Goal: Transaction & Acquisition: Purchase product/service

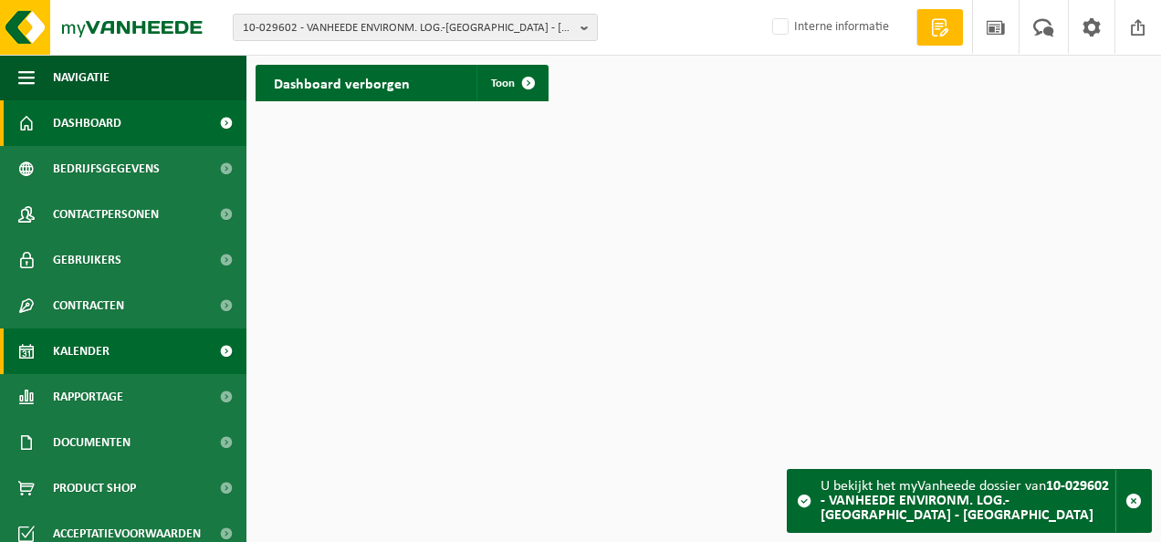
click at [134, 349] on link "Kalender" at bounding box center [123, 352] width 247 height 46
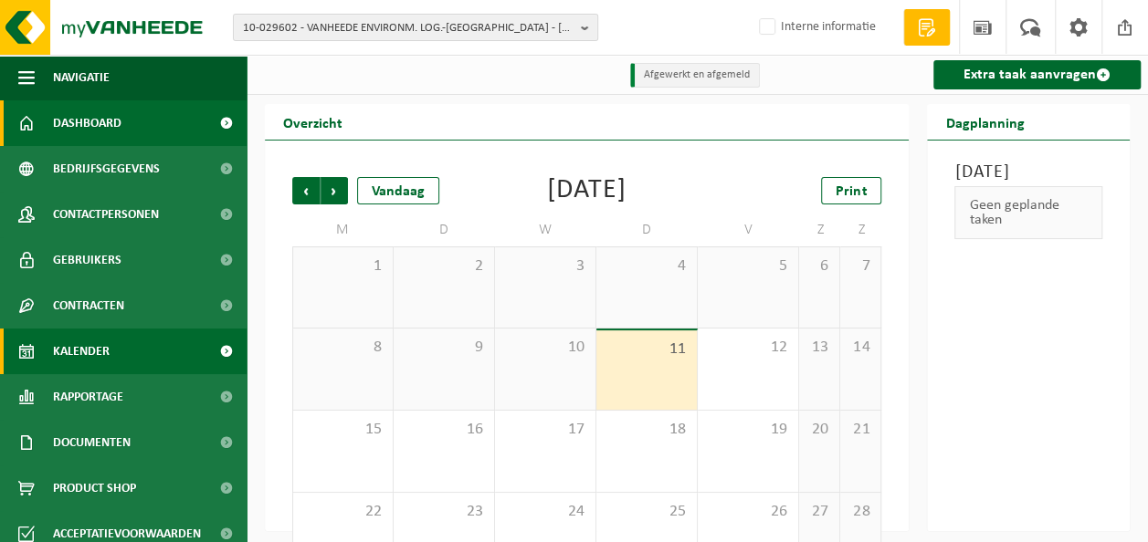
click at [205, 124] on span at bounding box center [225, 123] width 41 height 46
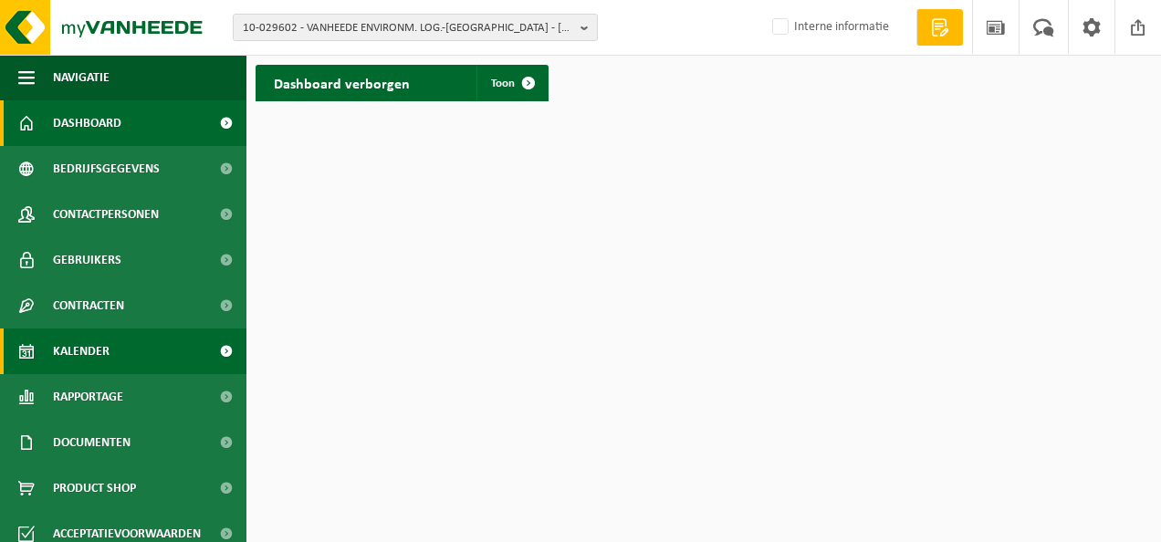
click at [95, 352] on span "Kalender" at bounding box center [81, 352] width 57 height 46
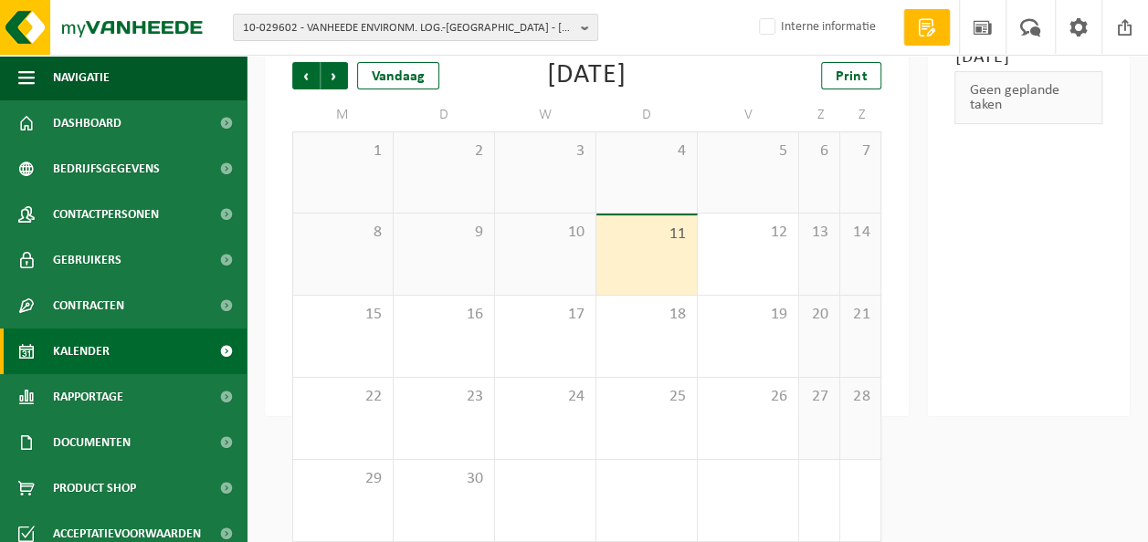
scroll to position [134, 0]
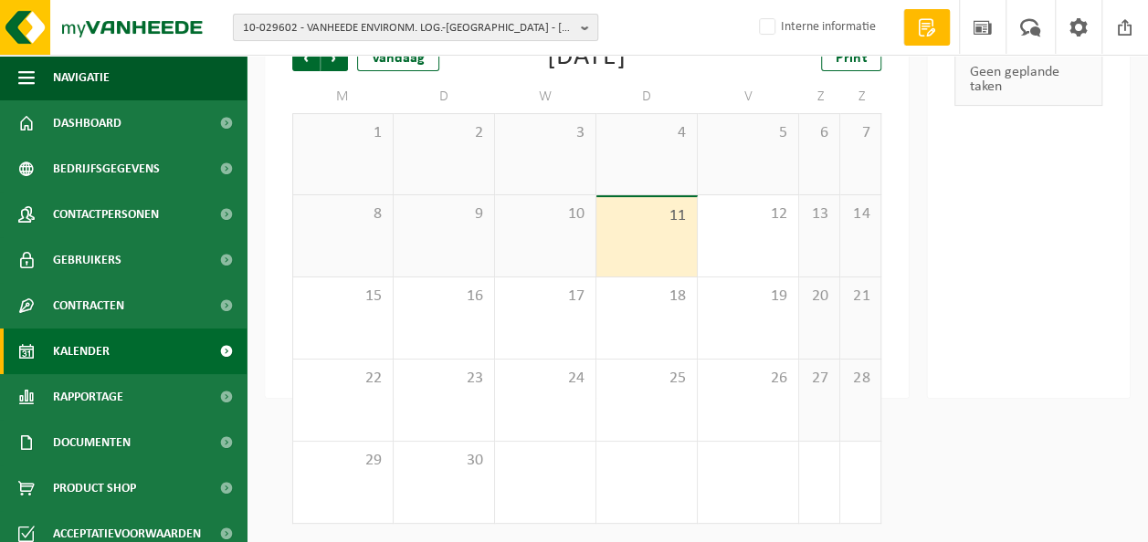
click at [421, 35] on span "10-029602 - VANHEEDE ENVIRONM. LOG.-[GEOGRAPHIC_DATA] - [GEOGRAPHIC_DATA]" at bounding box center [408, 28] width 331 height 27
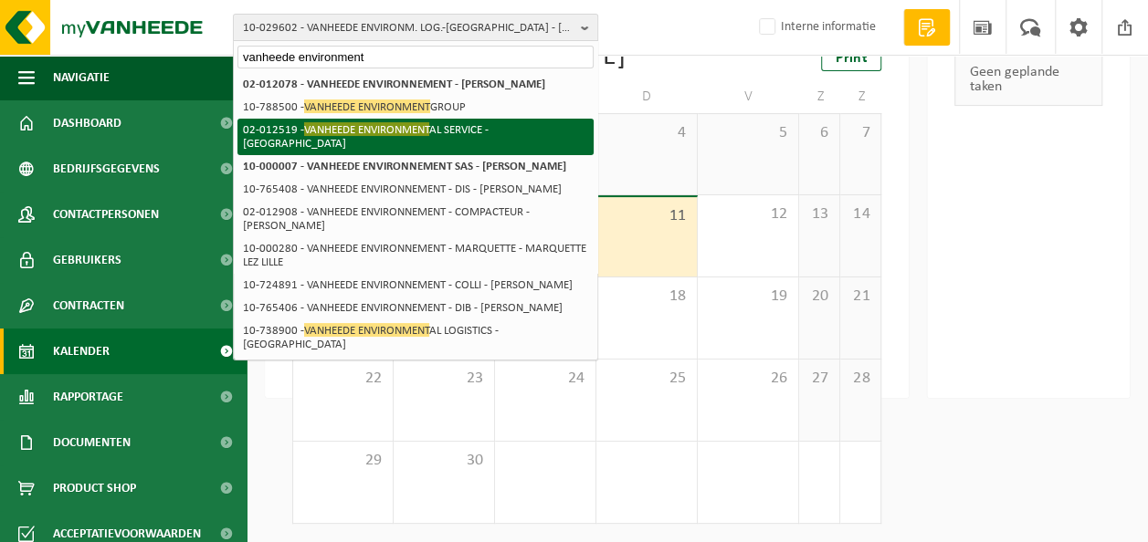
type input "vanheede environment"
click at [466, 131] on li "02-012519 - VANHEEDE ENVIRONMENT AL SERVICE - GELUWE" at bounding box center [415, 137] width 356 height 37
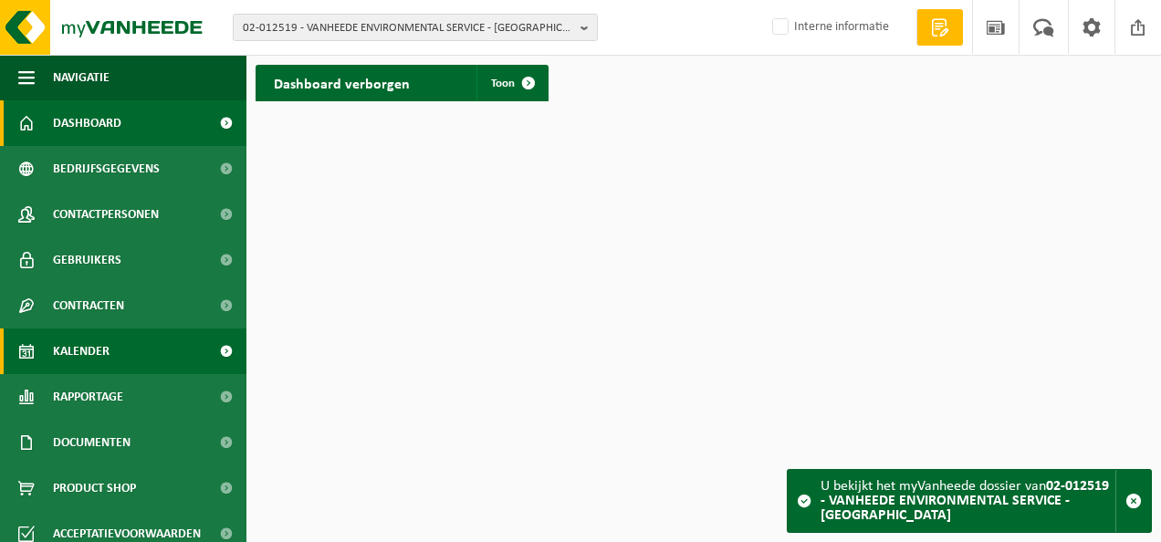
click at [142, 355] on link "Kalender" at bounding box center [123, 352] width 247 height 46
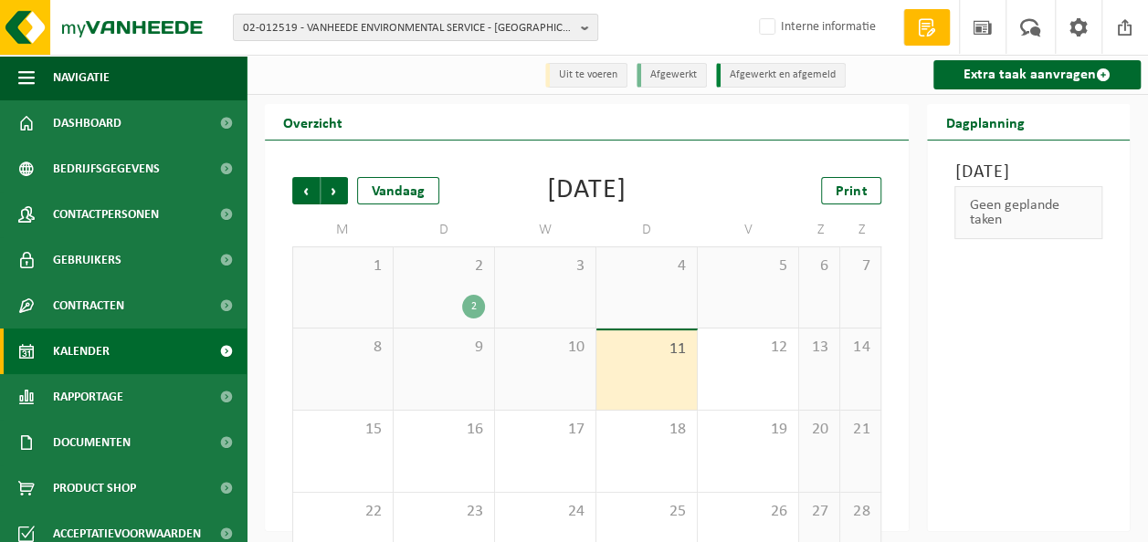
scroll to position [91, 0]
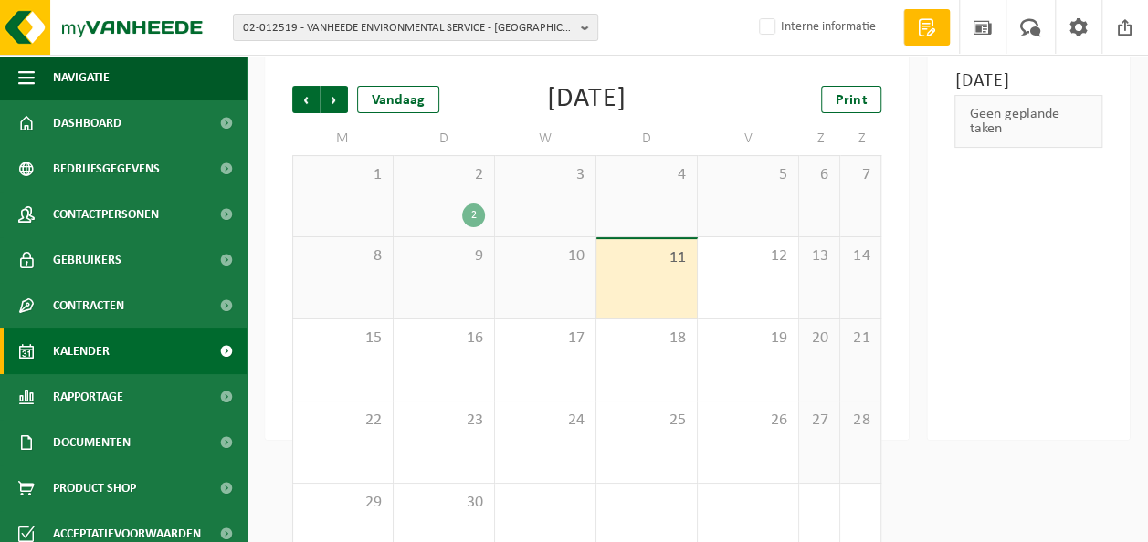
click at [455, 188] on div "2 2" at bounding box center [444, 196] width 100 height 80
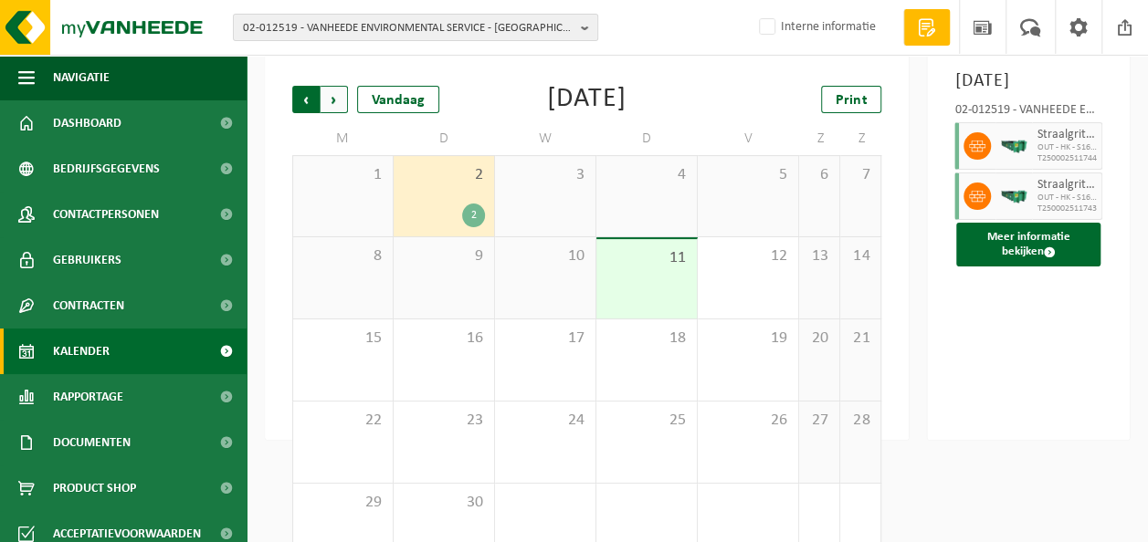
click at [334, 100] on span "Volgende" at bounding box center [333, 99] width 27 height 27
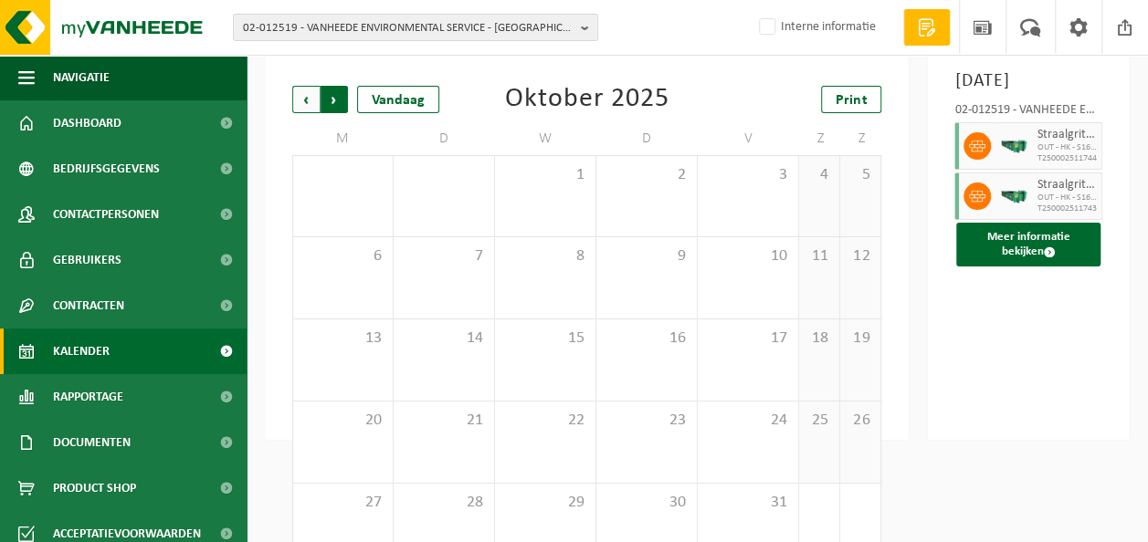
click at [309, 95] on span "Vorige" at bounding box center [305, 99] width 27 height 27
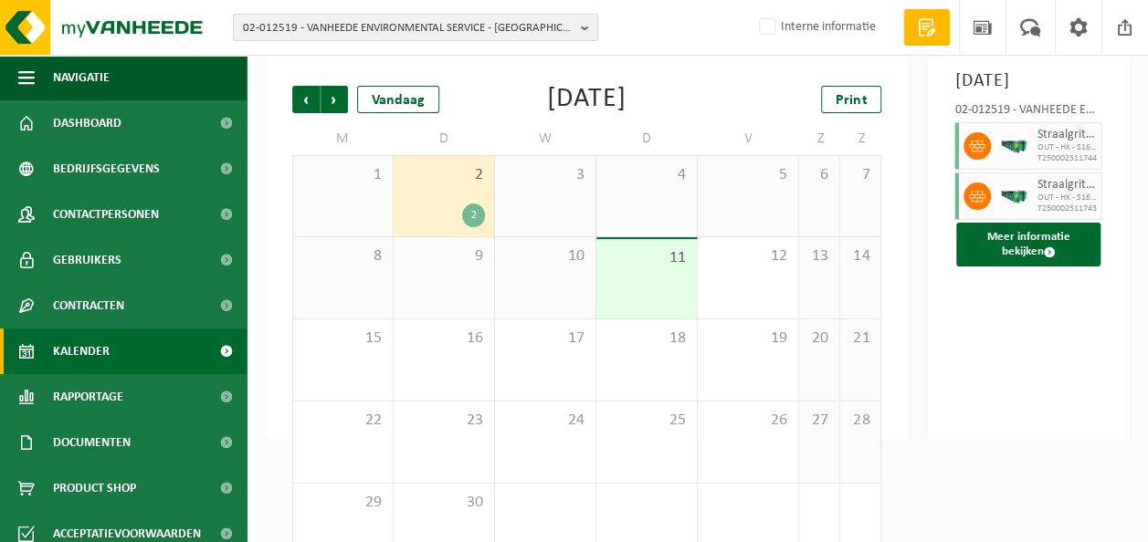
click at [581, 31] on b "button" at bounding box center [589, 28] width 16 height 26
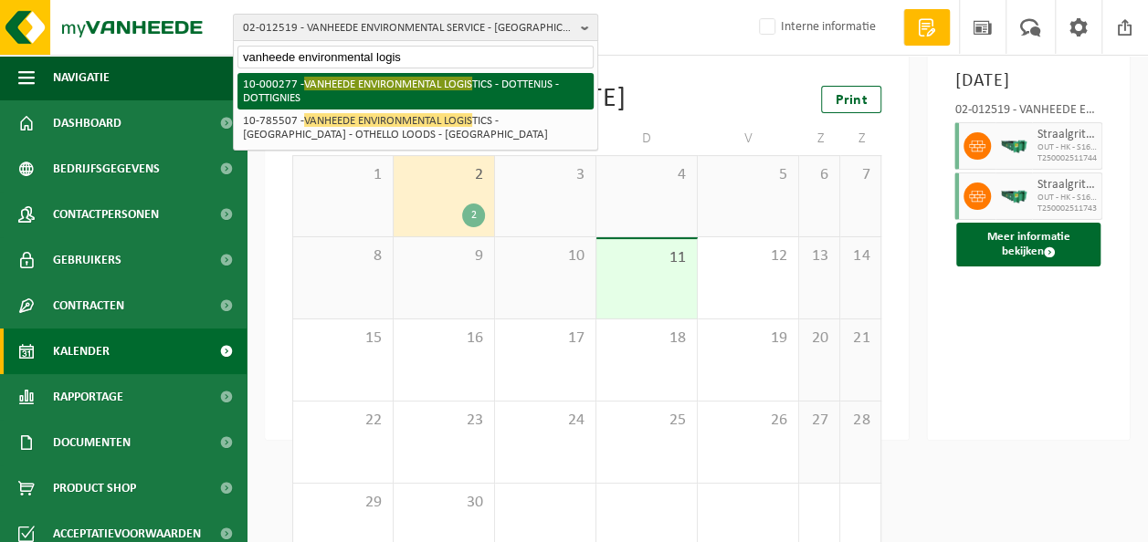
type input "vanheede environmental logis"
click at [470, 82] on span "VANHEEDE ENVIRONMENTAL LOGIS" at bounding box center [388, 84] width 168 height 14
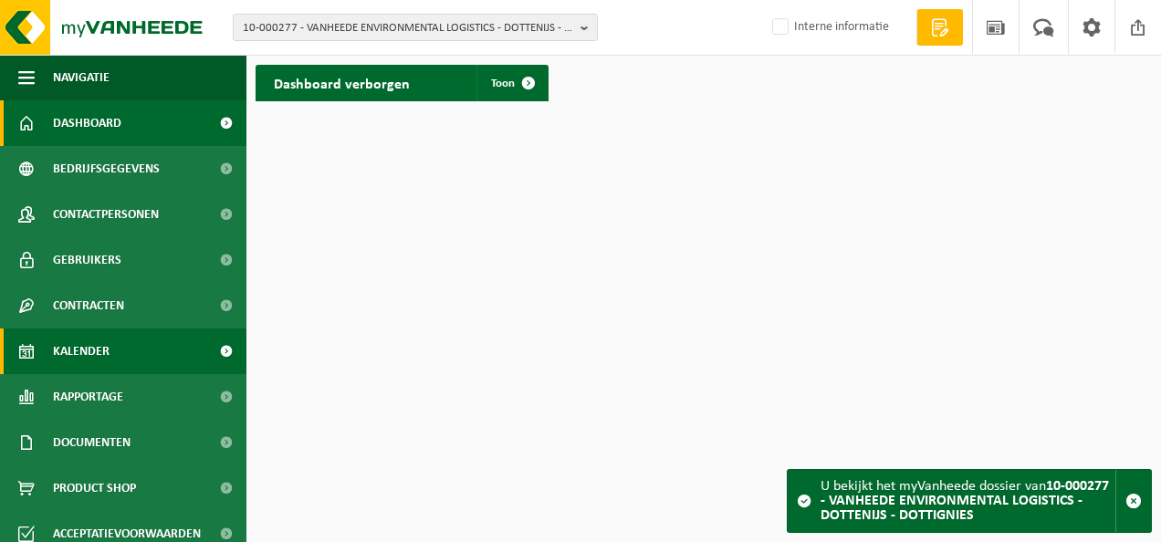
click at [106, 336] on span "Kalender" at bounding box center [81, 352] width 57 height 46
click at [121, 349] on link "Kalender" at bounding box center [123, 352] width 247 height 46
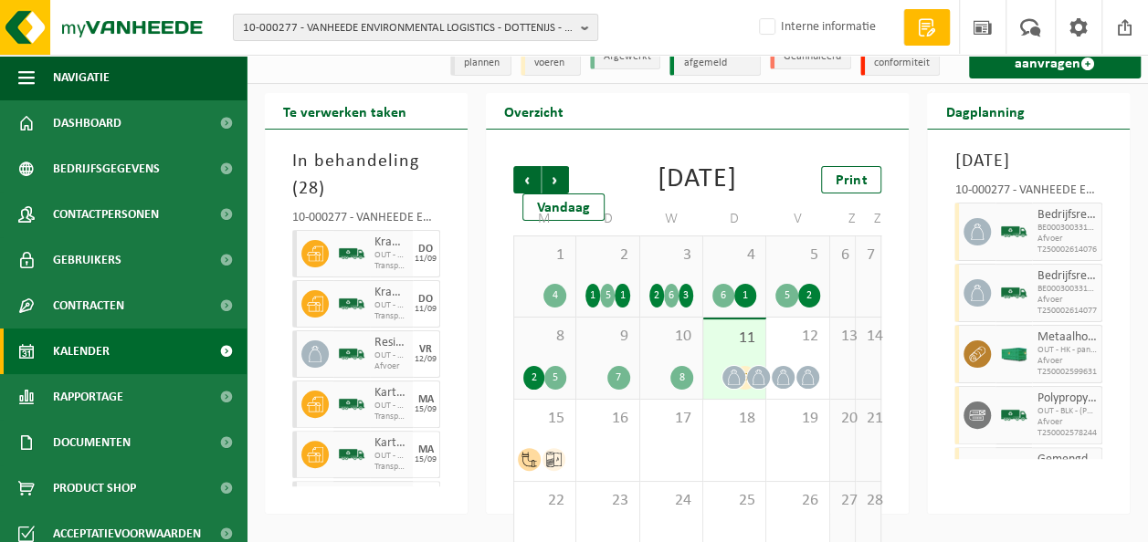
scroll to position [91, 0]
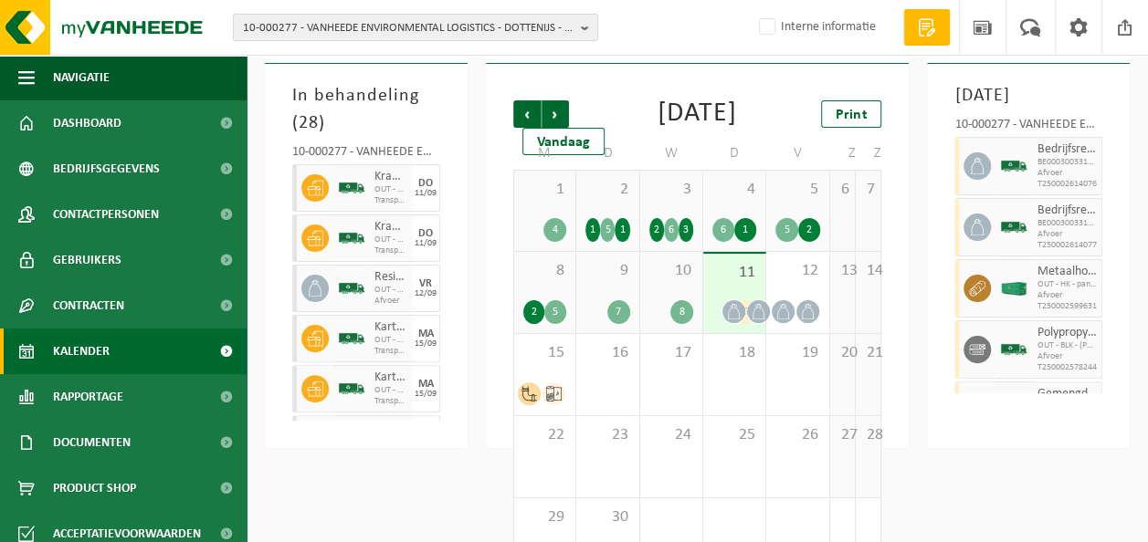
click at [728, 283] on span "11" at bounding box center [734, 273] width 44 height 20
click at [796, 281] on span "12" at bounding box center [797, 271] width 44 height 20
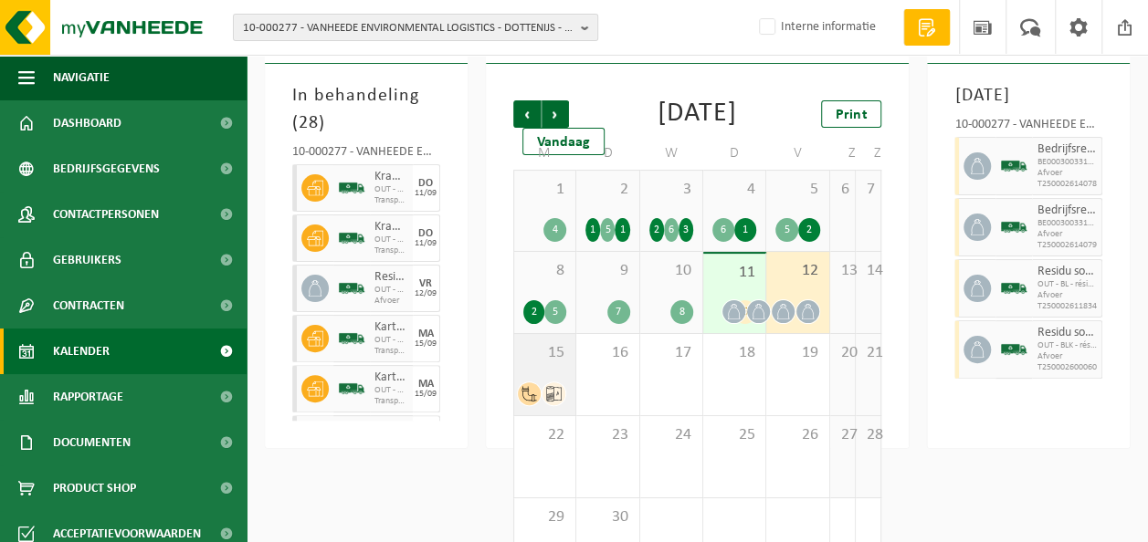
click at [541, 394] on div "15" at bounding box center [544, 374] width 61 height 81
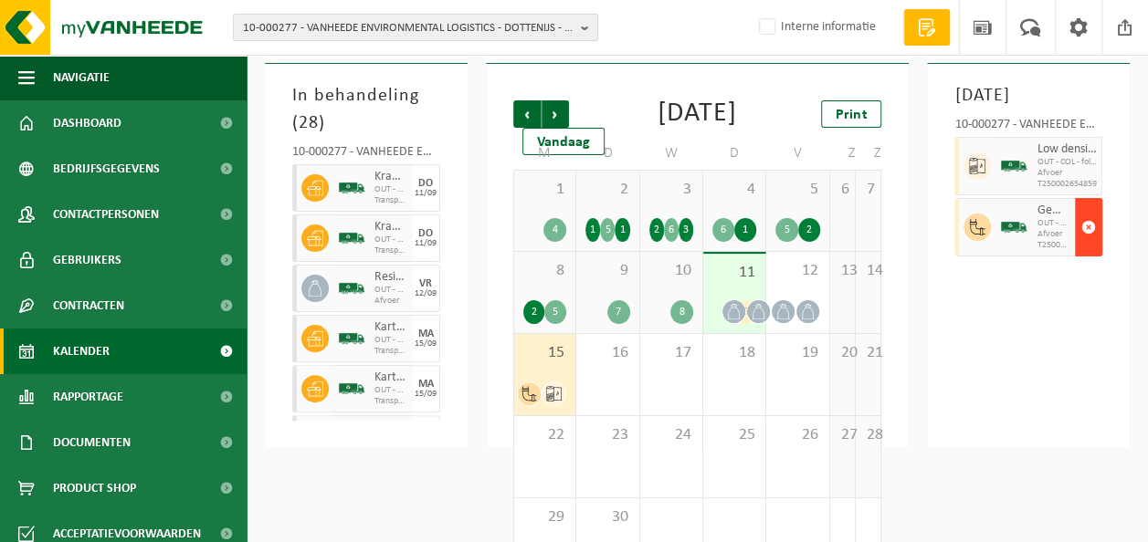
click at [1092, 246] on span "button" at bounding box center [1088, 227] width 15 height 37
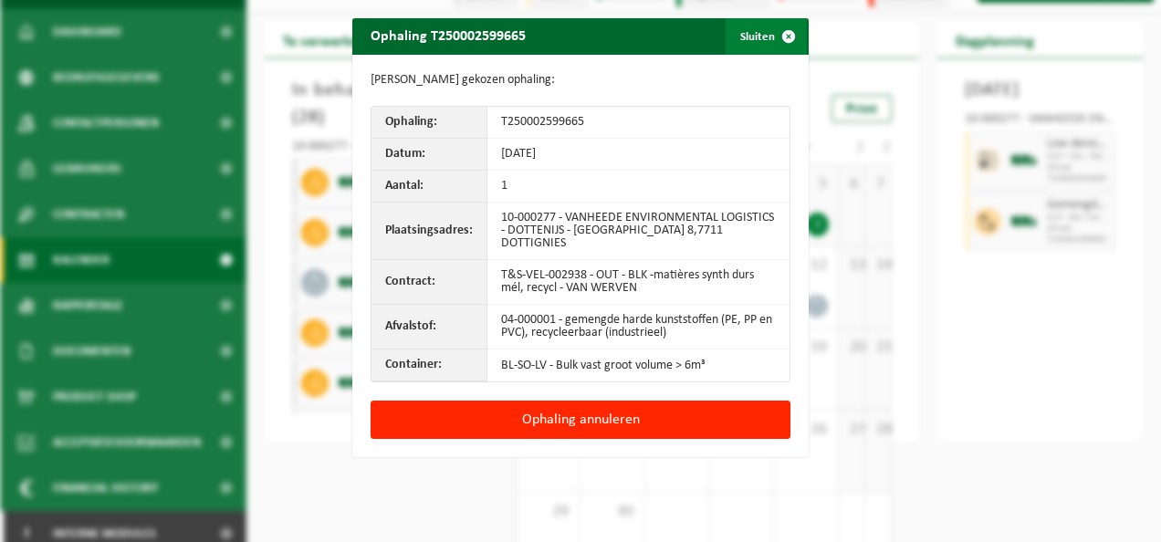
click at [780, 31] on span "button" at bounding box center [789, 36] width 37 height 37
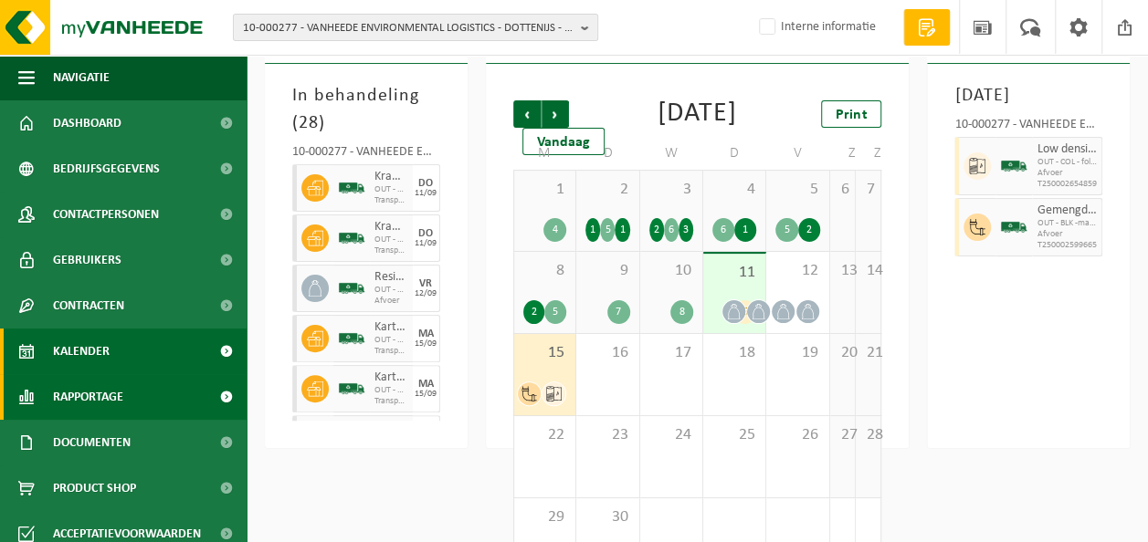
click at [131, 391] on link "Rapportage" at bounding box center [123, 397] width 247 height 46
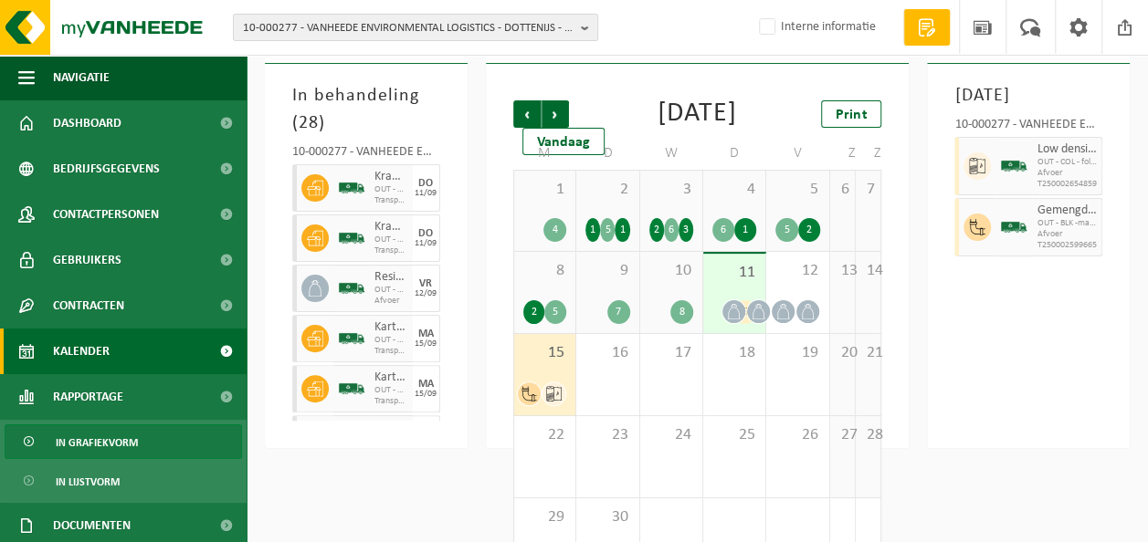
click at [133, 441] on span "In grafiekvorm" at bounding box center [97, 442] width 82 height 35
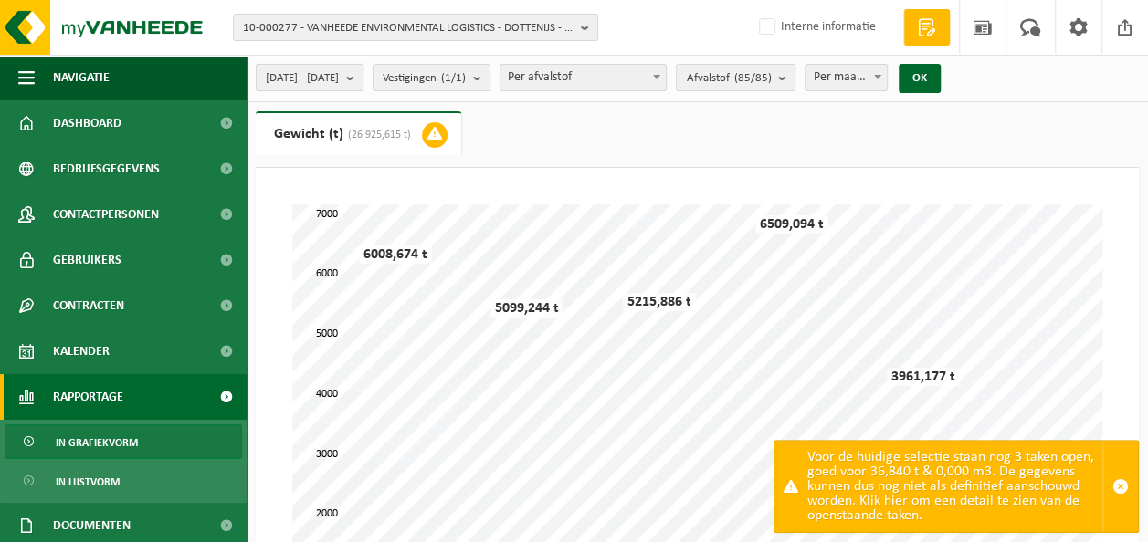
click at [362, 77] on b "submit" at bounding box center [354, 78] width 16 height 26
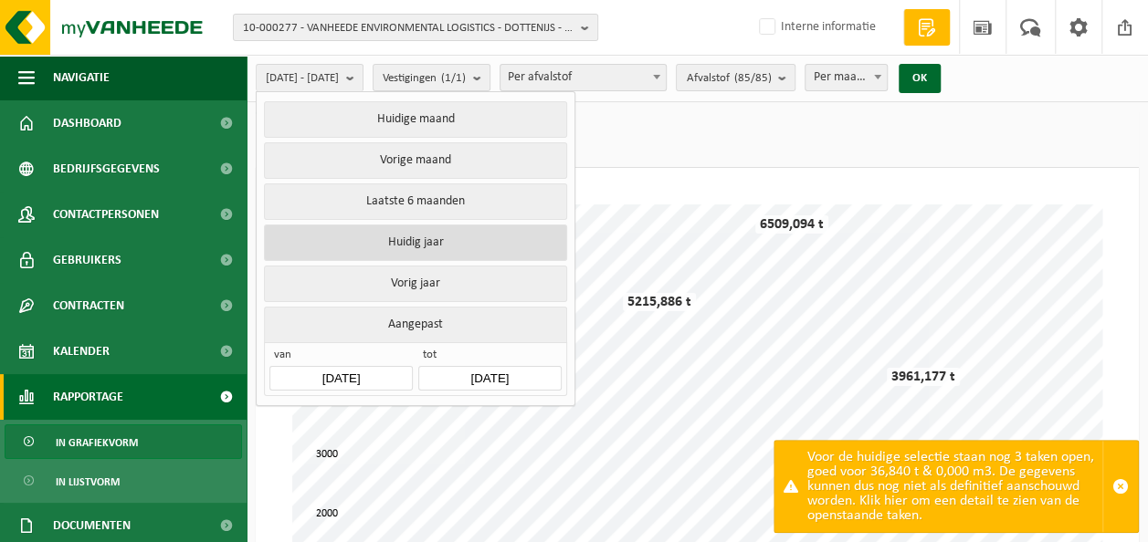
click at [395, 231] on button "Huidig jaar" at bounding box center [415, 243] width 302 height 37
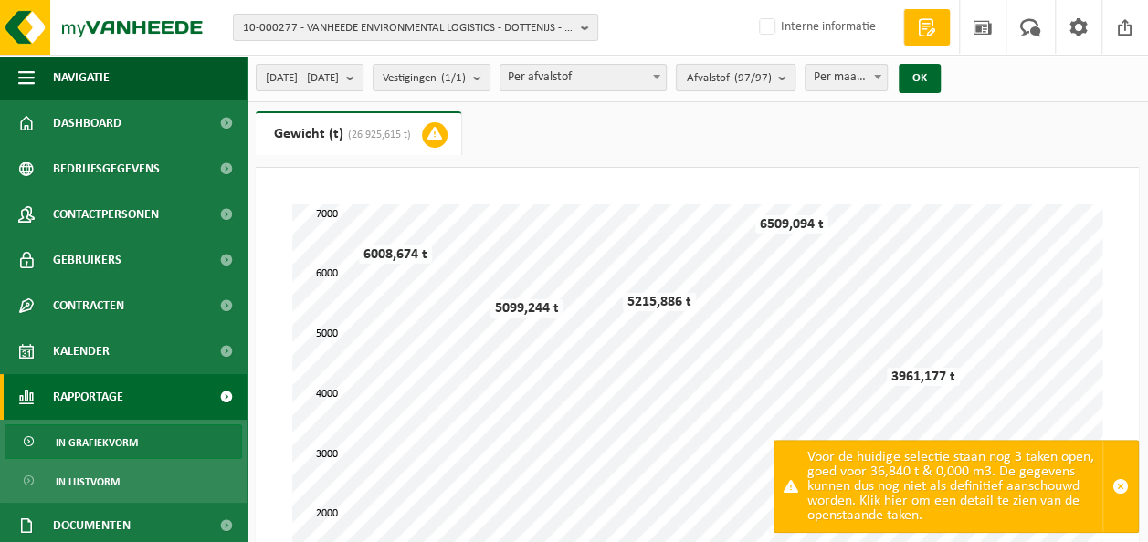
click at [795, 71] on button "Afvalstof (97/97)" at bounding box center [736, 77] width 120 height 27
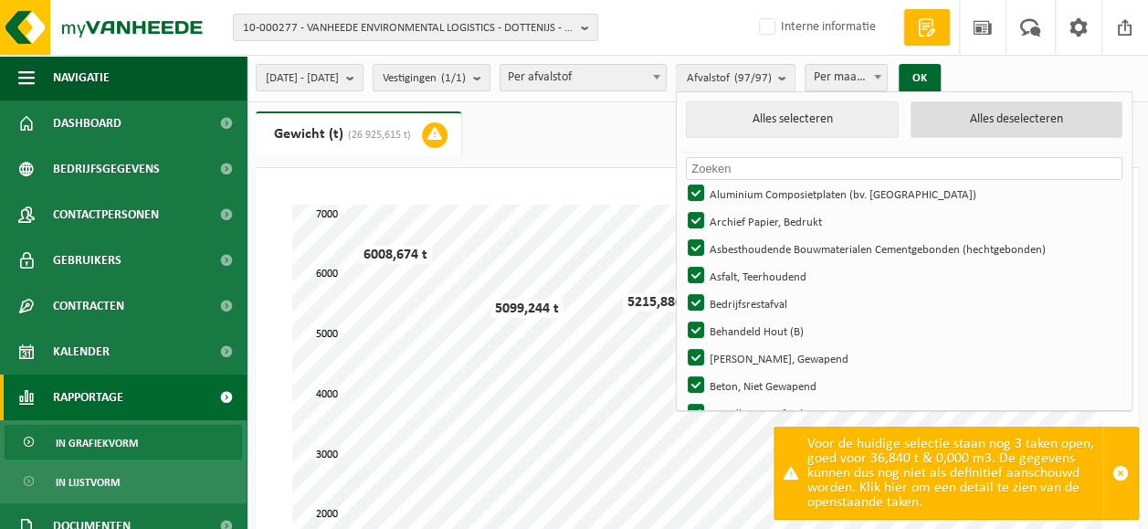
click at [974, 122] on button "Alles deselecteren" at bounding box center [1016, 119] width 213 height 37
checkbox input "false"
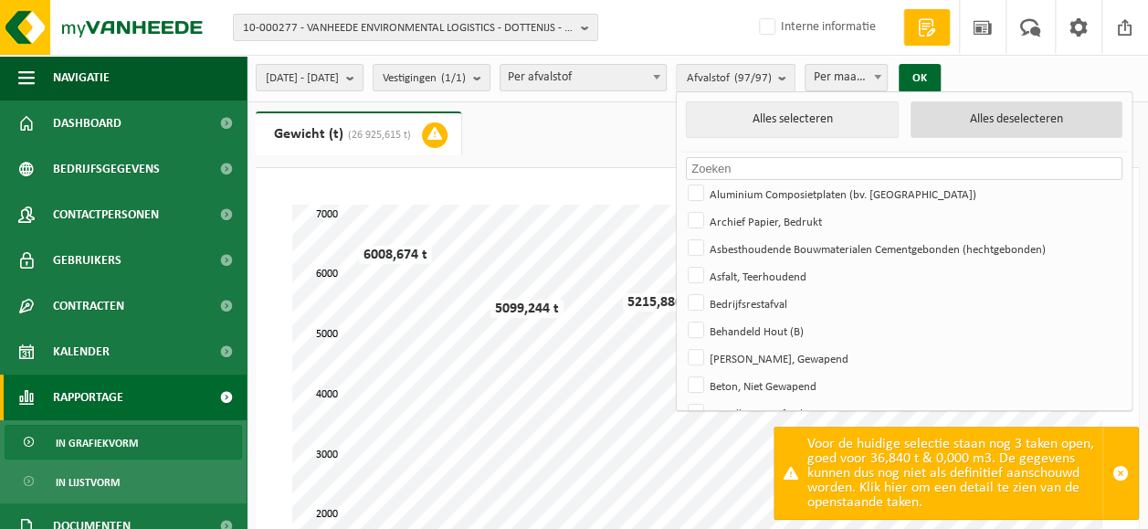
checkbox input "false"
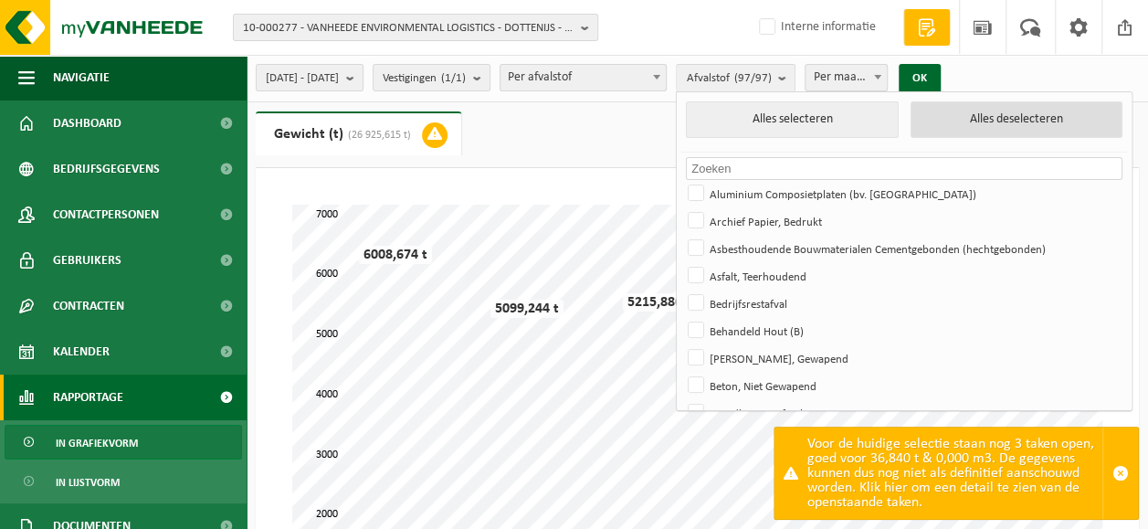
checkbox input "false"
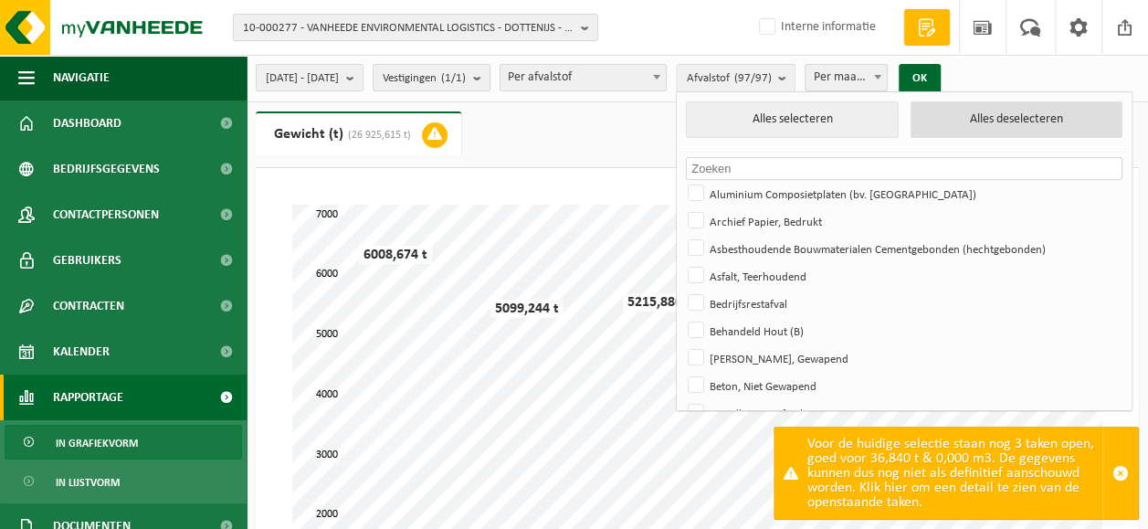
checkbox input "false"
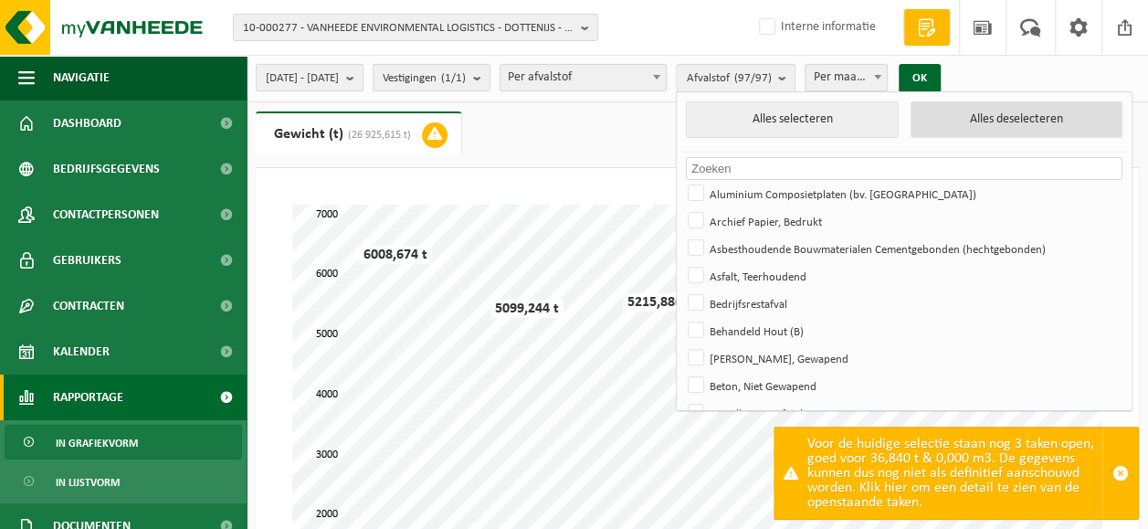
checkbox input "false"
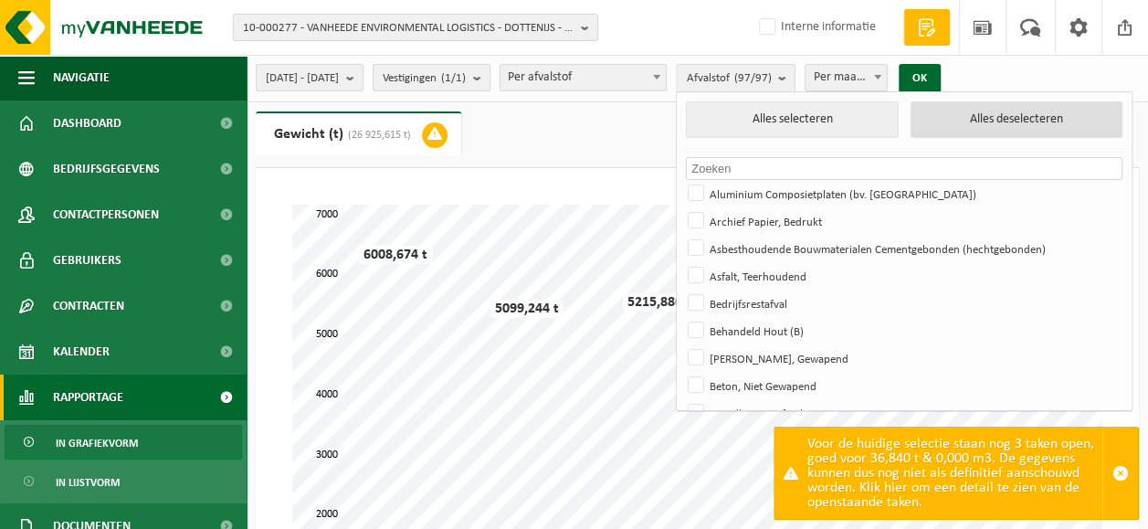
checkbox input "false"
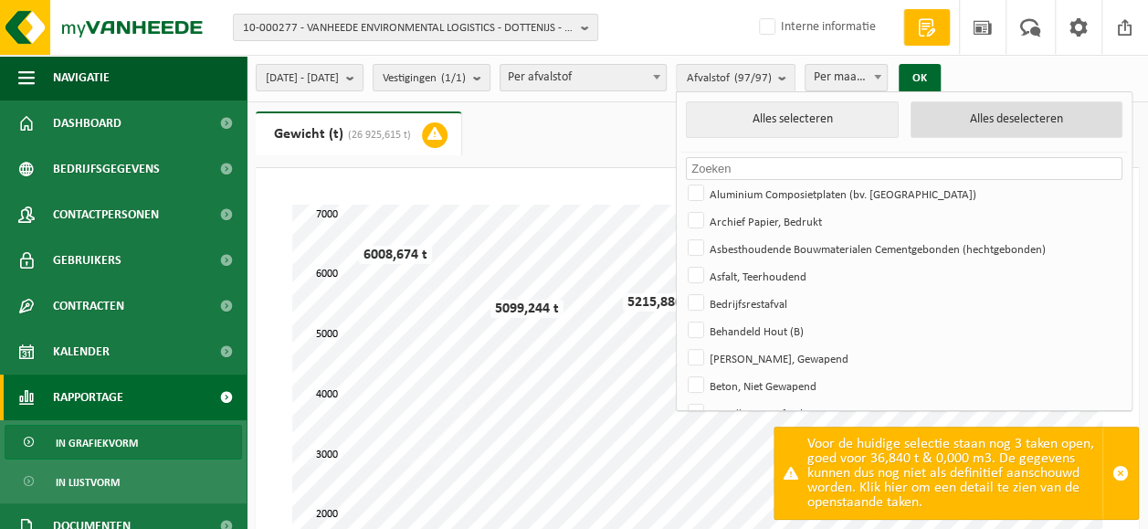
checkbox input "false"
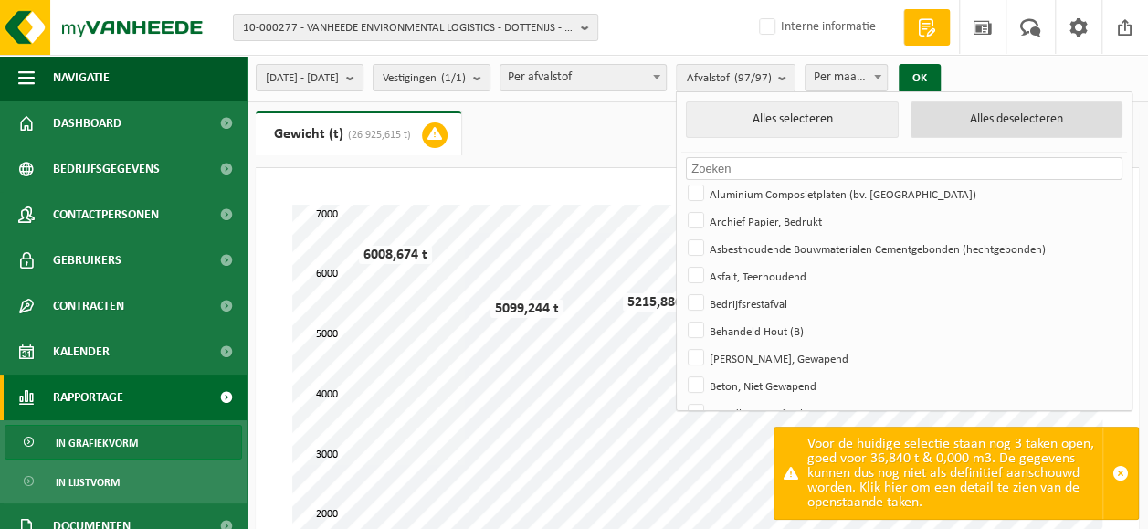
checkbox input "false"
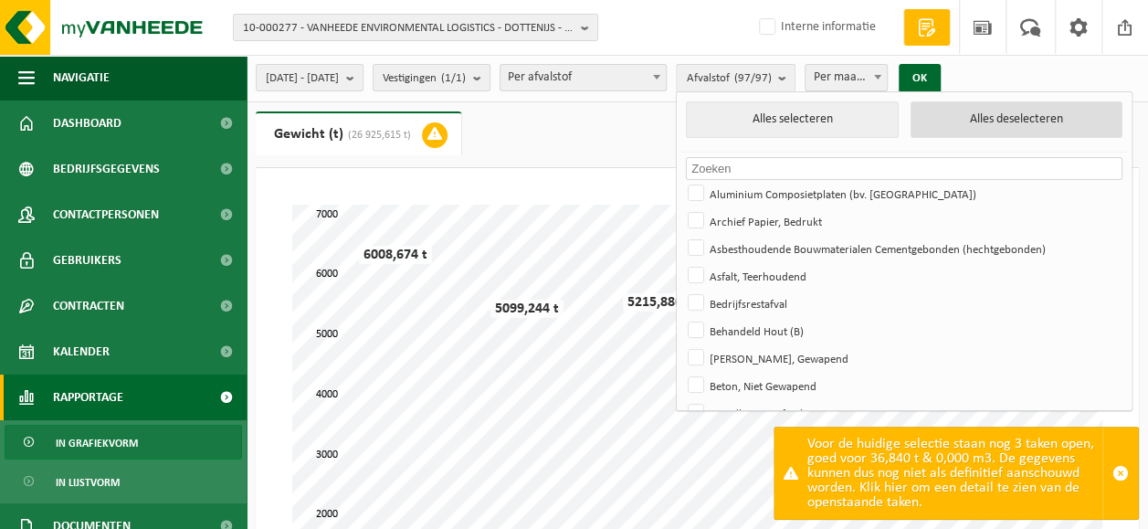
checkbox input "false"
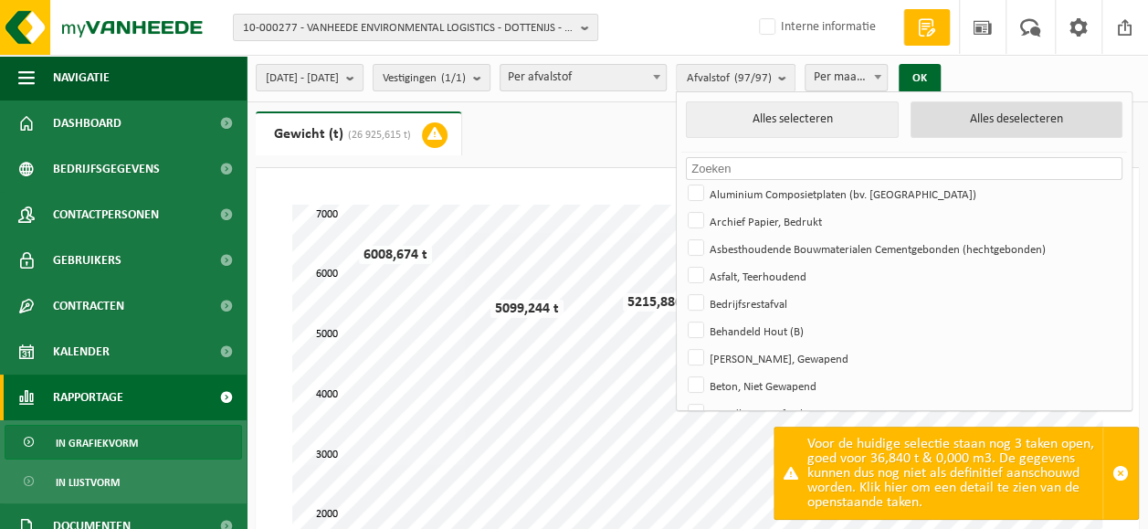
checkbox input "false"
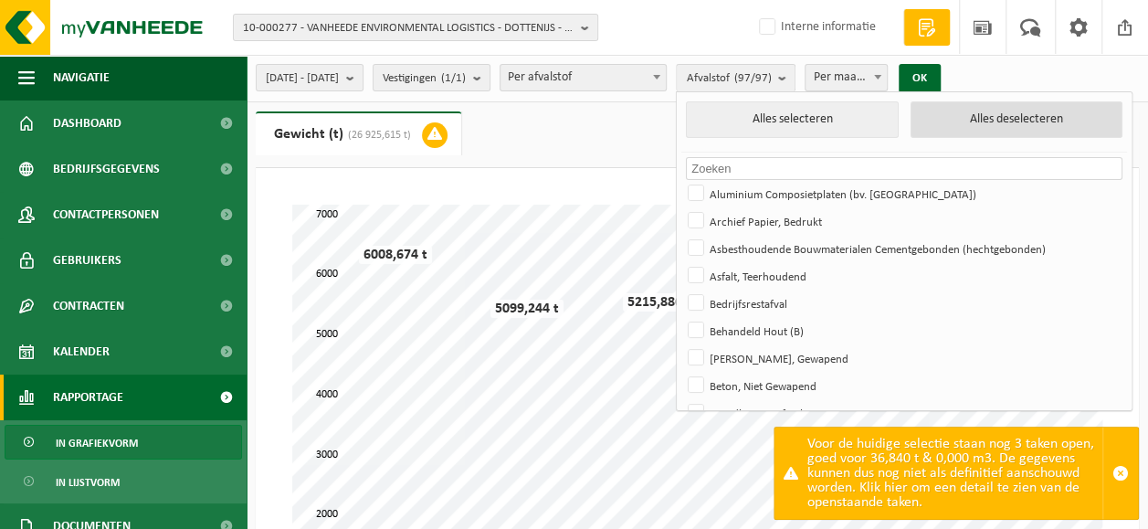
checkbox input "false"
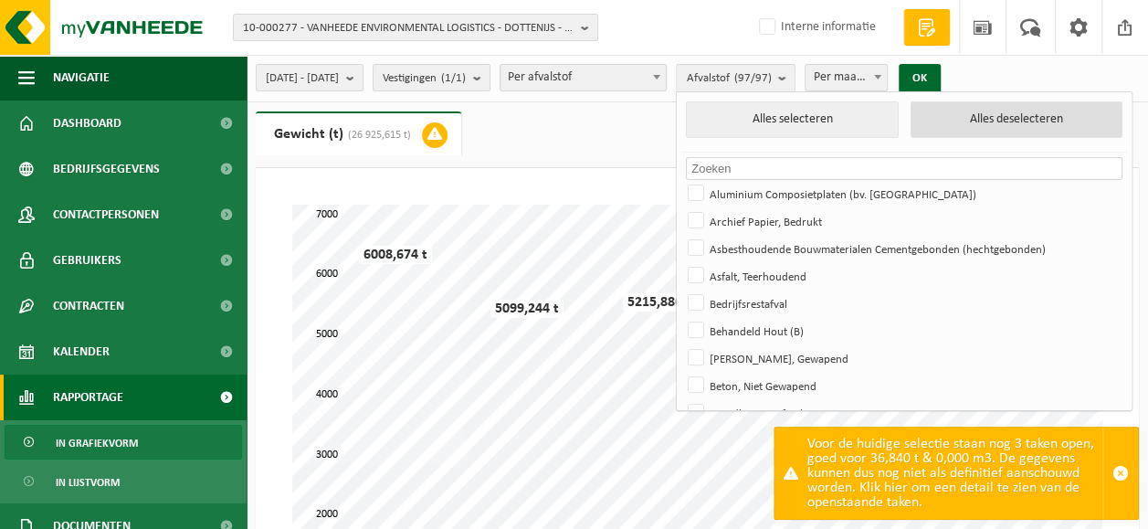
checkbox input "false"
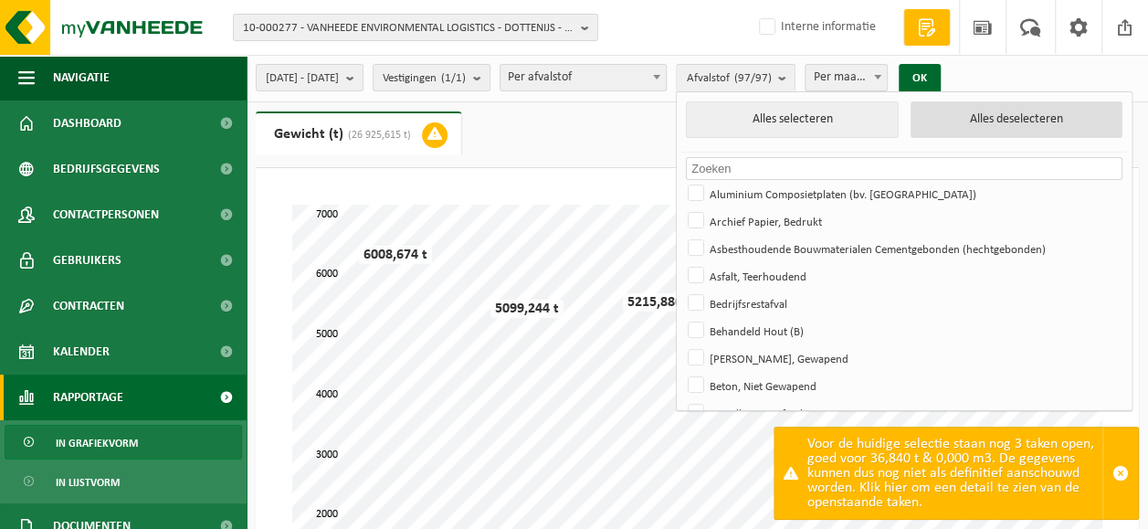
checkbox input "false"
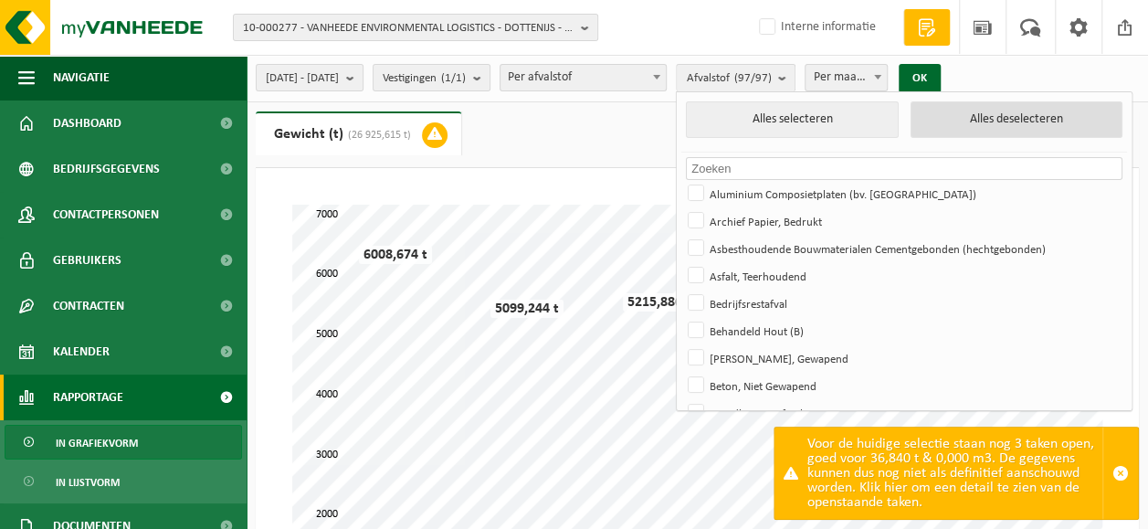
checkbox input "false"
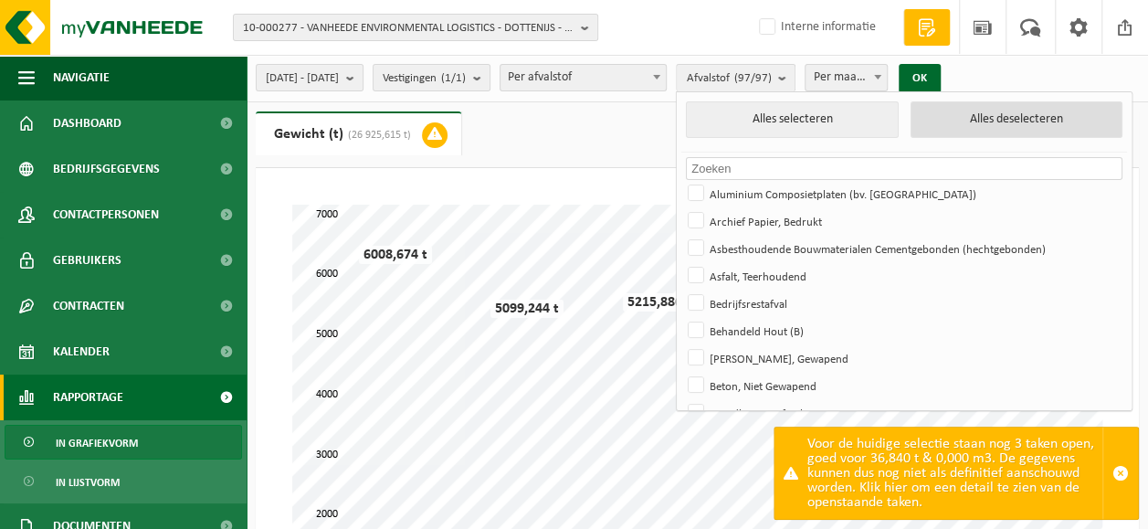
checkbox input "false"
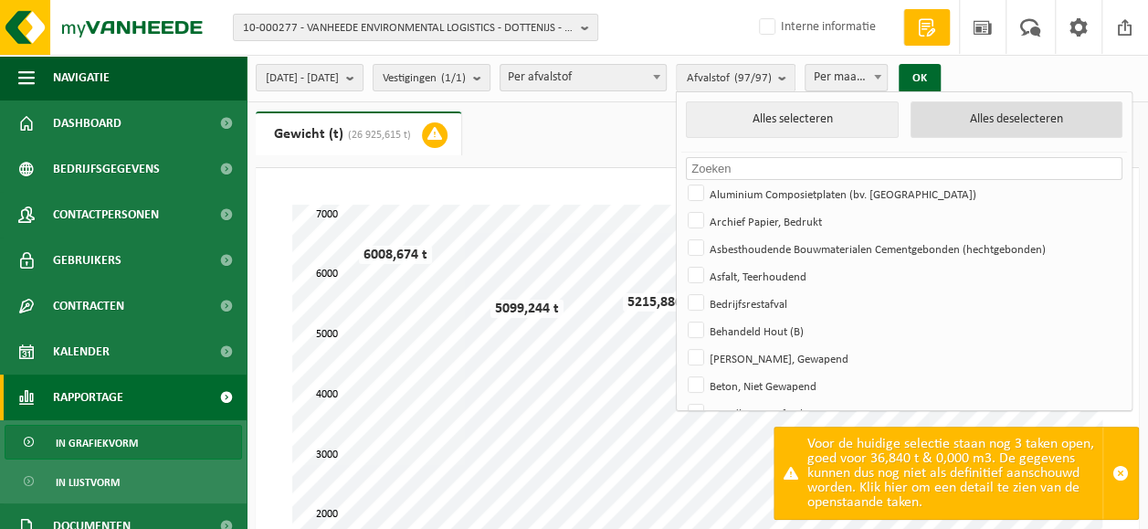
checkbox input "false"
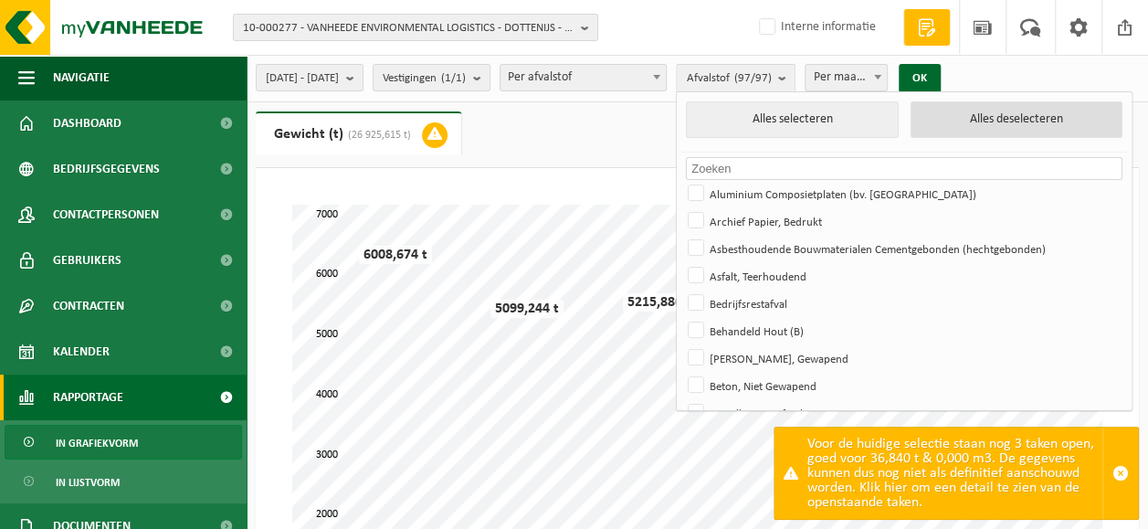
checkbox input "false"
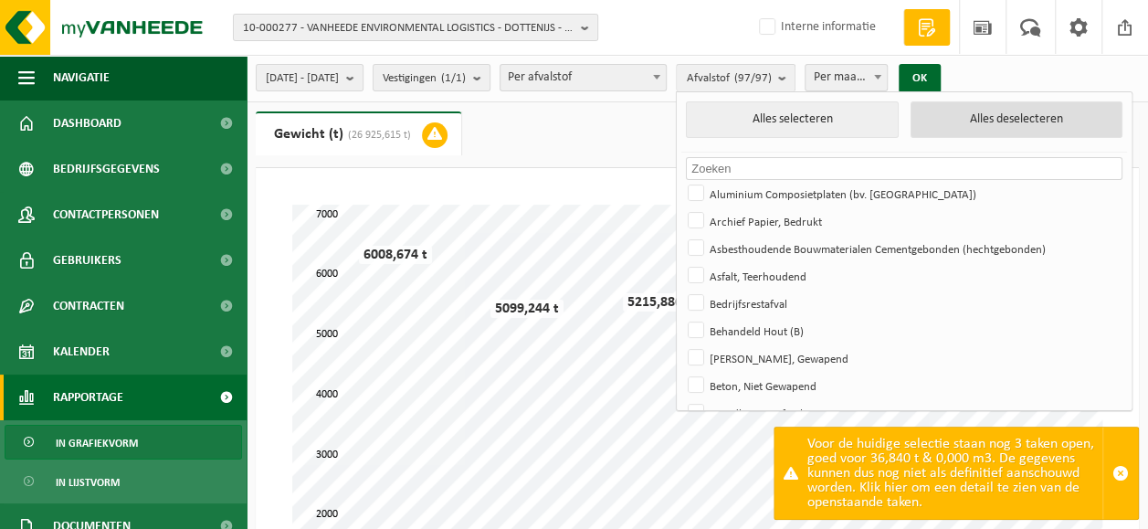
checkbox input "false"
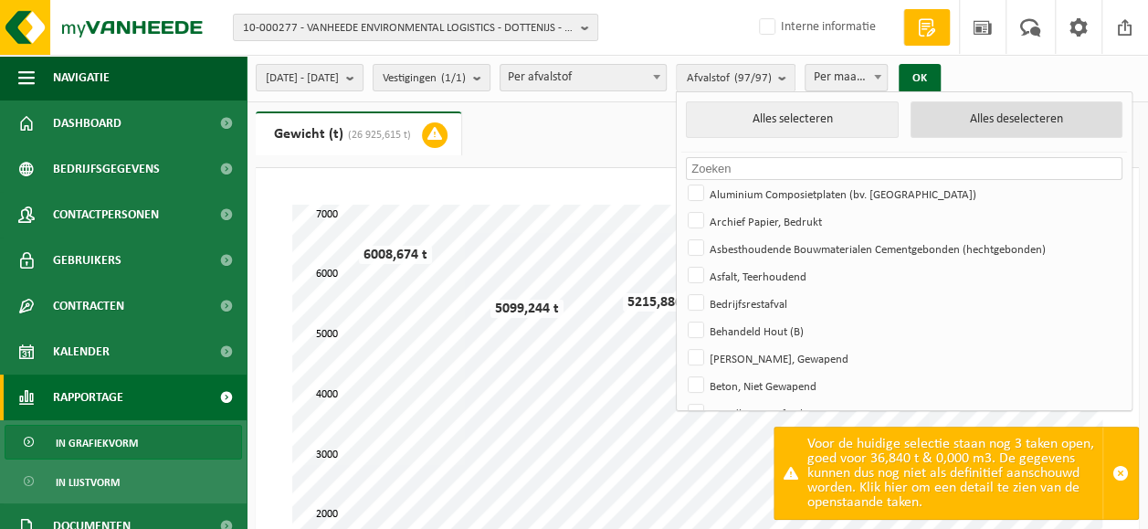
checkbox input "false"
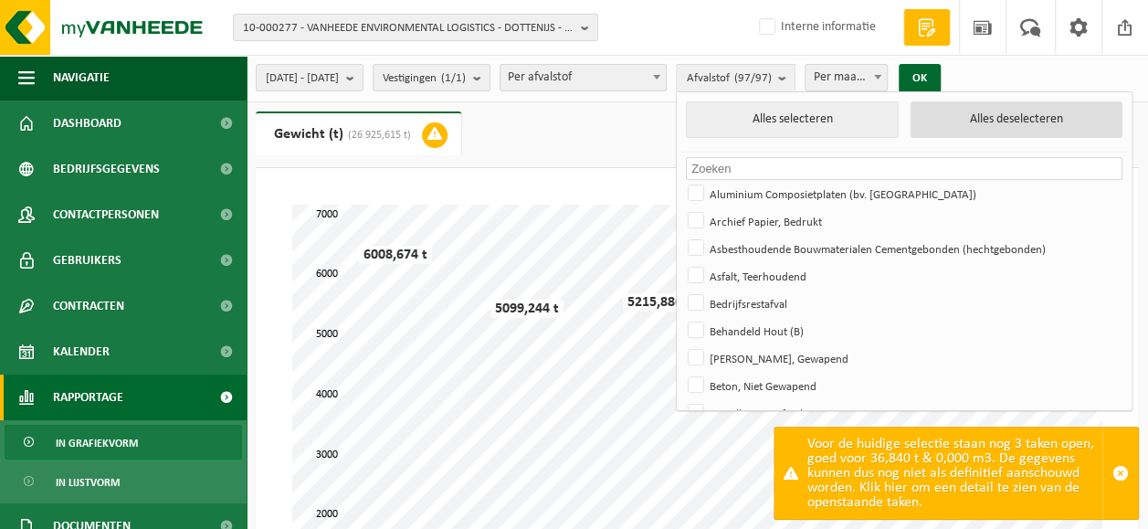
checkbox input "false"
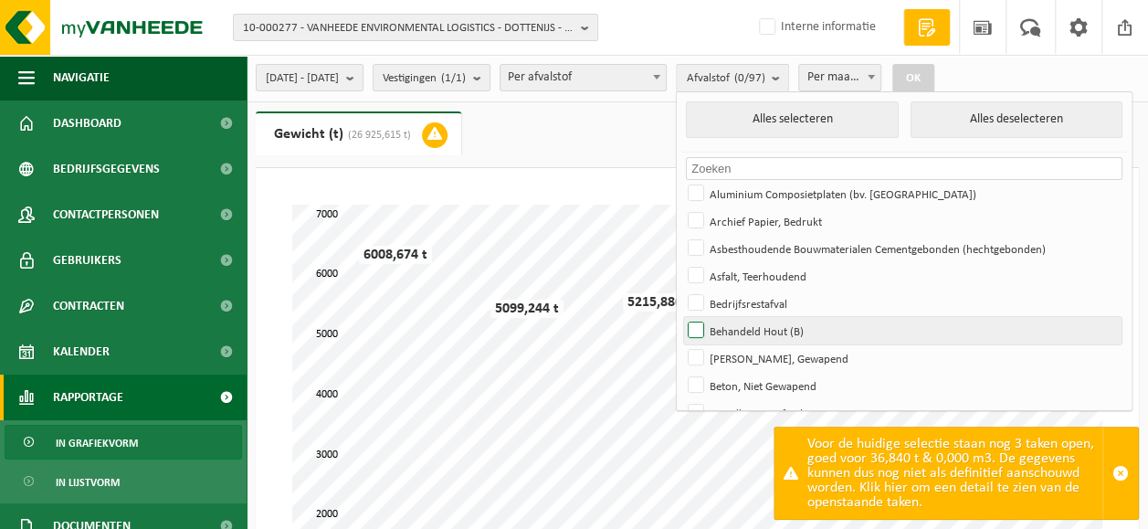
click at [793, 322] on label "Behandeld Hout (B)" at bounding box center [902, 330] width 436 height 27
click at [681, 317] on input "Behandeld Hout (B)" at bounding box center [680, 316] width 1 height 1
checkbox input "true"
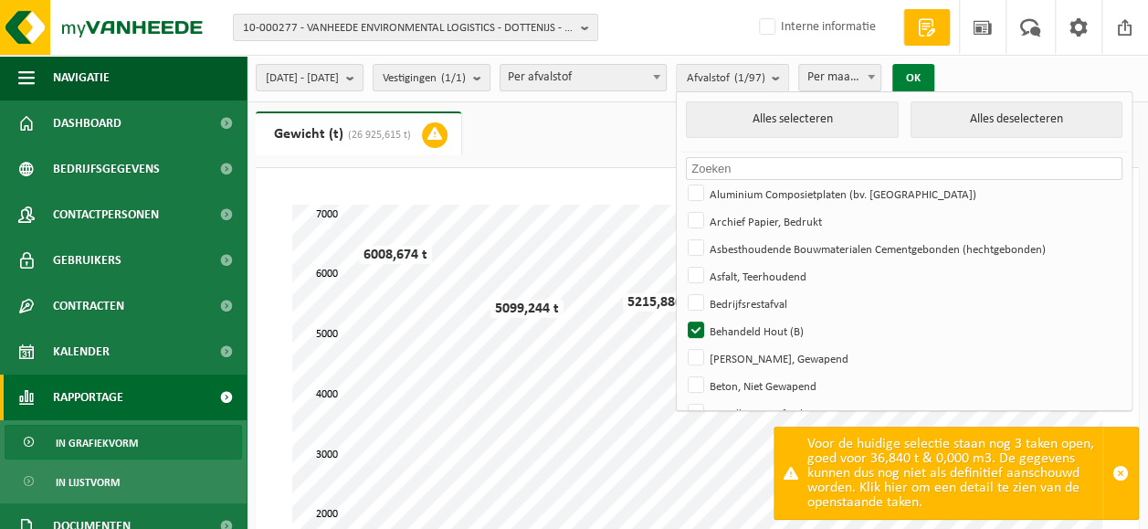
click at [934, 71] on button "OK" at bounding box center [913, 78] width 42 height 29
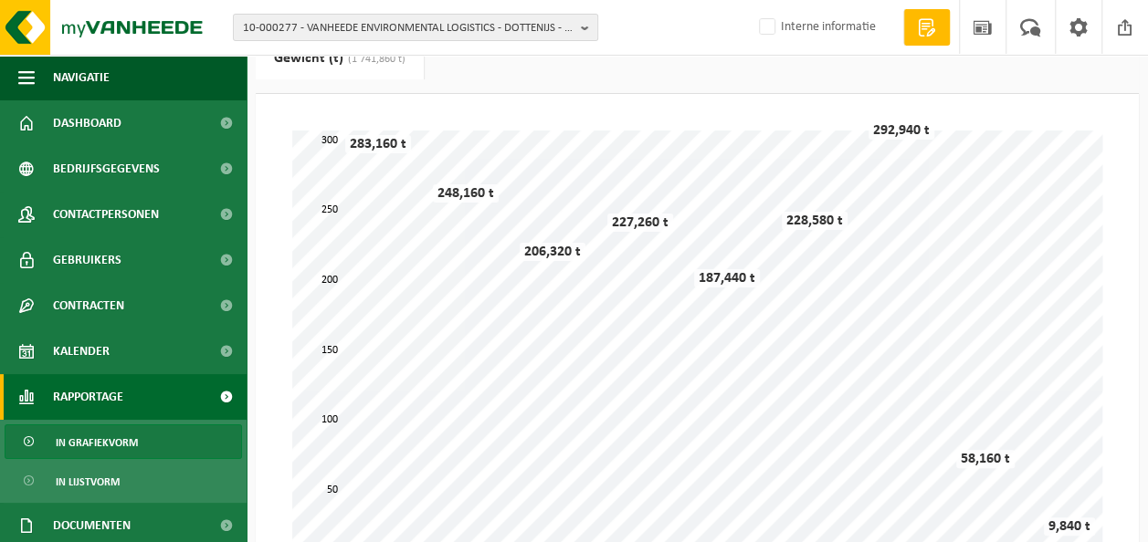
scroll to position [91, 0]
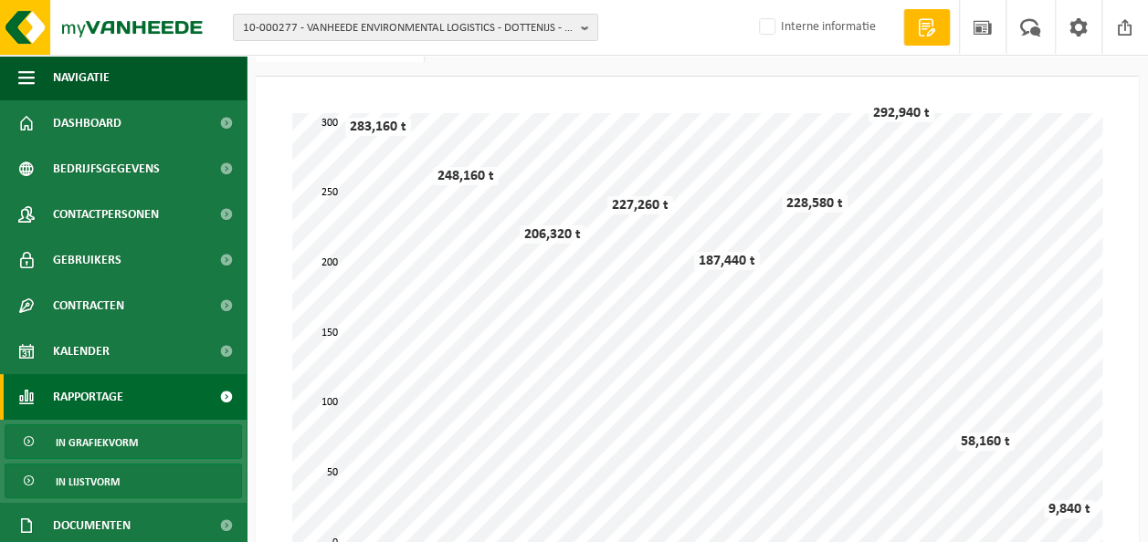
click at [110, 471] on span "In lijstvorm" at bounding box center [88, 482] width 64 height 35
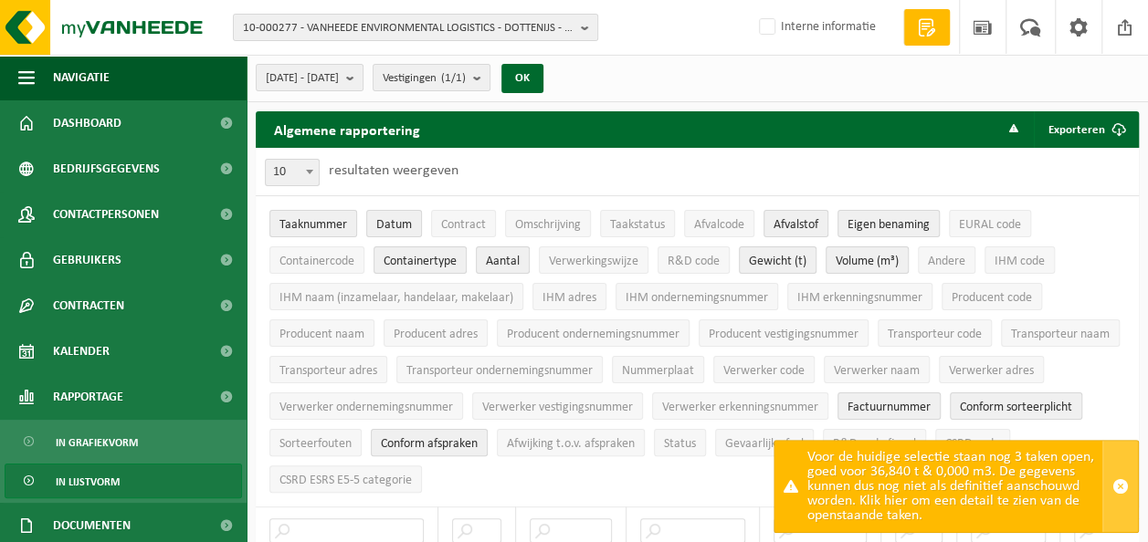
click at [1118, 486] on span "button" at bounding box center [1120, 486] width 16 height 16
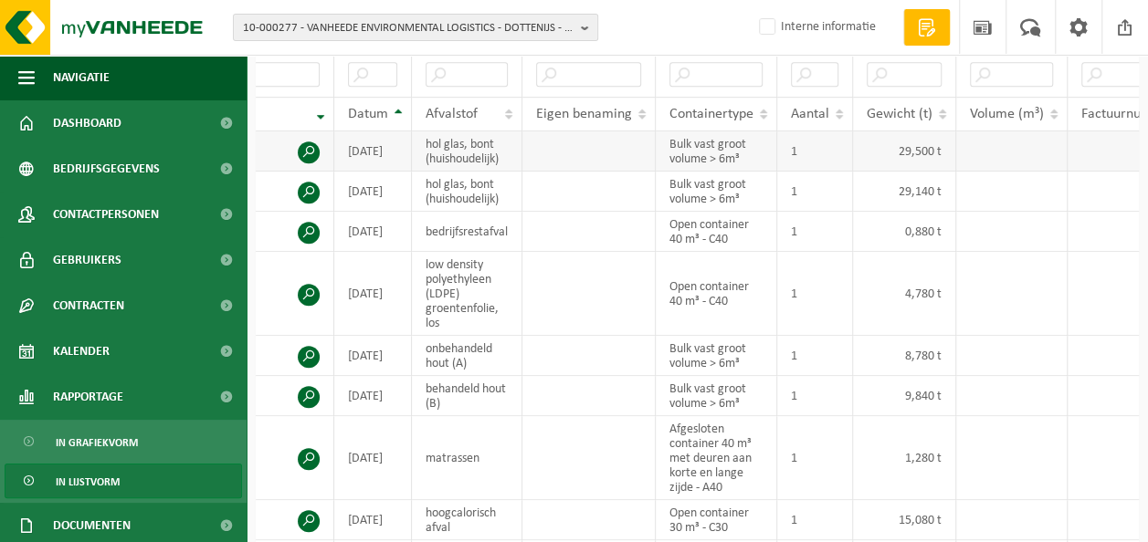
scroll to position [0, 93]
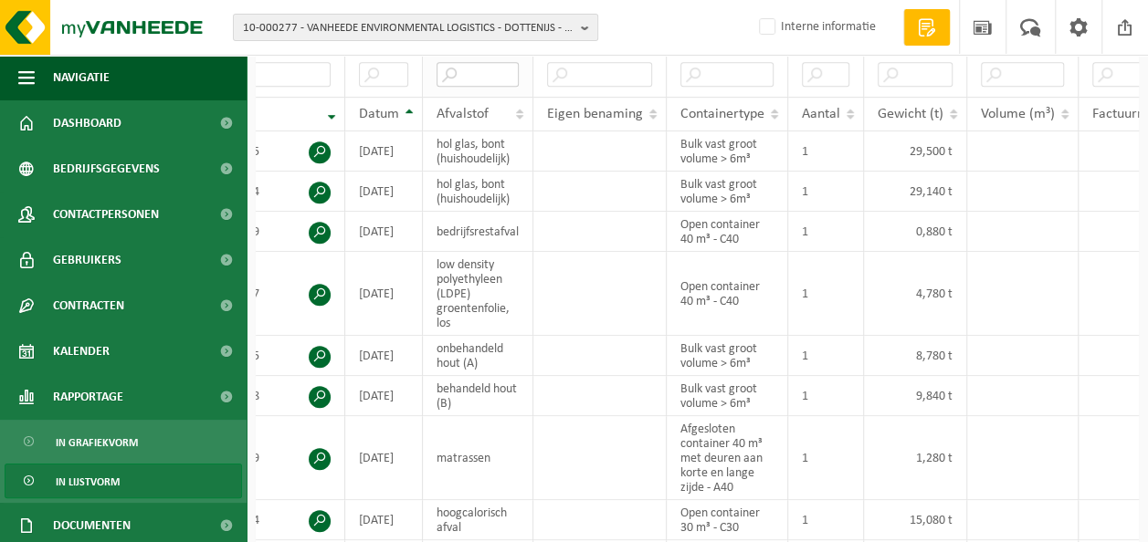
click at [460, 62] on input "text" at bounding box center [477, 74] width 82 height 25
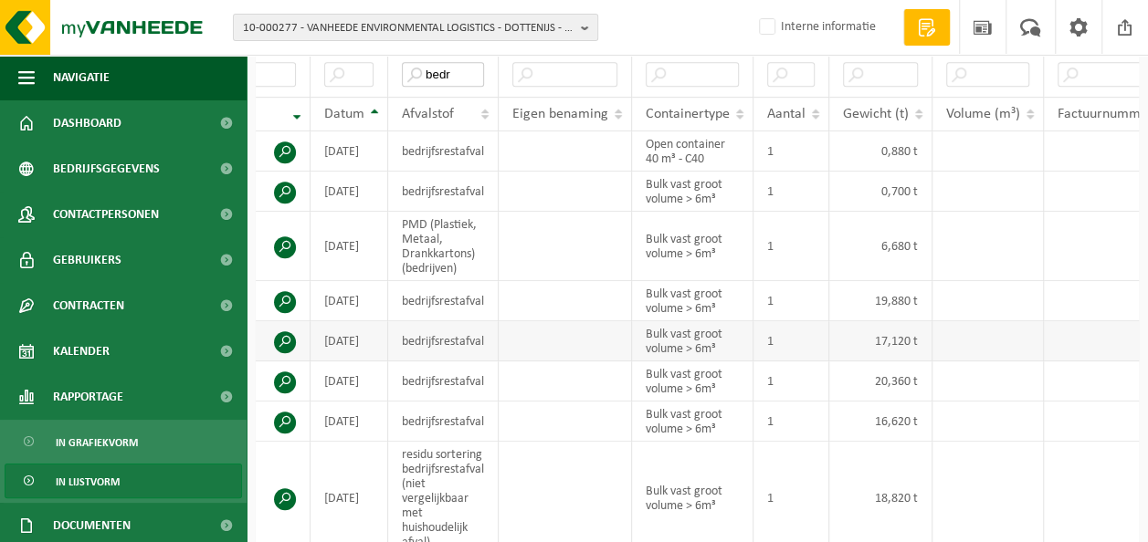
scroll to position [0, 110]
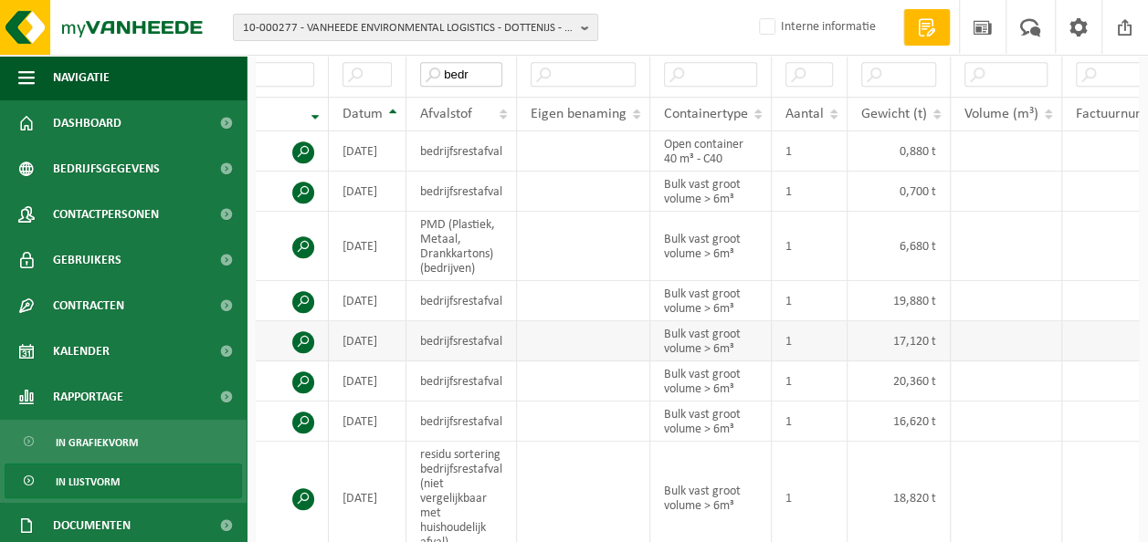
type input "bedr"
click at [304, 331] on span at bounding box center [303, 342] width 22 height 22
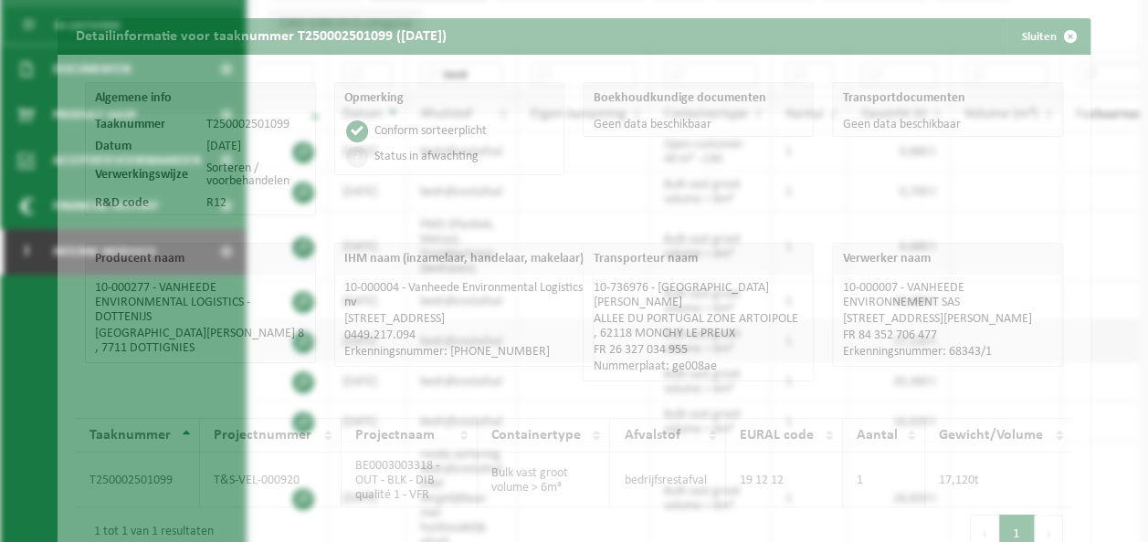
scroll to position [421, 0]
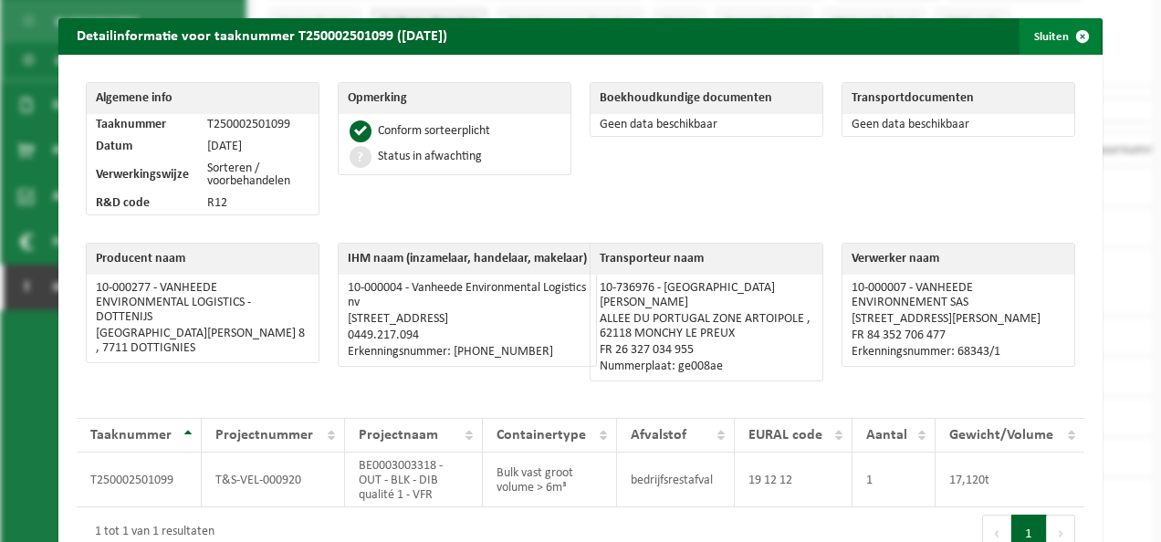
click at [1072, 44] on span "button" at bounding box center [1083, 36] width 37 height 37
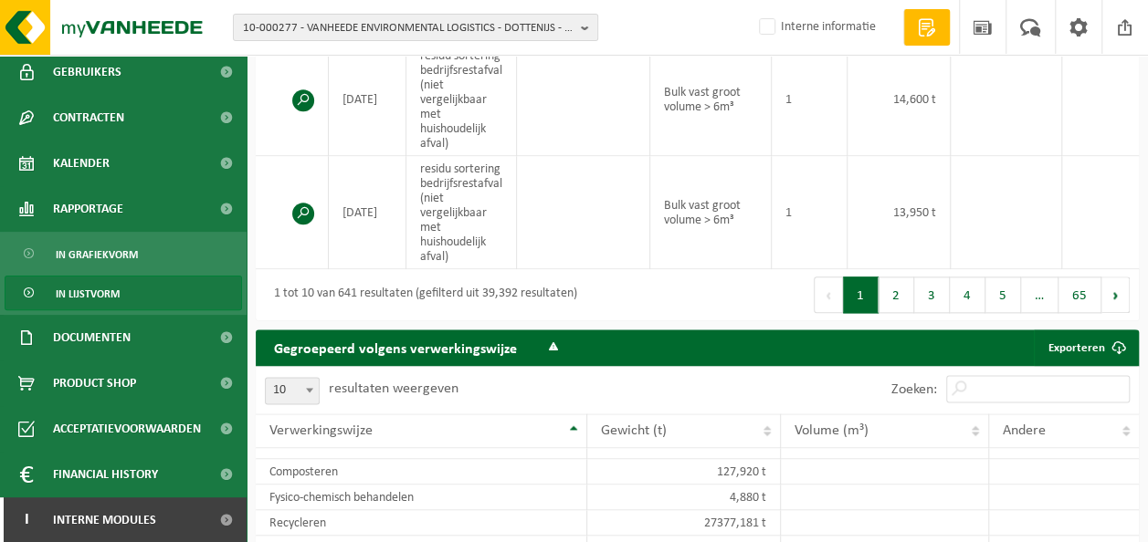
scroll to position [189, 0]
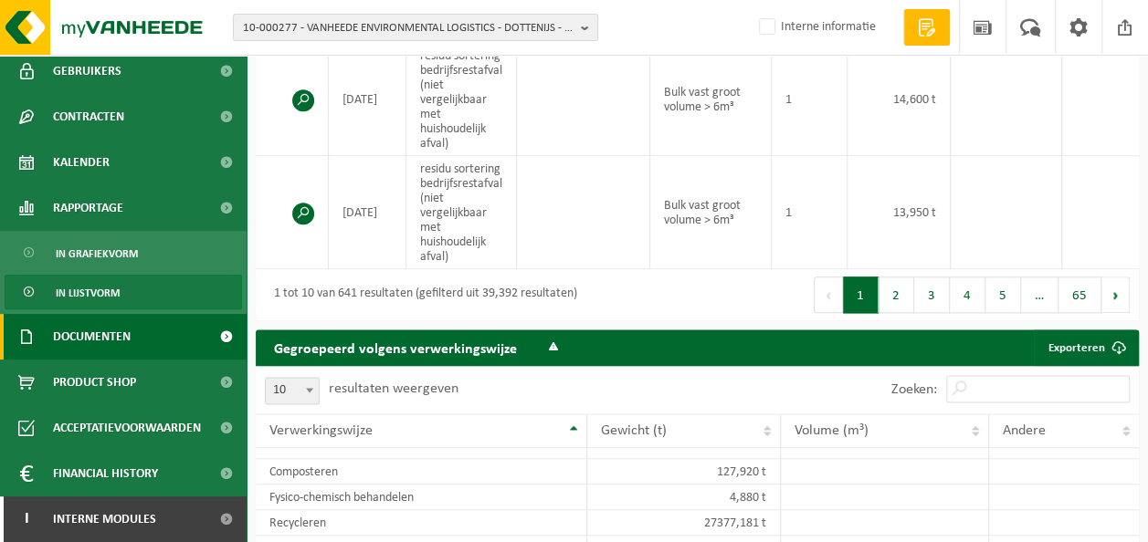
click at [99, 328] on span "Documenten" at bounding box center [92, 337] width 78 height 46
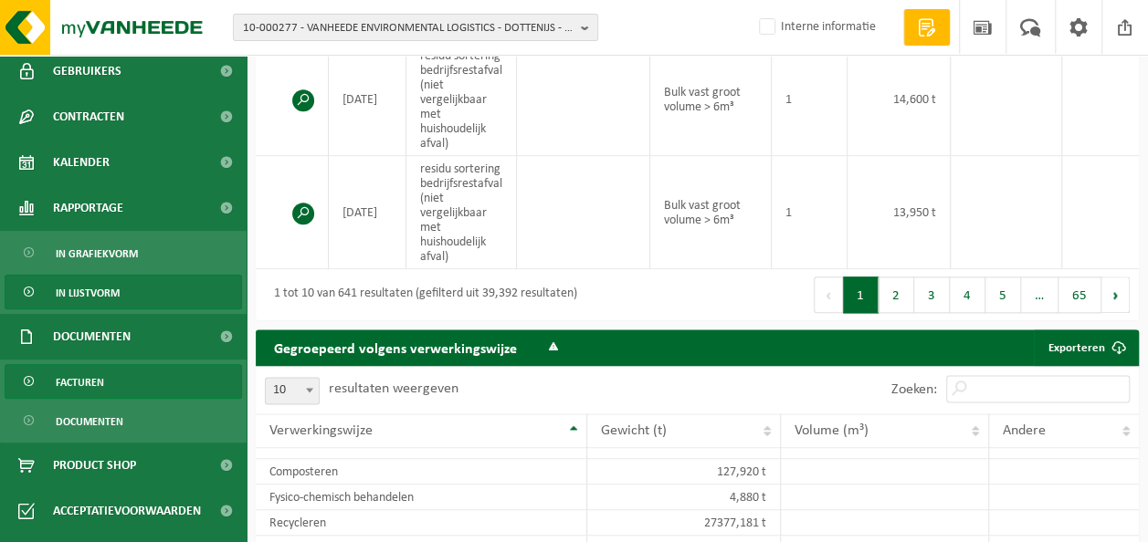
click at [102, 376] on span "Facturen" at bounding box center [80, 382] width 48 height 35
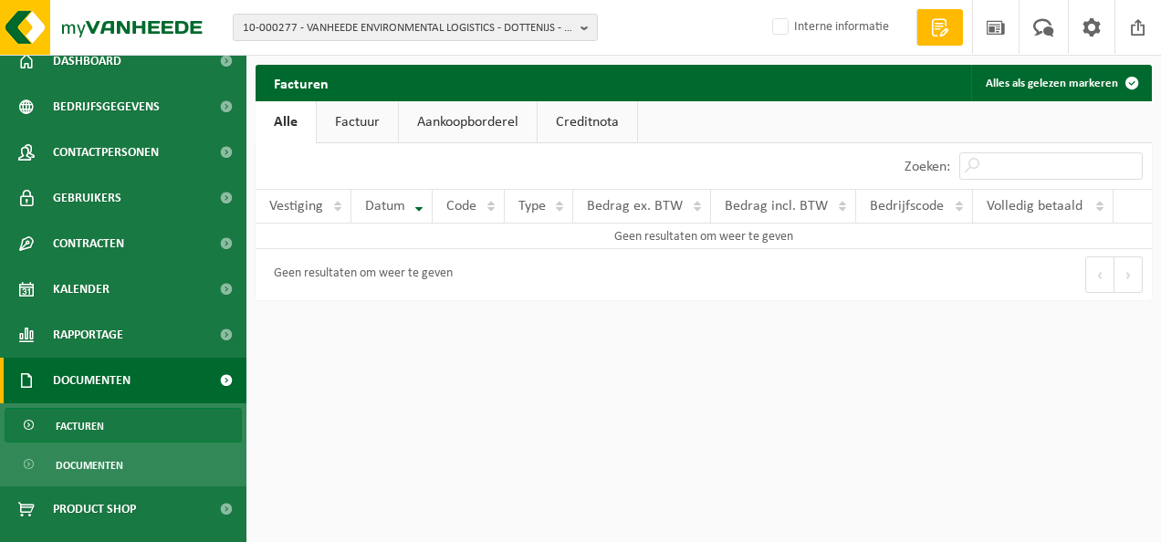
scroll to position [91, 0]
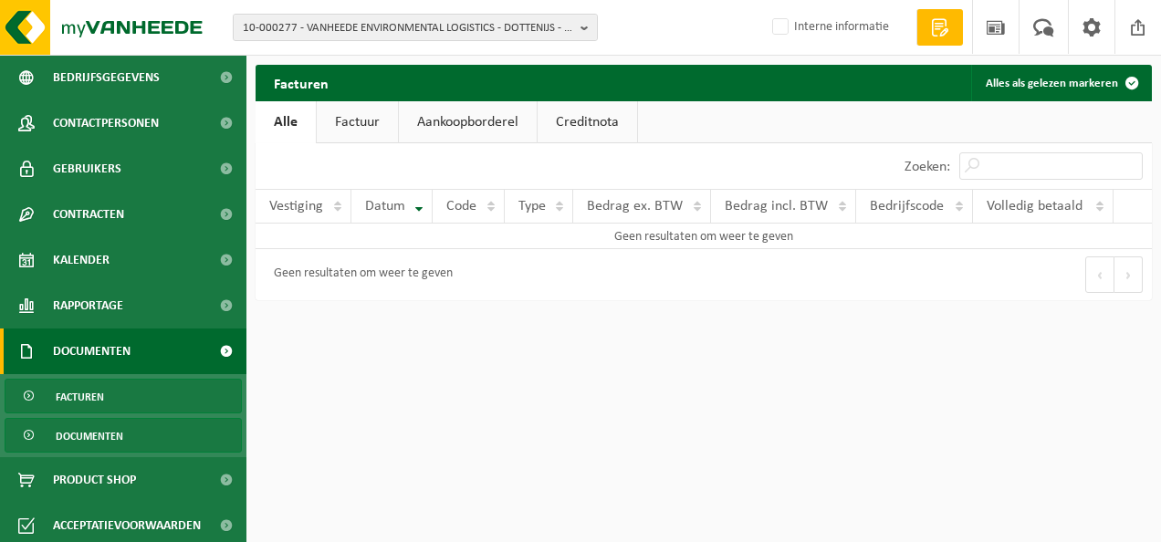
click at [82, 438] on span "Documenten" at bounding box center [90, 436] width 68 height 35
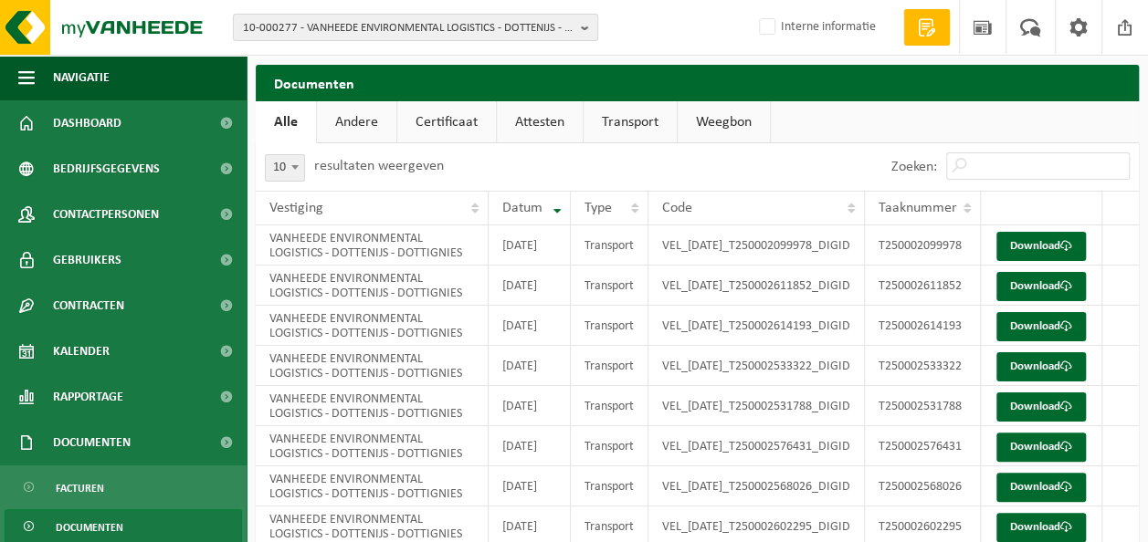
click at [457, 119] on link "Certificaat" at bounding box center [446, 122] width 99 height 42
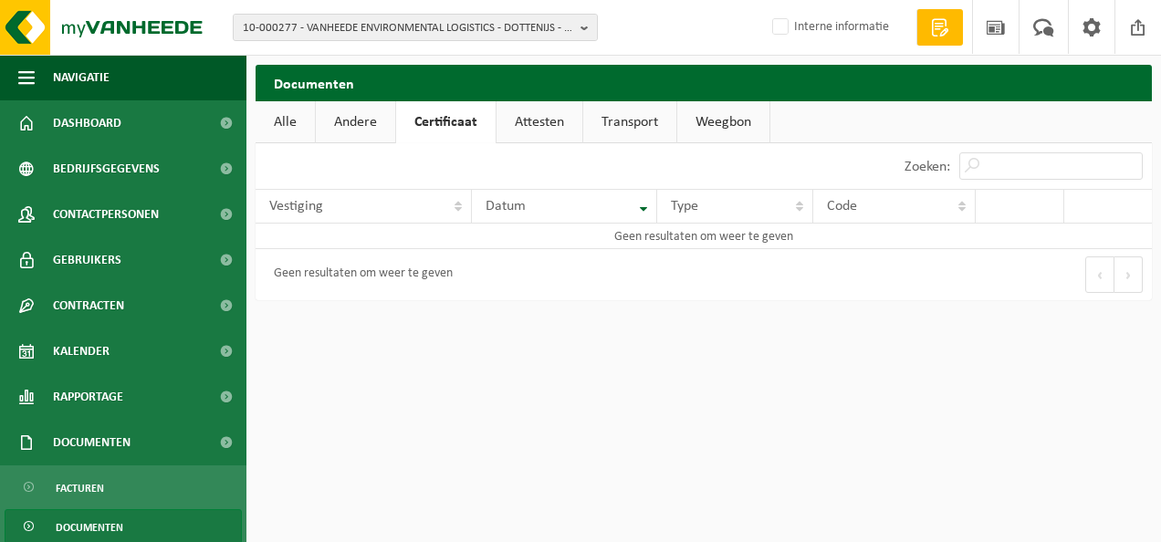
click at [520, 110] on link "Attesten" at bounding box center [540, 122] width 86 height 42
click at [608, 114] on link "Transport" at bounding box center [632, 122] width 93 height 42
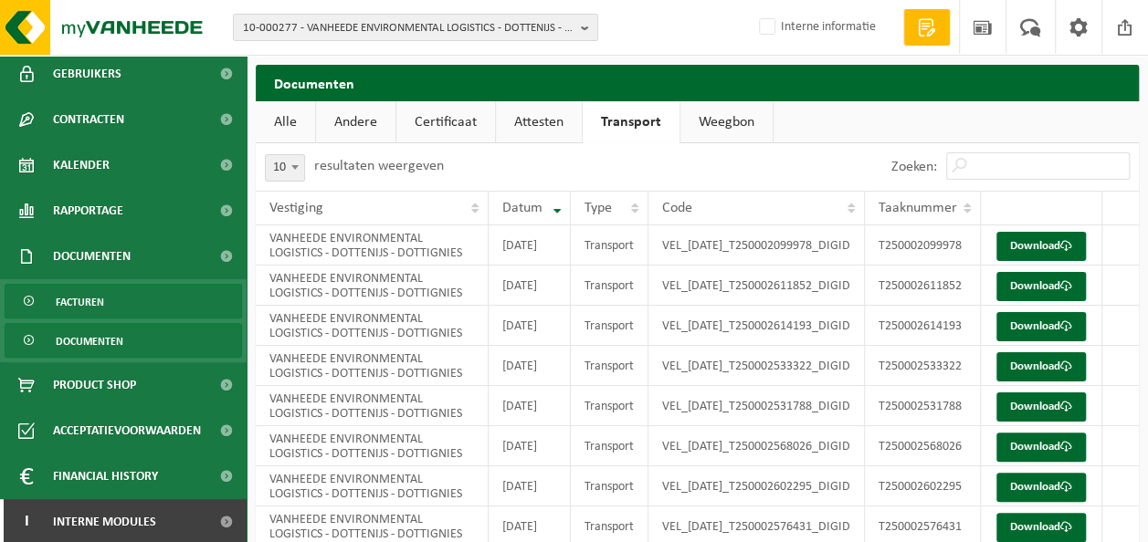
scroll to position [189, 0]
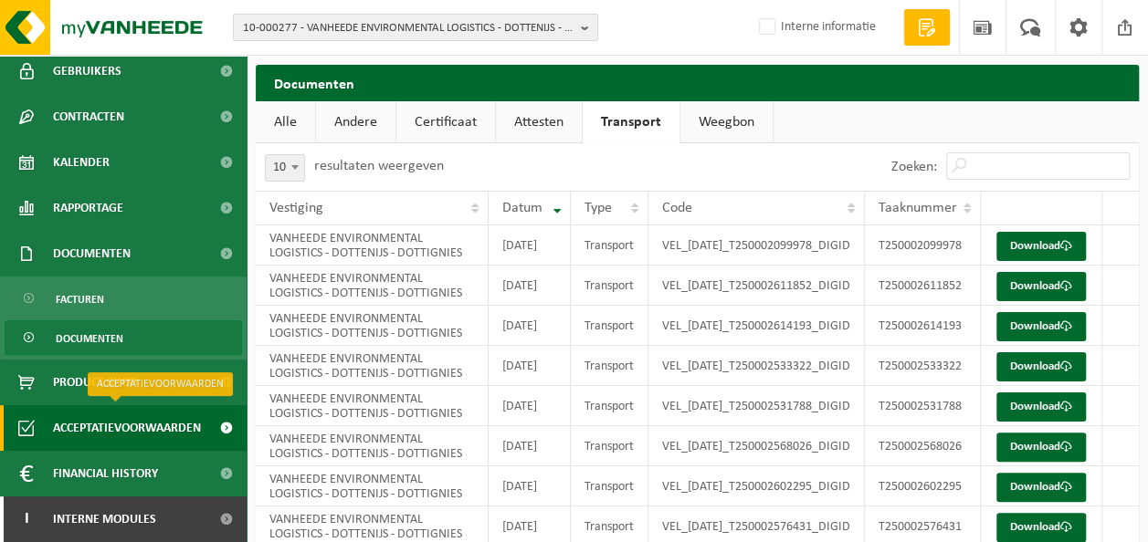
click at [108, 429] on span "Acceptatievoorwaarden" at bounding box center [127, 428] width 148 height 46
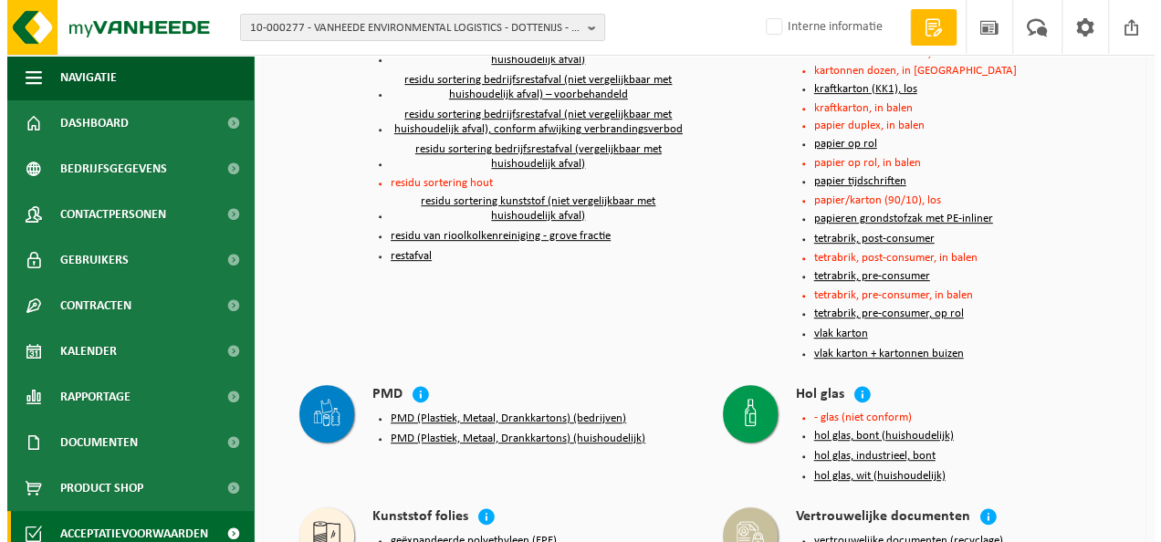
scroll to position [365, 0]
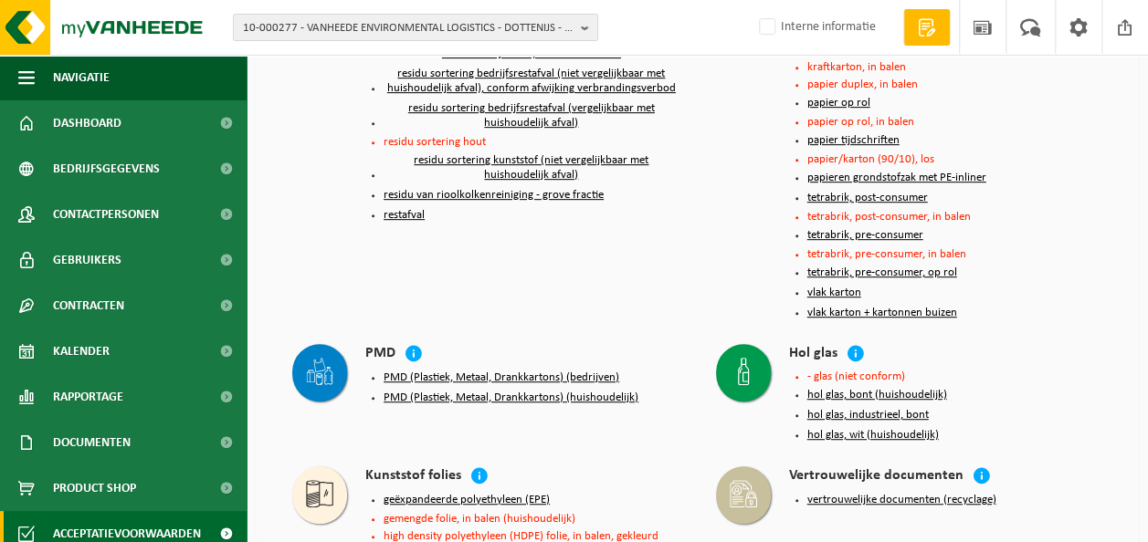
click at [469, 374] on button "PMD (Plastiek, Metaal, Drankkartons) (bedrijven)" at bounding box center [501, 378] width 236 height 15
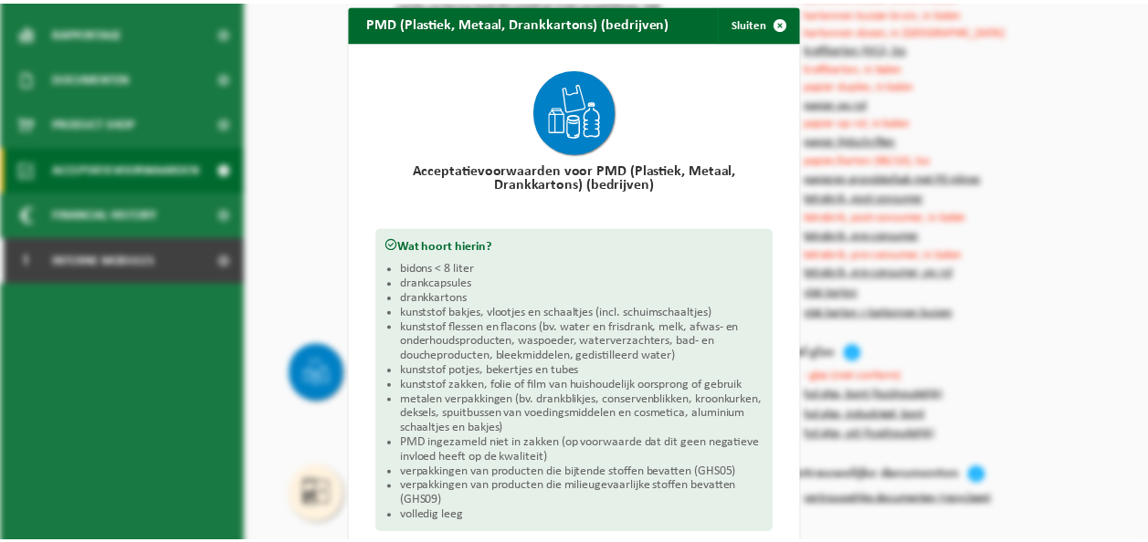
scroll to position [0, 0]
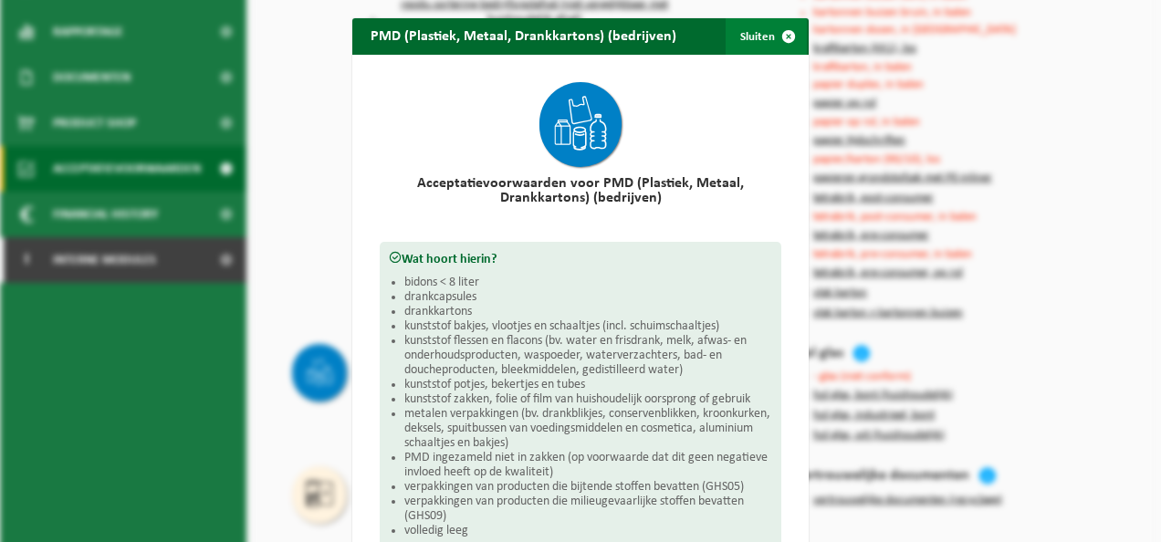
click at [779, 29] on span "button" at bounding box center [789, 36] width 37 height 37
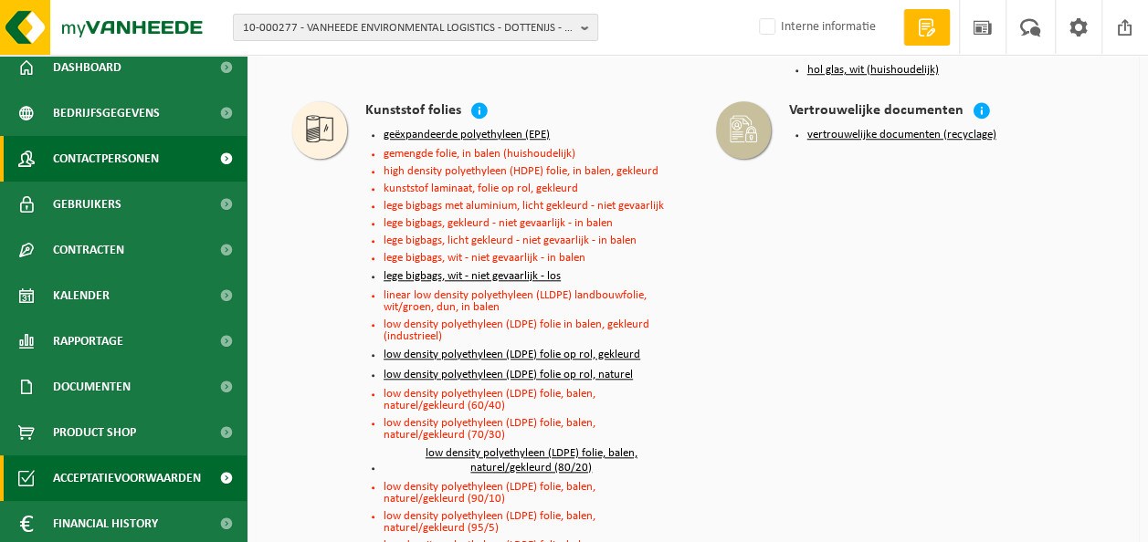
scroll to position [106, 0]
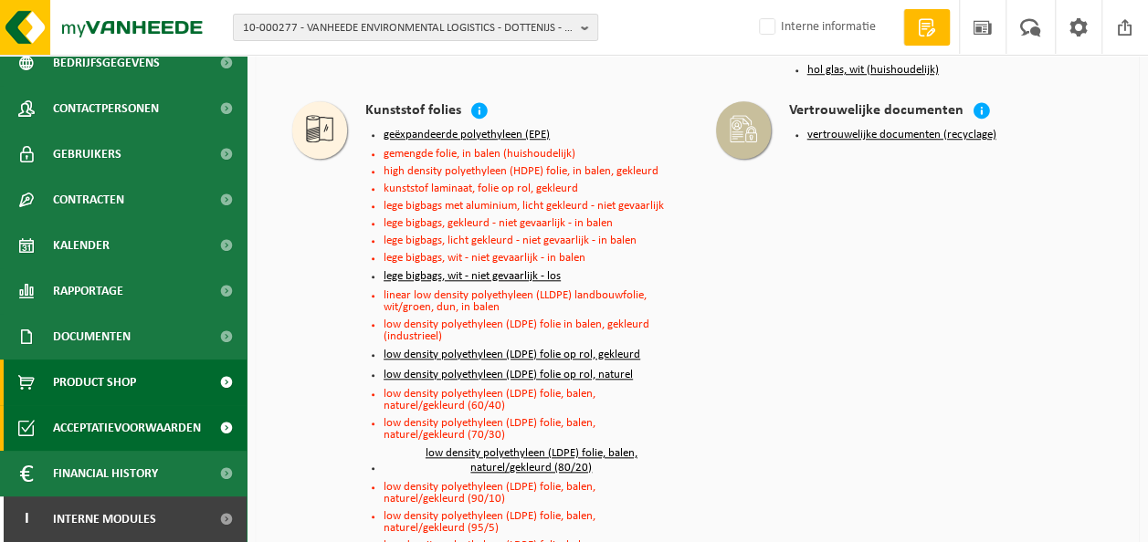
click at [135, 380] on span "Product Shop" at bounding box center [94, 383] width 83 height 46
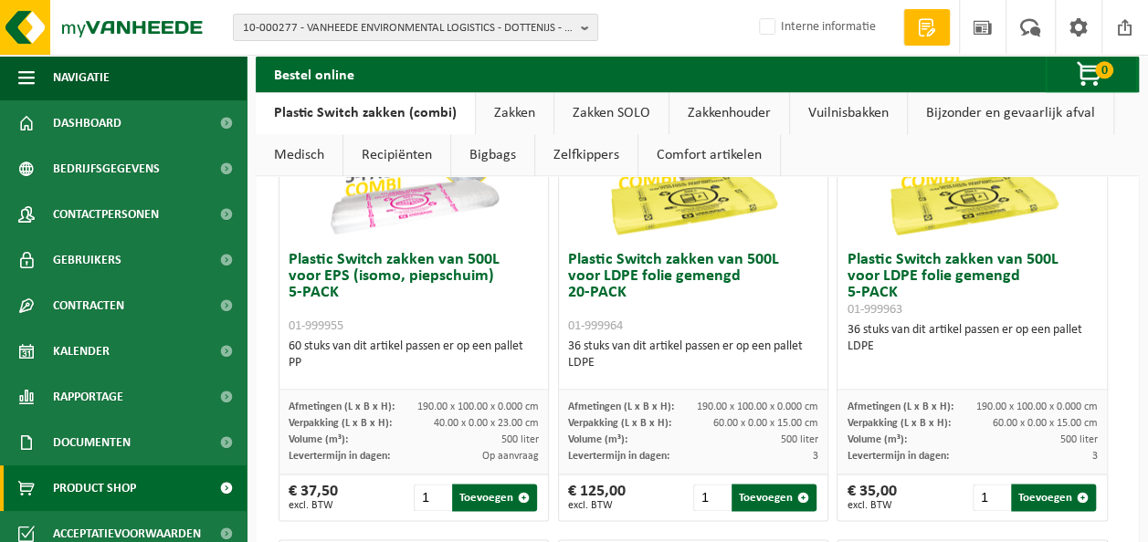
scroll to position [1370, 0]
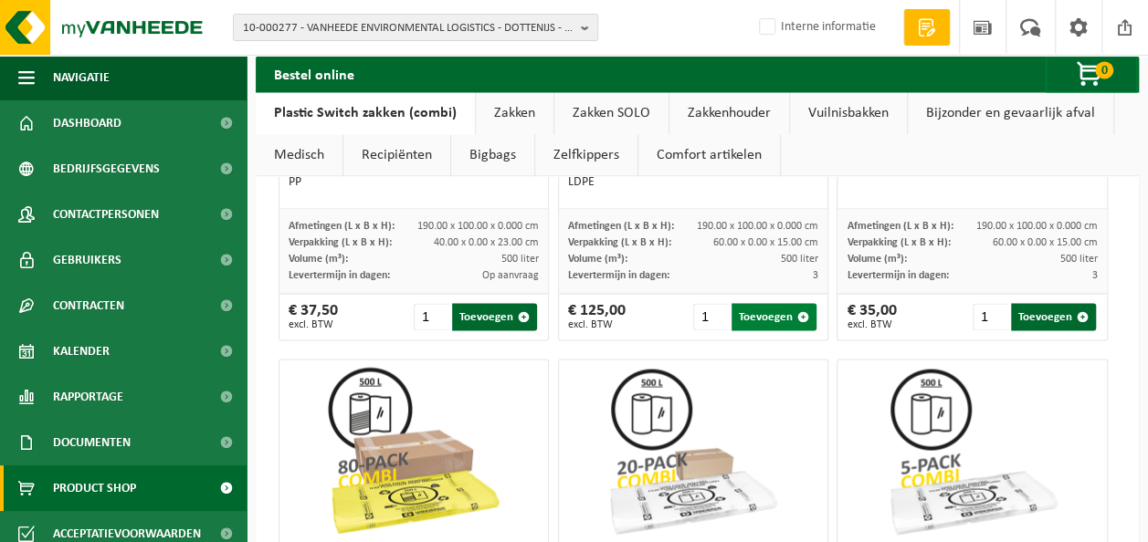
click at [766, 315] on button "Toevoegen" at bounding box center [773, 316] width 85 height 27
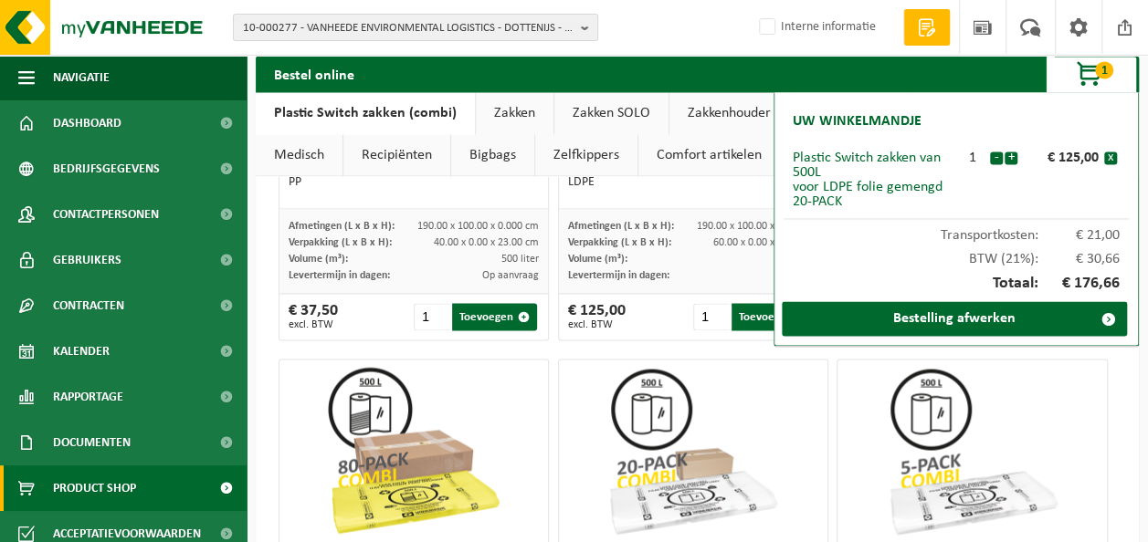
click at [706, 344] on div "Plastic Switch zakken van 300L voor harde kunststoffen 20-PACK 01-999950 60 stu…" at bounding box center [697, 109] width 846 height 2401
click at [709, 320] on input "1" at bounding box center [711, 316] width 37 height 27
click at [709, 315] on input "1" at bounding box center [711, 316] width 37 height 27
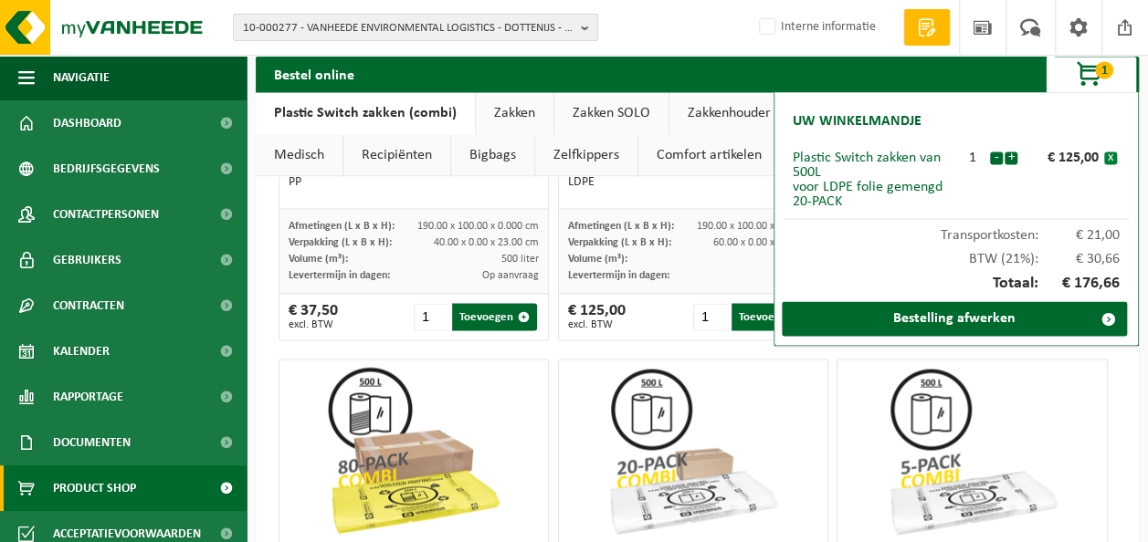
click at [1110, 157] on button "x" at bounding box center [1110, 158] width 13 height 13
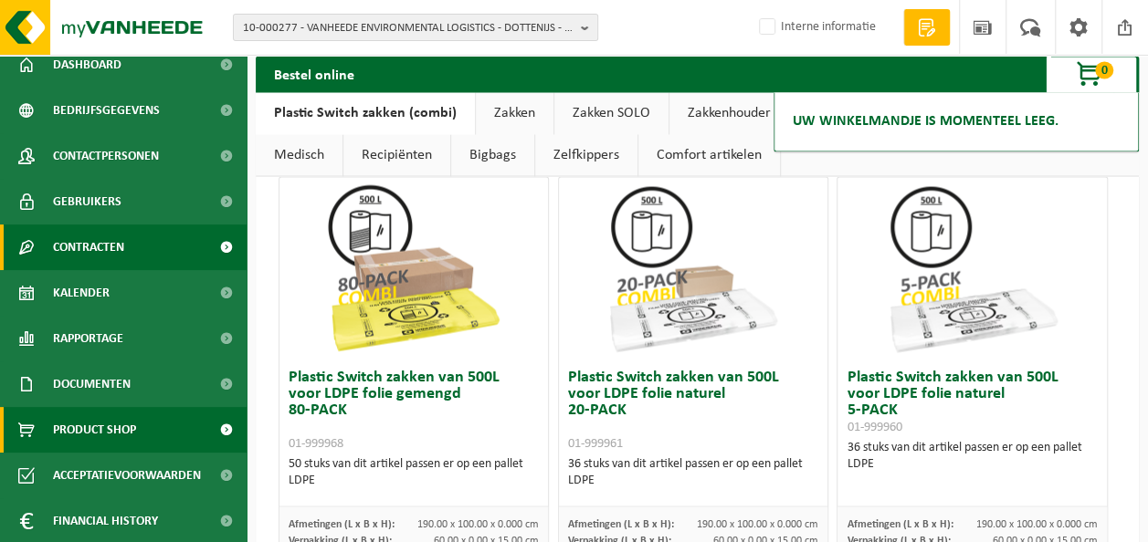
scroll to position [106, 0]
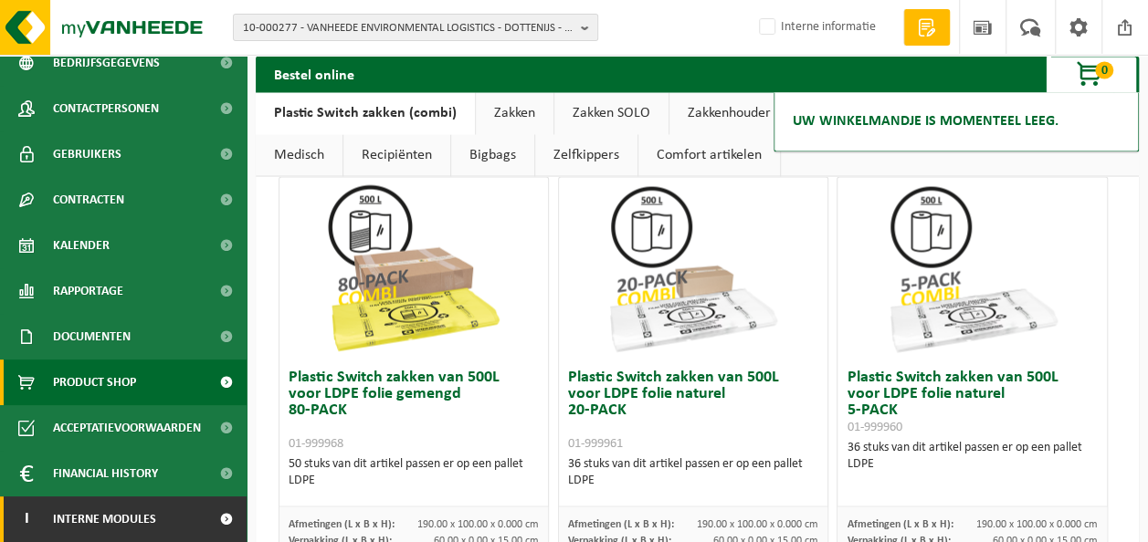
click at [205, 509] on span at bounding box center [225, 520] width 41 height 46
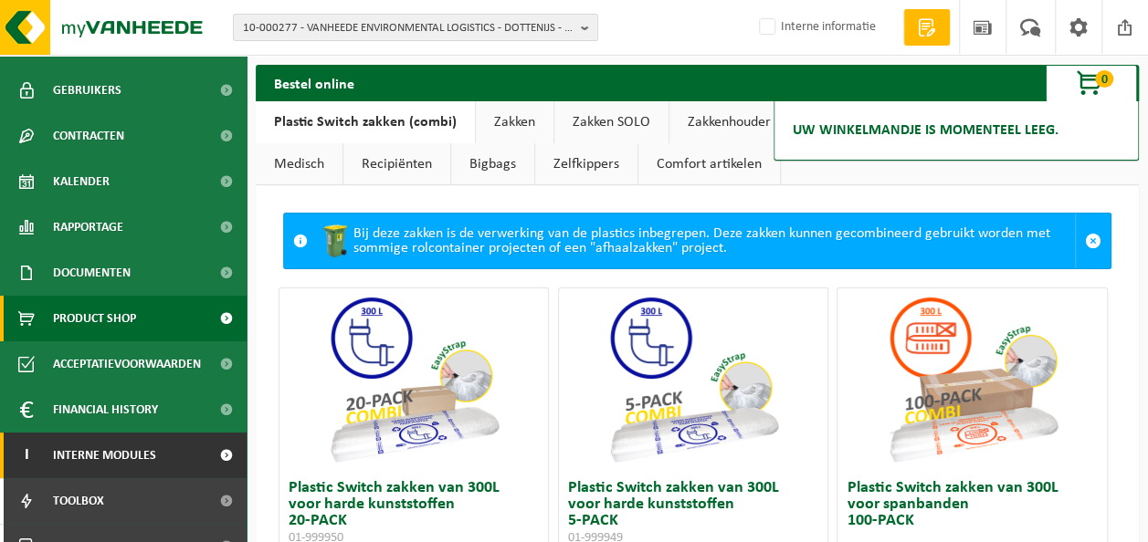
scroll to position [197, 0]
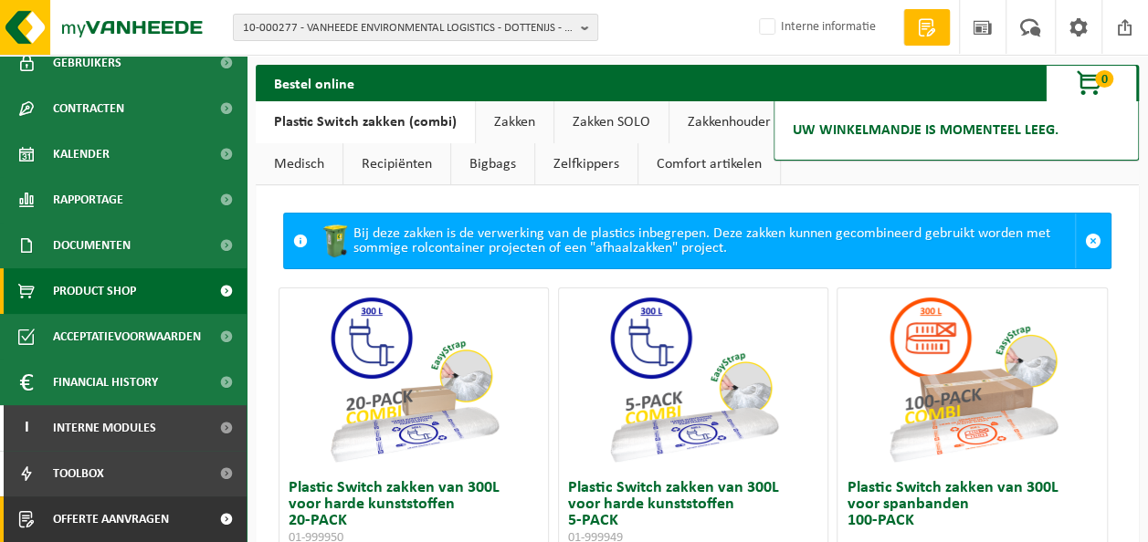
click at [205, 519] on span at bounding box center [225, 520] width 41 height 46
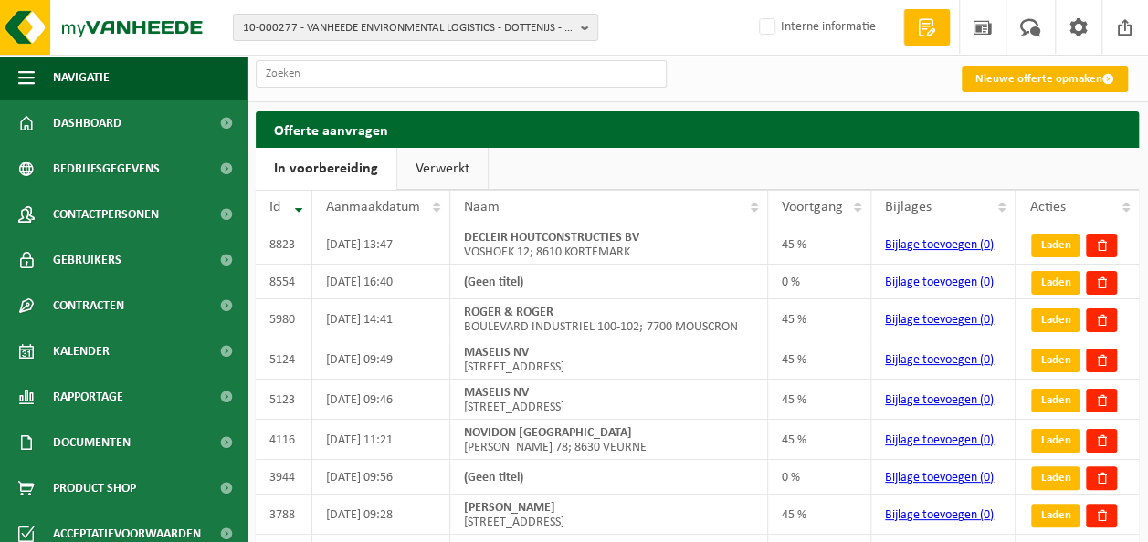
click at [1028, 79] on link "Nieuwe offerte opmaken" at bounding box center [1044, 79] width 166 height 26
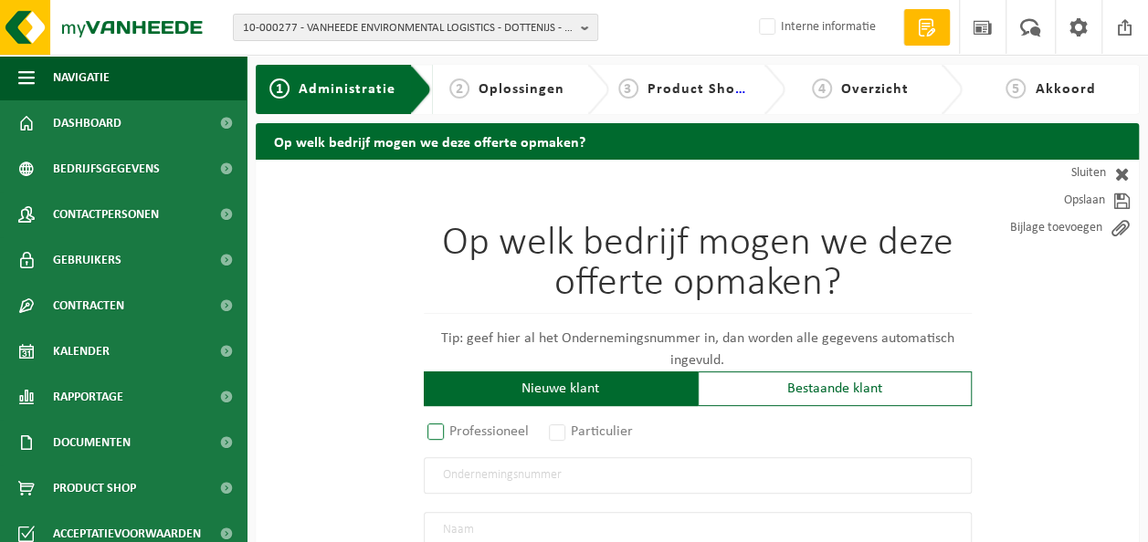
click at [465, 427] on label "Professioneel" at bounding box center [479, 432] width 110 height 26
click at [465, 427] on input "Professioneel" at bounding box center [460, 433] width 12 height 12
radio input "true"
click at [485, 477] on input "text" at bounding box center [698, 475] width 548 height 37
type input "BE0759665693"
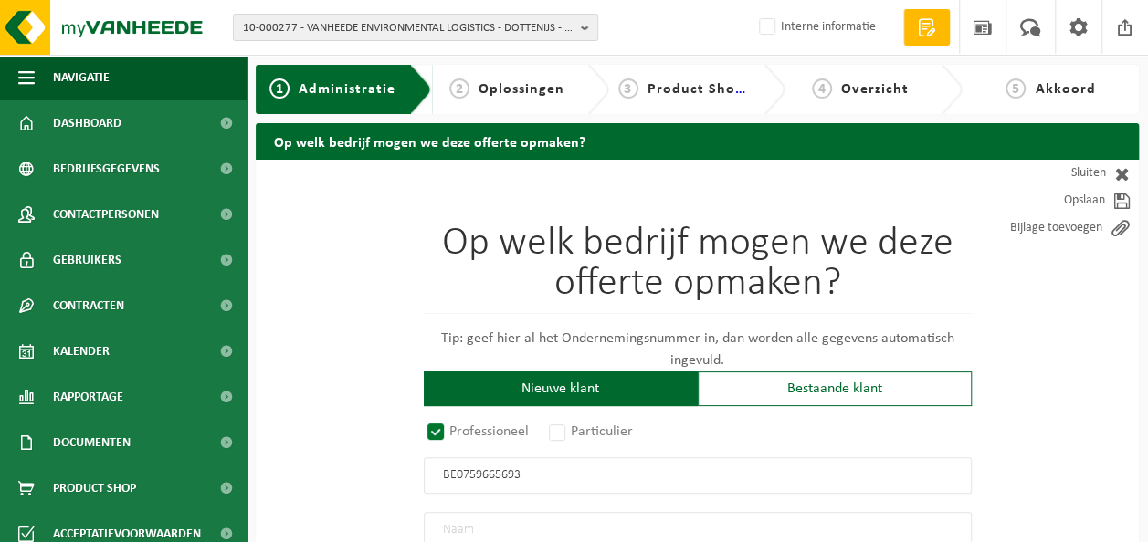
radio input "true"
type input "0759665693"
type input "SEPPE'S GRANOLA BV"
type input "NELCASTRAAT"
type input "1 / E"
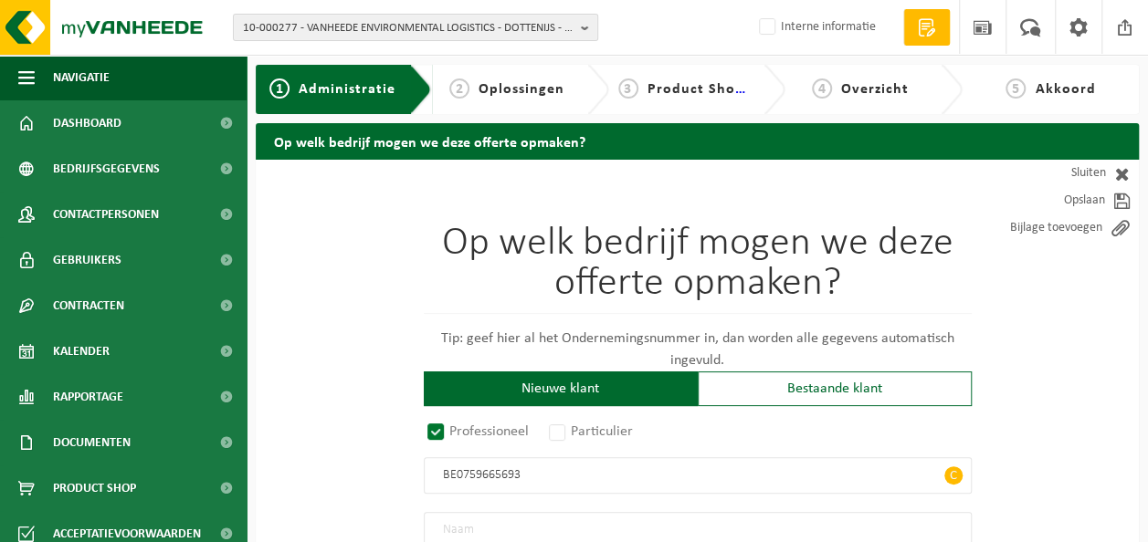
type input "8860"
type input "LENDELEDE"
select select "D"
type input "SEPPE'S GRANOLA BV"
type input "NELCASTRAAT"
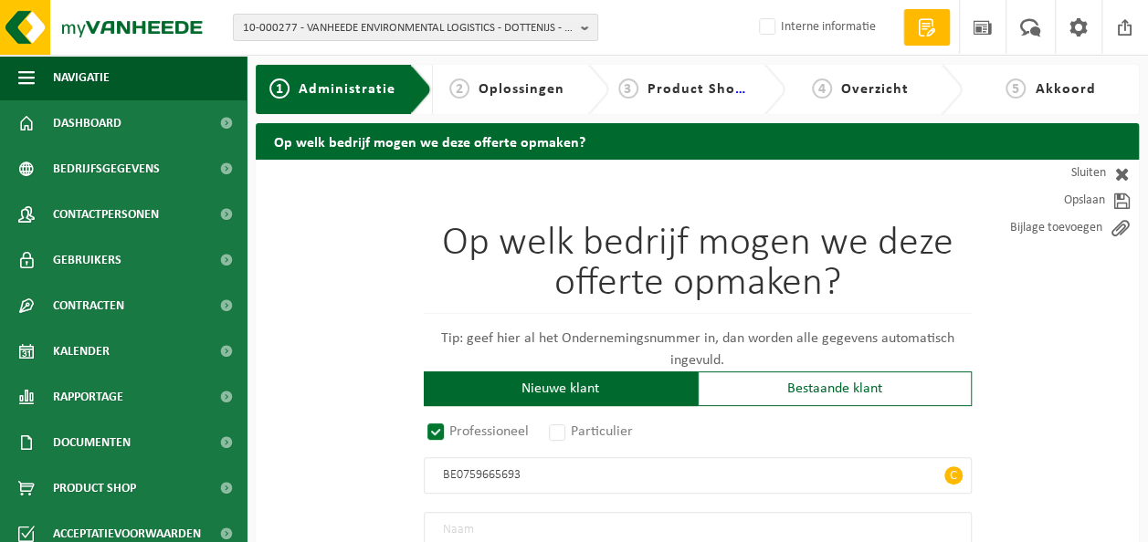
type input "1 / E"
type input "8860"
type input "LENDELEDE"
type input "2347030905"
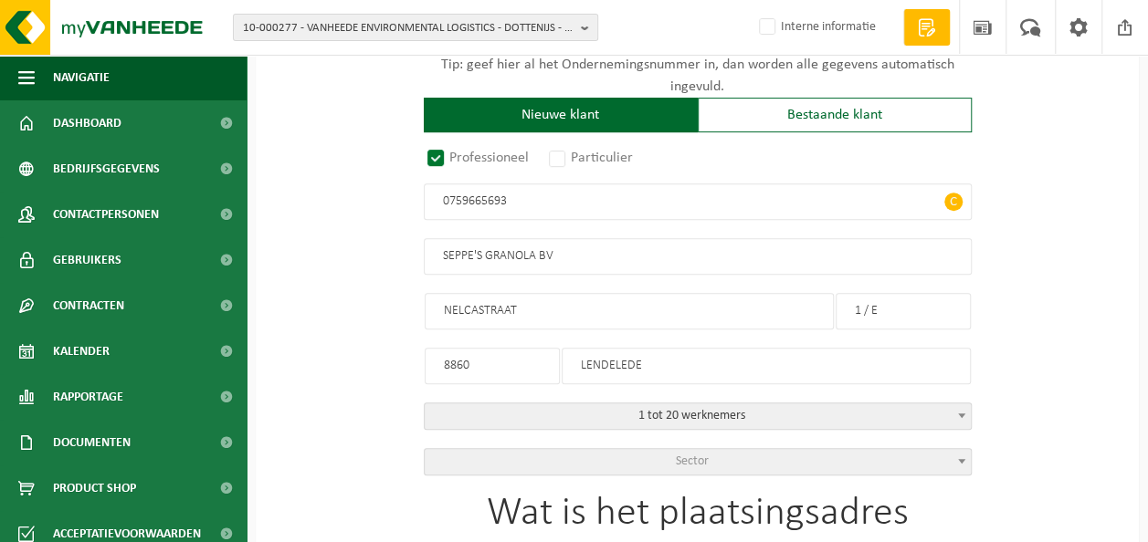
scroll to position [365, 0]
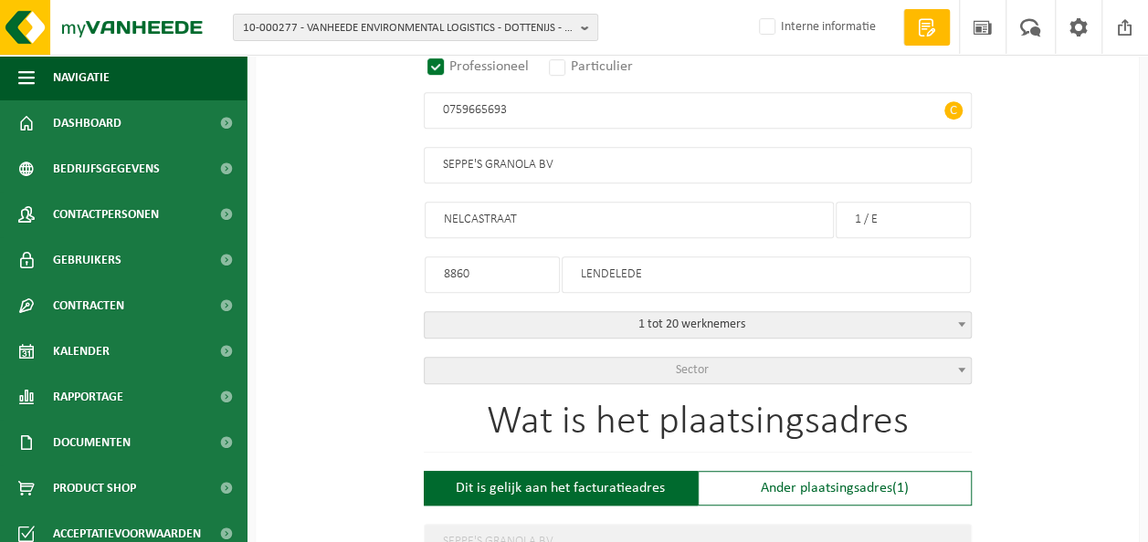
type input "0759665693"
click at [792, 321] on span "1 tot 20 werknemers" at bounding box center [698, 325] width 546 height 26
click at [761, 372] on span "Sector" at bounding box center [698, 371] width 546 height 26
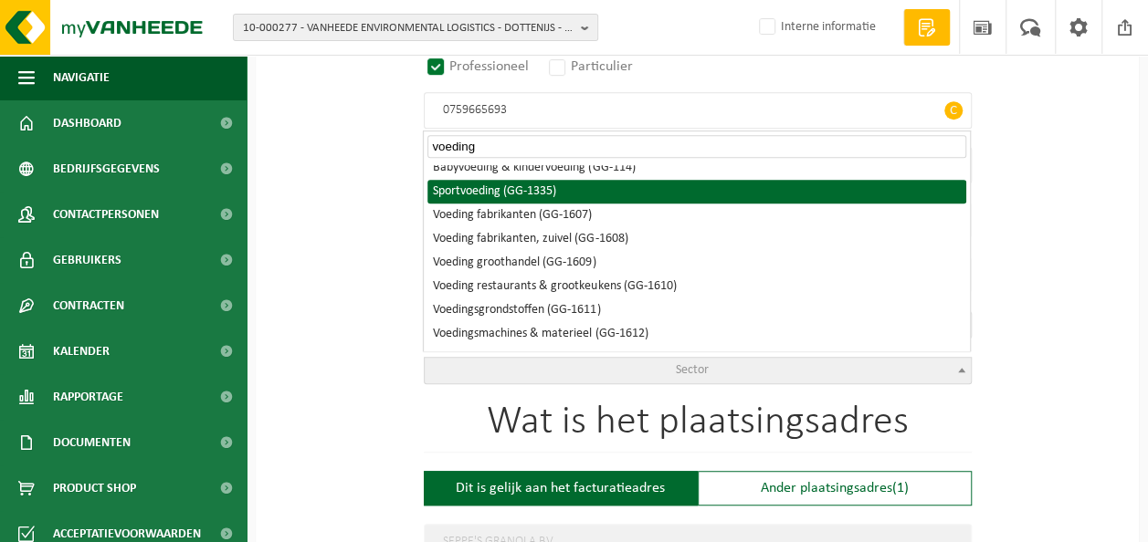
scroll to position [274, 0]
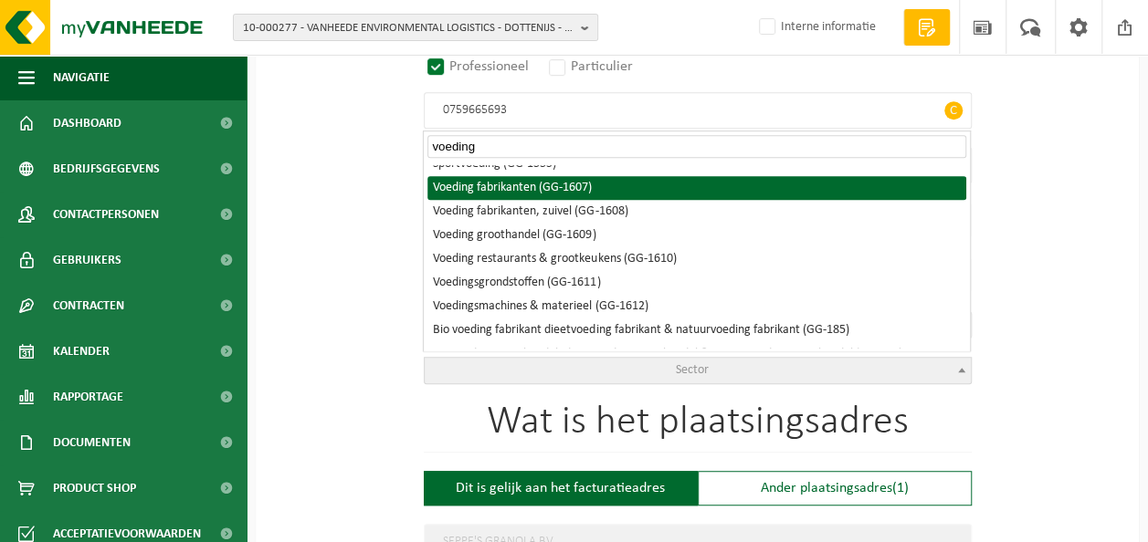
type input "voeding"
select select "1607"
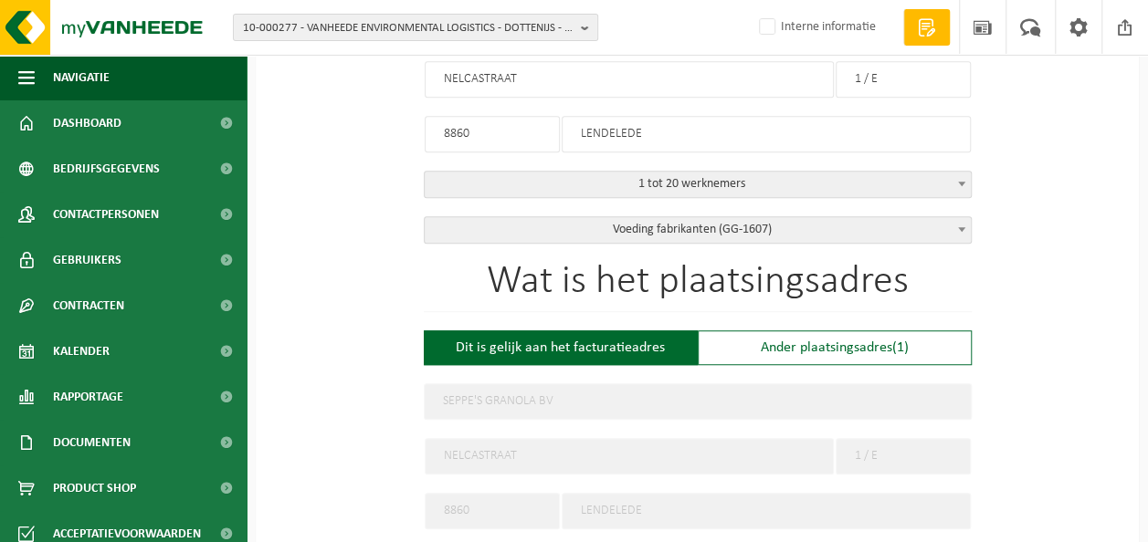
scroll to position [548, 0]
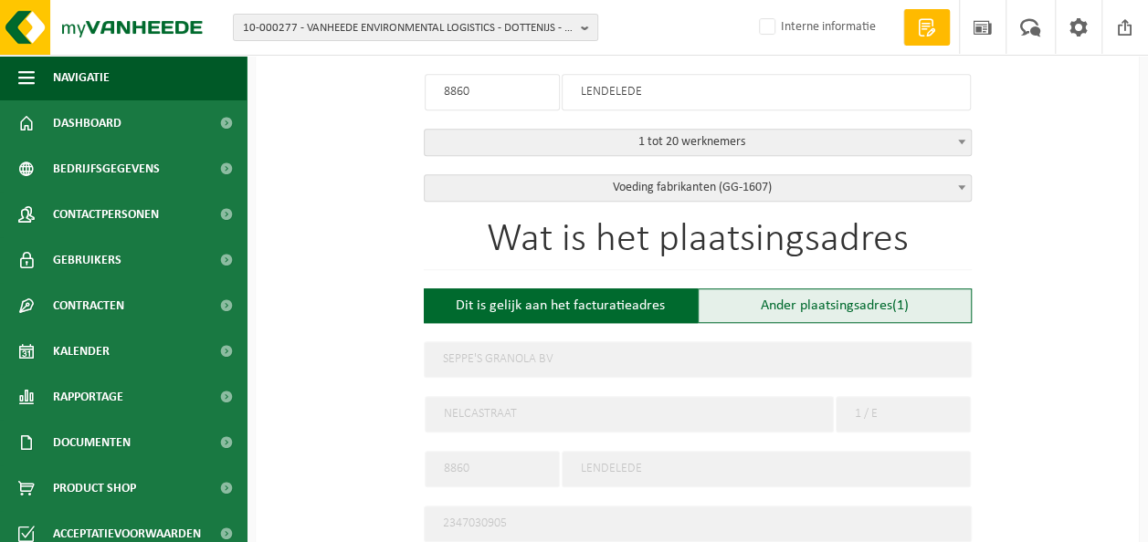
click at [829, 299] on div "Ander plaatsingsadres (1)" at bounding box center [835, 306] width 274 height 35
type input "Werf -"
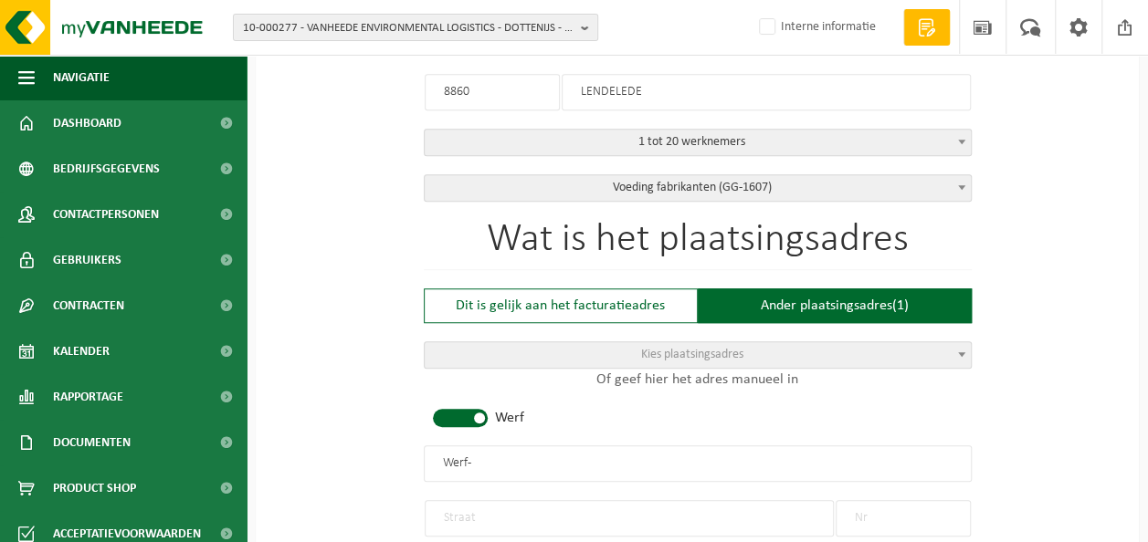
click at [819, 342] on span "Kies plaatsingsadres" at bounding box center [698, 355] width 546 height 26
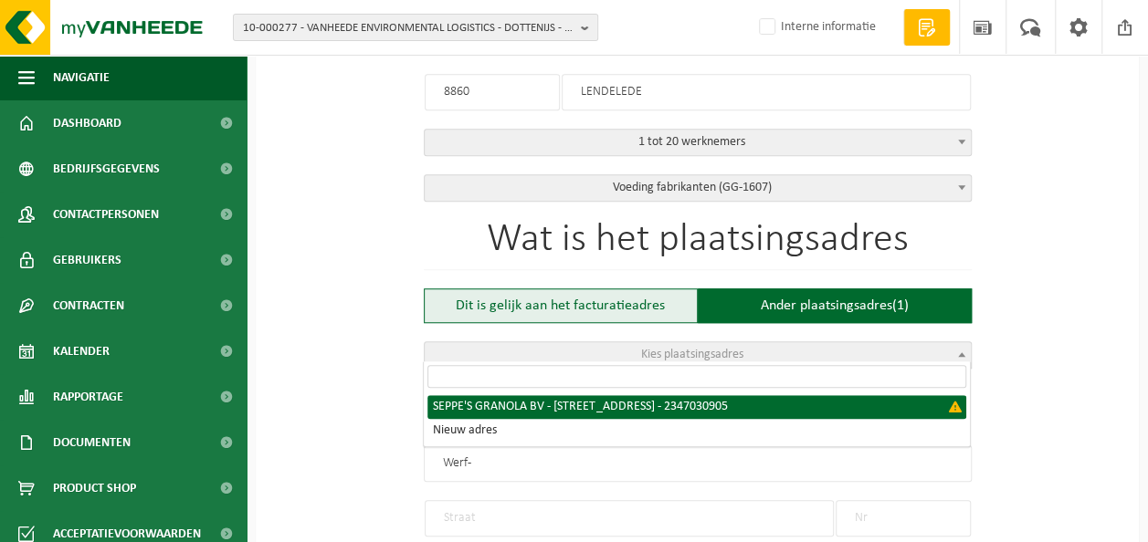
click at [579, 304] on div "Dit is gelijk aan het facturatieadres" at bounding box center [561, 306] width 274 height 35
type input "SEPPE'S GRANOLA BV"
type input "NELCASTRAAT"
type input "1 / E"
type input "8860"
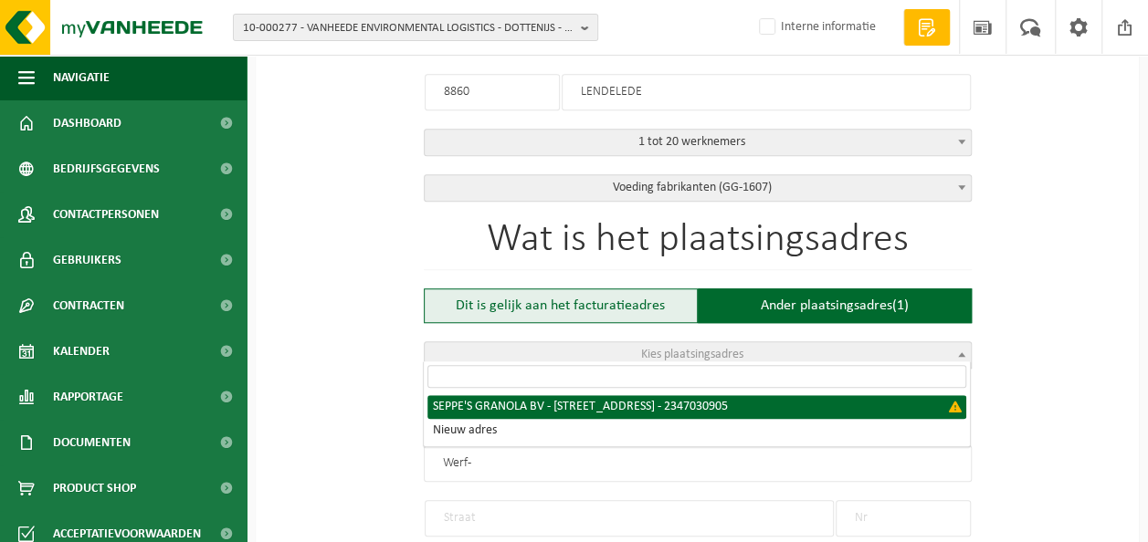
type input "LENDELEDE"
type input "2347030905"
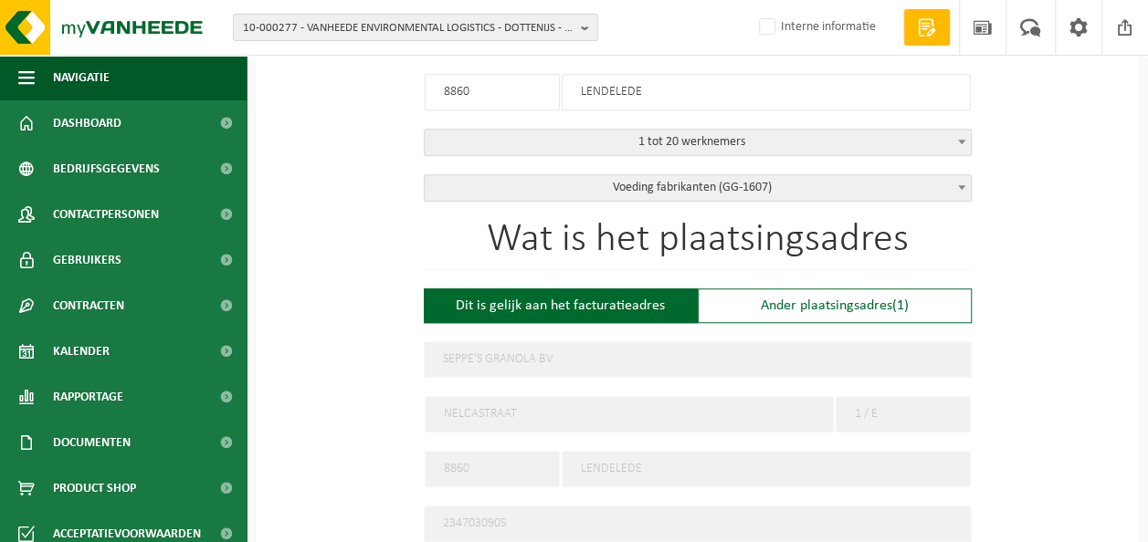
scroll to position [822, 0]
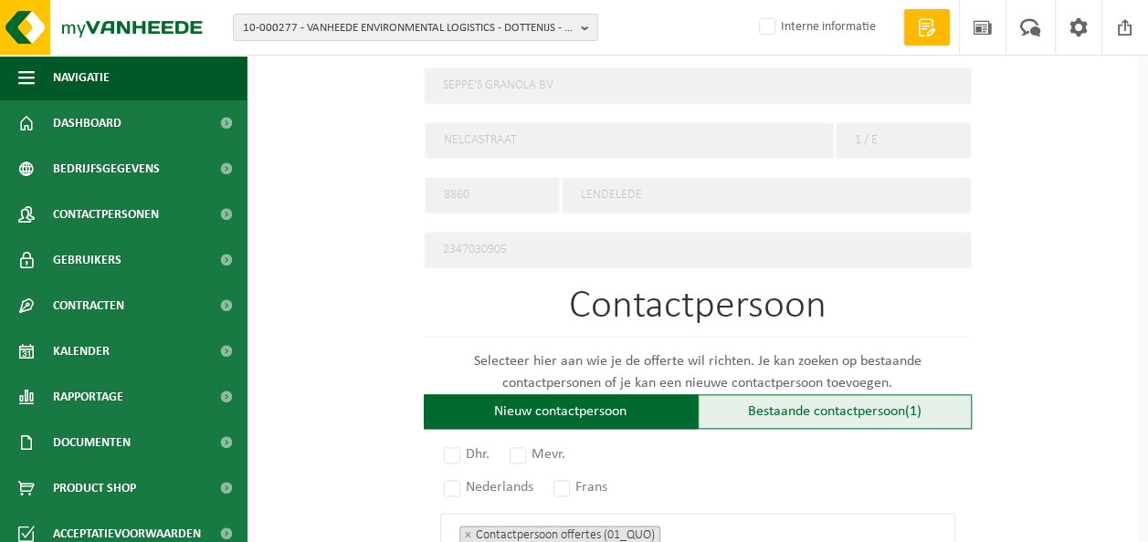
click at [856, 397] on div "Bestaande contactpersoon (1)" at bounding box center [835, 411] width 274 height 35
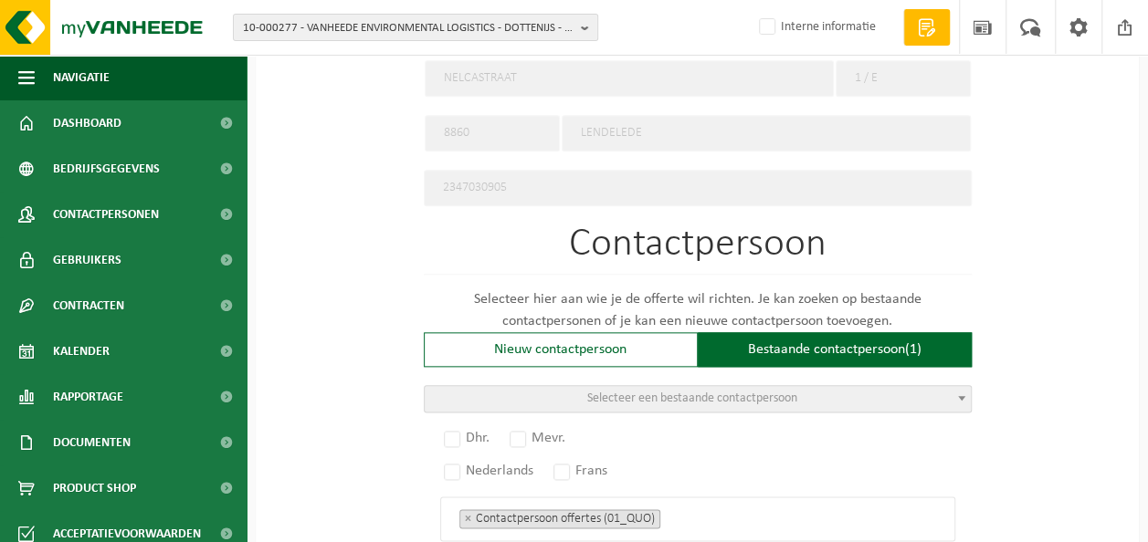
scroll to position [913, 0]
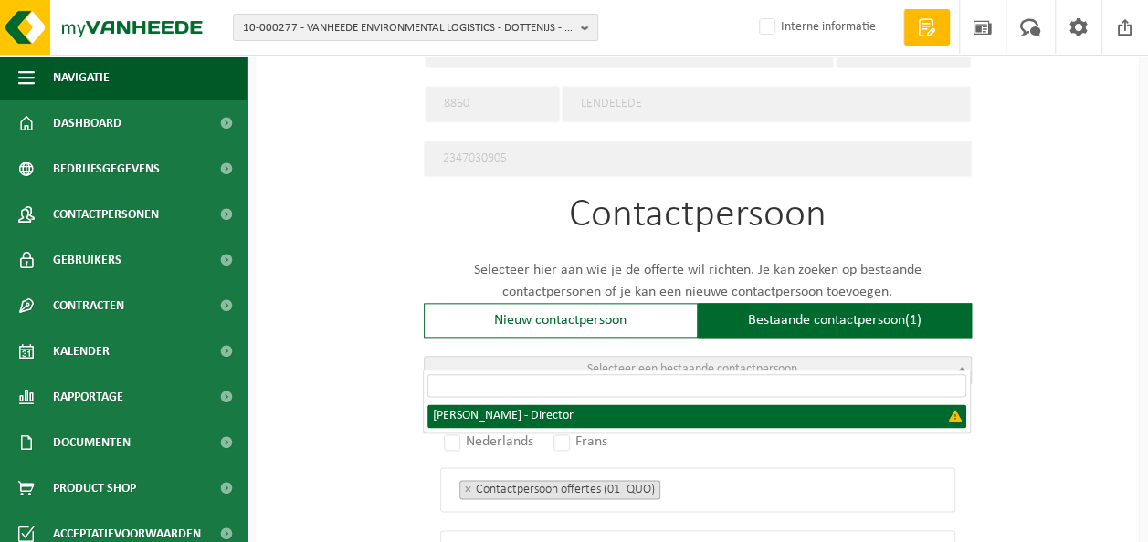
click at [853, 357] on span "Selecteer een bestaande contactpersoon" at bounding box center [698, 370] width 546 height 26
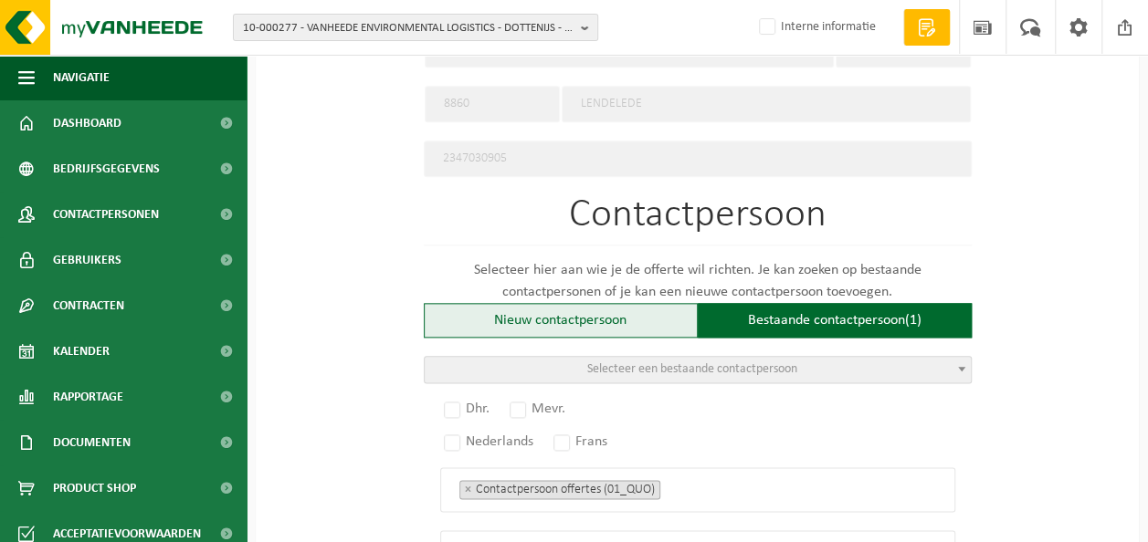
click at [555, 309] on div "Nieuw contactpersoon" at bounding box center [561, 320] width 274 height 35
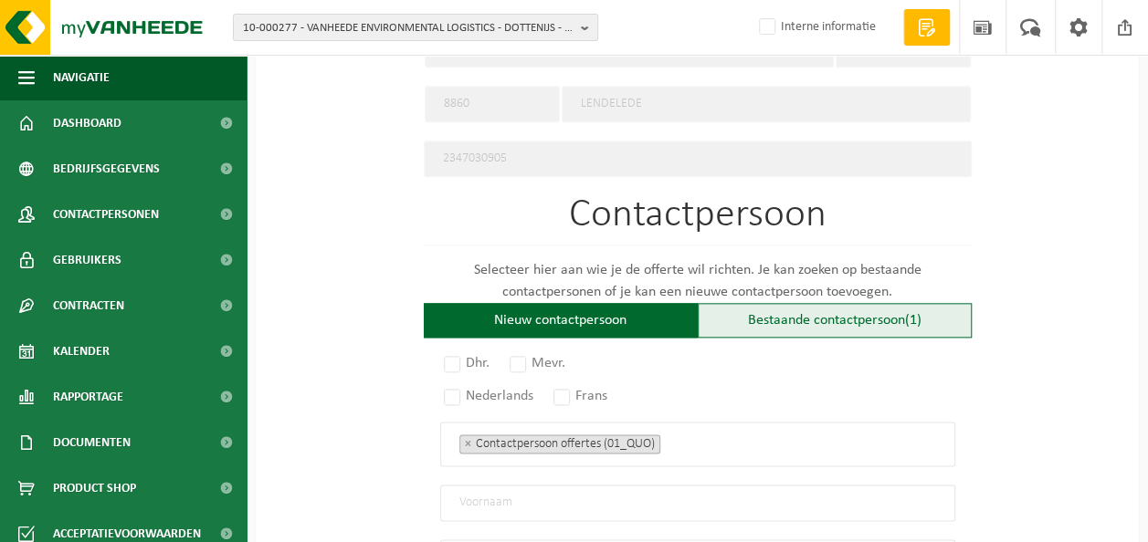
click at [807, 307] on div "Bestaande contactpersoon (1)" at bounding box center [835, 320] width 274 height 35
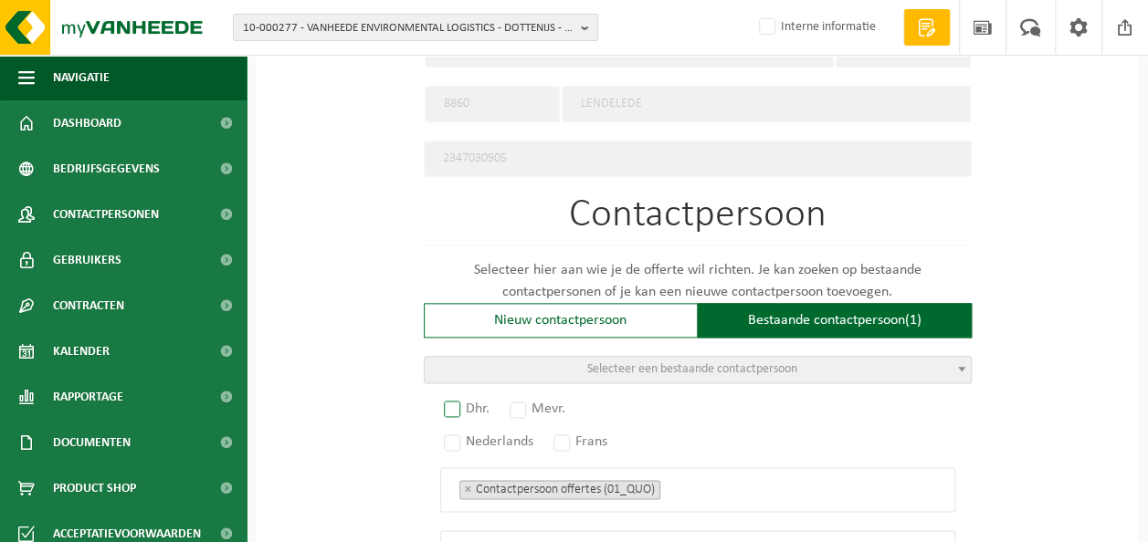
click at [447, 398] on label "Dhr." at bounding box center [467, 409] width 55 height 26
radio input "true"
click at [451, 429] on label "Nederlands" at bounding box center [489, 442] width 99 height 26
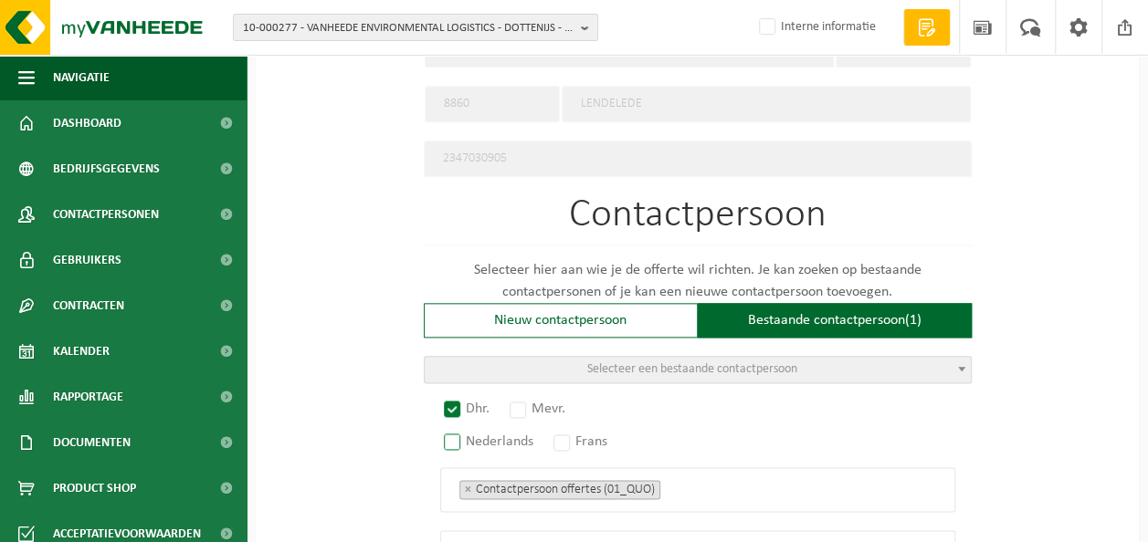
radio input "true"
click at [838, 357] on span "Selecteer een bestaande contactpersoon" at bounding box center [698, 370] width 546 height 26
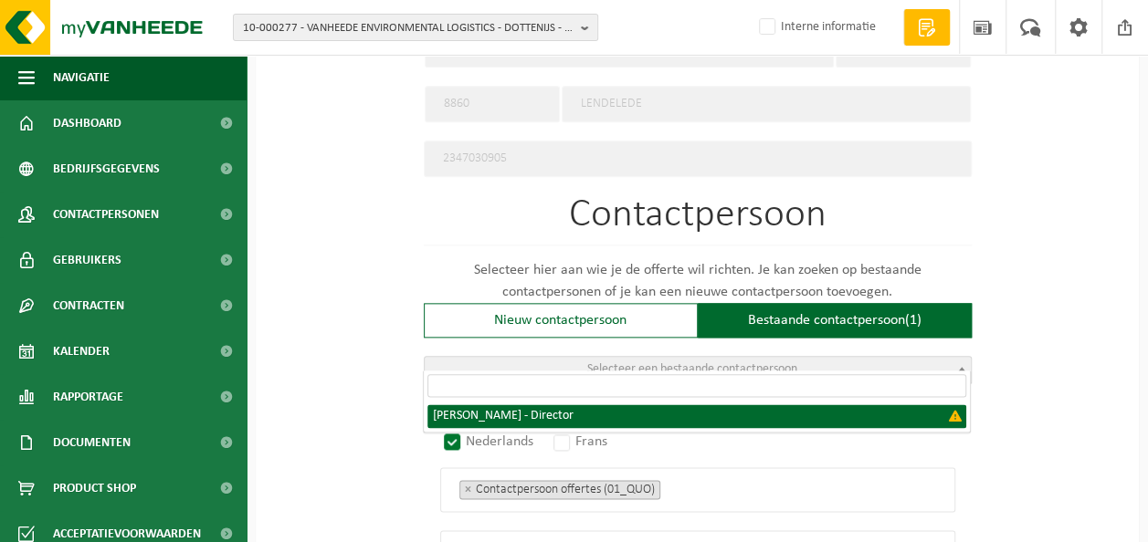
click at [601, 429] on span "RIOLO GIUSEPPE - Director" at bounding box center [697, 416] width 546 height 31
select select "{"code":"","firstname":"GIUSEPPE","surname":"RIOLO","gender":"Unknown","positio…"
type input "GIUSEPPE"
type input "RIOLO"
type input "Director"
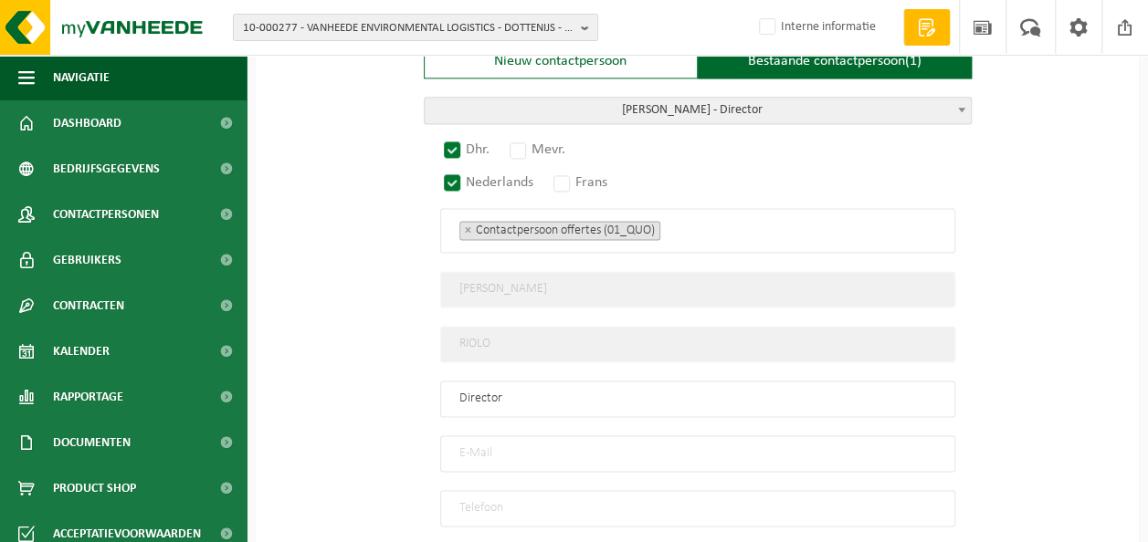
scroll to position [1187, 0]
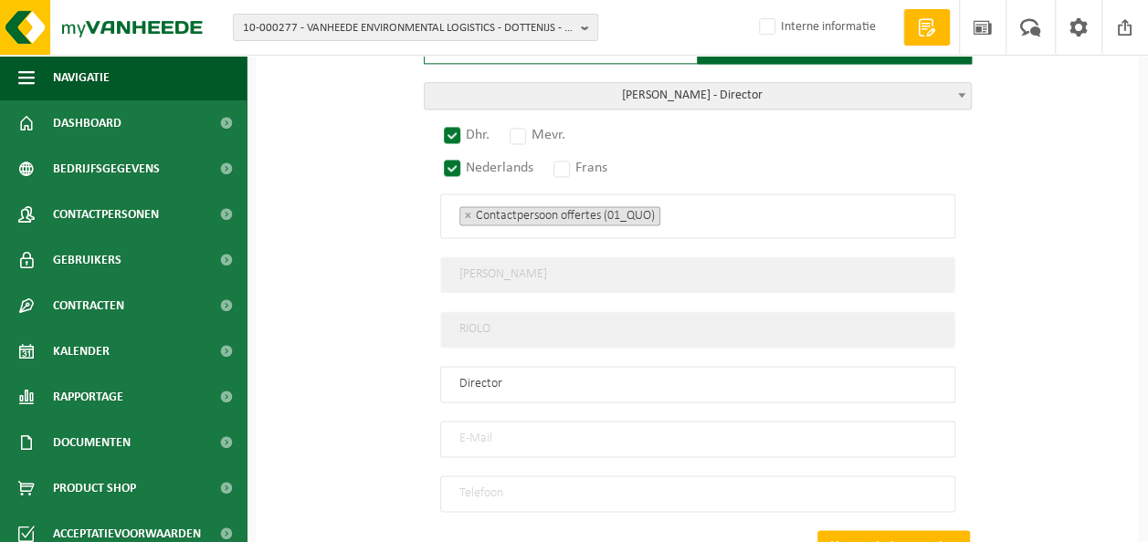
click at [551, 421] on input "email" at bounding box center [697, 439] width 515 height 37
type input "info@seppesgranola.com"
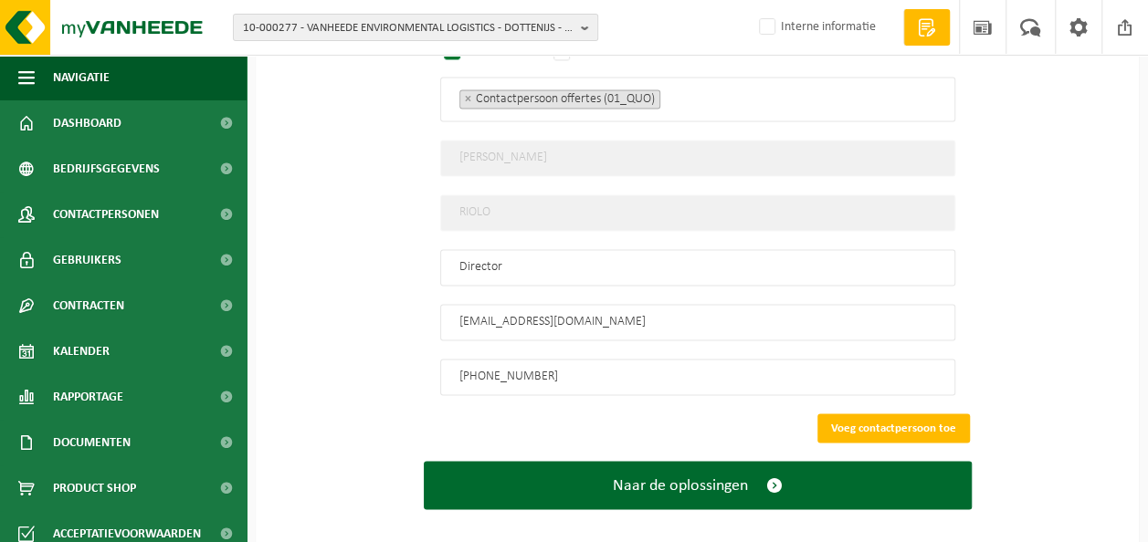
scroll to position [1304, 0]
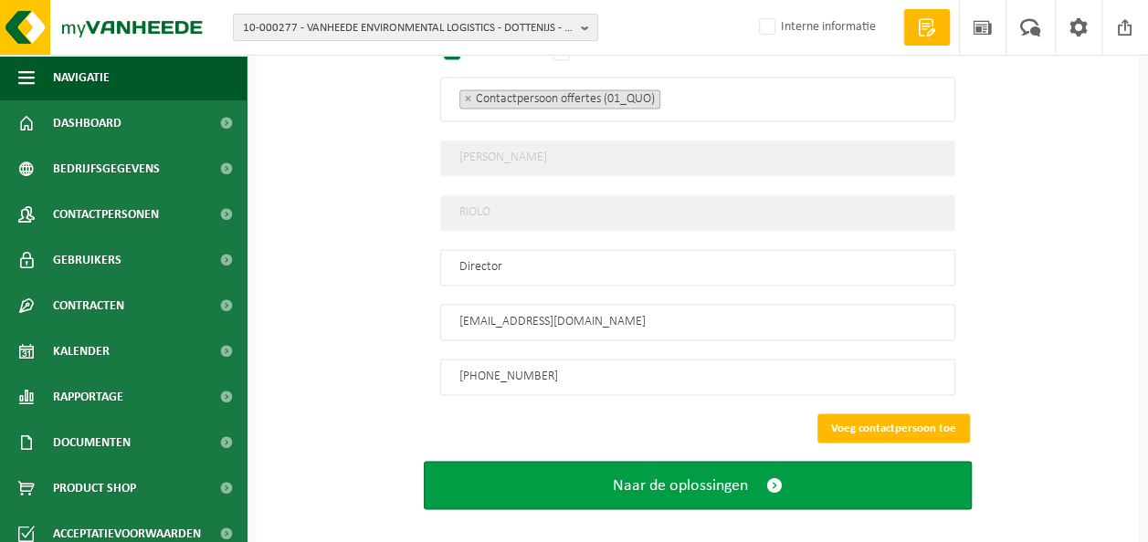
type input "+32 492 64 81 27"
click at [727, 476] on span "Naar de oplossingen" at bounding box center [680, 485] width 135 height 19
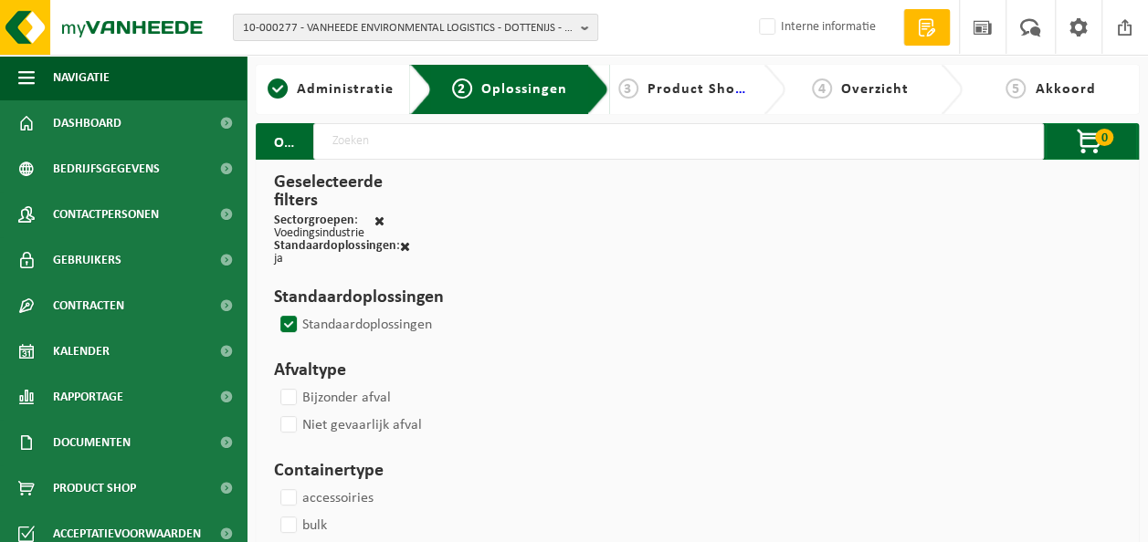
select select
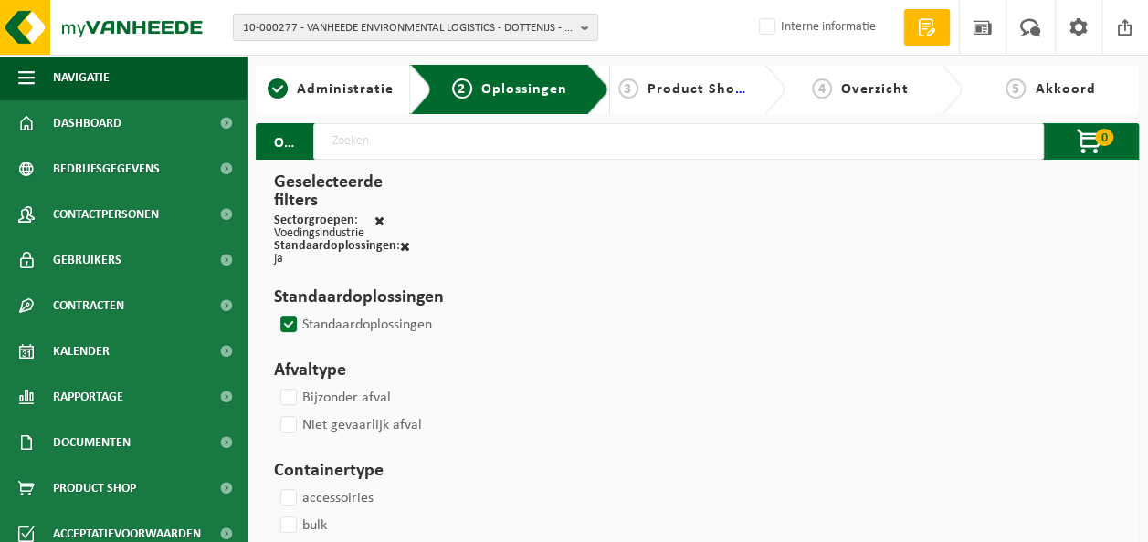
select select
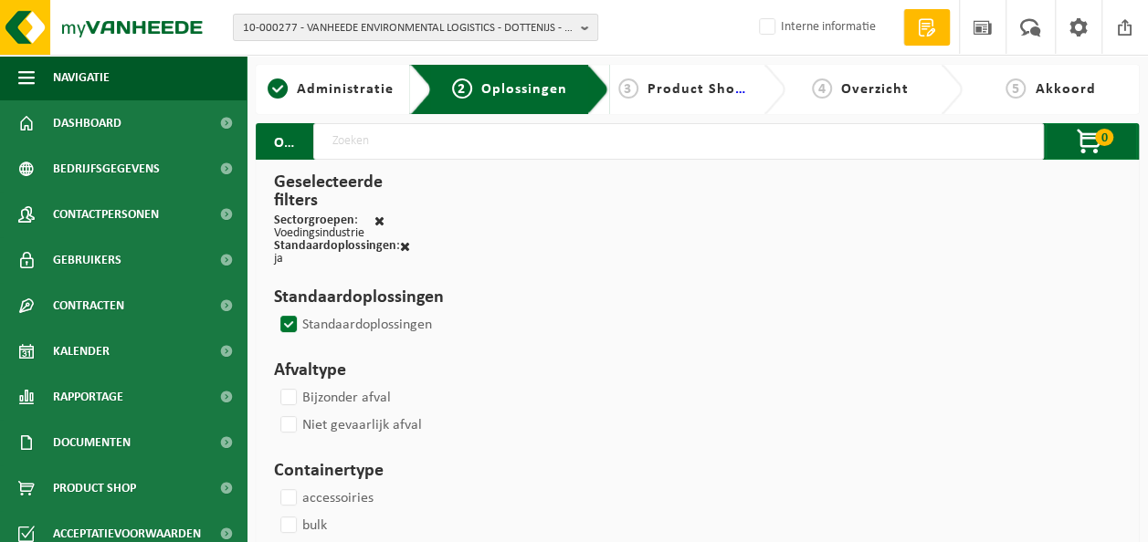
select select
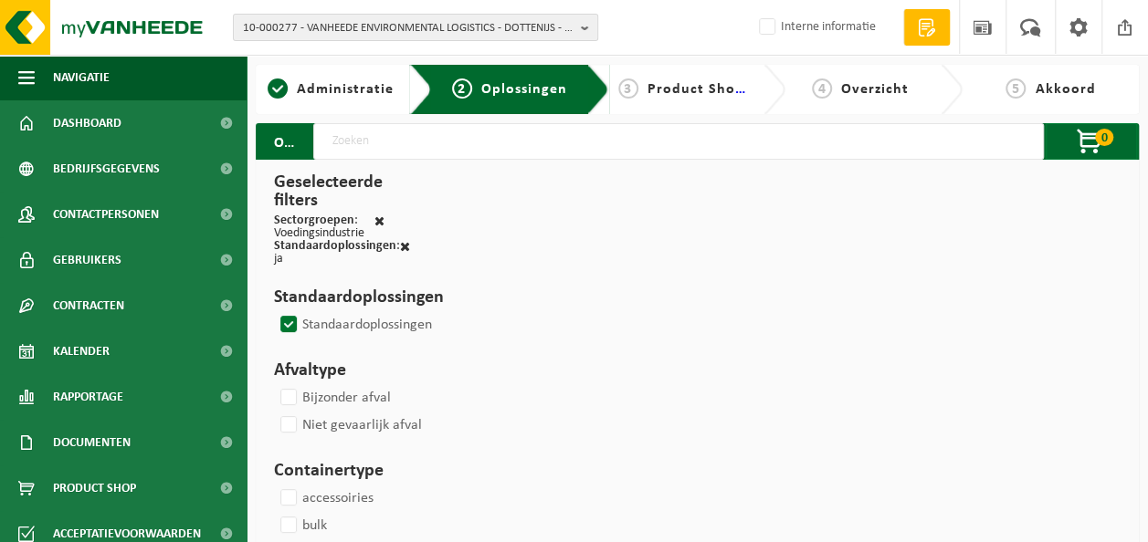
select select
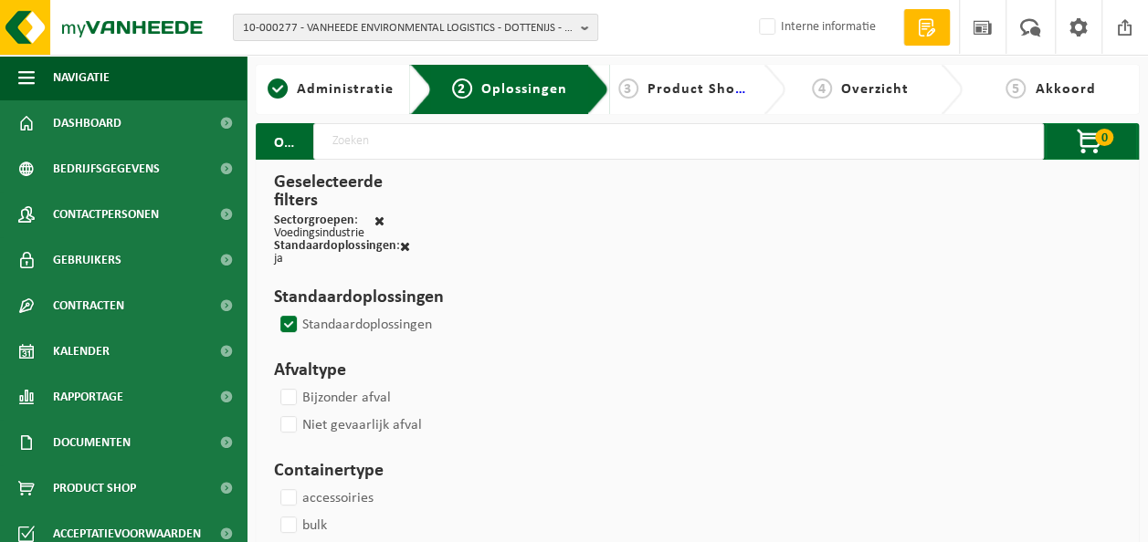
select select
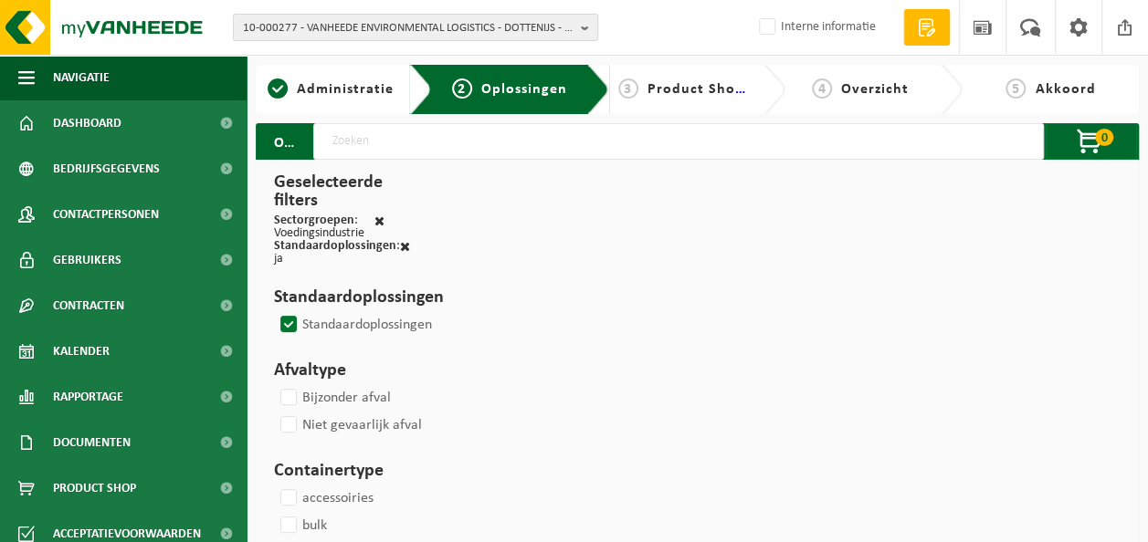
select select
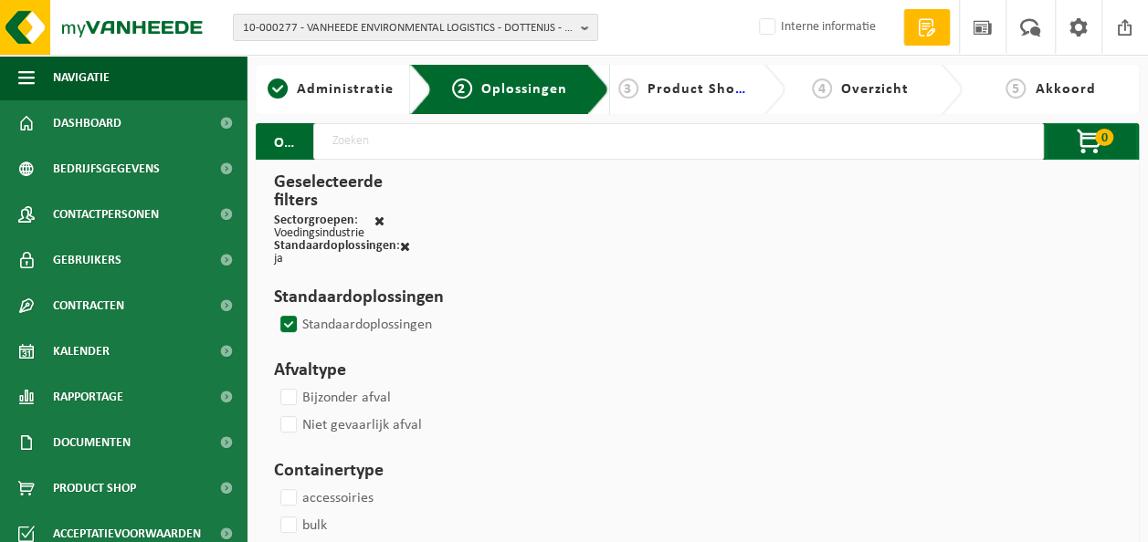
select select
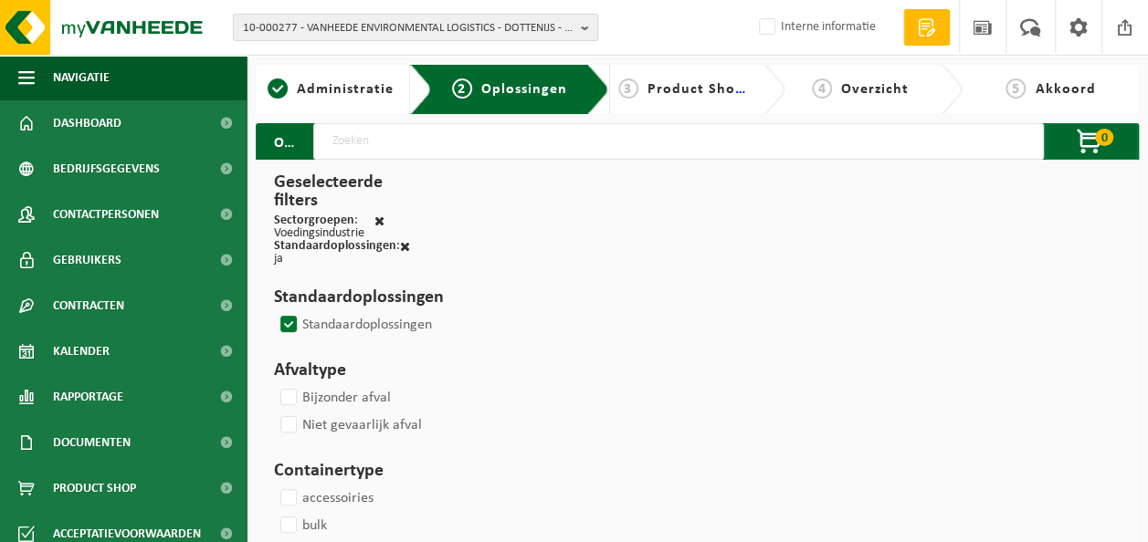
select select
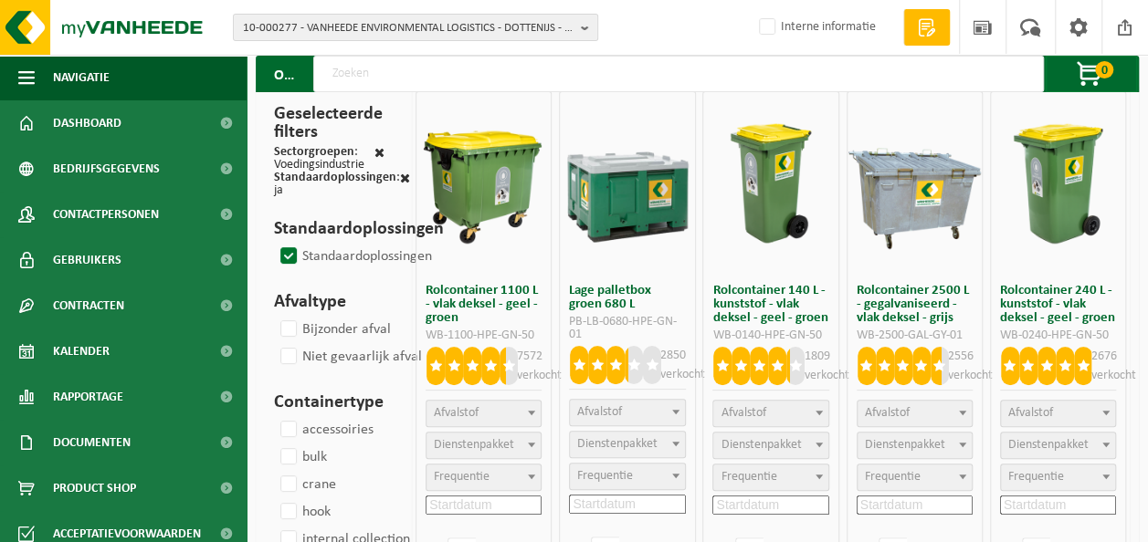
scroll to position [91, 0]
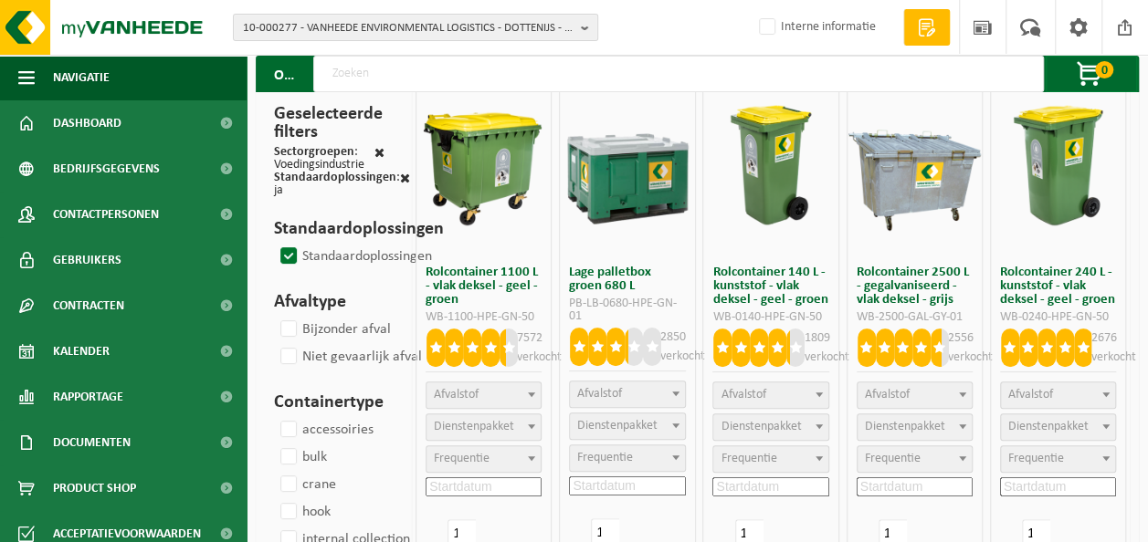
click at [959, 389] on span at bounding box center [962, 395] width 18 height 24
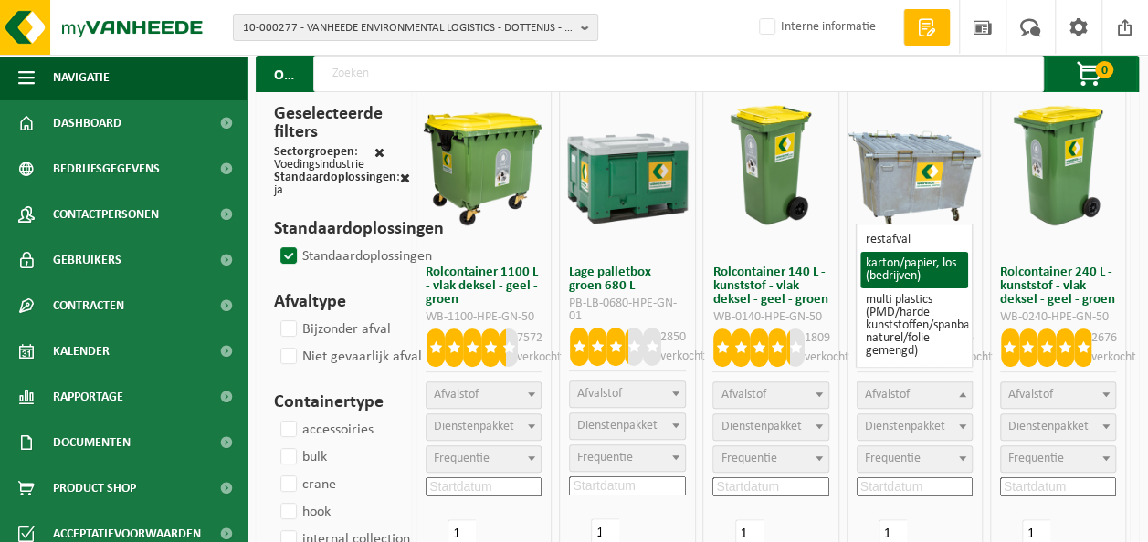
select select "26"
select select
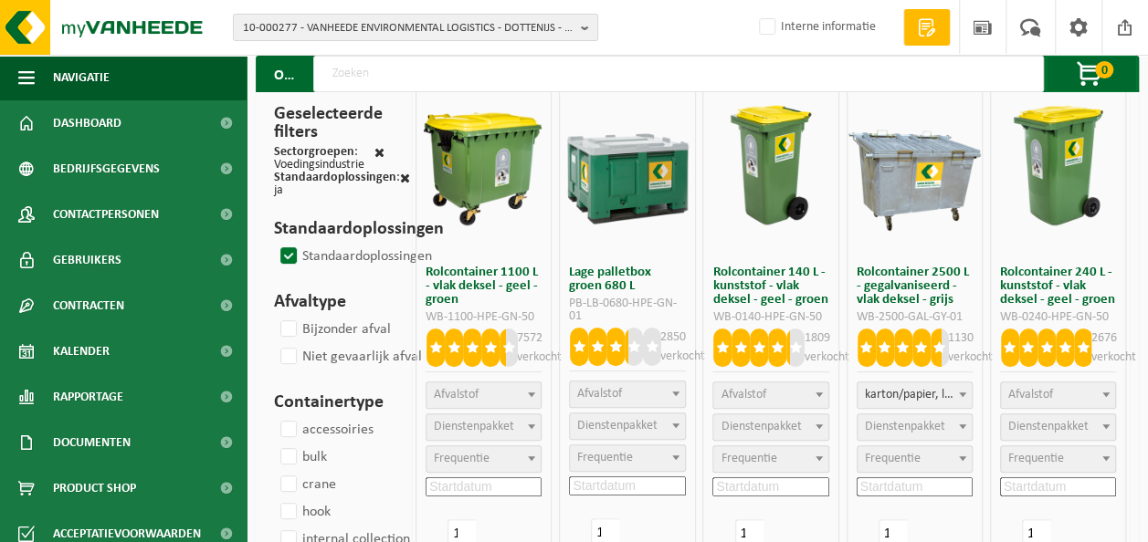
select select "2"
click at [942, 459] on span "Frequentie" at bounding box center [914, 459] width 114 height 26
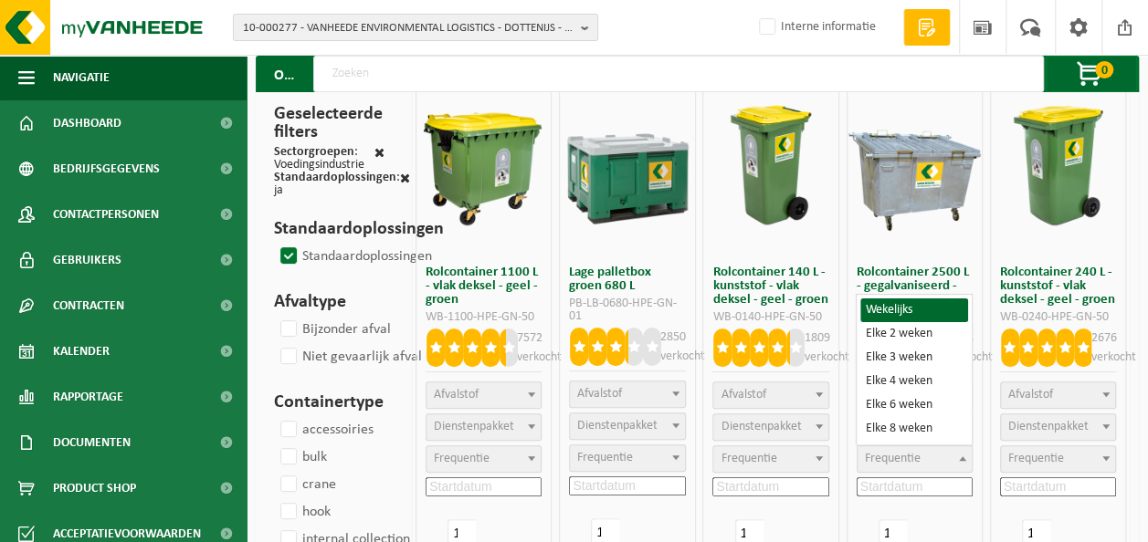
select select "8"
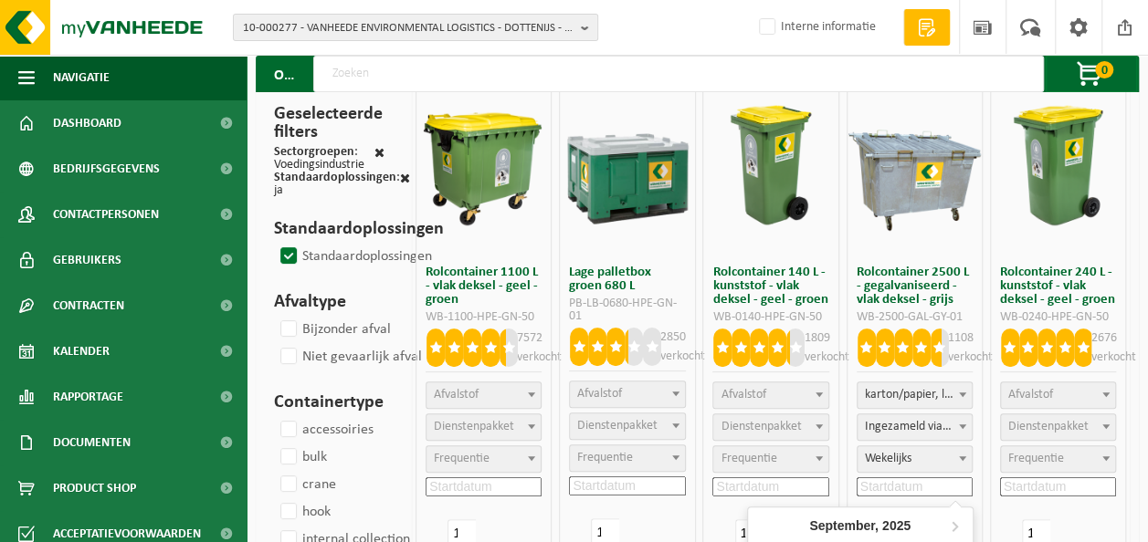
click at [926, 485] on input at bounding box center [914, 487] width 116 height 19
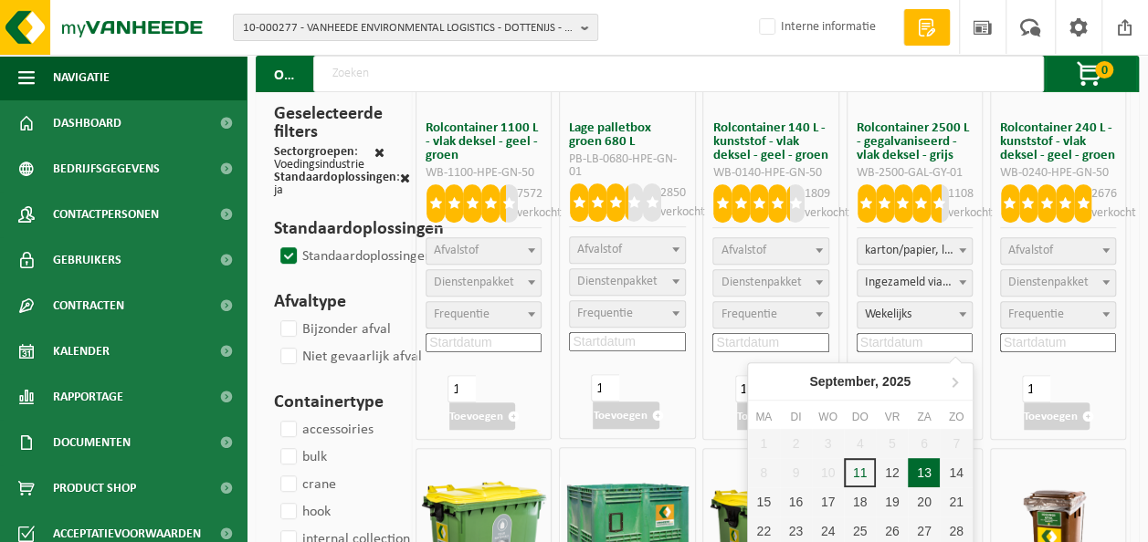
scroll to position [274, 0]
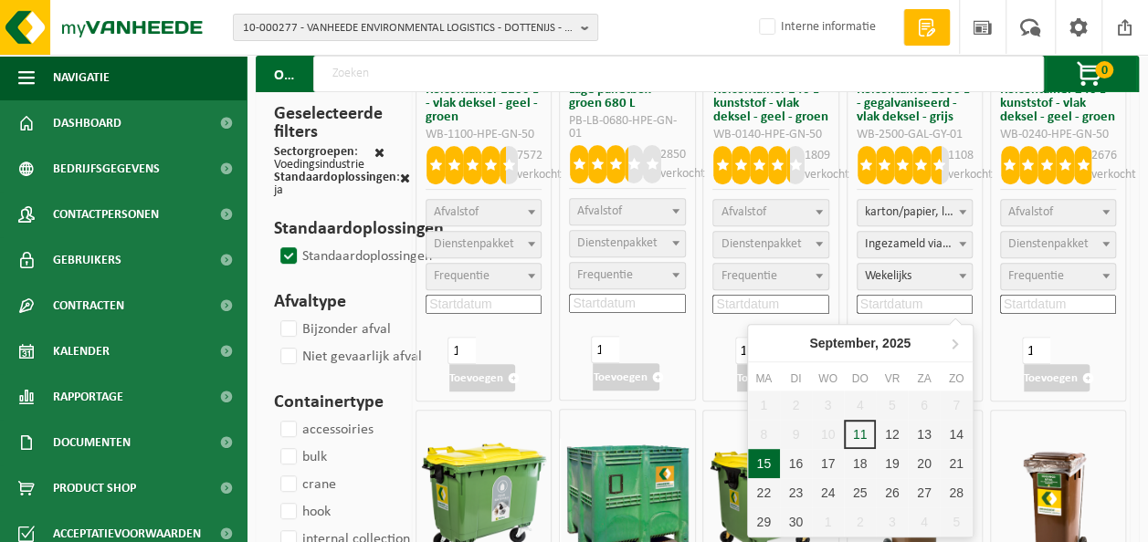
click at [757, 457] on div "15" at bounding box center [764, 463] width 32 height 29
type input "2025-09-15"
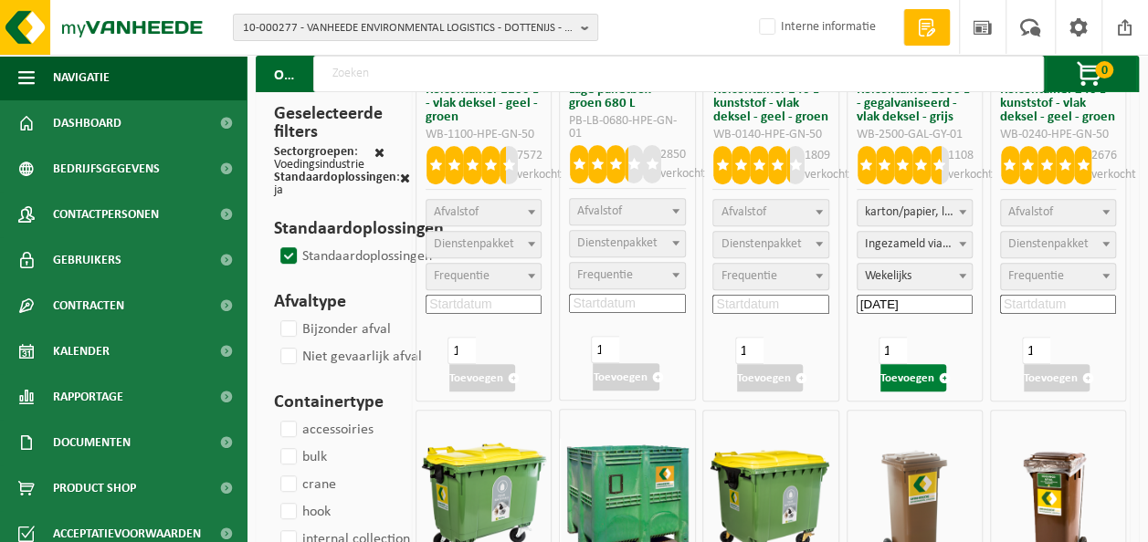
click at [913, 376] on button "Toevoegen" at bounding box center [913, 377] width 66 height 27
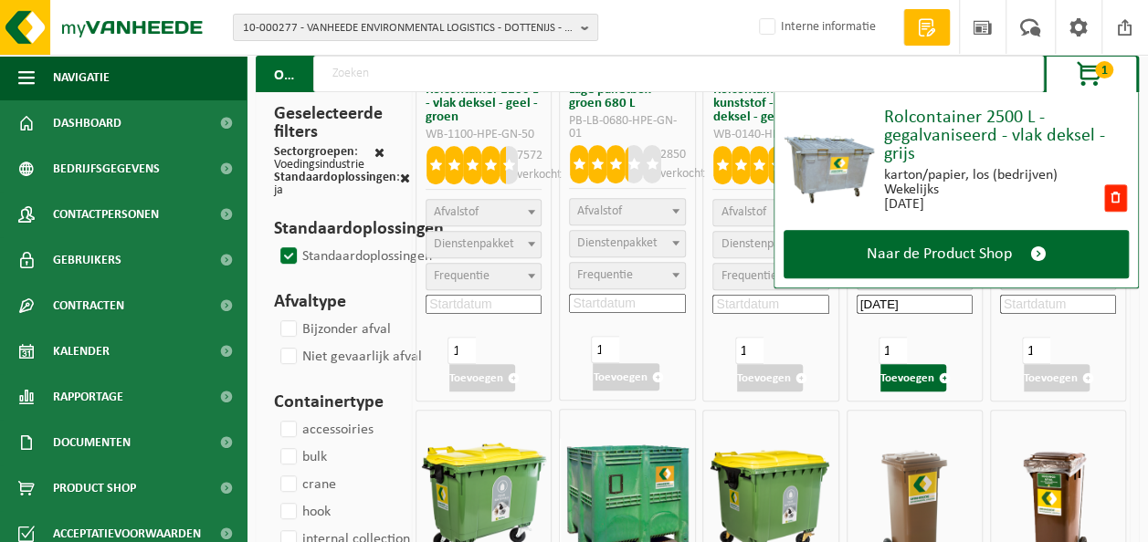
scroll to position [91, 0]
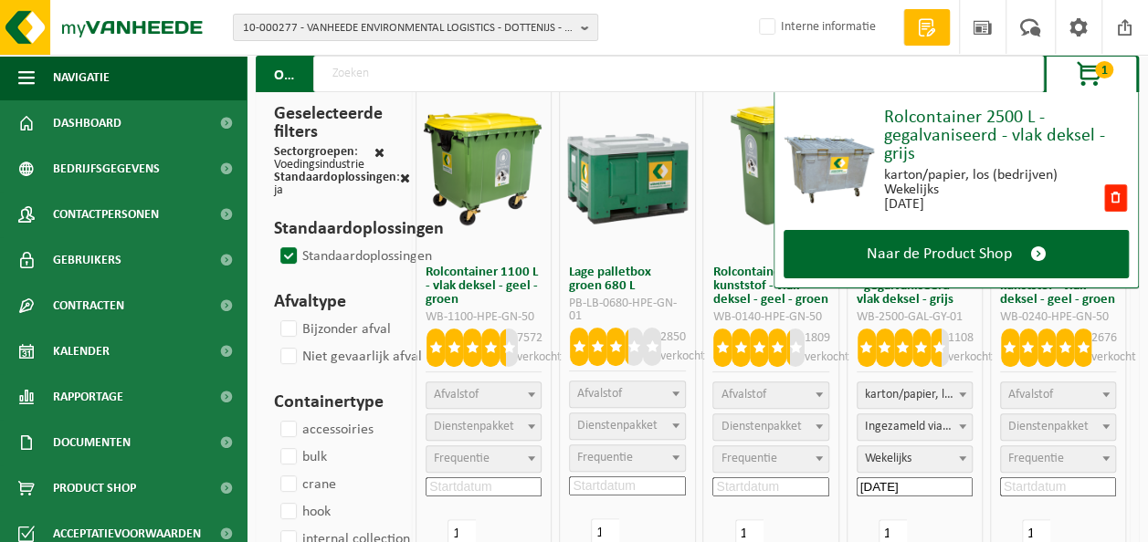
click at [934, 393] on span "karton/papier, los (bedrijven)" at bounding box center [914, 396] width 114 height 26
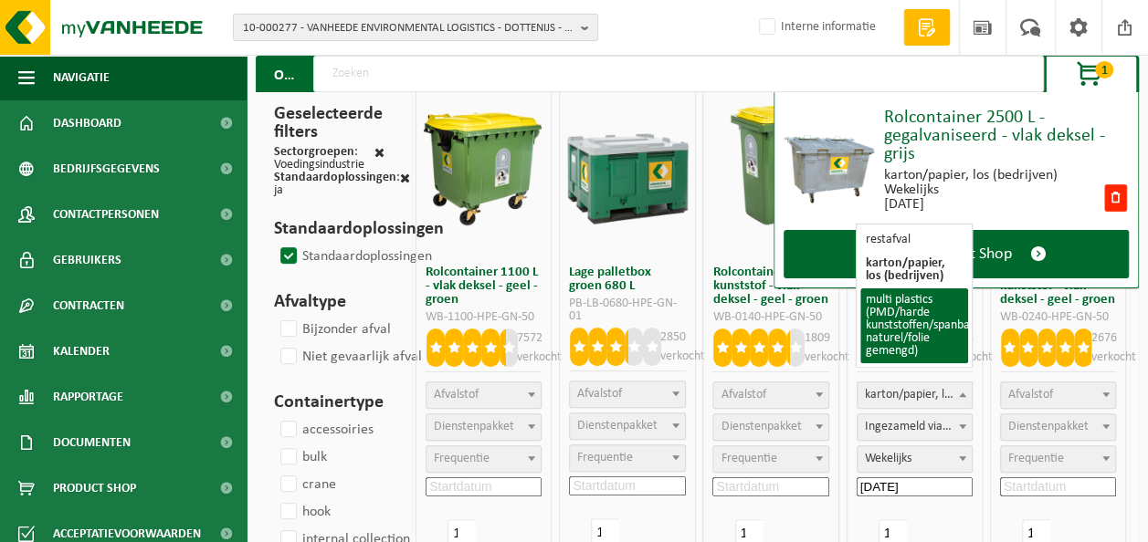
click at [1091, 78] on span "button" at bounding box center [1090, 75] width 91 height 37
select select
select select "2"
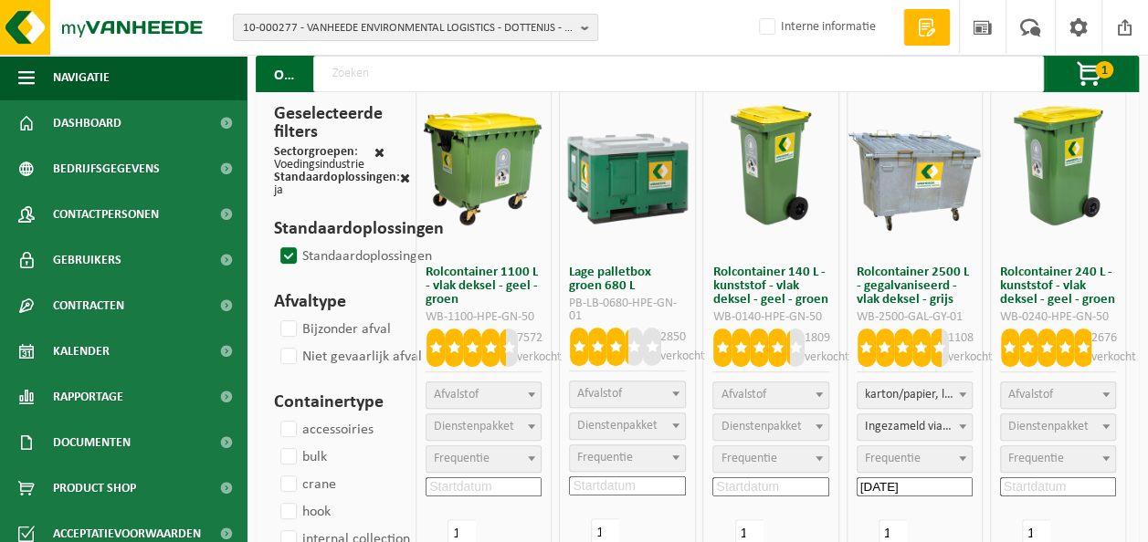
select select
click at [924, 387] on span "karton/papier, los (bedrijven)" at bounding box center [914, 396] width 114 height 26
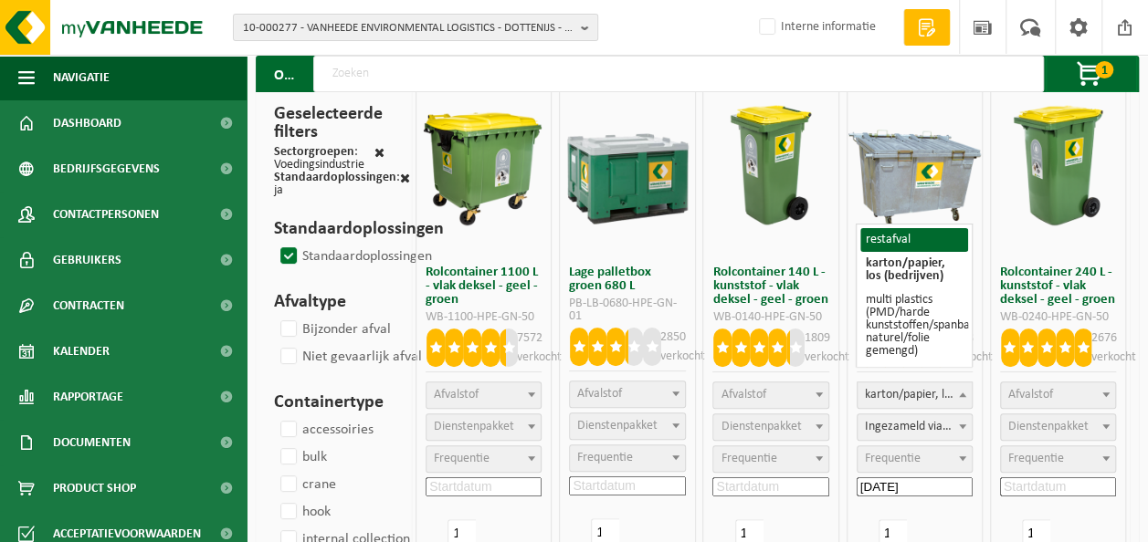
select select
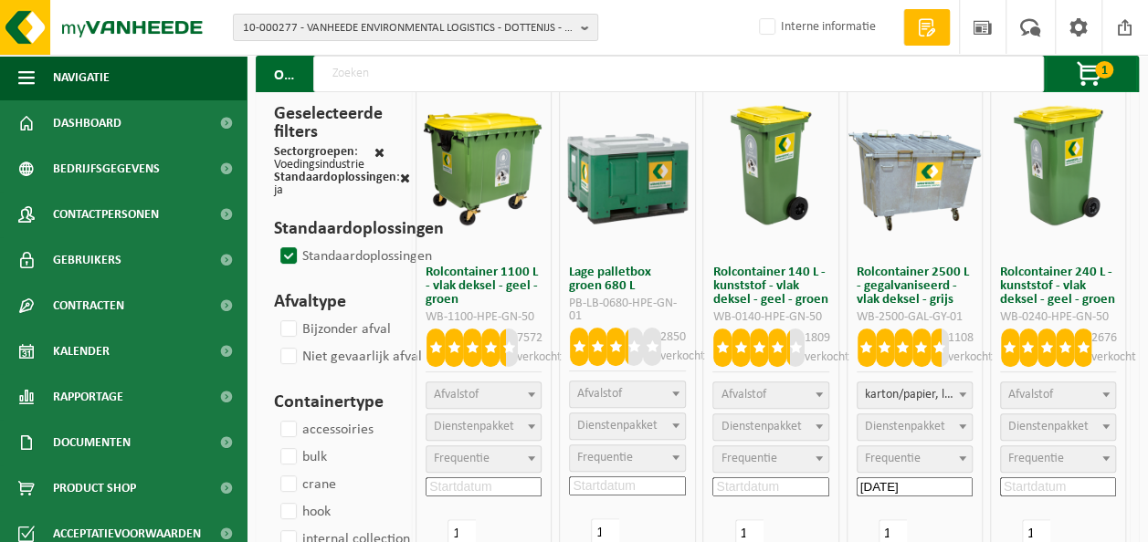
select select "2"
select select
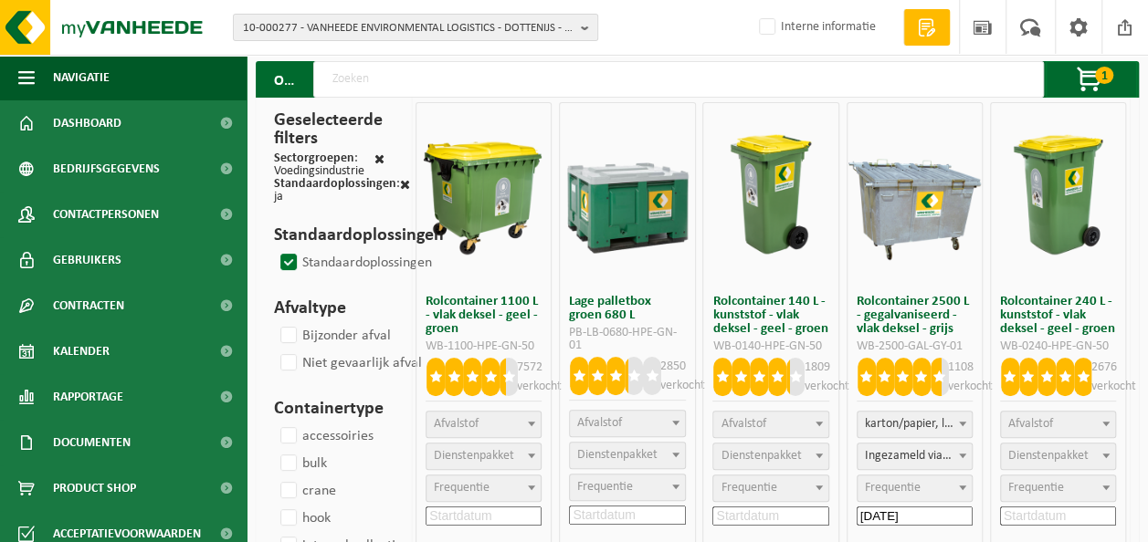
scroll to position [0, 0]
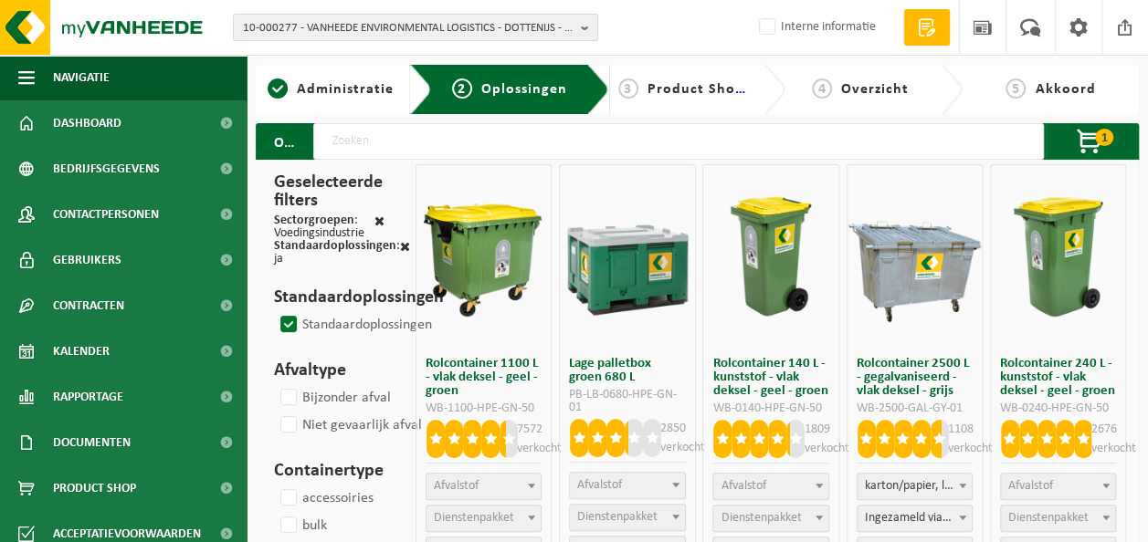
click at [922, 488] on span "karton/papier, los (bedrijven)" at bounding box center [914, 487] width 114 height 26
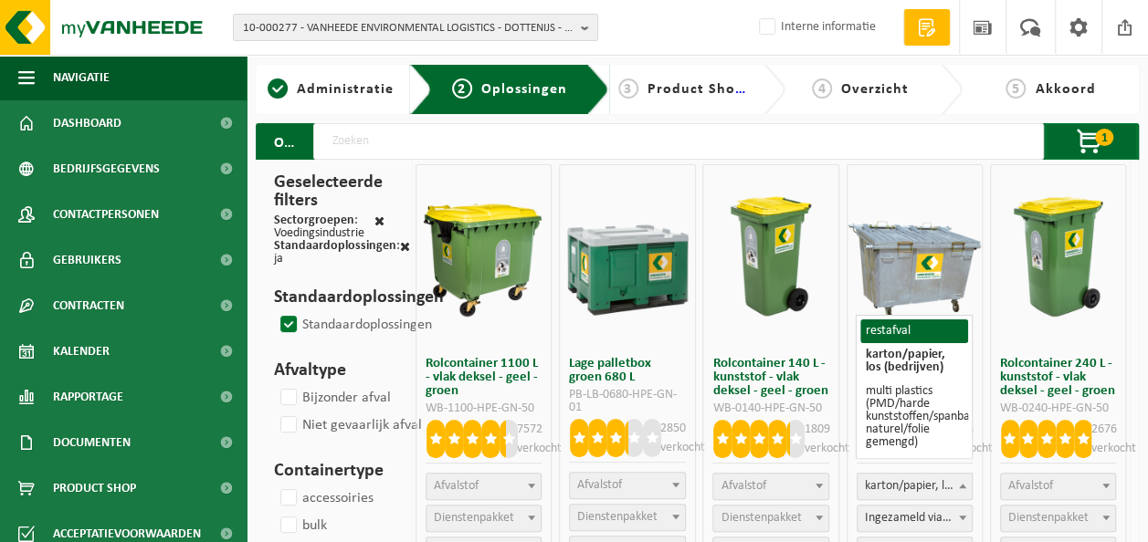
click at [486, 140] on input "text" at bounding box center [678, 141] width 730 height 37
select select
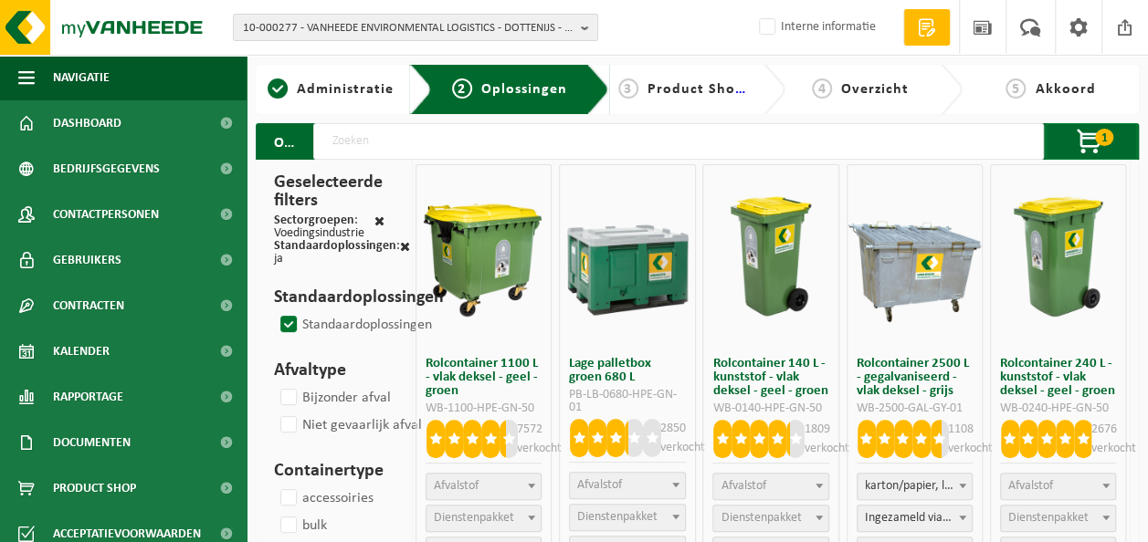
select select "2"
select select
type input "pmd"
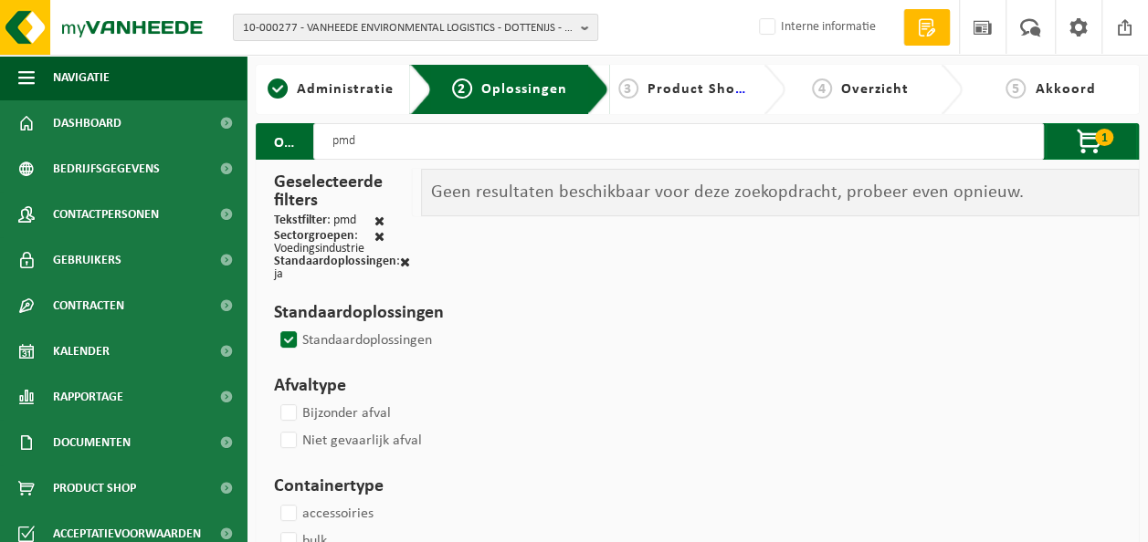
select select
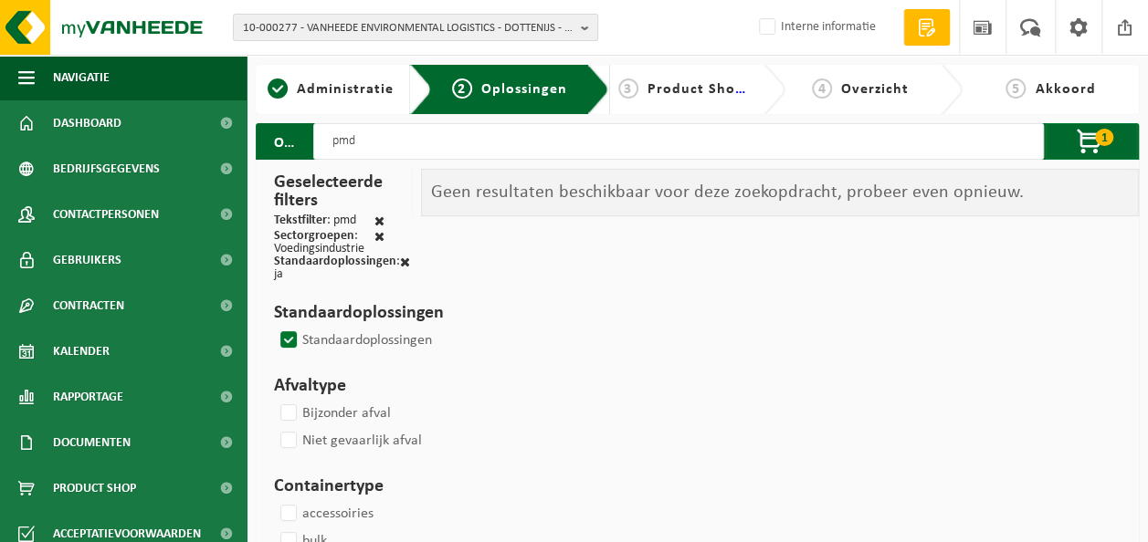
select select
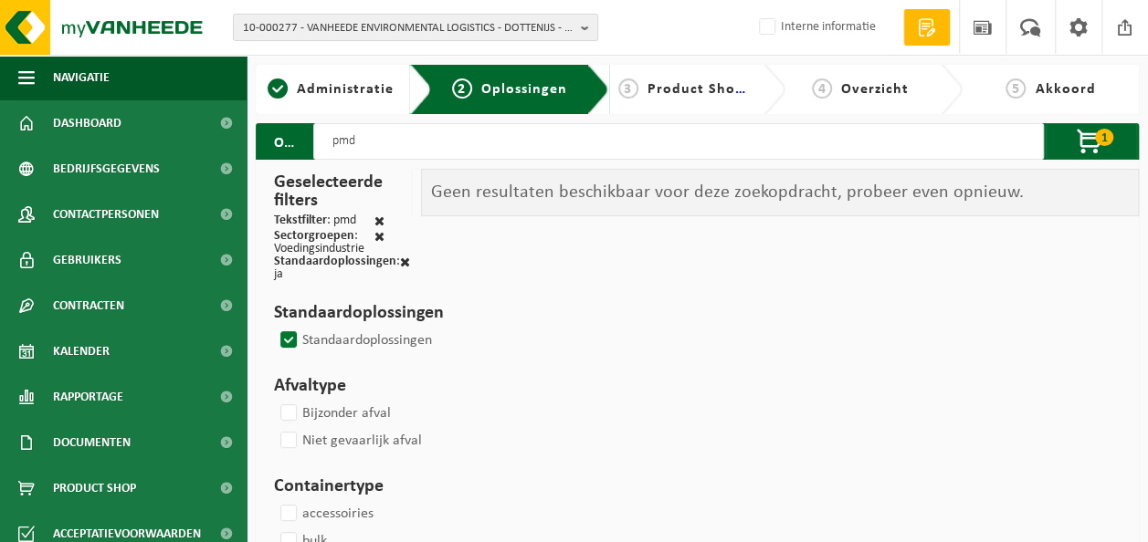
select select
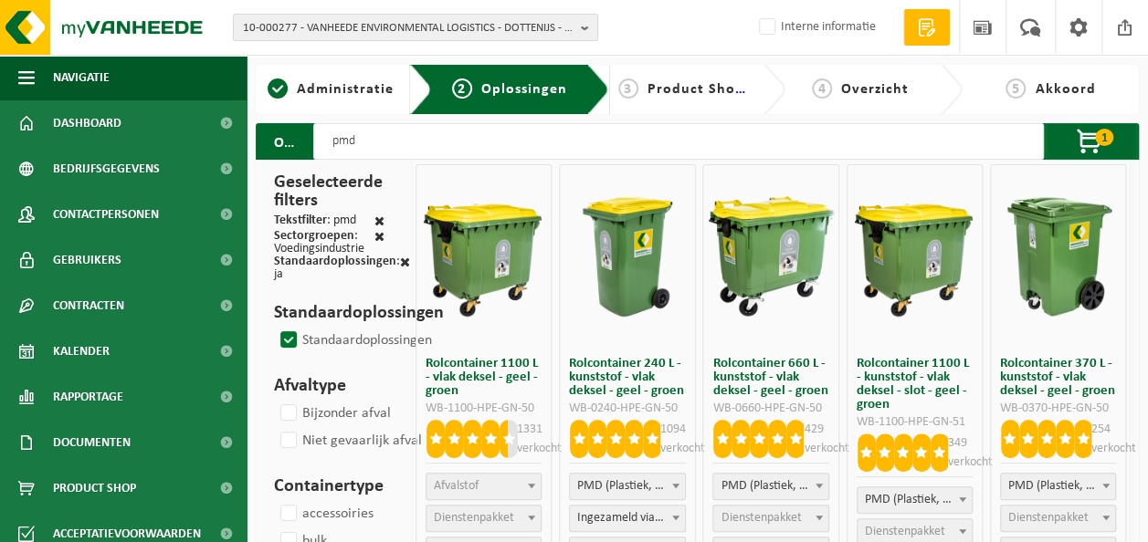
select select
select select "2"
select select
select select "2"
select select
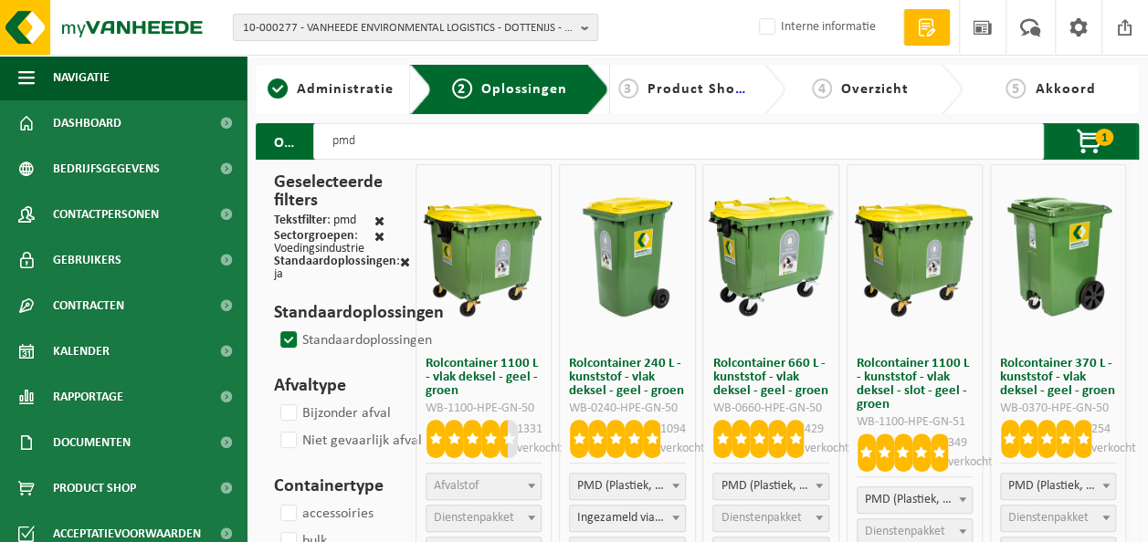
select select "2"
select select
select select "2"
select select
select select "2"
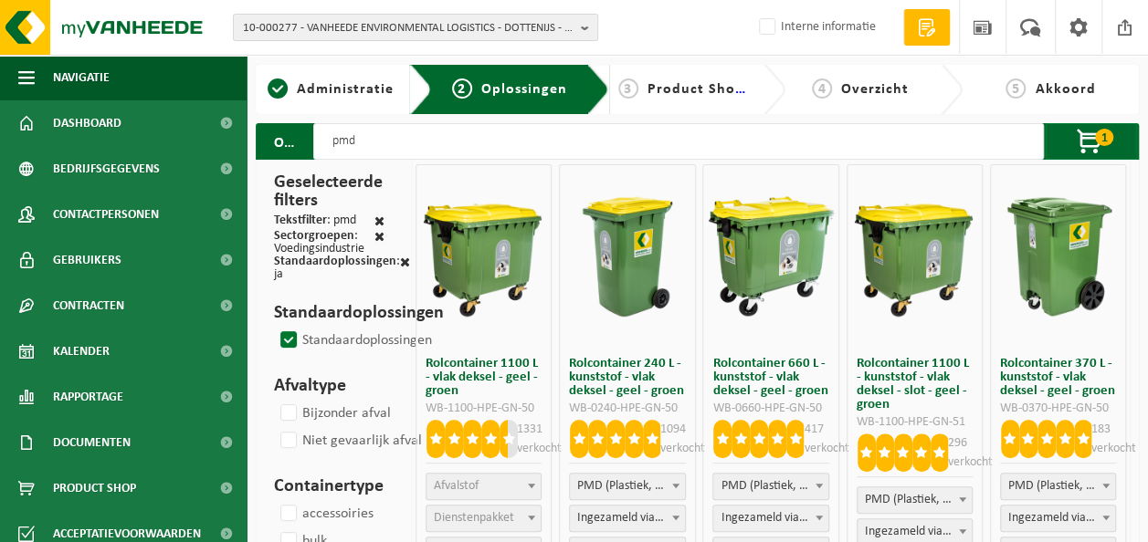
select select
select select "2"
select select
select select "7"
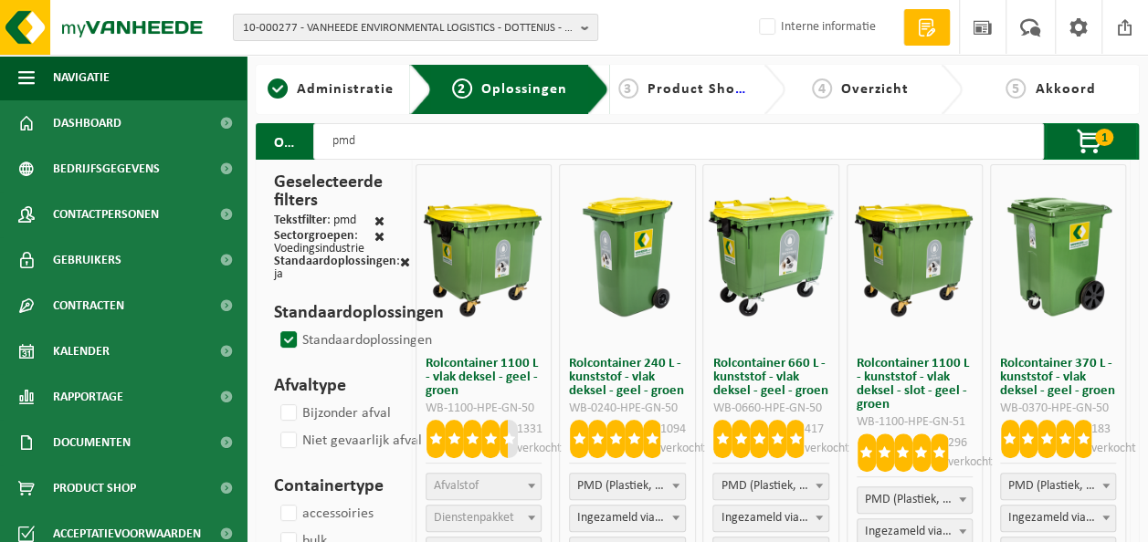
select select
select select "2"
select select
select select "7"
select select
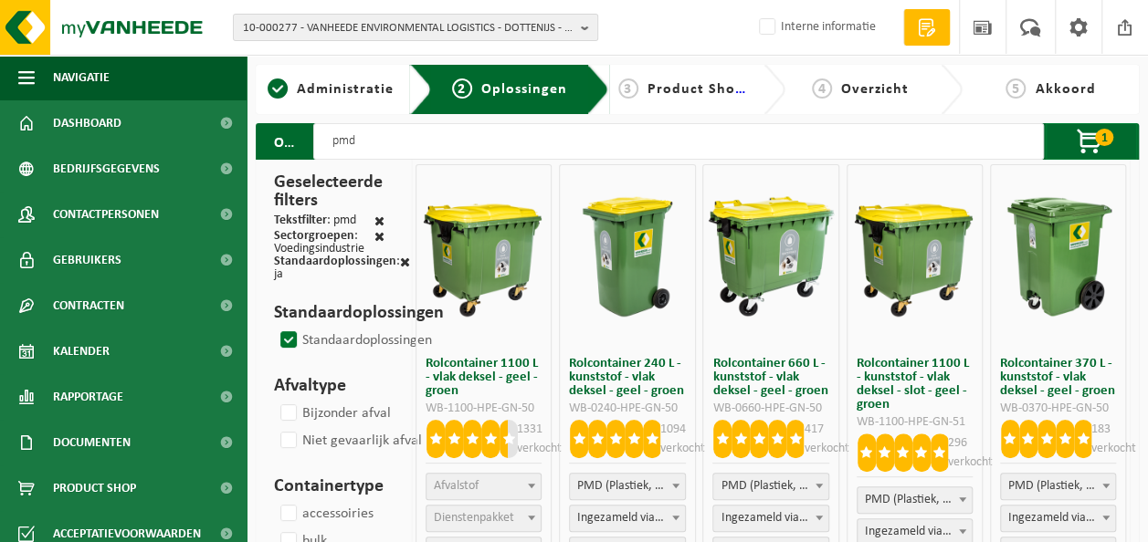
select select "7"
select select
select select "7"
select select
select select "7"
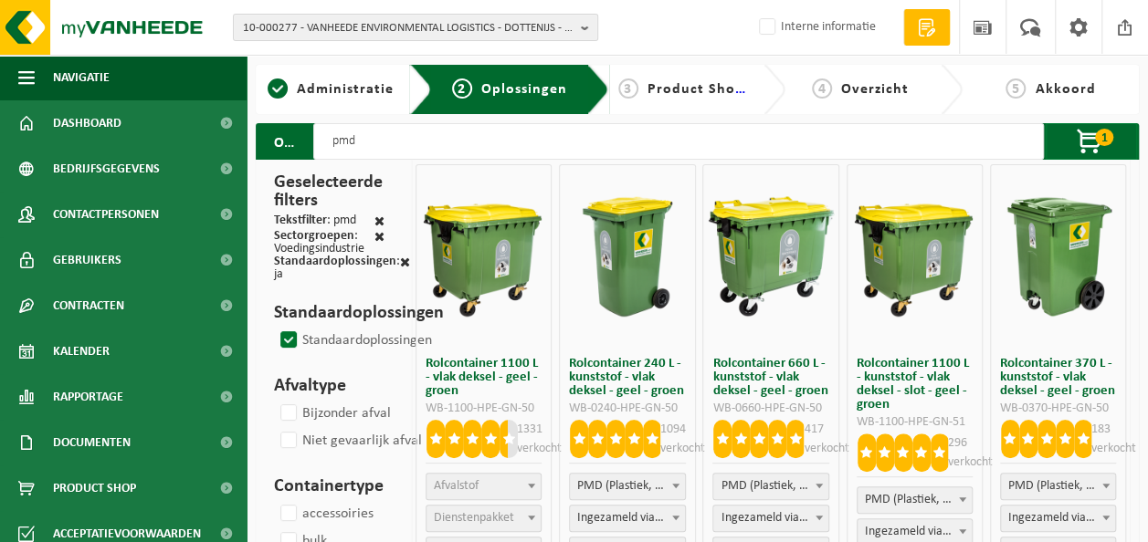
select select
select select "3"
select select
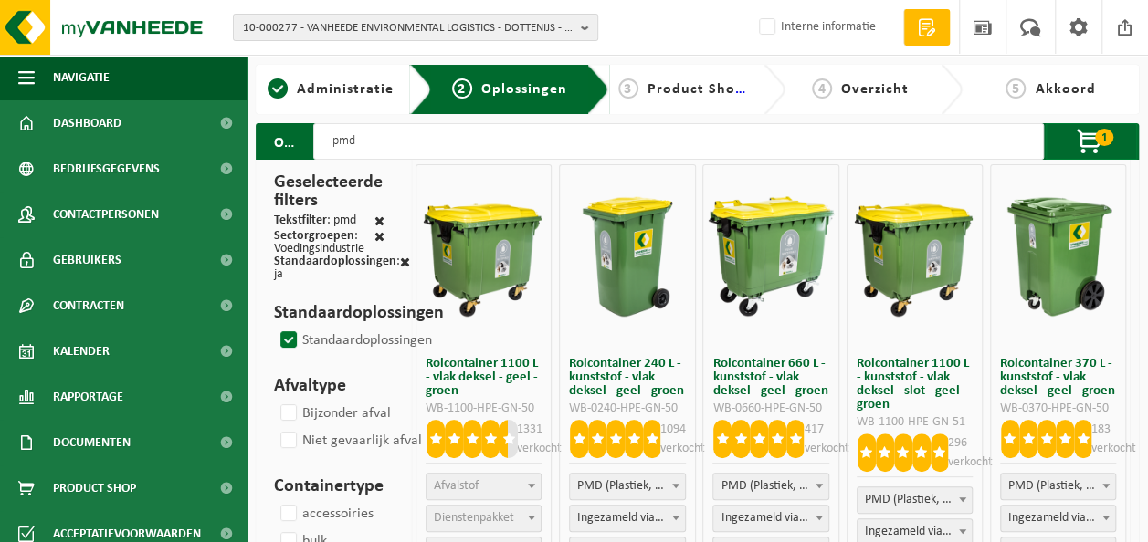
select select
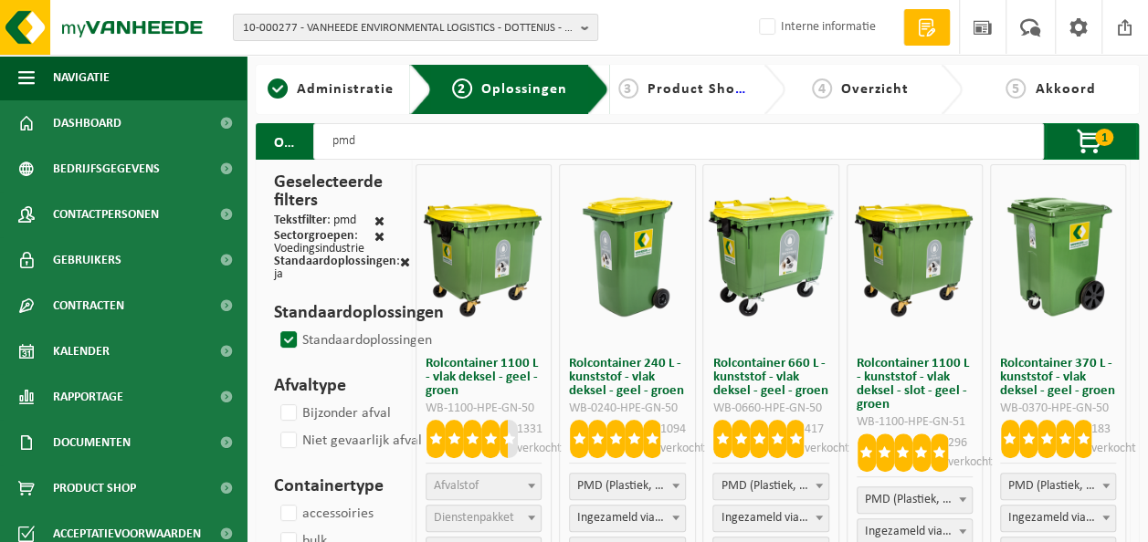
select select "25"
select select
select select "25"
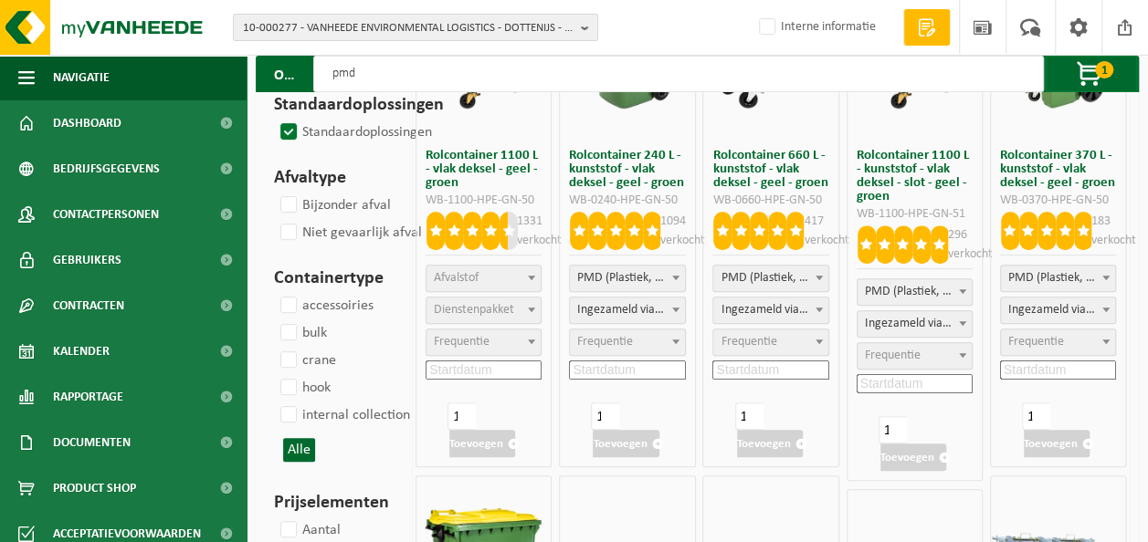
select select "25"
select select
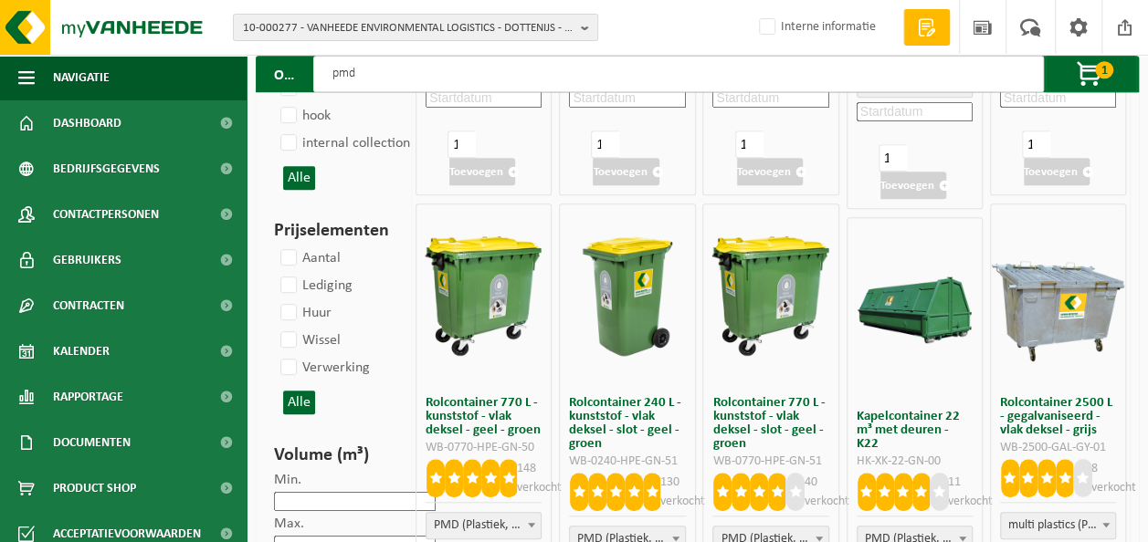
scroll to position [639, 0]
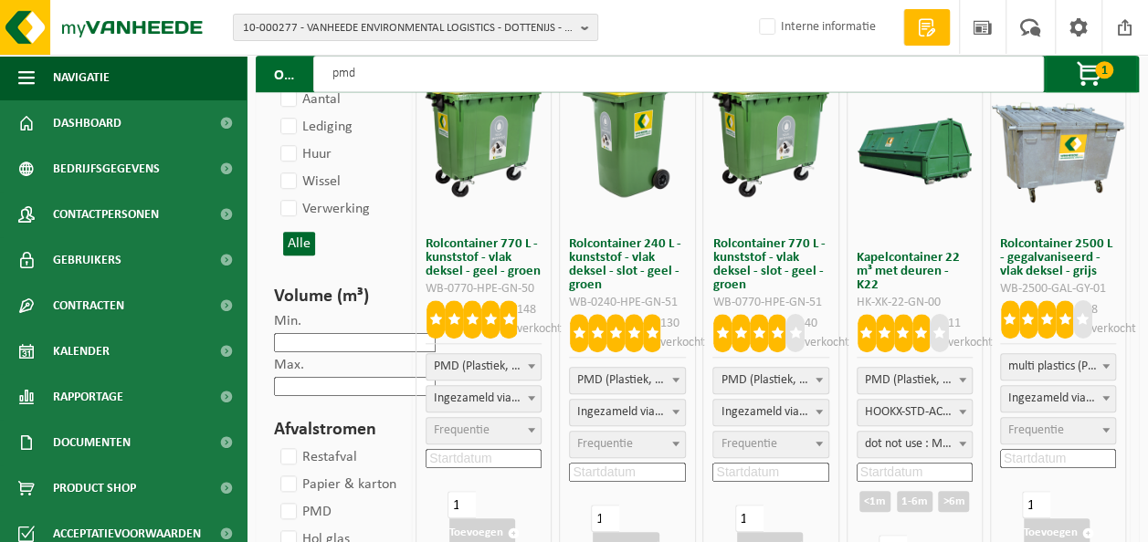
type input "pmd"
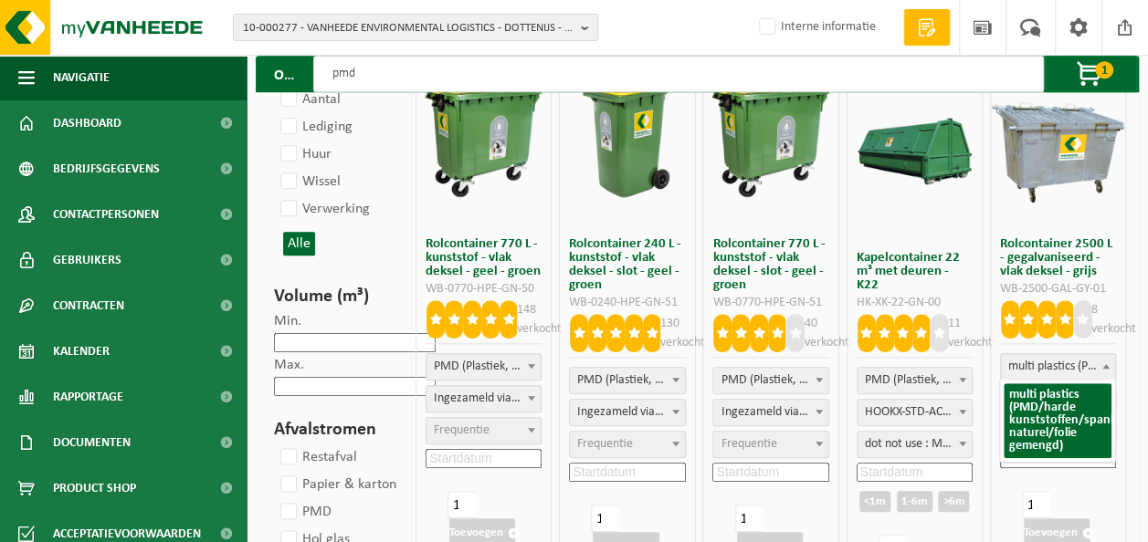
click at [1045, 365] on span "multi plastics (PMD/harde kunststoffen/spanbanden/EPS/folie naturel/folie gemen…" at bounding box center [1058, 367] width 114 height 26
select select
click at [1045, 365] on span "multi plastics (PMD/harde kunststoffen/spanbanden/EPS/folie naturel/folie gemen…" at bounding box center [1058, 367] width 114 height 26
select select "2"
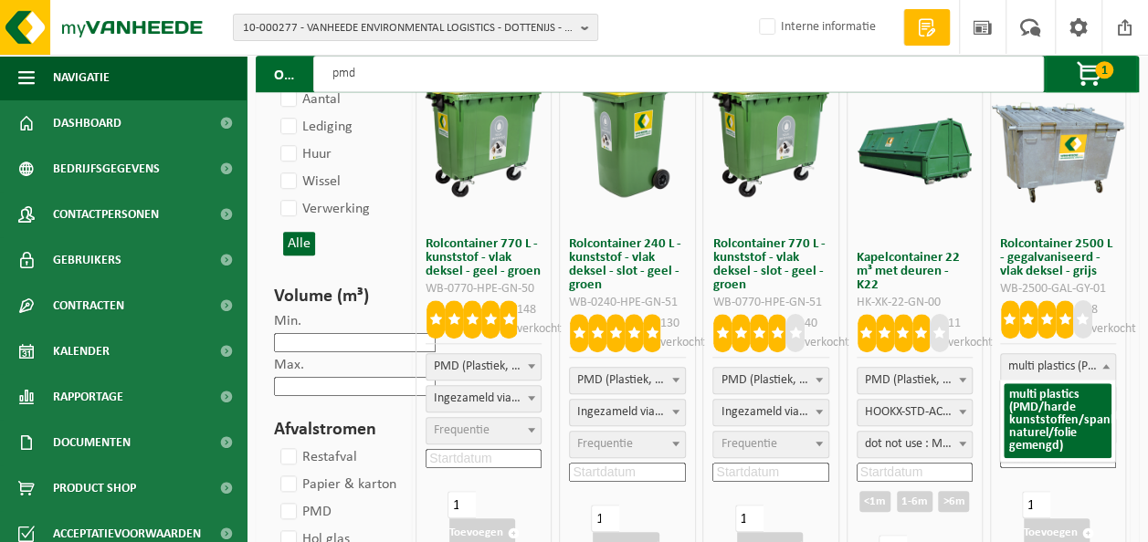
select select
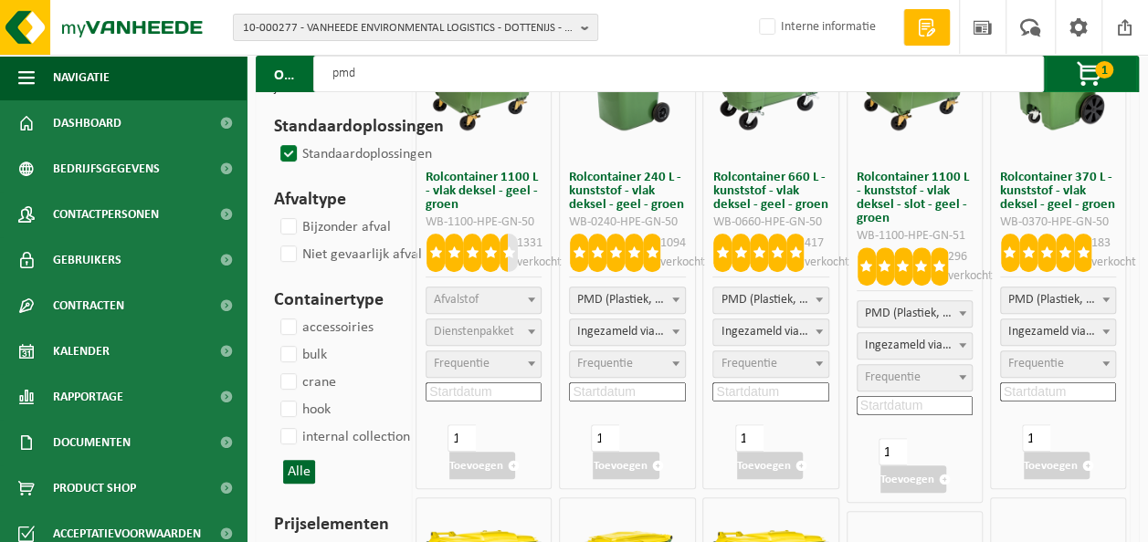
scroll to position [0, 0]
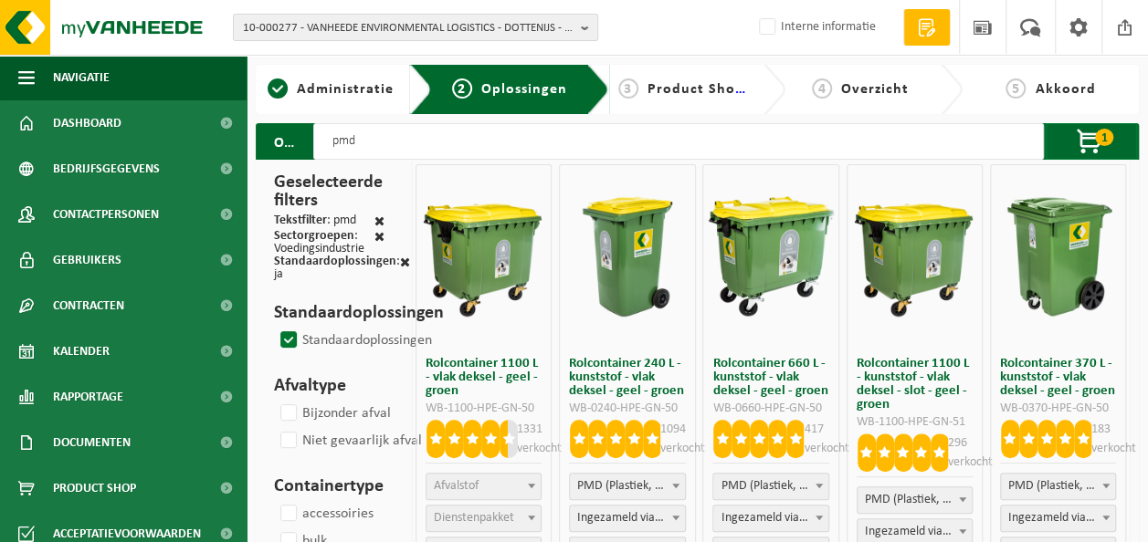
click at [307, 339] on label "Standaardoplossingen" at bounding box center [354, 340] width 155 height 27
click at [274, 327] on input "Standaardoplossingen" at bounding box center [273, 326] width 1 height 1
checkbox input "true"
select select
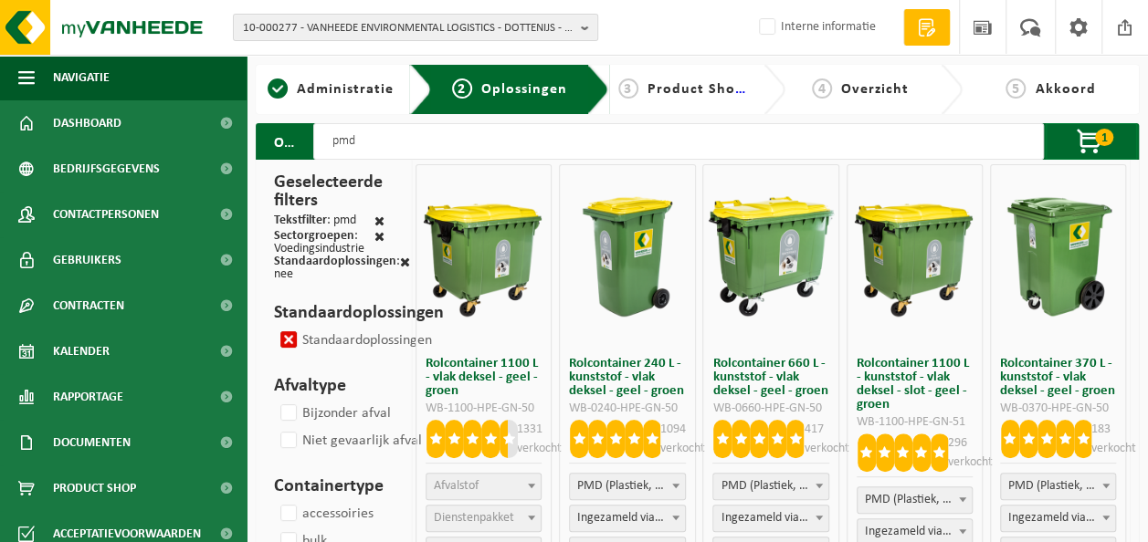
select select
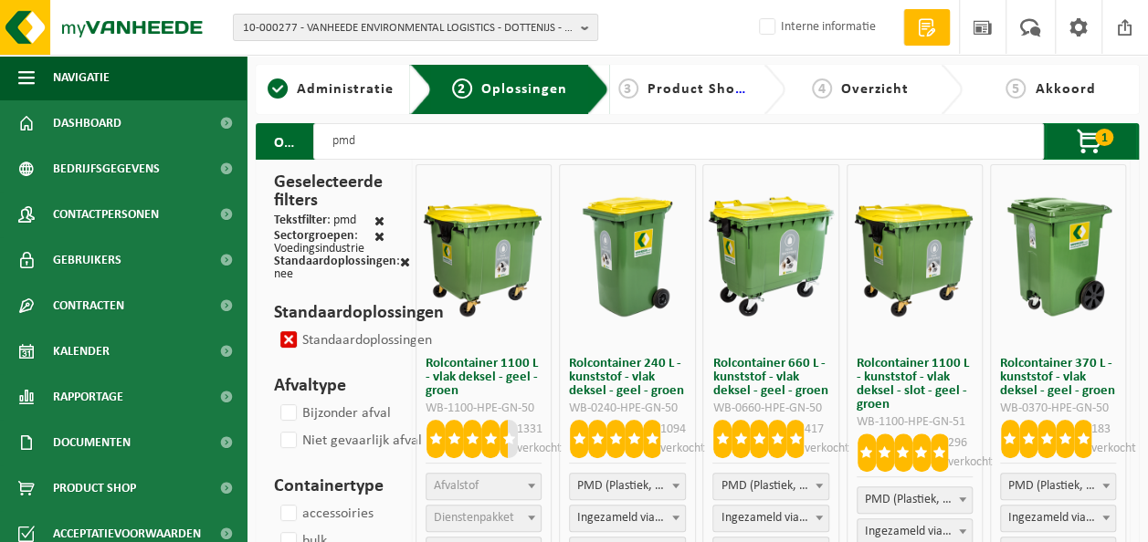
select select
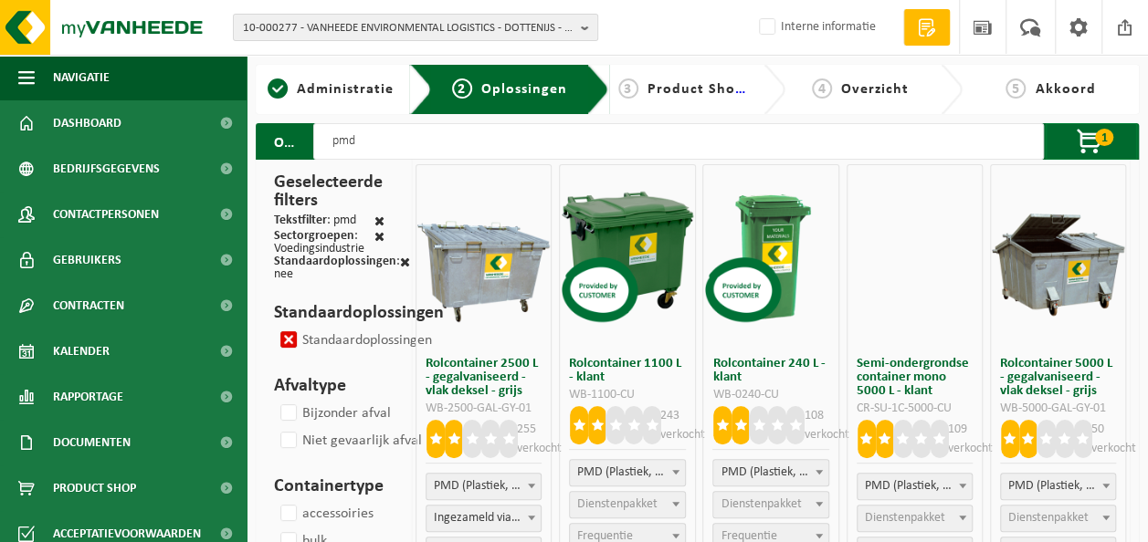
click at [380, 130] on input "pmd" at bounding box center [678, 141] width 730 height 37
select select "2"
select select
select select "2"
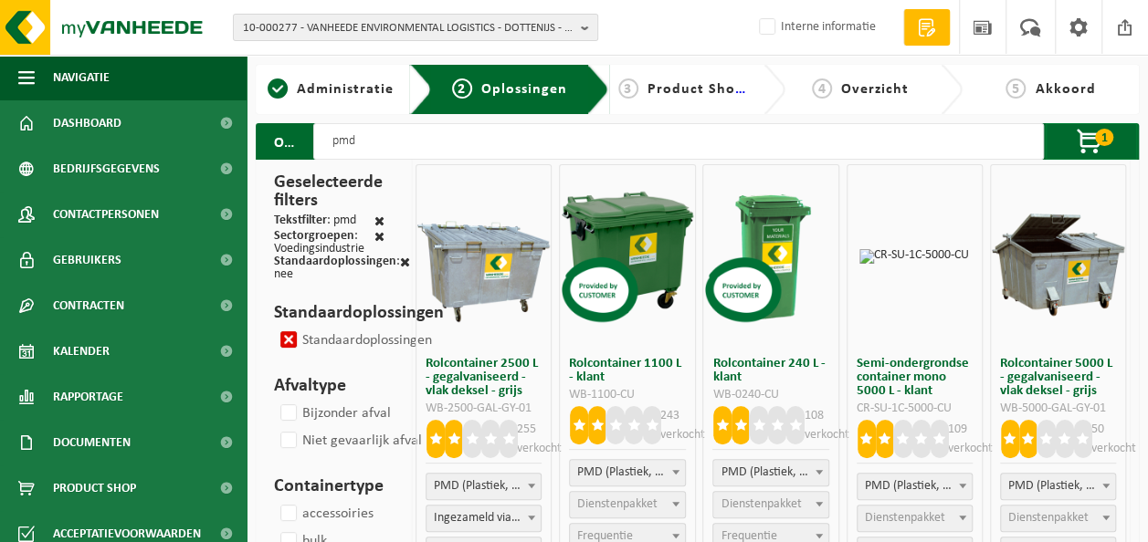
select select
select select "2"
select select
select select "25"
select select
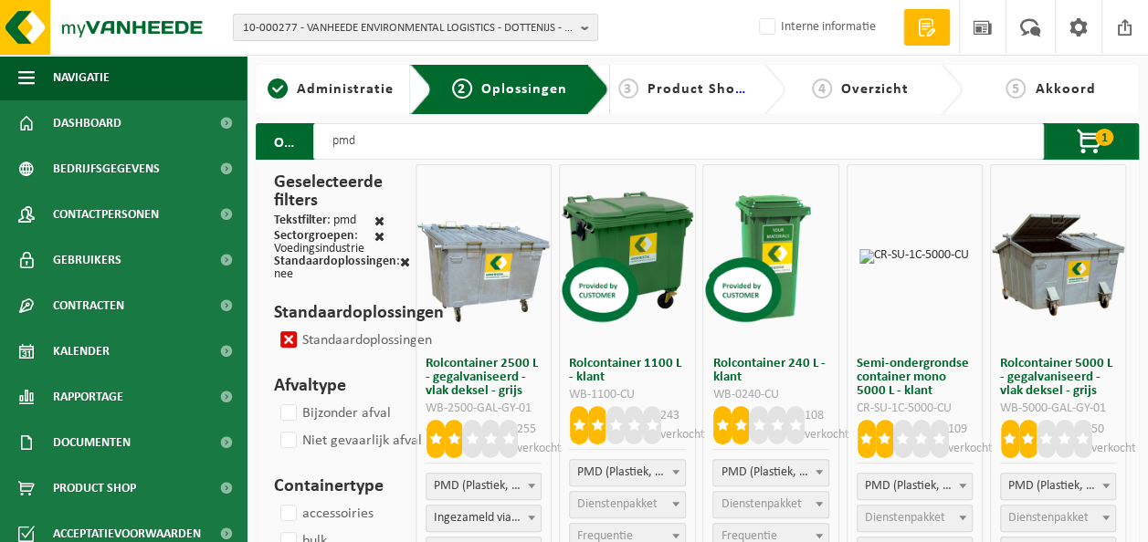
select select "2"
select select
select select "2"
select select
select select "25"
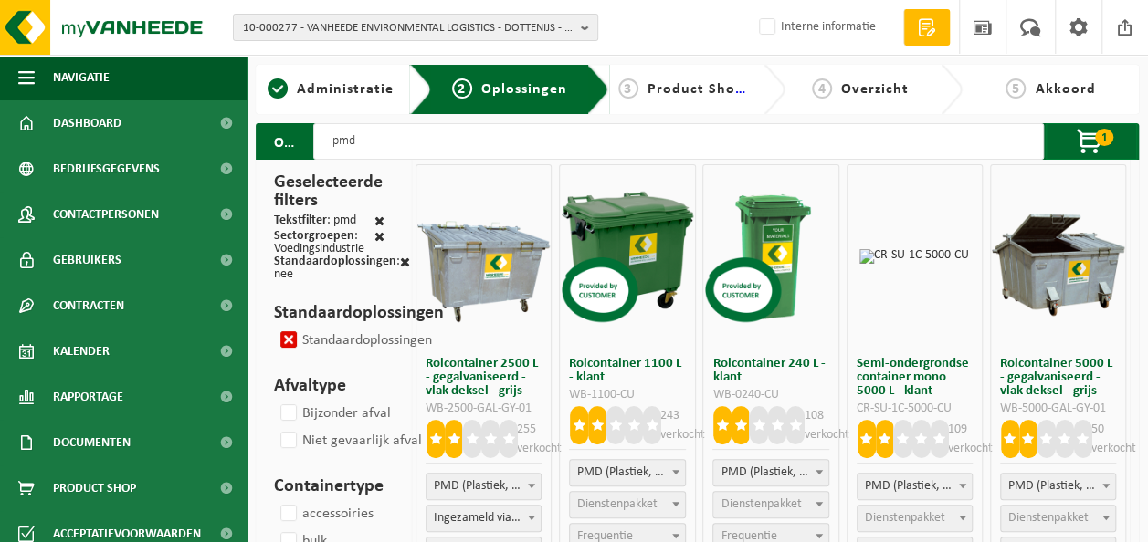
select select
select select "110"
select select
select select "2"
select select
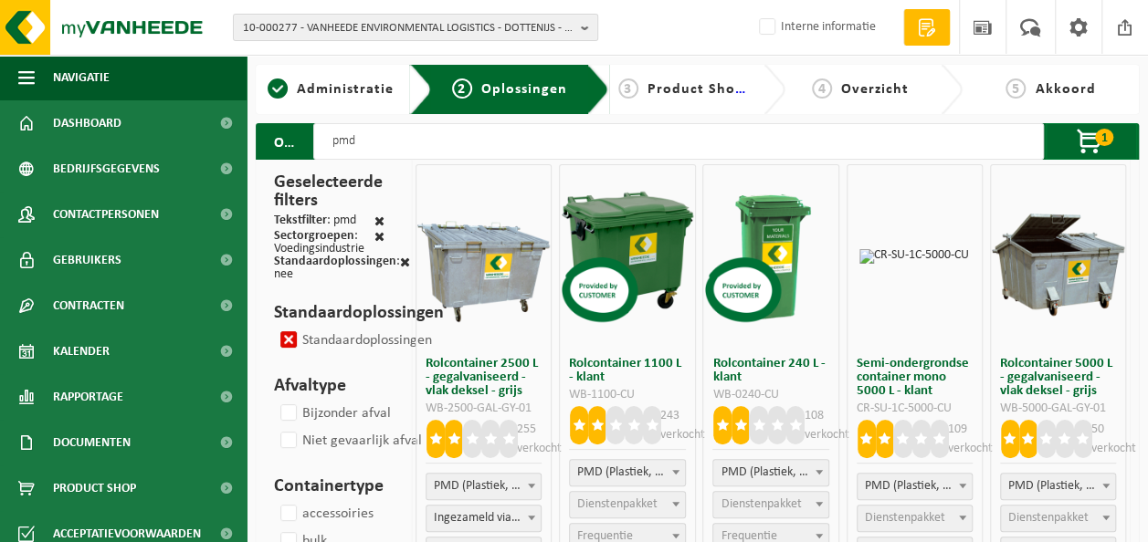
select select "2"
select select
select select "110"
select select
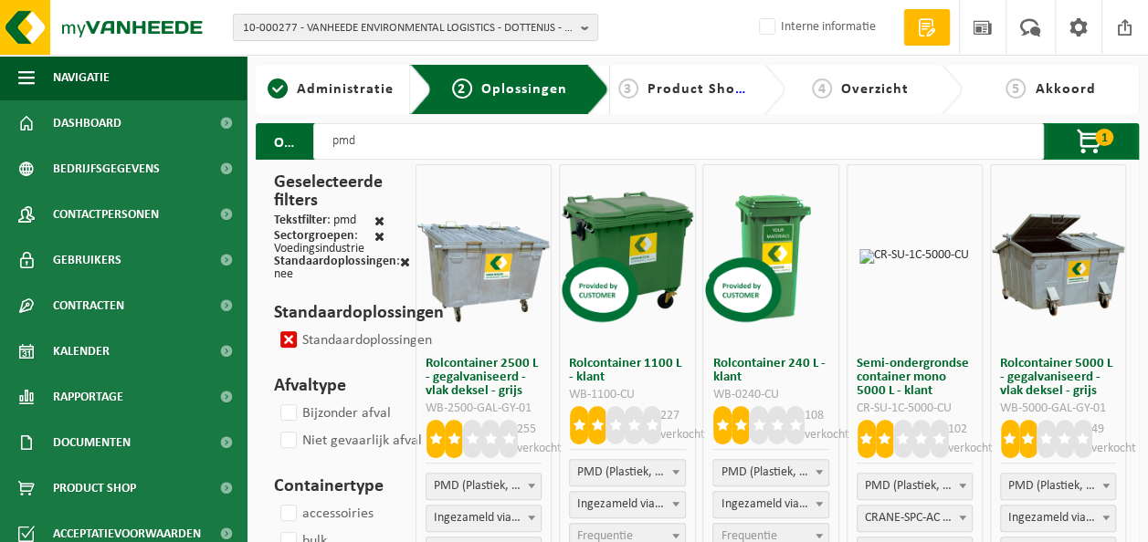
select select "110"
select select
select select "110"
select select
select select "110"
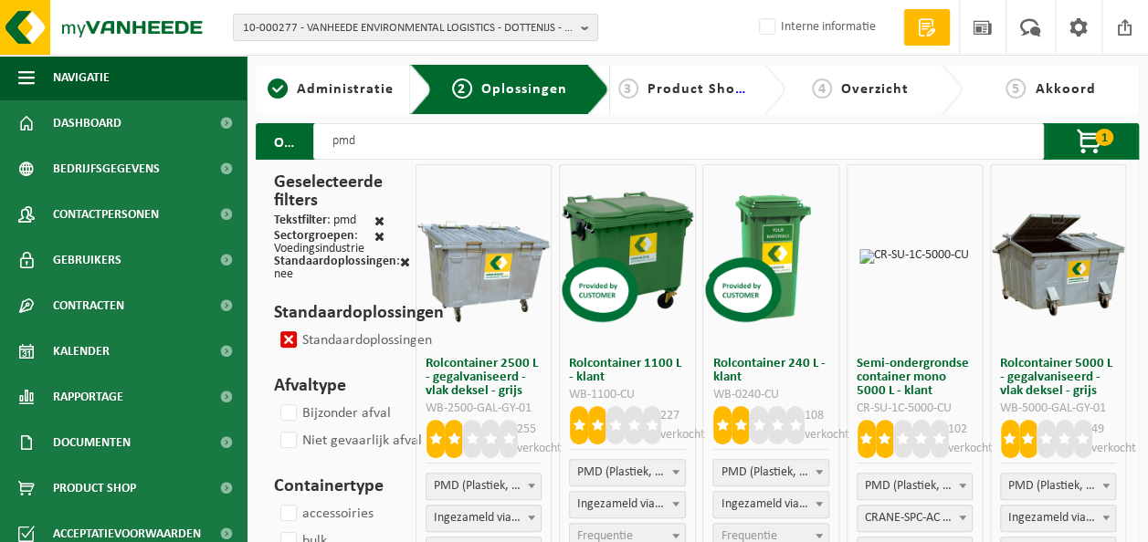
select select
select select "25"
select select
select select "2"
select select
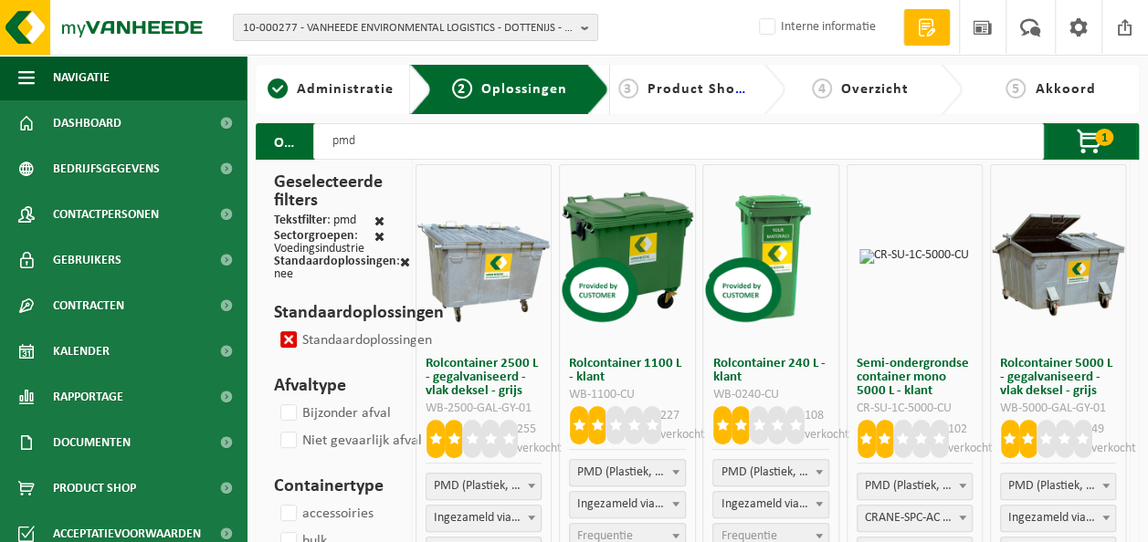
select select "110"
select select
select select "8"
select select
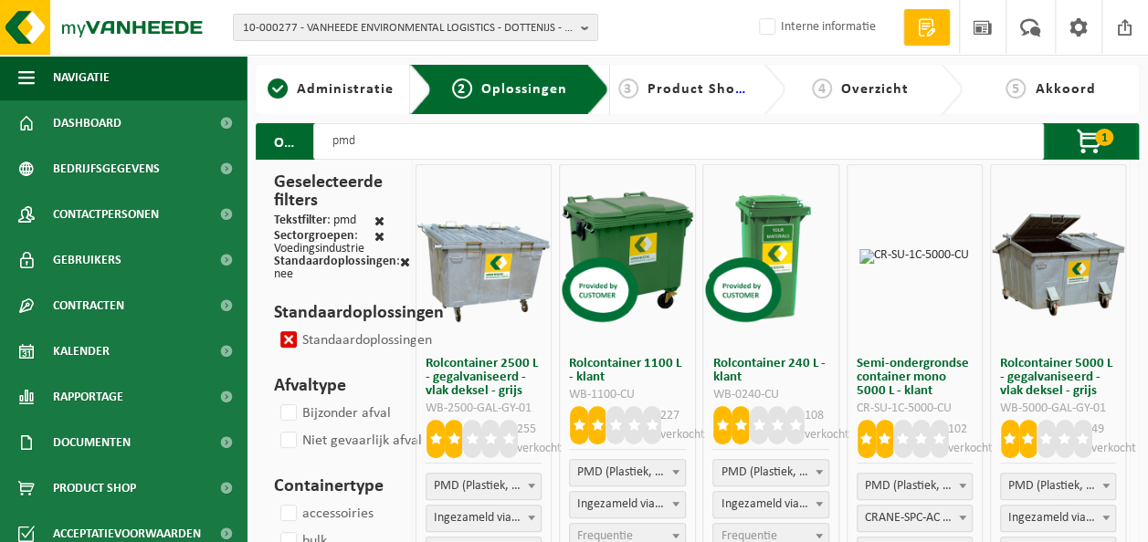
select select "110"
select select
type input "pm"
select select
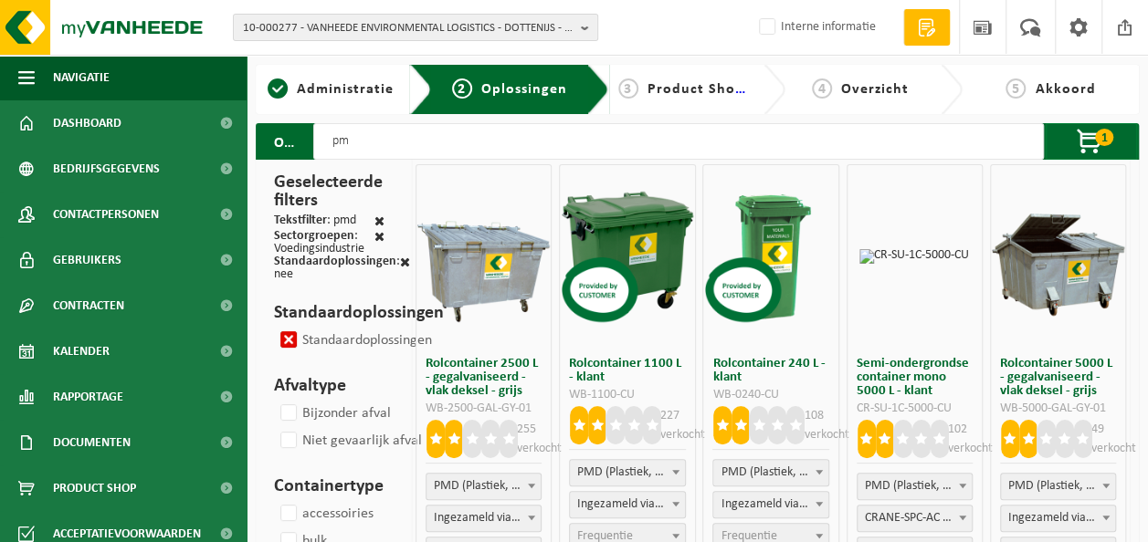
select select "25"
select select
type input "p"
select select
select select "25"
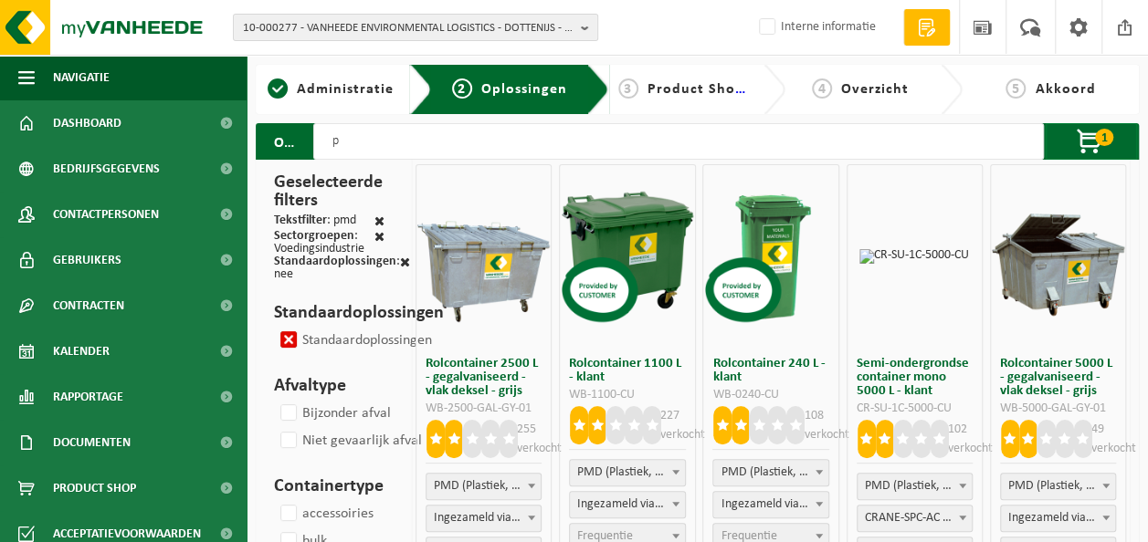
select select "25"
select select
select select "25"
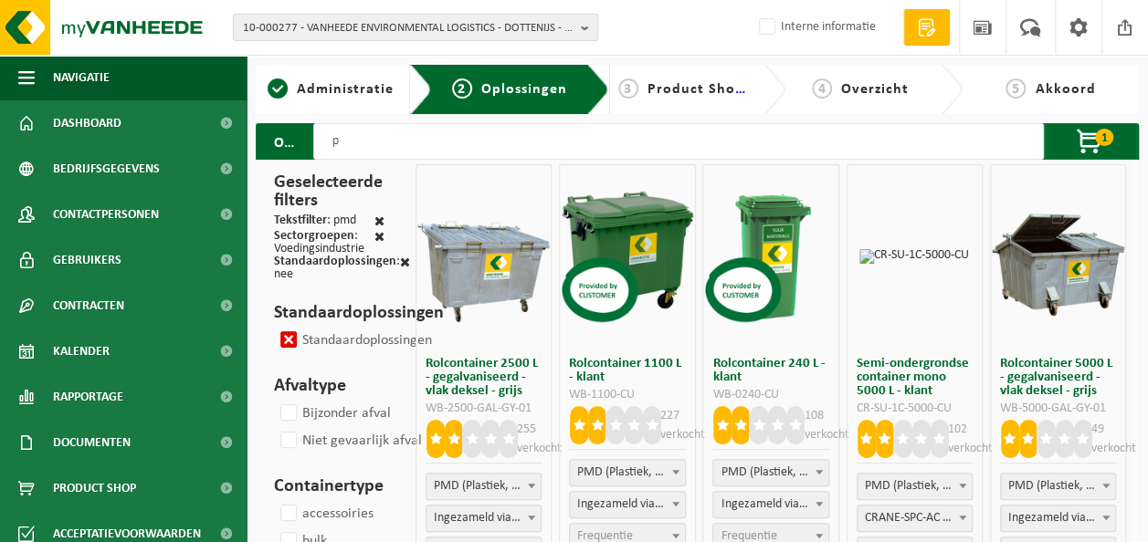
select select "25"
select select
select select "25"
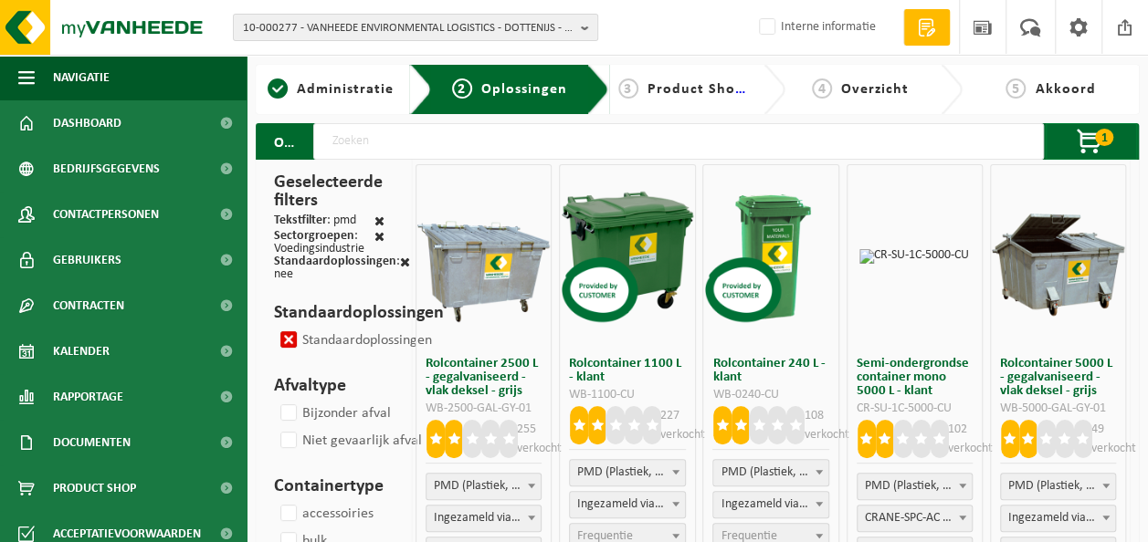
select select "25"
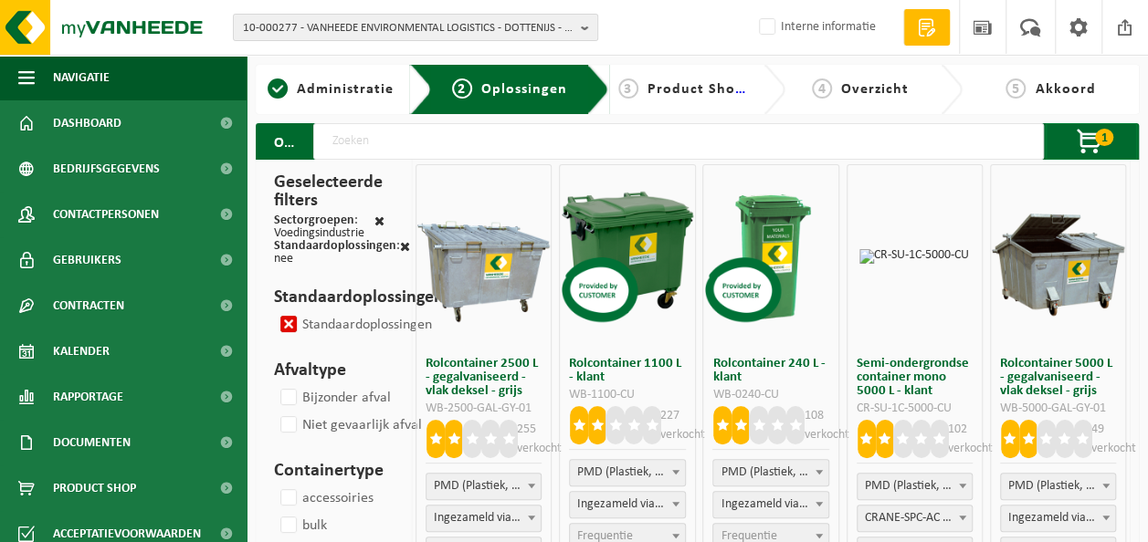
click at [482, 484] on span "PMD (Plastiek, Metaal, Drankkartons) (bedrijven)" at bounding box center [483, 487] width 114 height 26
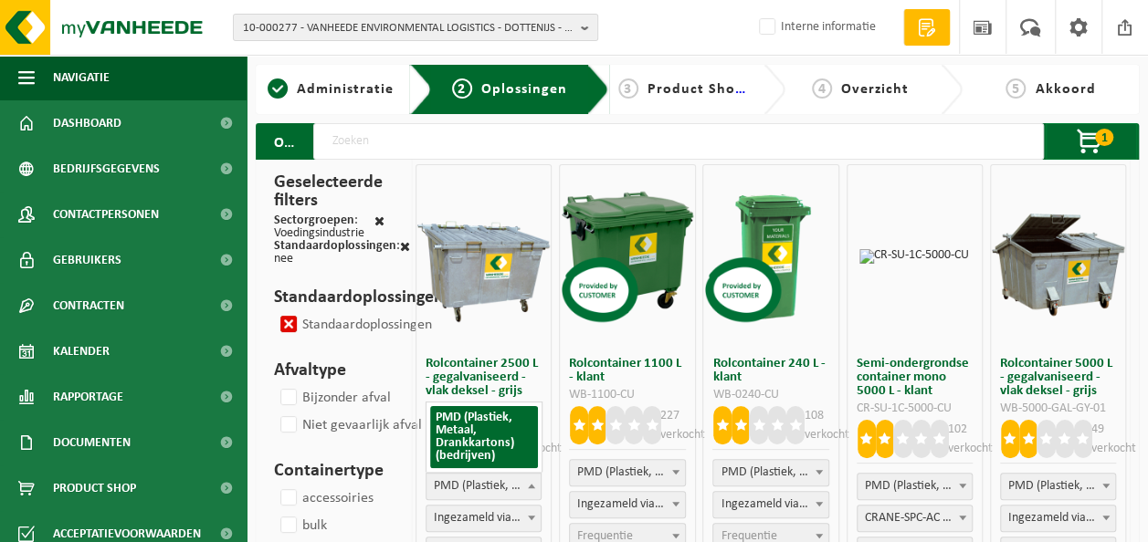
select select
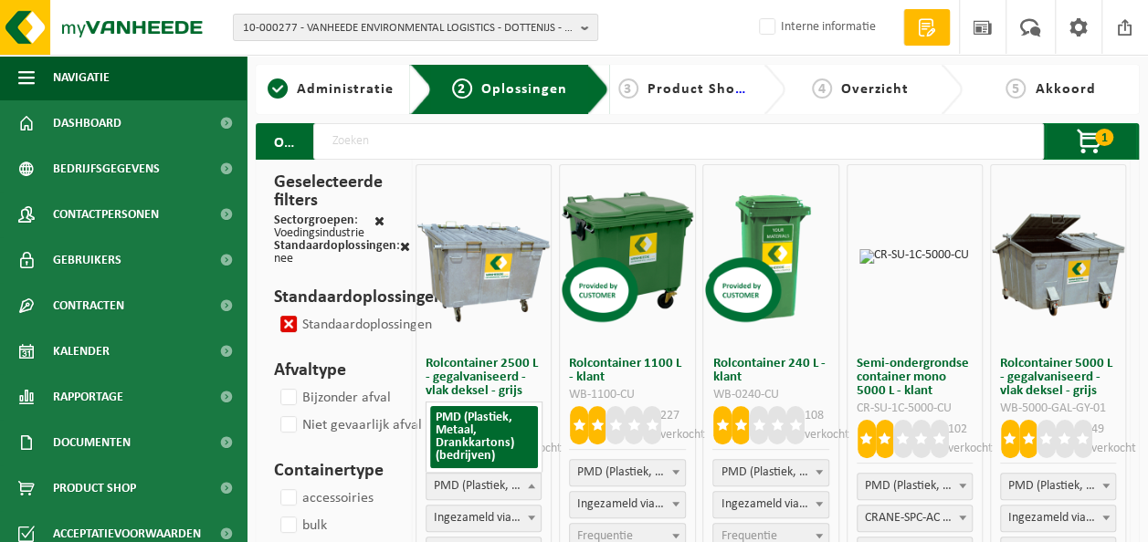
select select
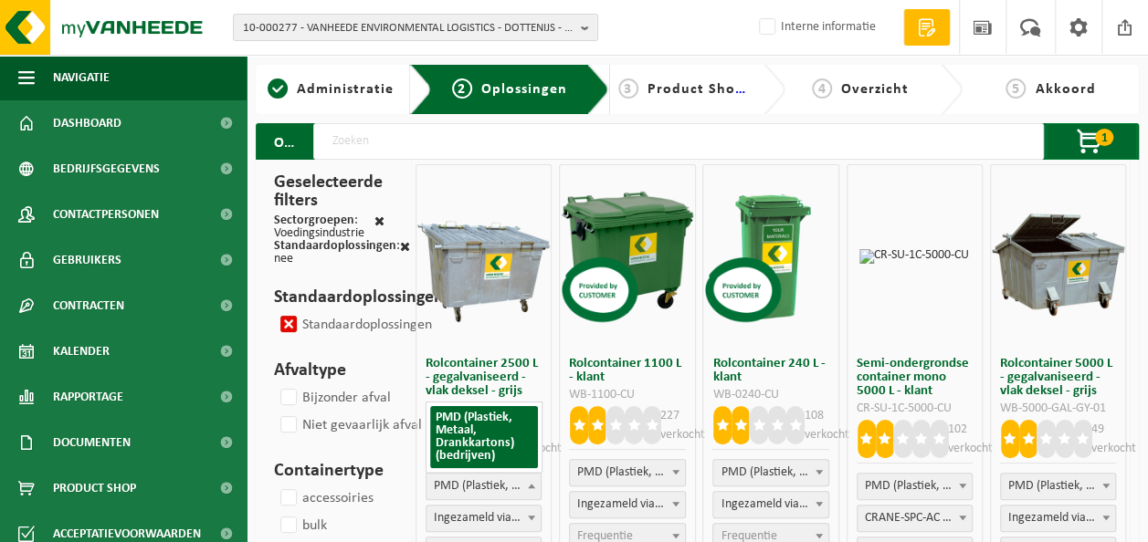
select select
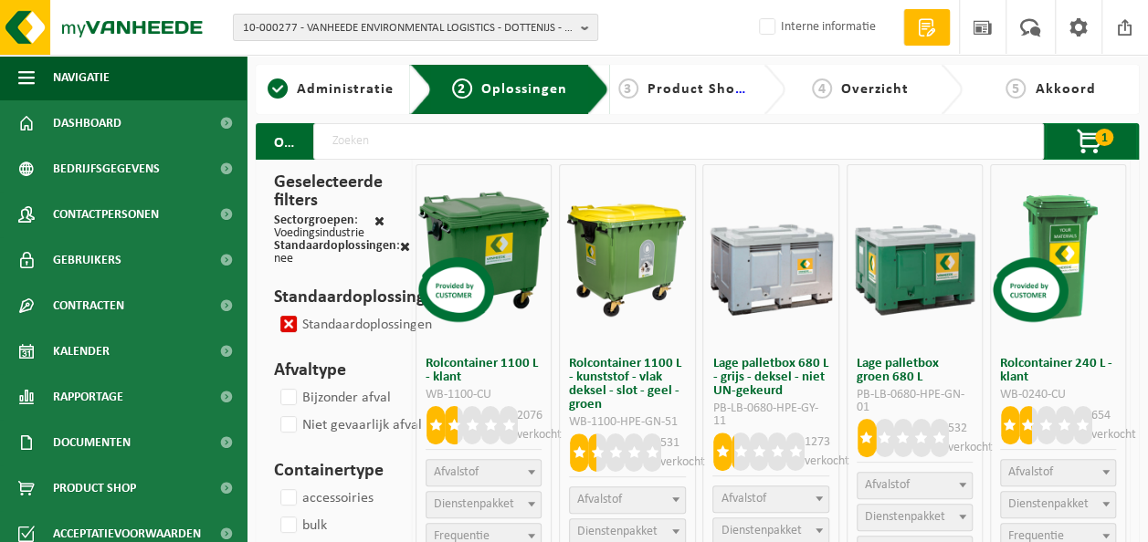
click at [467, 463] on span "Afvalstof" at bounding box center [483, 473] width 114 height 26
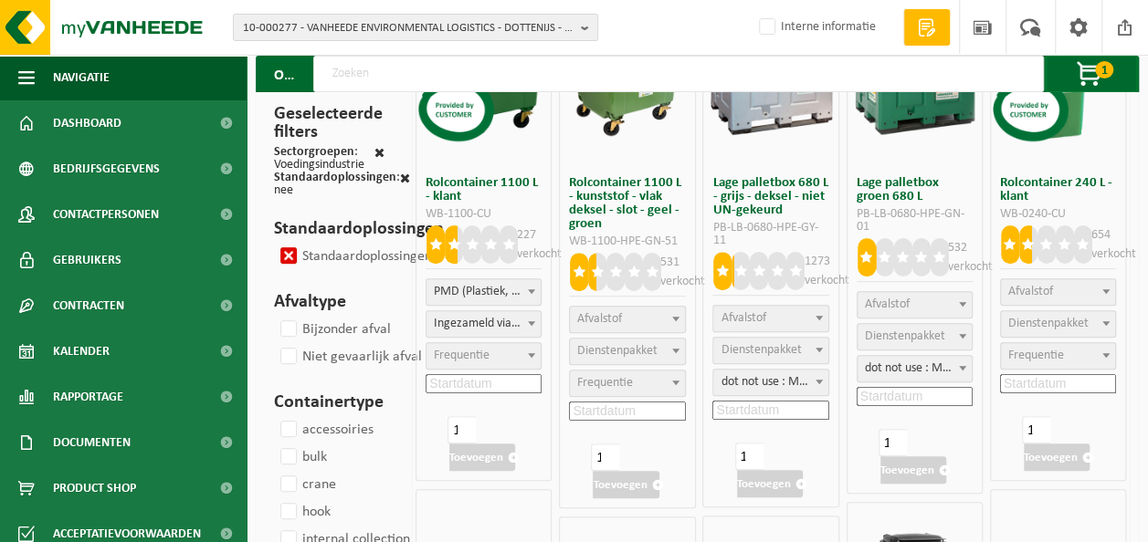
scroll to position [183, 0]
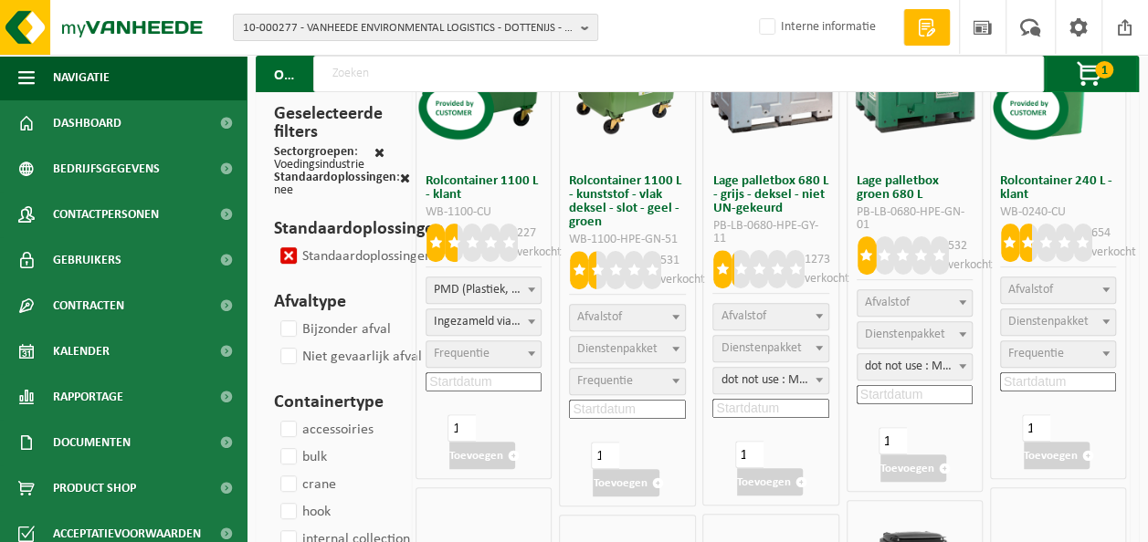
click at [467, 353] on span "Frequentie" at bounding box center [462, 354] width 56 height 14
click at [462, 383] on input at bounding box center [483, 382] width 116 height 19
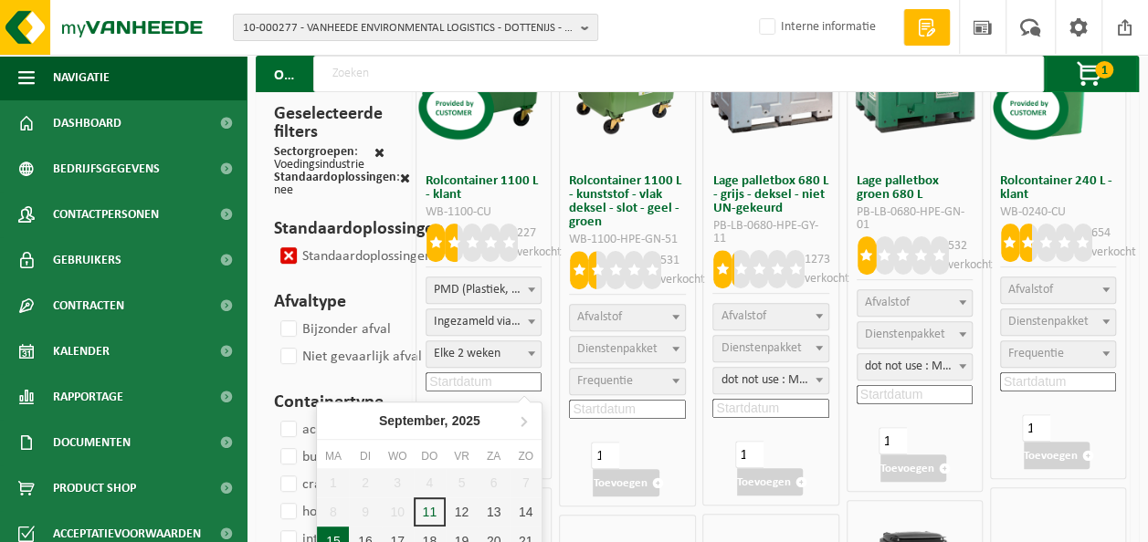
click at [329, 533] on div "15" at bounding box center [333, 541] width 32 height 29
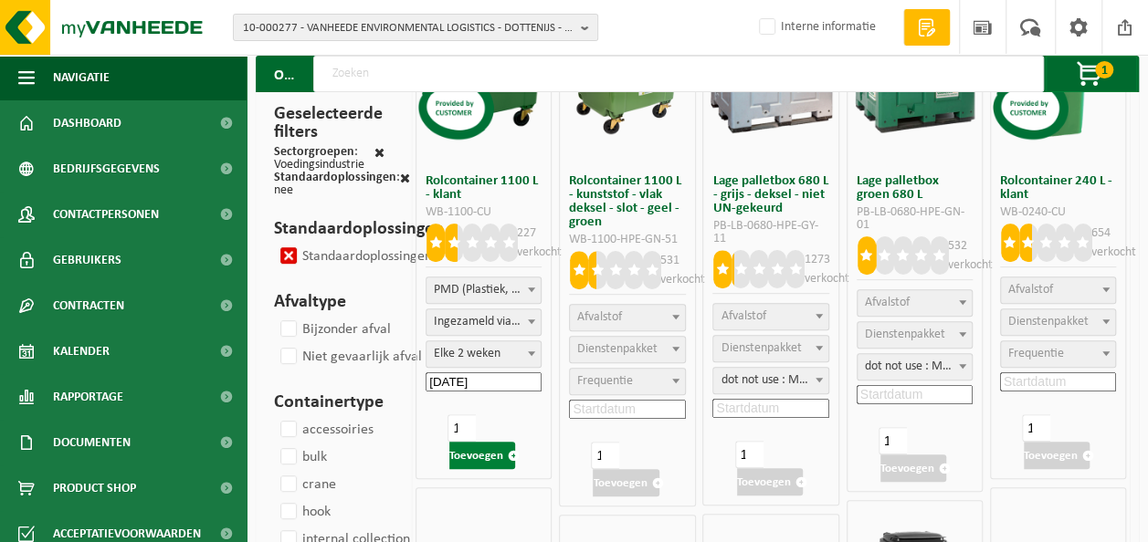
click at [486, 453] on button "Toevoegen" at bounding box center [482, 455] width 66 height 27
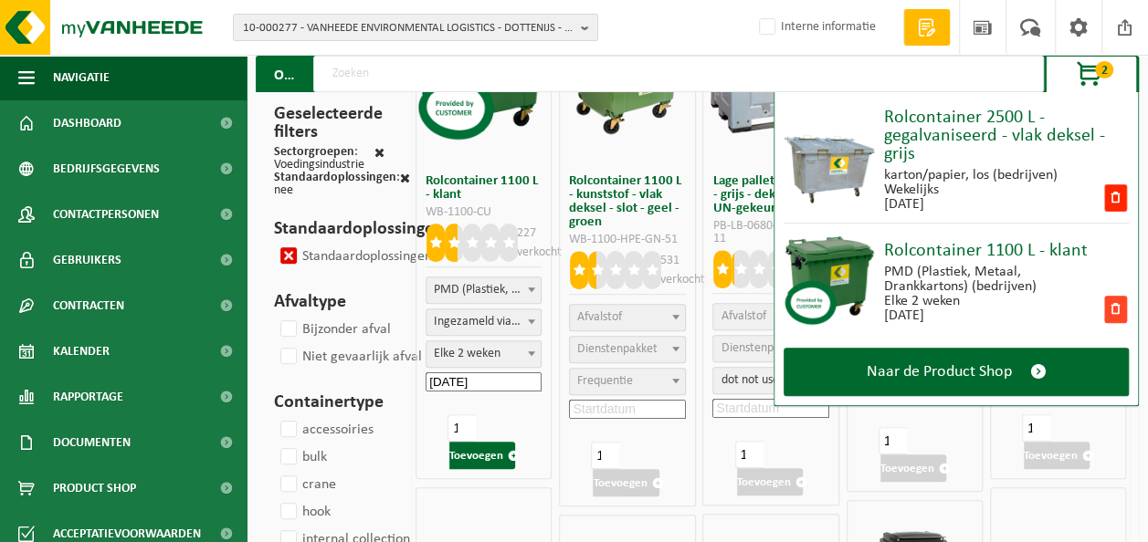
click at [1113, 305] on span at bounding box center [1115, 309] width 23 height 27
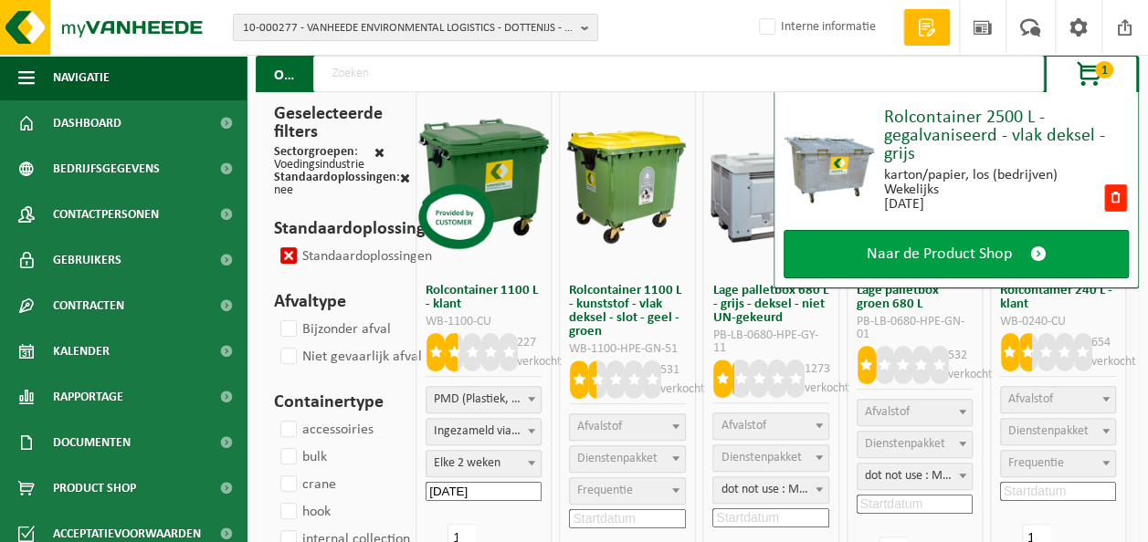
scroll to position [0, 0]
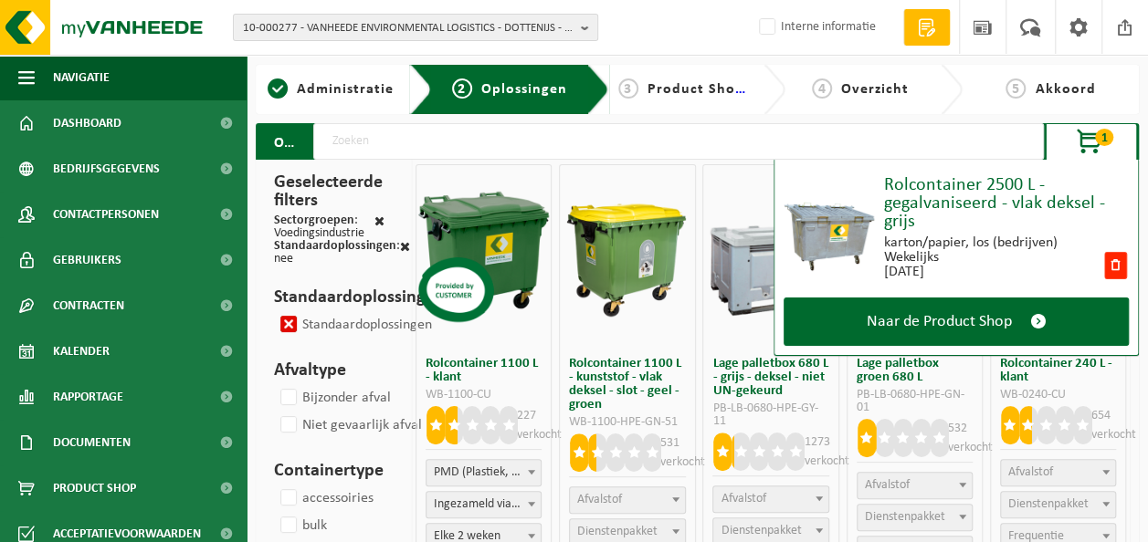
click at [1092, 139] on span "button" at bounding box center [1090, 142] width 91 height 37
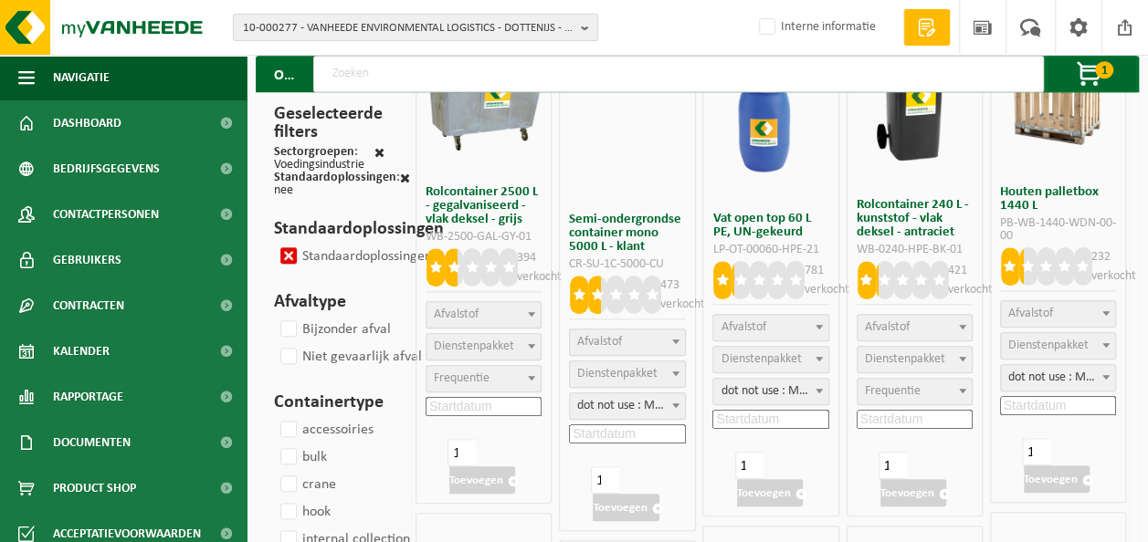
scroll to position [639, 0]
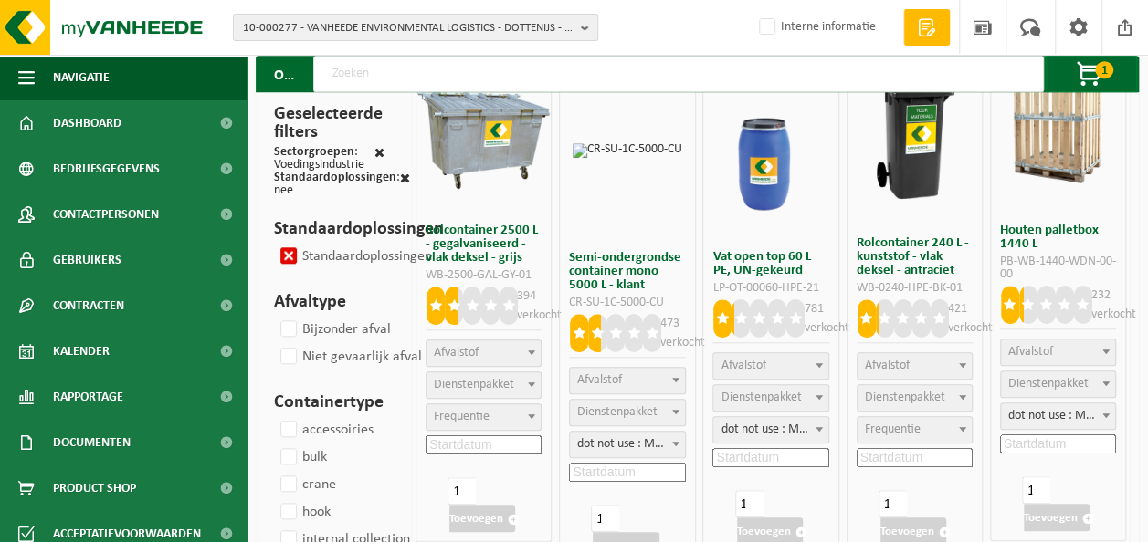
click at [504, 343] on span "Afvalstof" at bounding box center [483, 354] width 114 height 26
click at [483, 420] on span "Frequentie" at bounding box center [462, 417] width 56 height 14
click at [488, 444] on input at bounding box center [483, 445] width 116 height 19
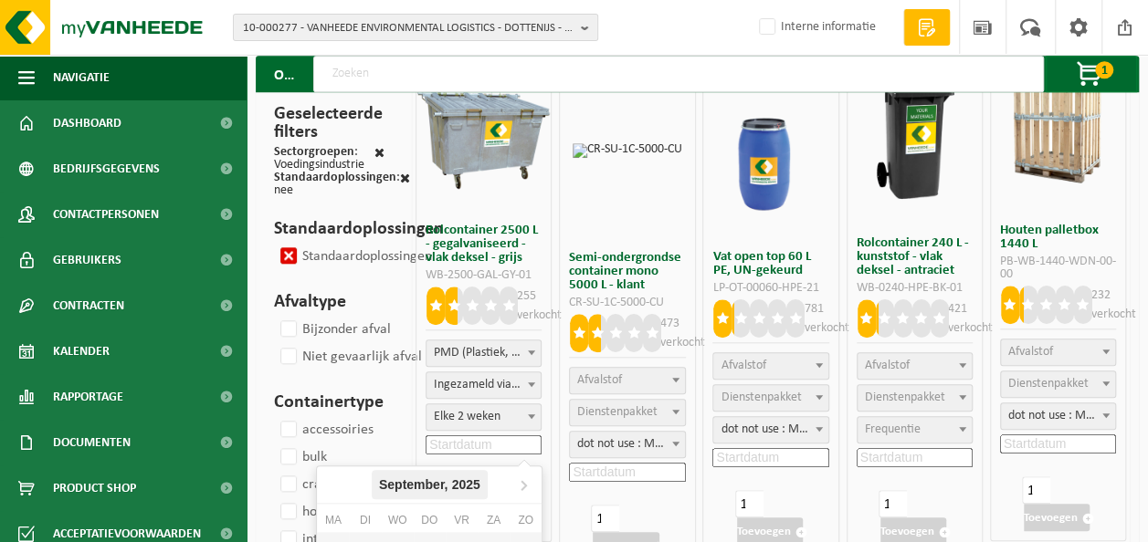
scroll to position [730, 0]
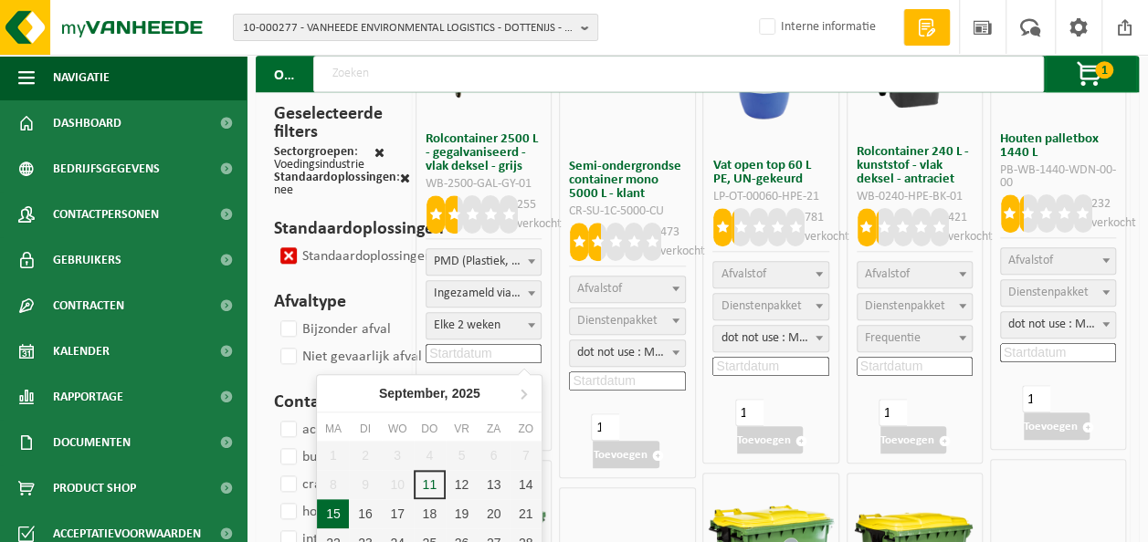
click at [336, 511] on div "15" at bounding box center [333, 513] width 32 height 29
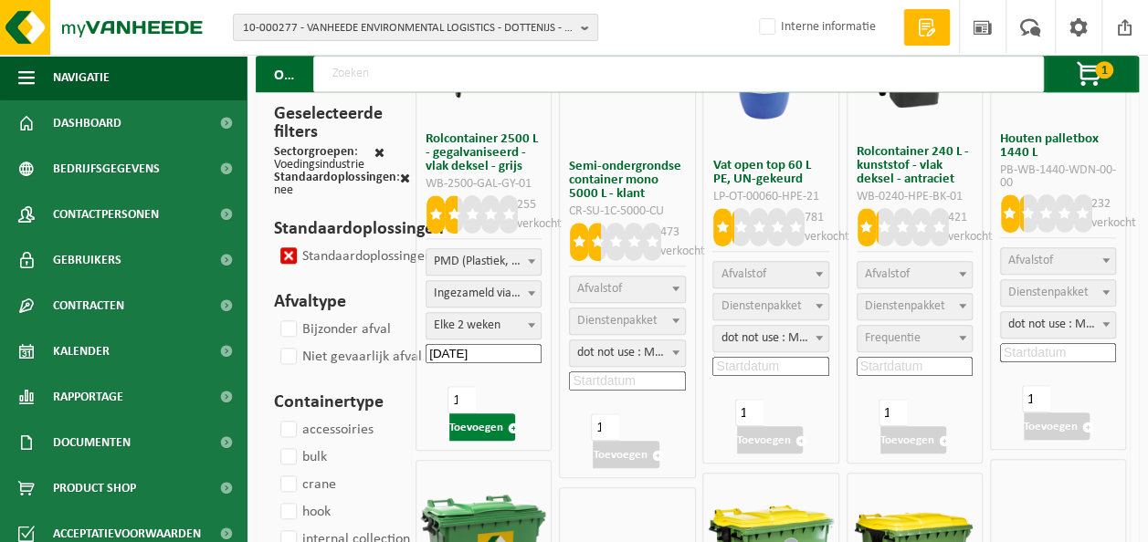
click at [486, 431] on button "Toevoegen" at bounding box center [482, 427] width 66 height 27
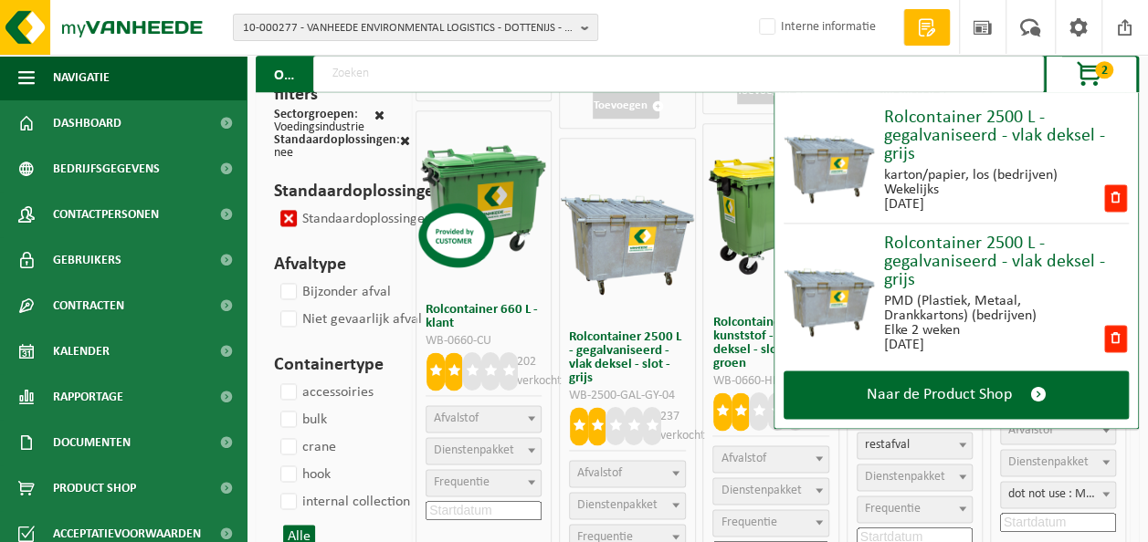
scroll to position [1187, 0]
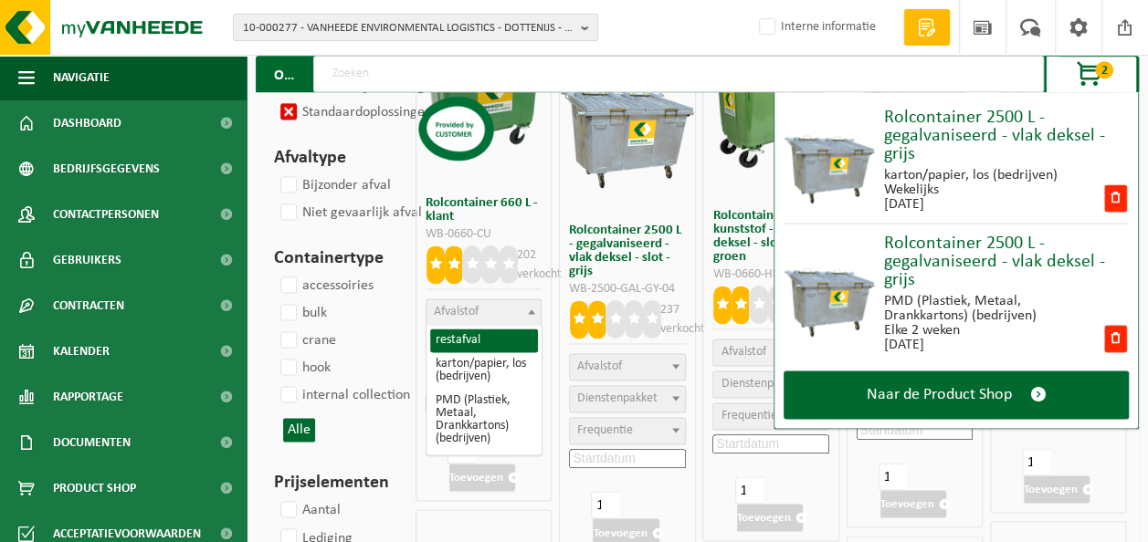
click at [505, 310] on span "Afvalstof" at bounding box center [483, 312] width 114 height 26
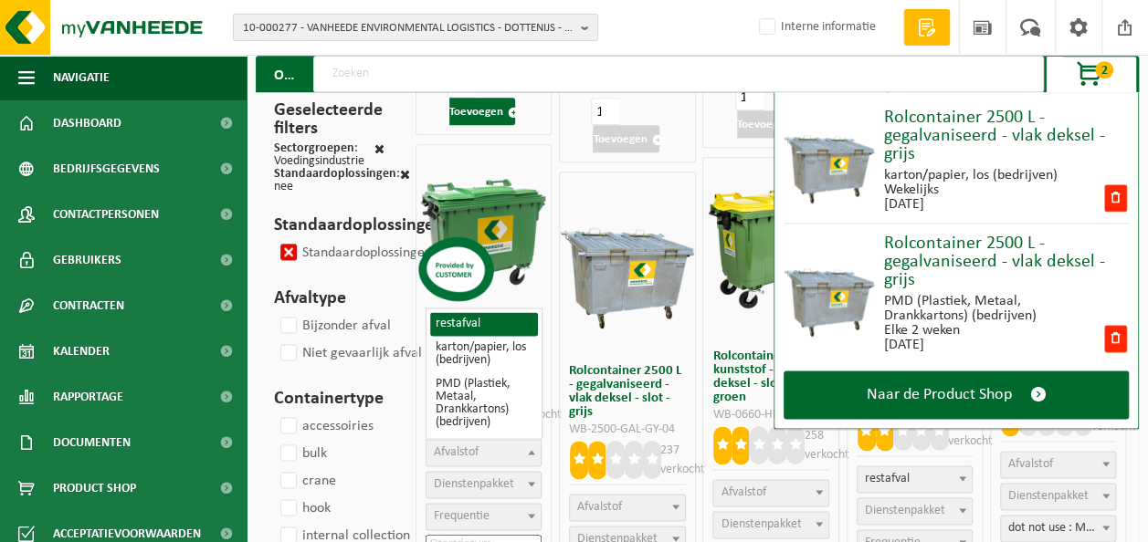
scroll to position [1004, 0]
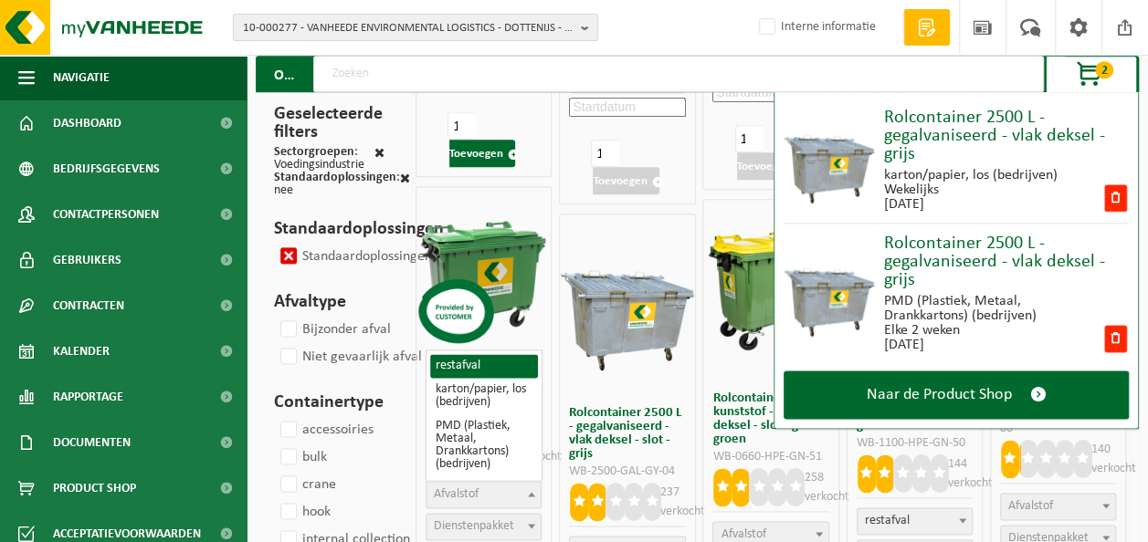
click at [1094, 73] on span "button" at bounding box center [1090, 75] width 91 height 37
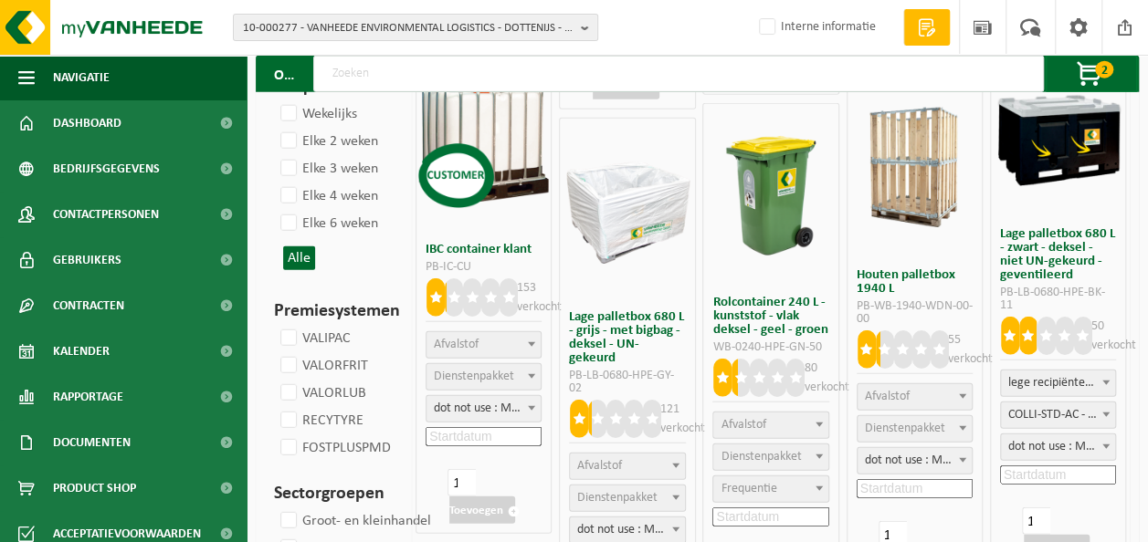
scroll to position [2191, 0]
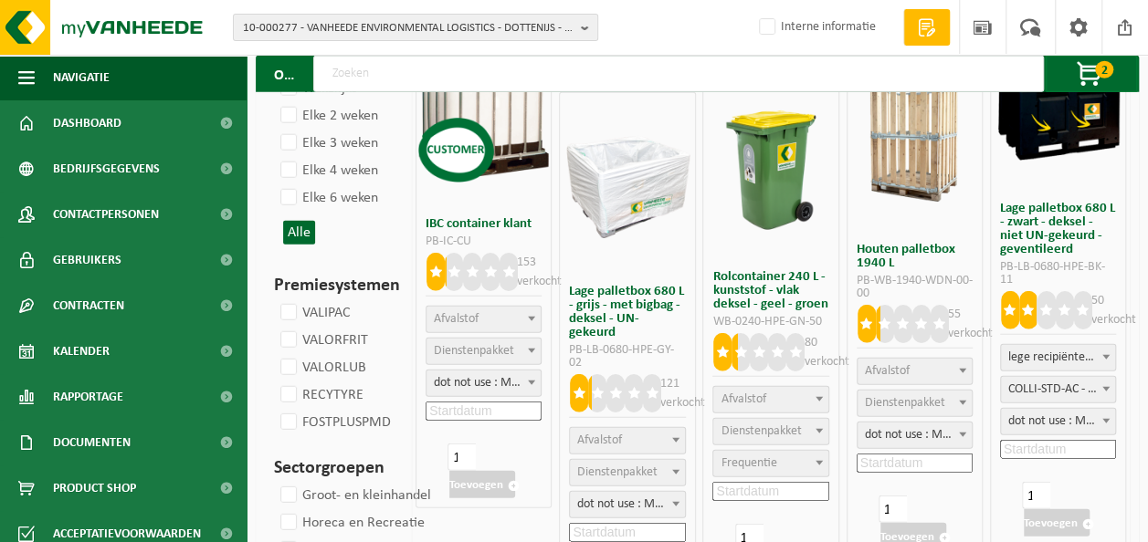
click at [736, 394] on span "Afvalstof" at bounding box center [742, 400] width 45 height 14
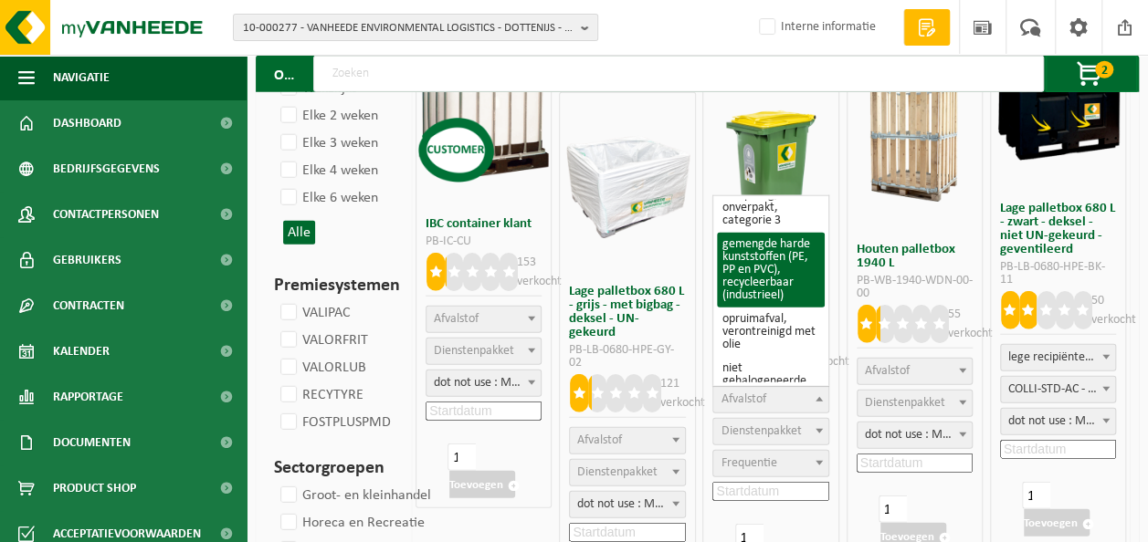
scroll to position [0, 0]
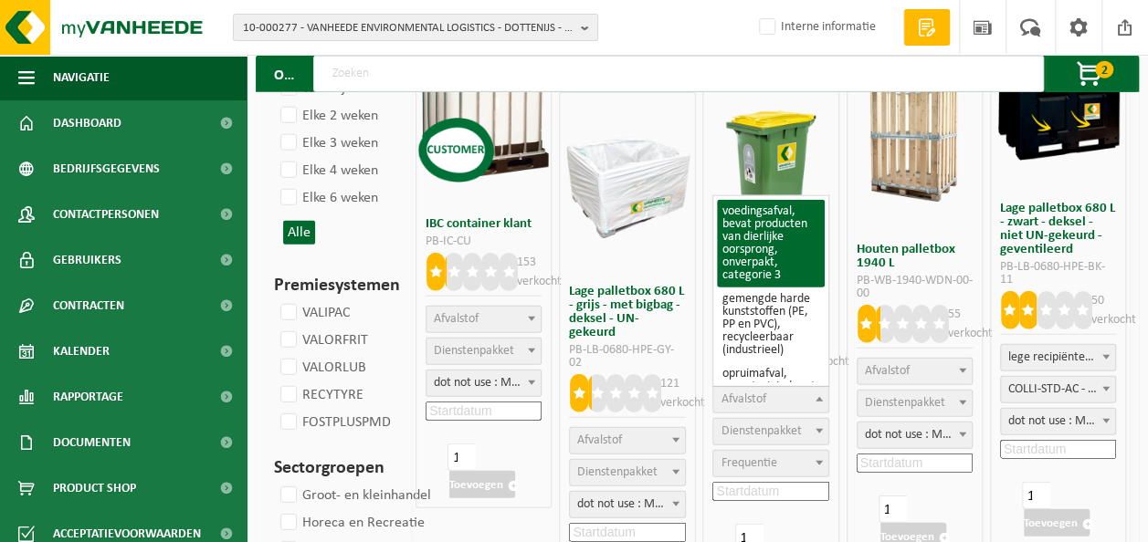
click at [825, 141] on img at bounding box center [770, 170] width 134 height 134
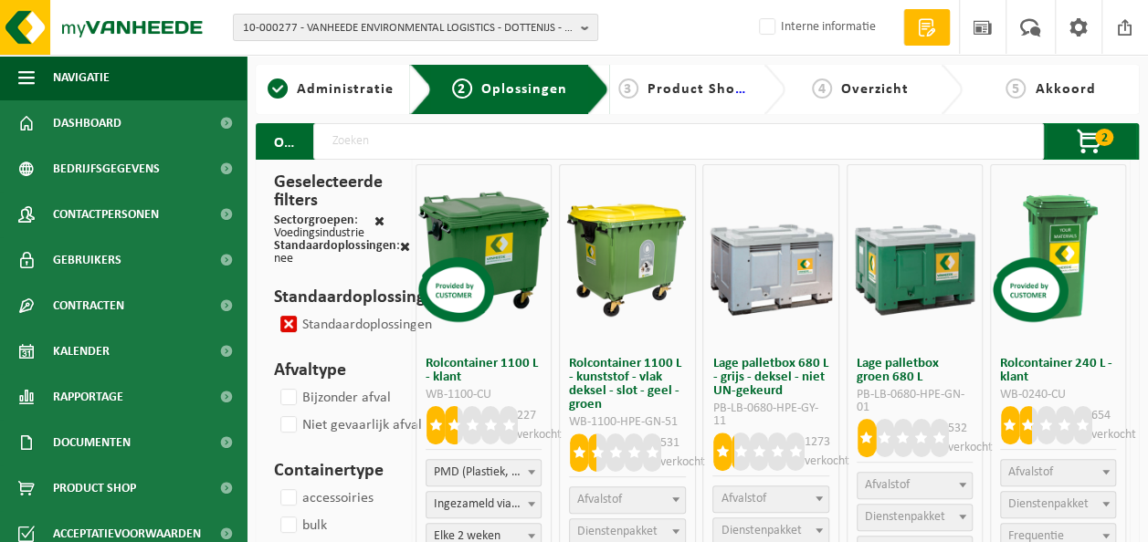
click at [296, 329] on label "Standaardoplossingen" at bounding box center [354, 324] width 155 height 27
click at [274, 311] on input "Standaardoplossingen" at bounding box center [273, 310] width 1 height 1
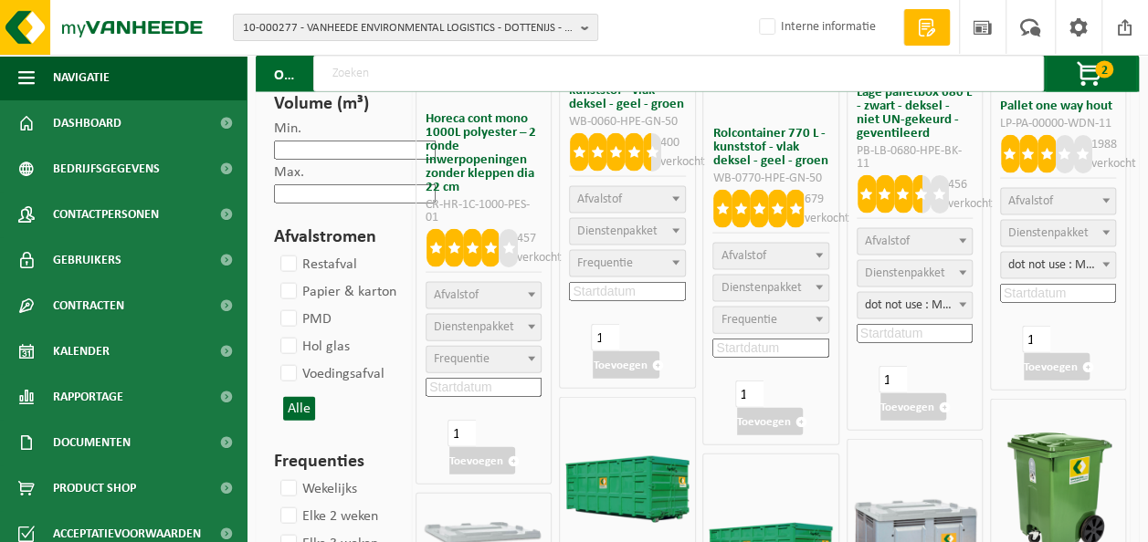
scroll to position [1833, 0]
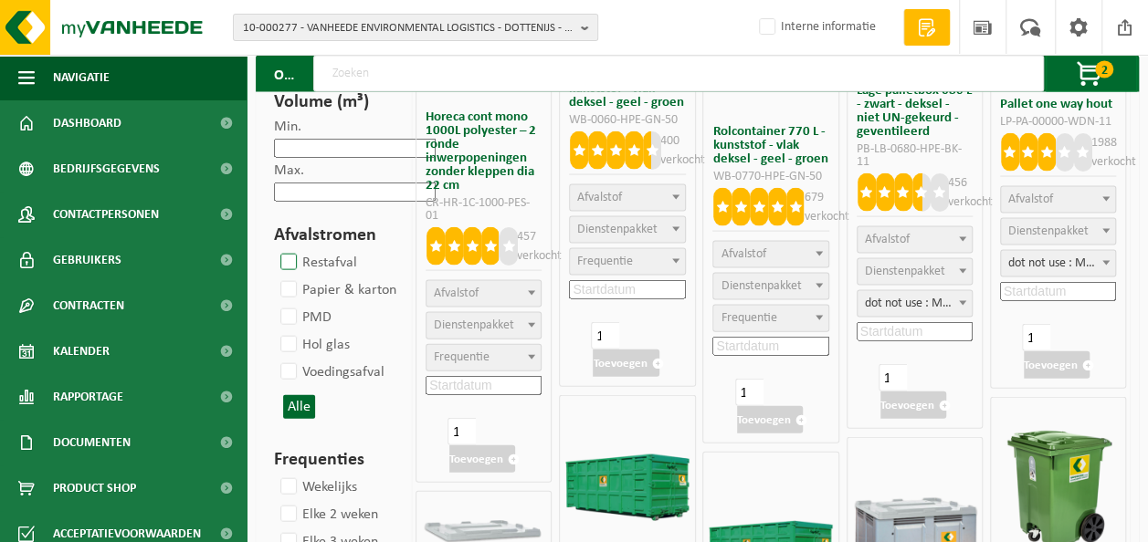
click at [301, 264] on label "Restafval" at bounding box center [317, 262] width 80 height 27
click at [274, 249] on input "Restafval" at bounding box center [273, 248] width 1 height 1
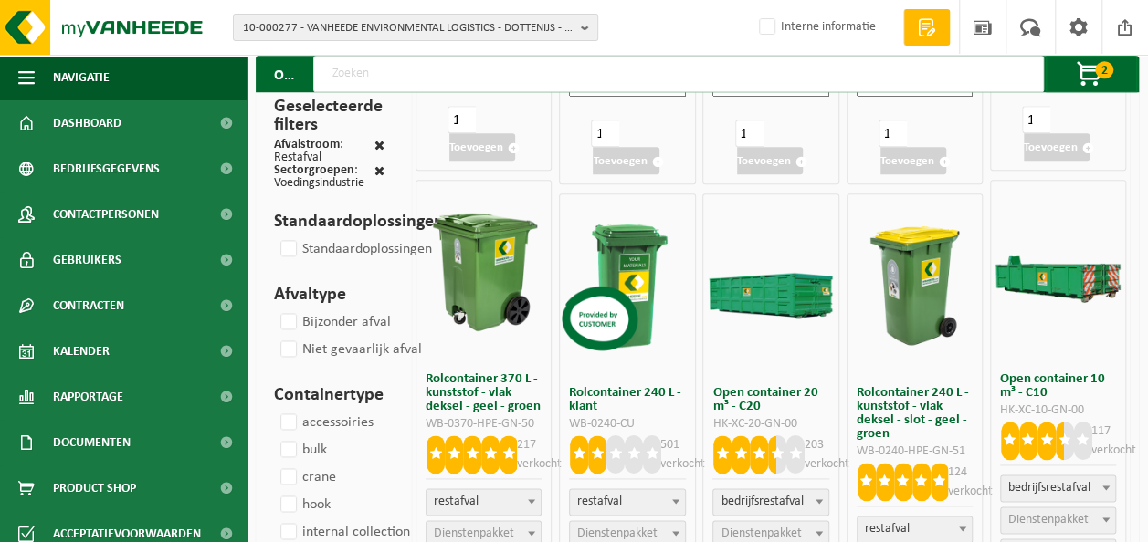
scroll to position [1102, 0]
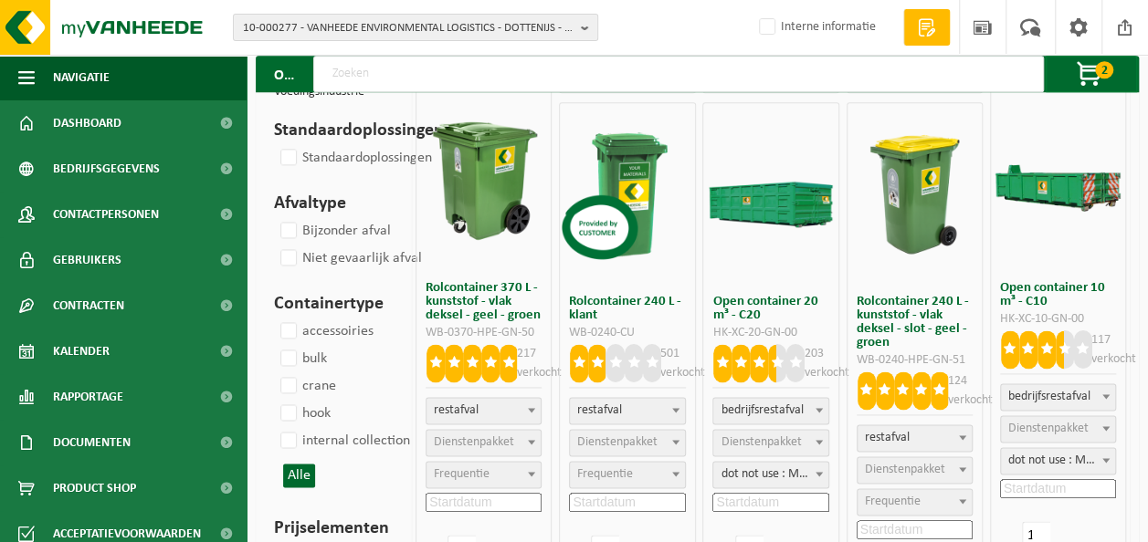
click at [509, 443] on span "Dienstenpakket" at bounding box center [474, 443] width 80 height 14
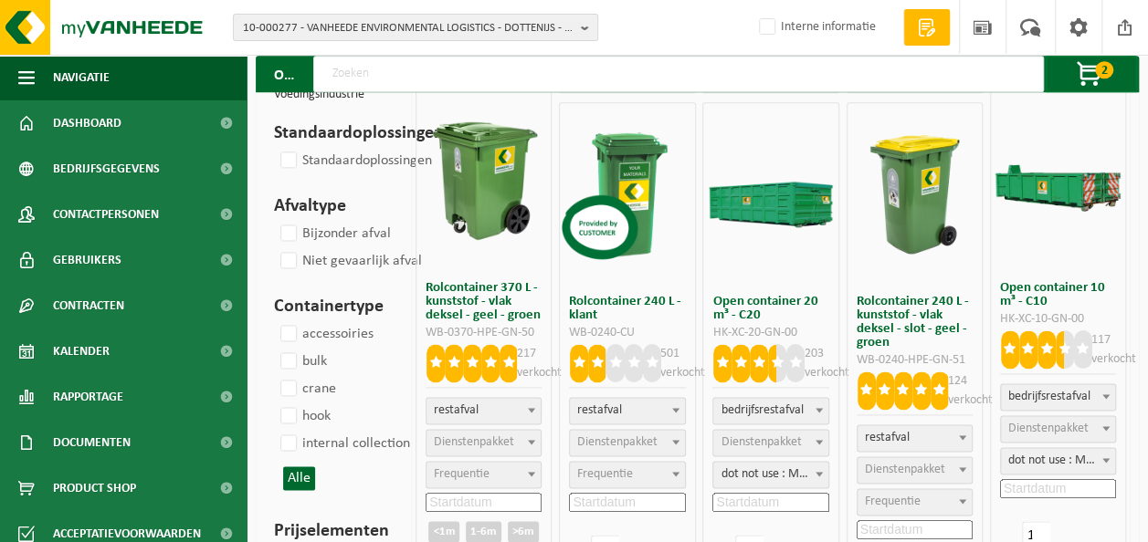
click at [499, 436] on span "Dienstenpakket" at bounding box center [474, 443] width 80 height 14
click at [499, 471] on span "Frequentie" at bounding box center [483, 475] width 114 height 26
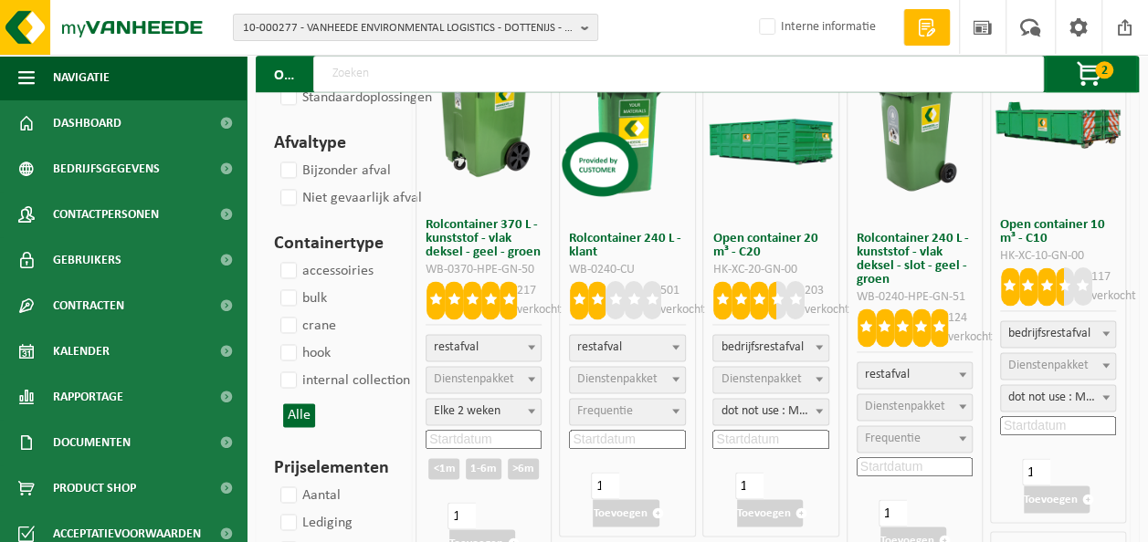
scroll to position [1193, 0]
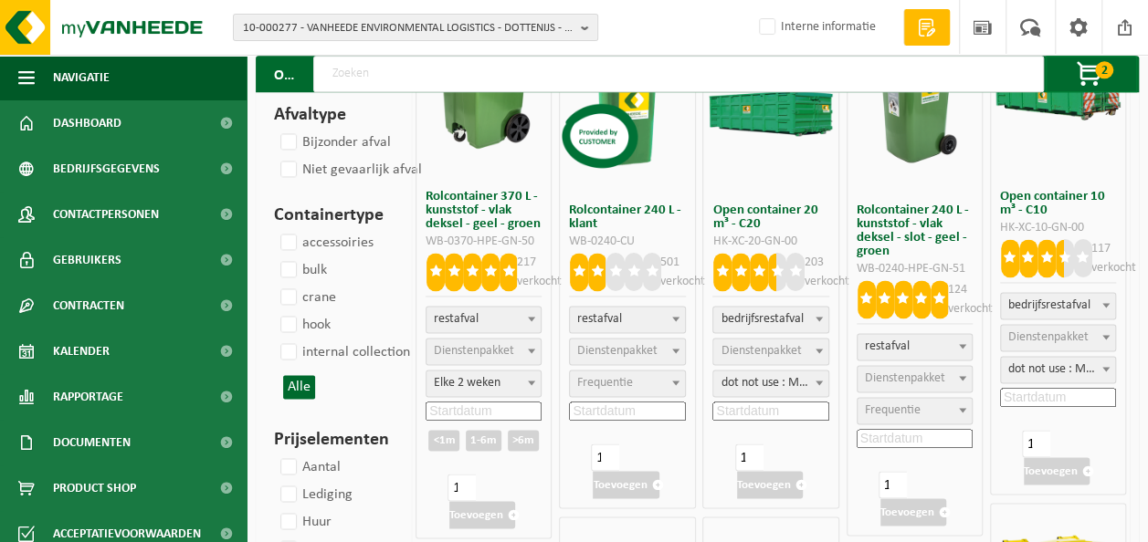
click at [479, 409] on input at bounding box center [483, 411] width 116 height 19
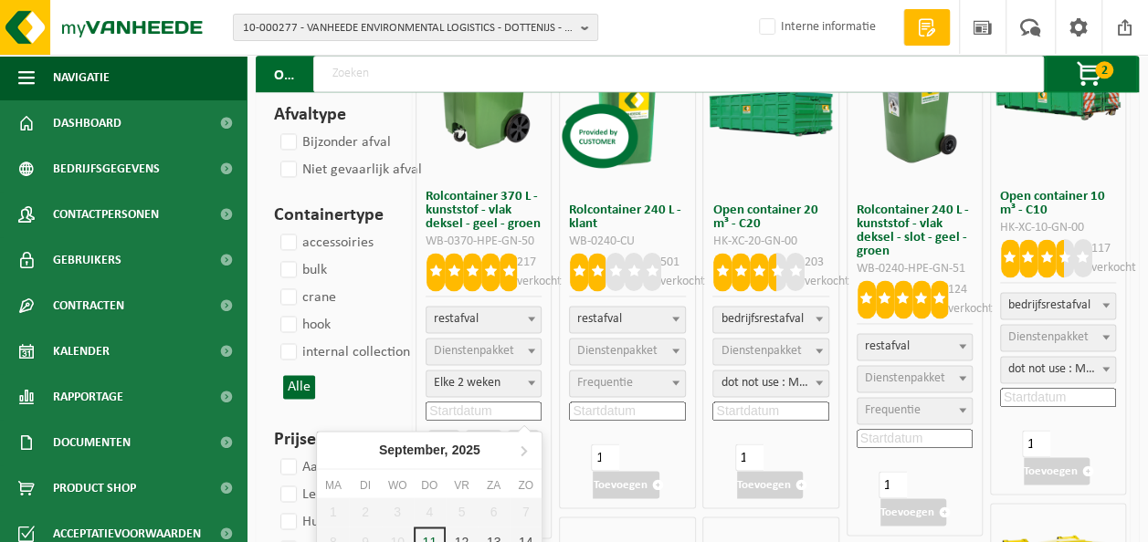
scroll to position [1285, 0]
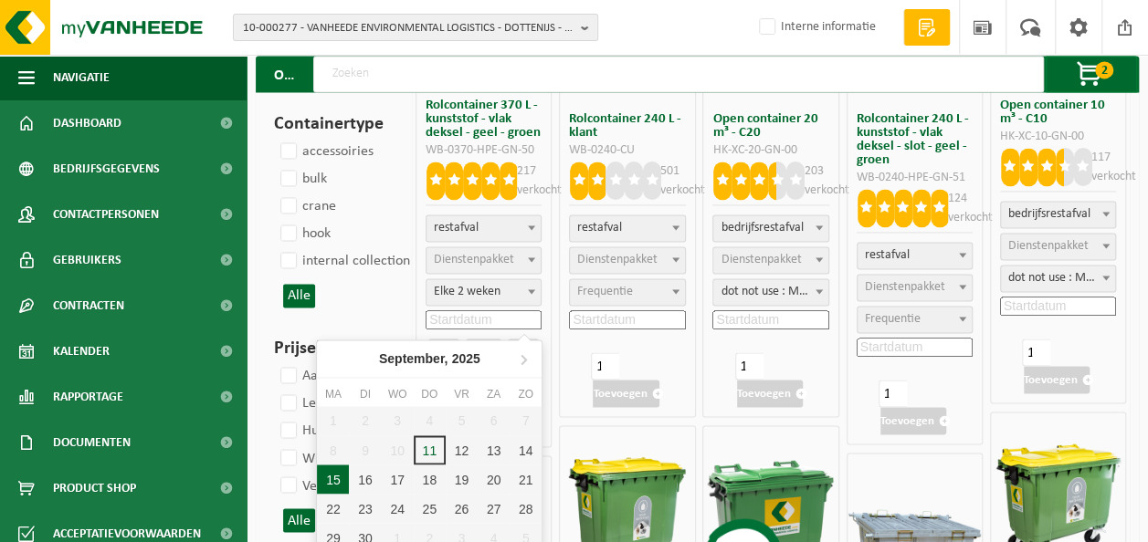
click at [327, 480] on div "15" at bounding box center [333, 479] width 32 height 29
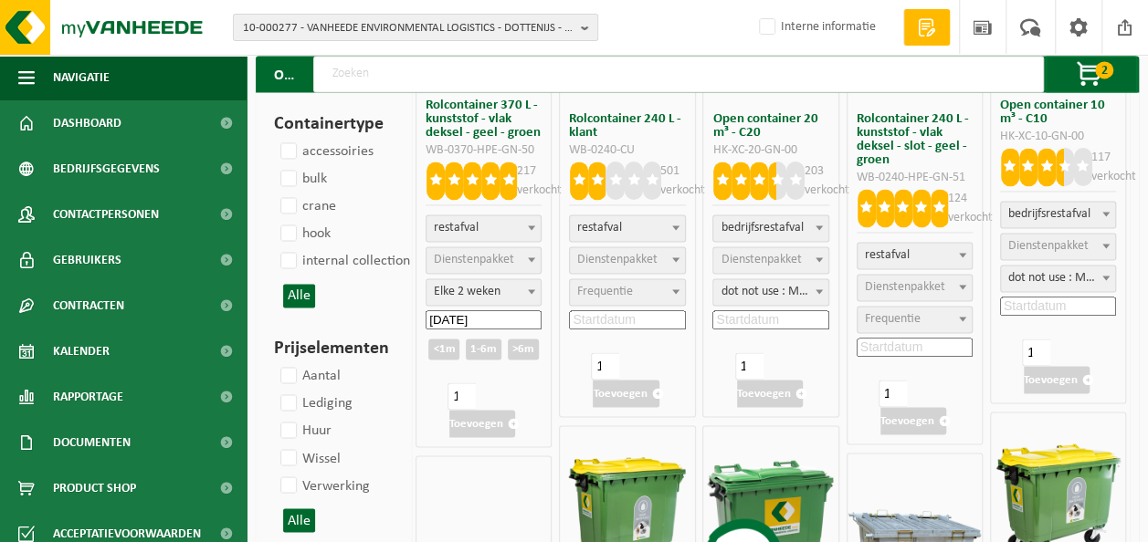
click at [499, 254] on span "Dienstenpakket" at bounding box center [474, 260] width 80 height 14
click at [500, 296] on li "Geen resultaten gevonden…" at bounding box center [484, 295] width 108 height 37
click at [472, 291] on li "Geen resultaten gevonden…" at bounding box center [484, 295] width 108 height 37
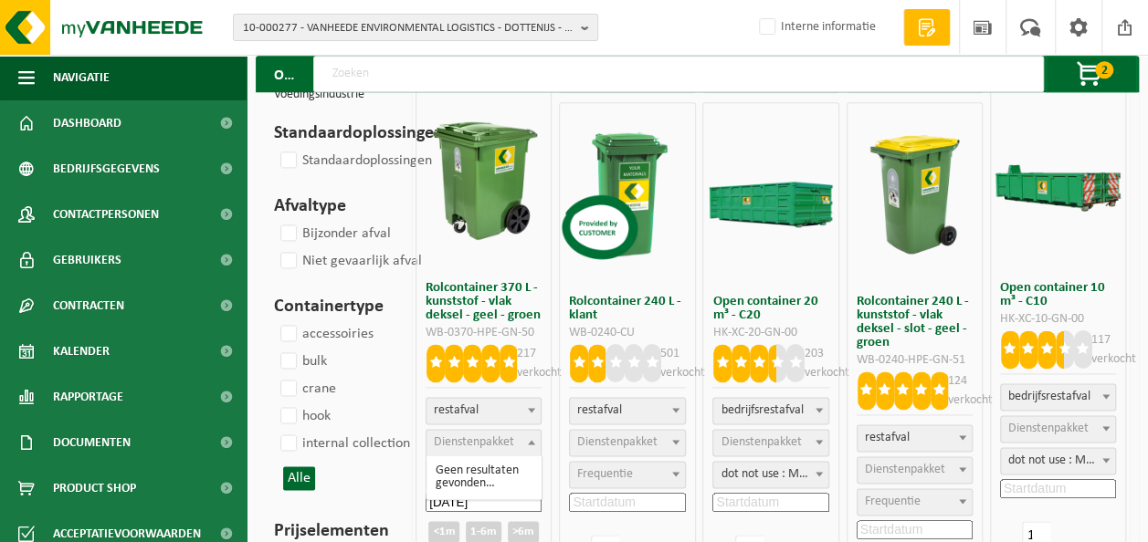
scroll to position [1193, 0]
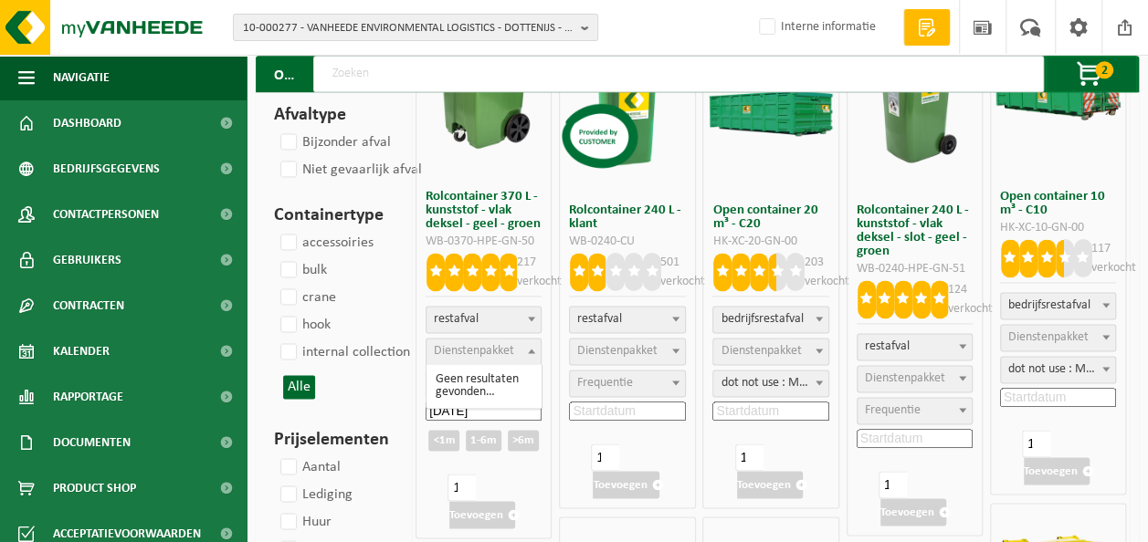
click at [503, 351] on span "Dienstenpakket" at bounding box center [474, 351] width 80 height 14
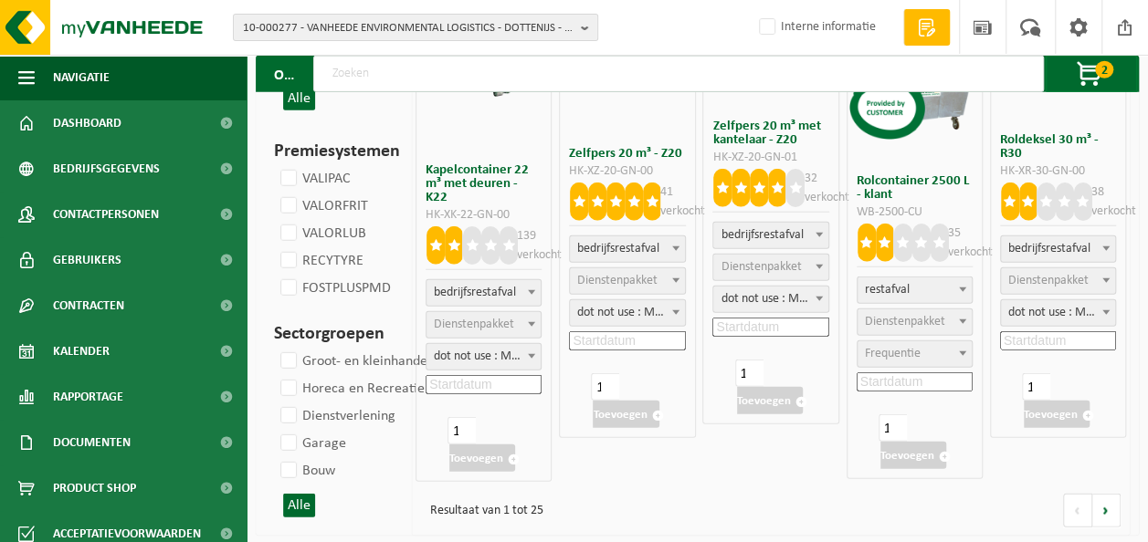
scroll to position [2291, 0]
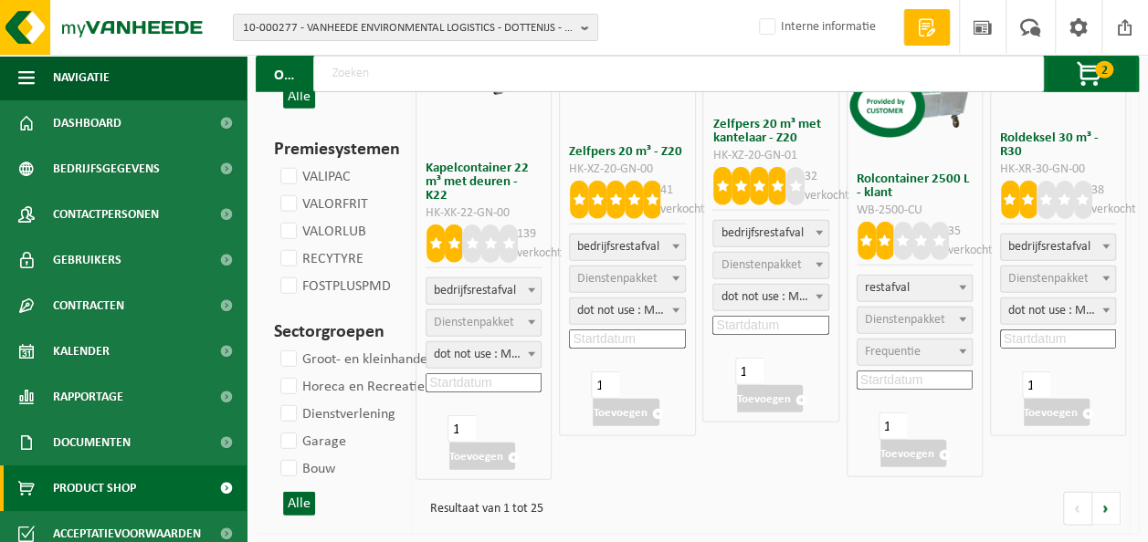
click at [102, 491] on span "Product Shop" at bounding box center [94, 489] width 83 height 46
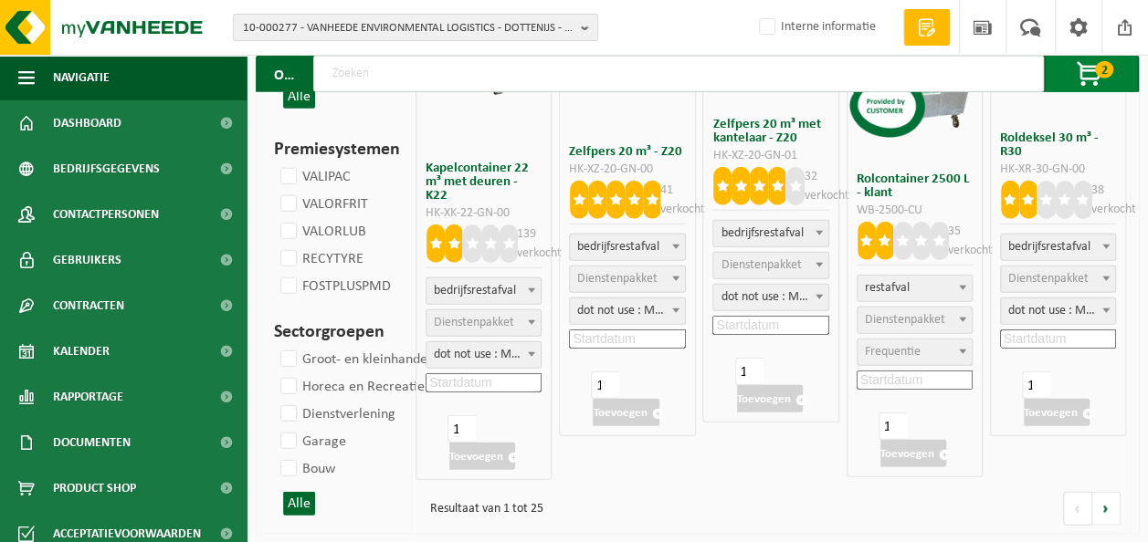
click at [1097, 80] on span "button" at bounding box center [1090, 75] width 91 height 37
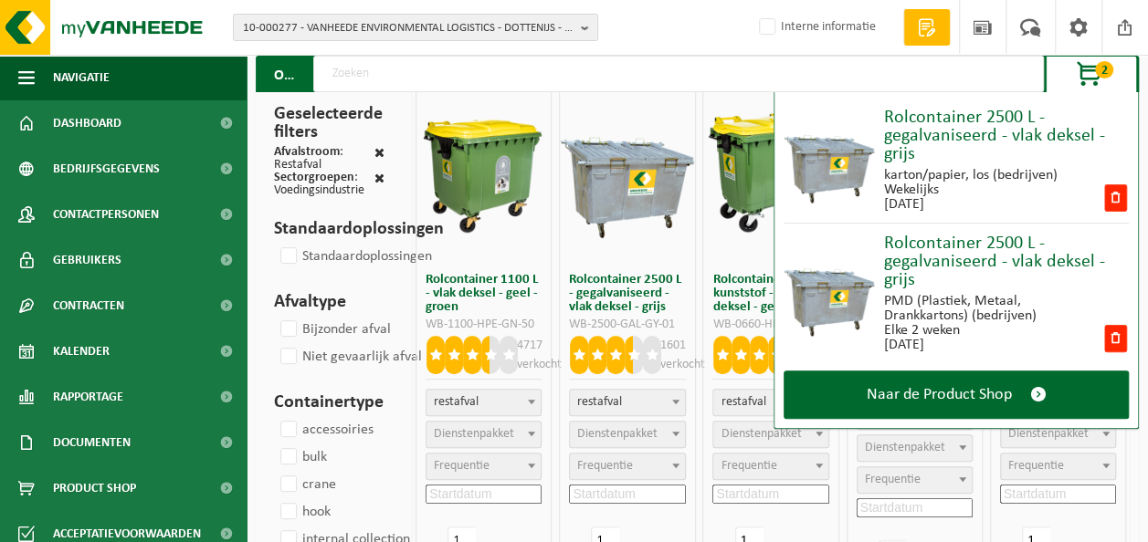
scroll to position [0, 0]
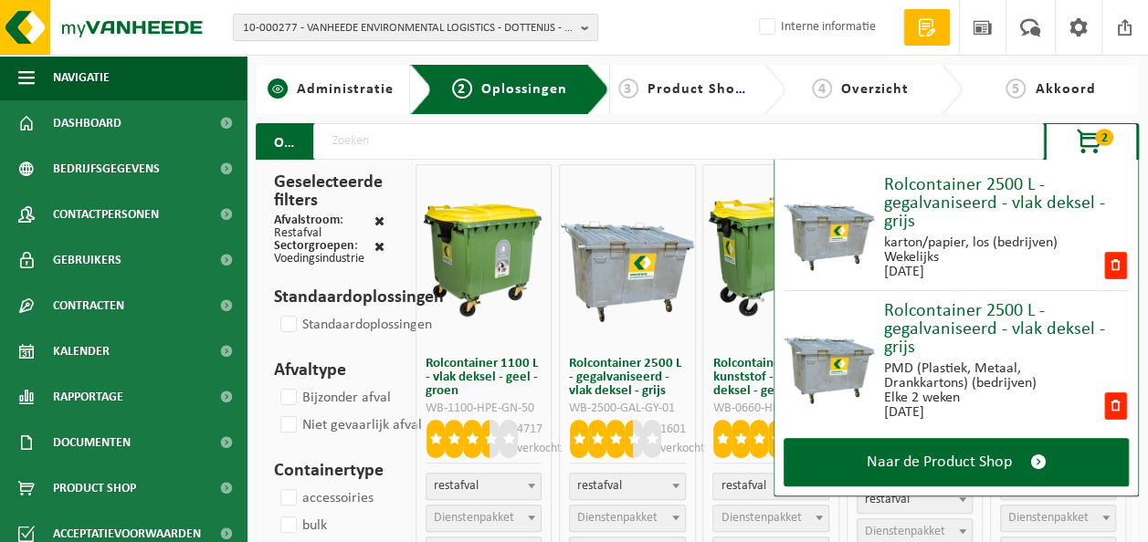
click at [311, 94] on span "Administratie" at bounding box center [345, 89] width 97 height 15
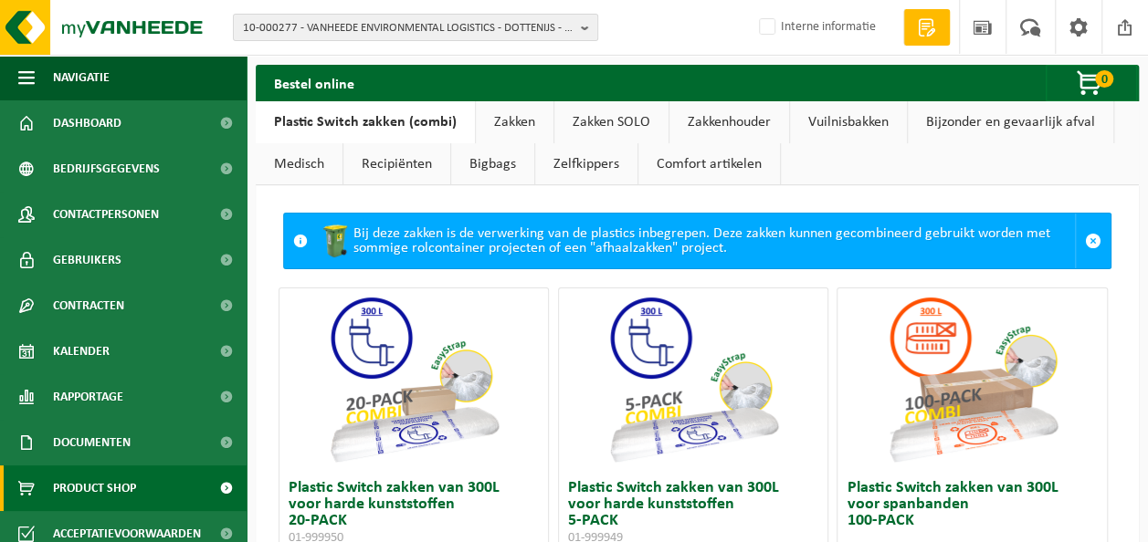
click at [385, 120] on link "Plastic Switch zakken (combi)" at bounding box center [365, 122] width 219 height 42
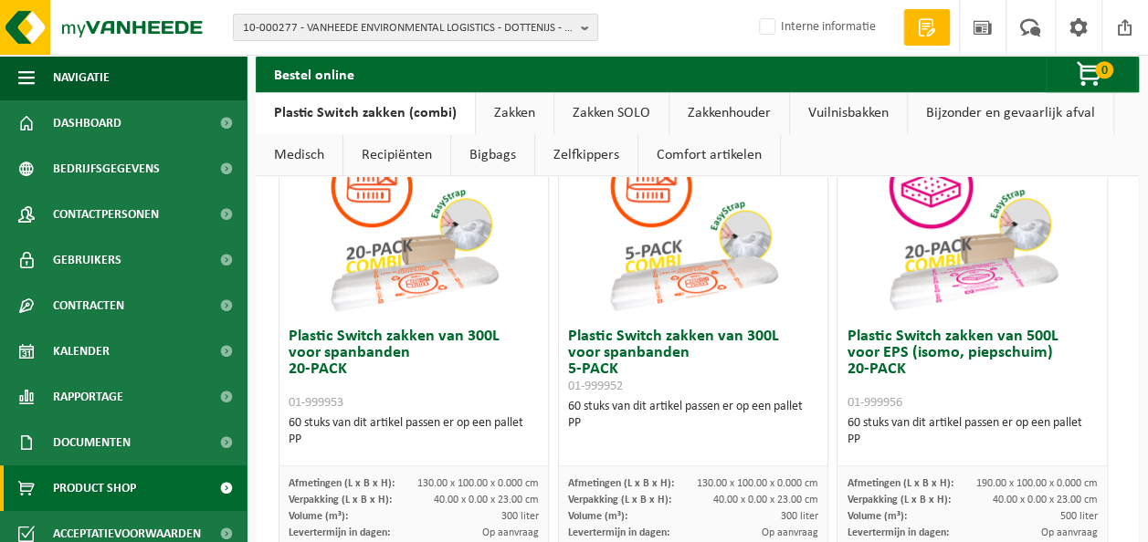
scroll to position [403, 0]
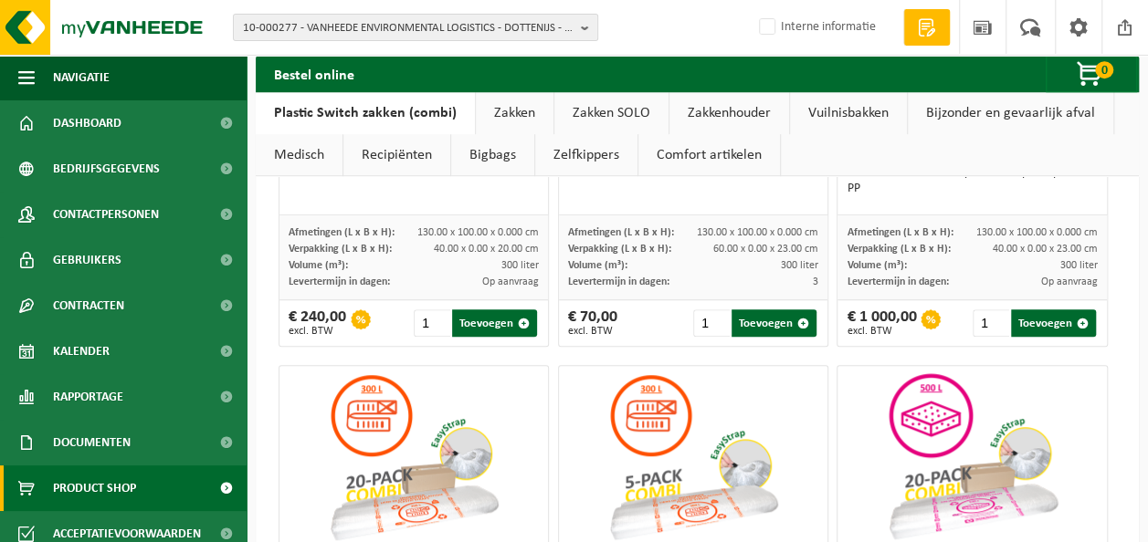
click at [727, 113] on link "Zakkenhouder" at bounding box center [729, 113] width 120 height 42
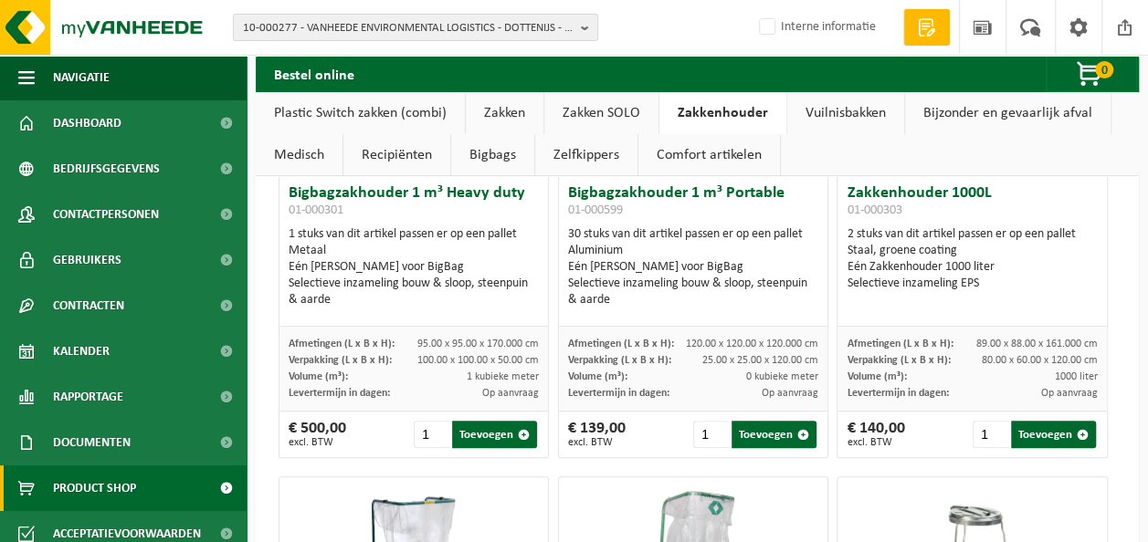
scroll to position [0, 0]
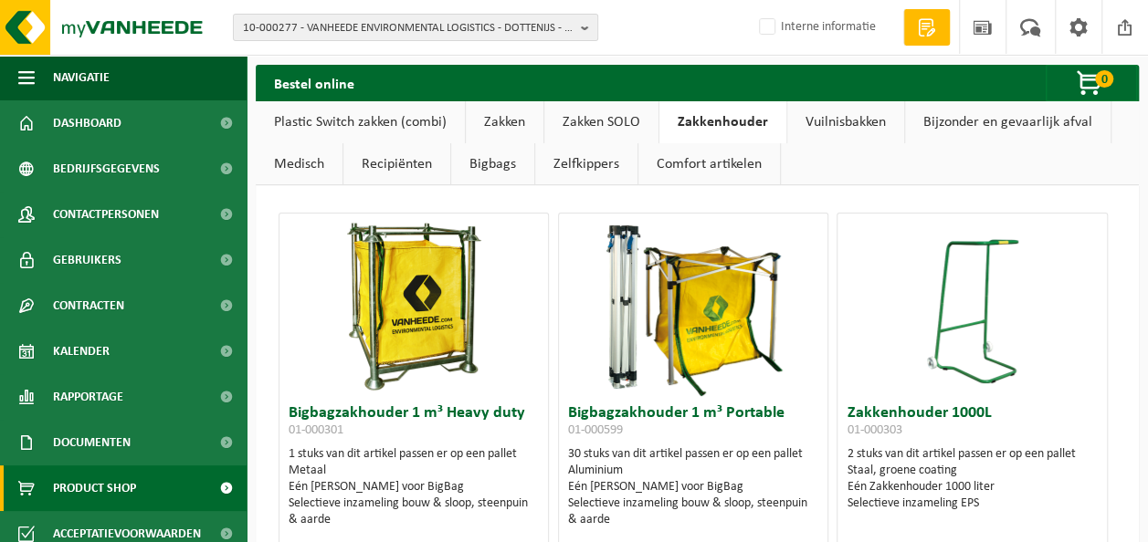
click at [353, 117] on link "Plastic Switch zakken (combi)" at bounding box center [360, 122] width 209 height 42
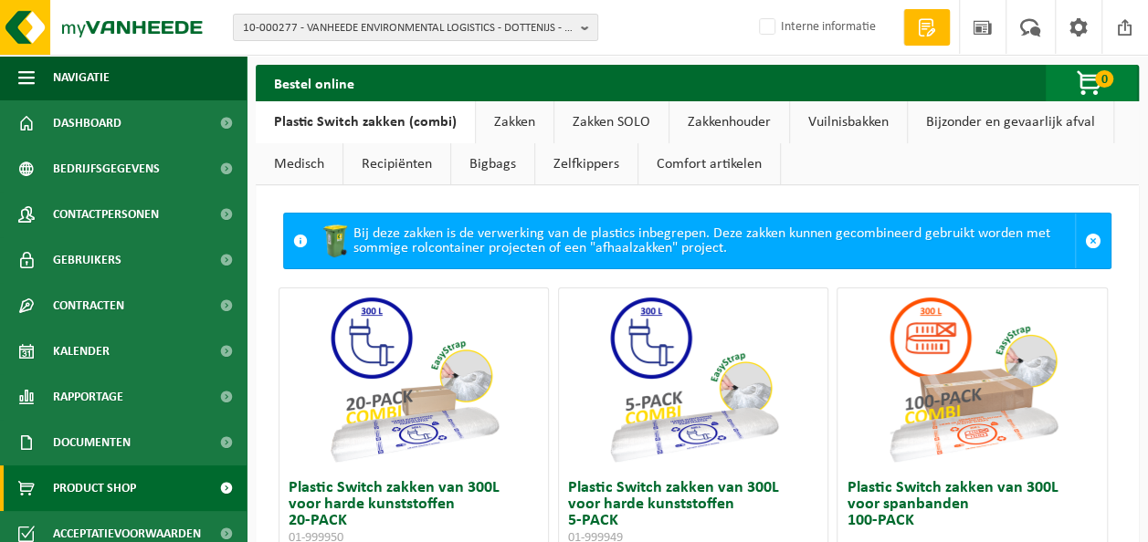
click at [1086, 83] on span "button" at bounding box center [1090, 84] width 91 height 37
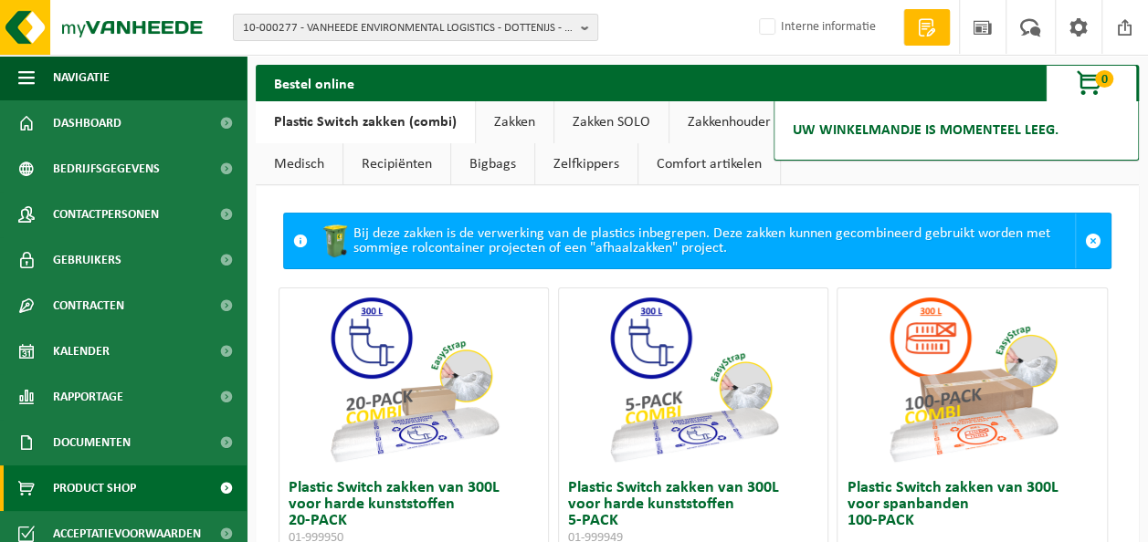
click at [1086, 83] on span "button" at bounding box center [1090, 84] width 91 height 37
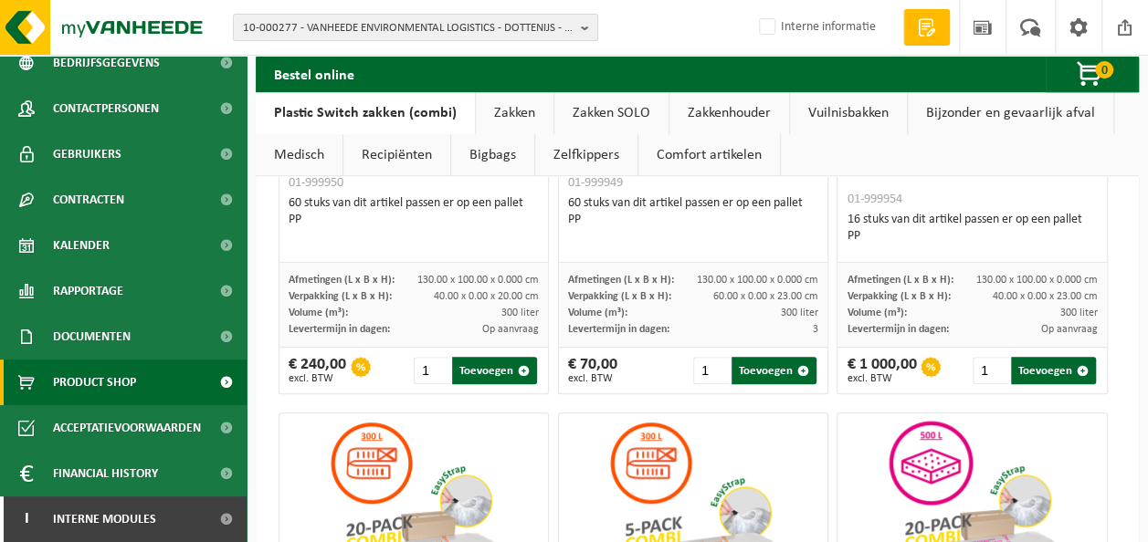
scroll to position [365, 0]
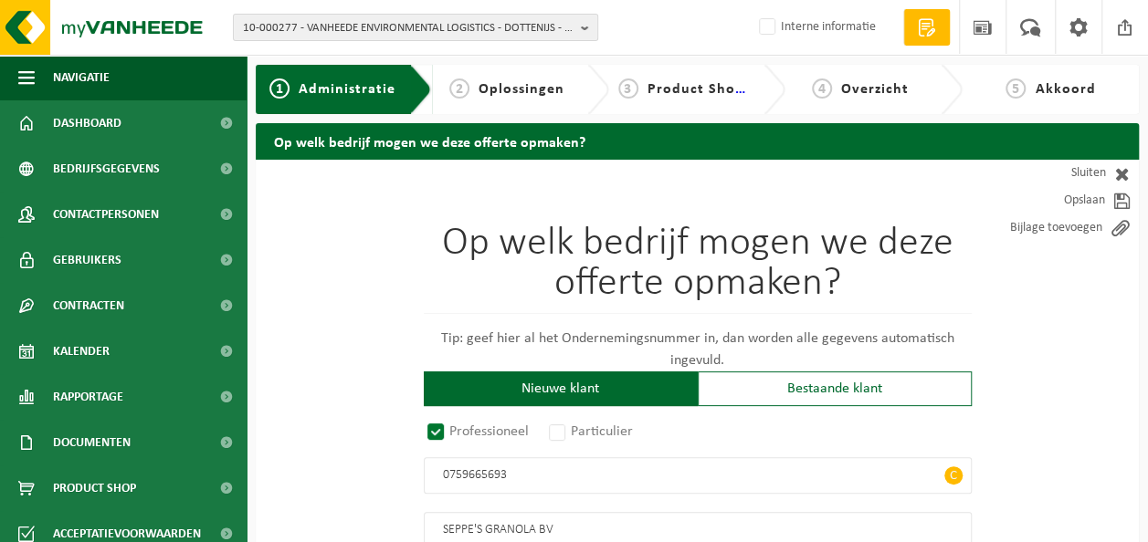
scroll to position [1, 0]
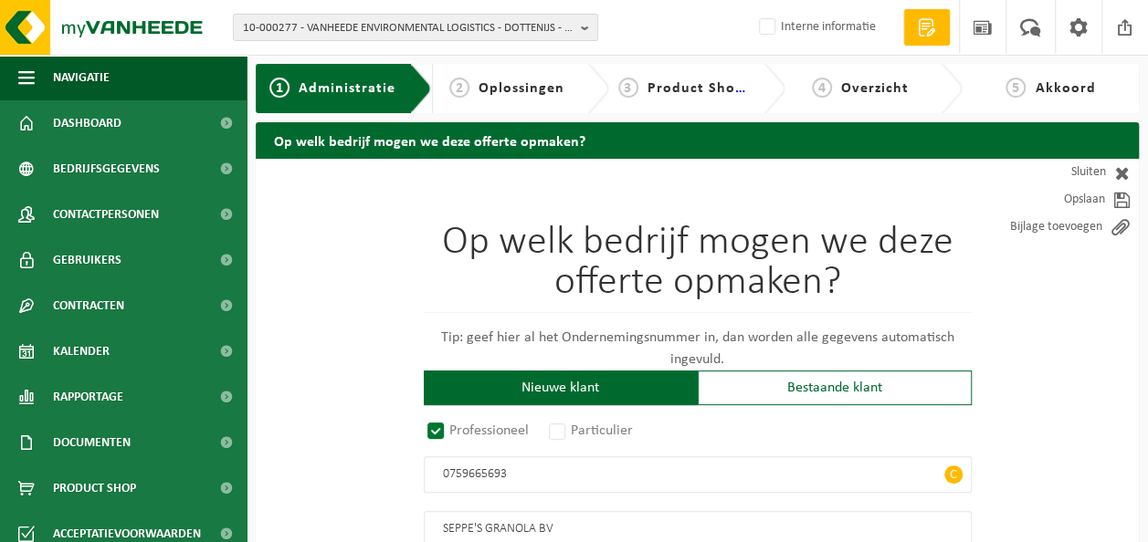
radio input "true"
type input "0759665693"
type input "SEPPE'S GRANOLA BV"
type input "NELCASTRAAT"
type input "1 / E"
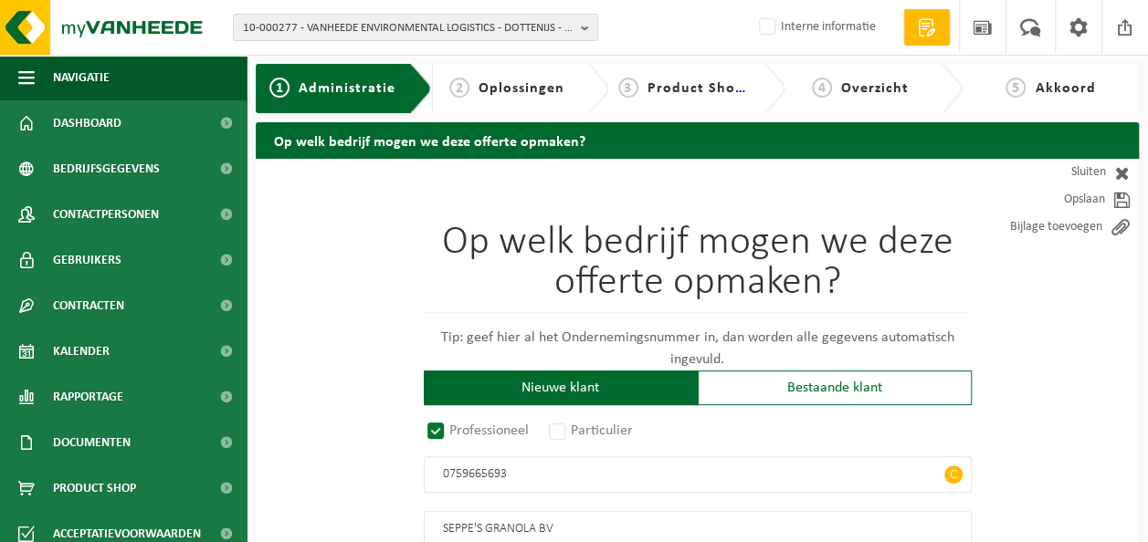
type input "8860"
type input "LENDELEDE"
select select "D"
select select
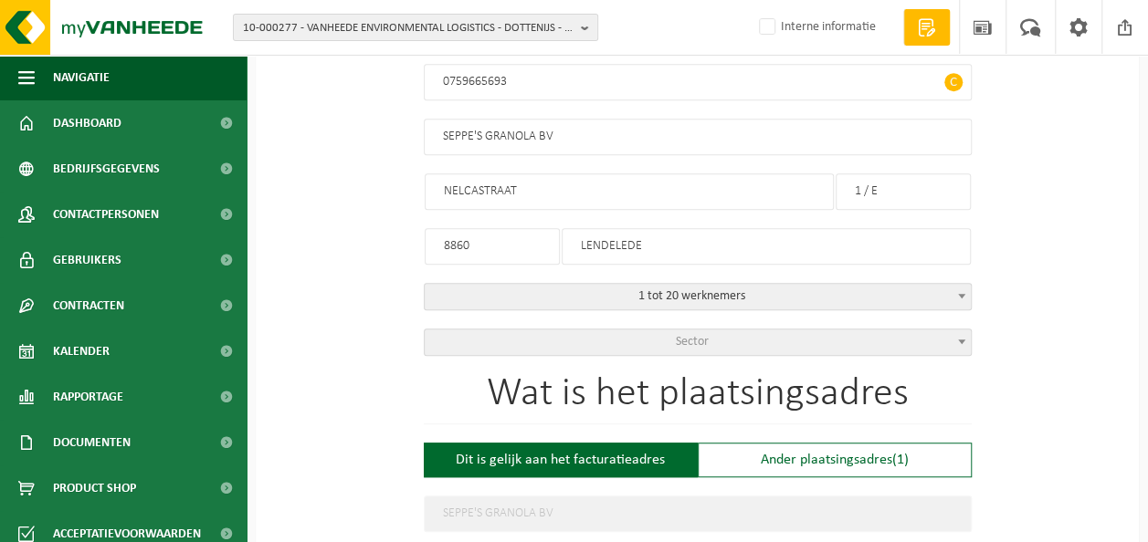
scroll to position [429, 0]
